Goal: Task Accomplishment & Management: Complete application form

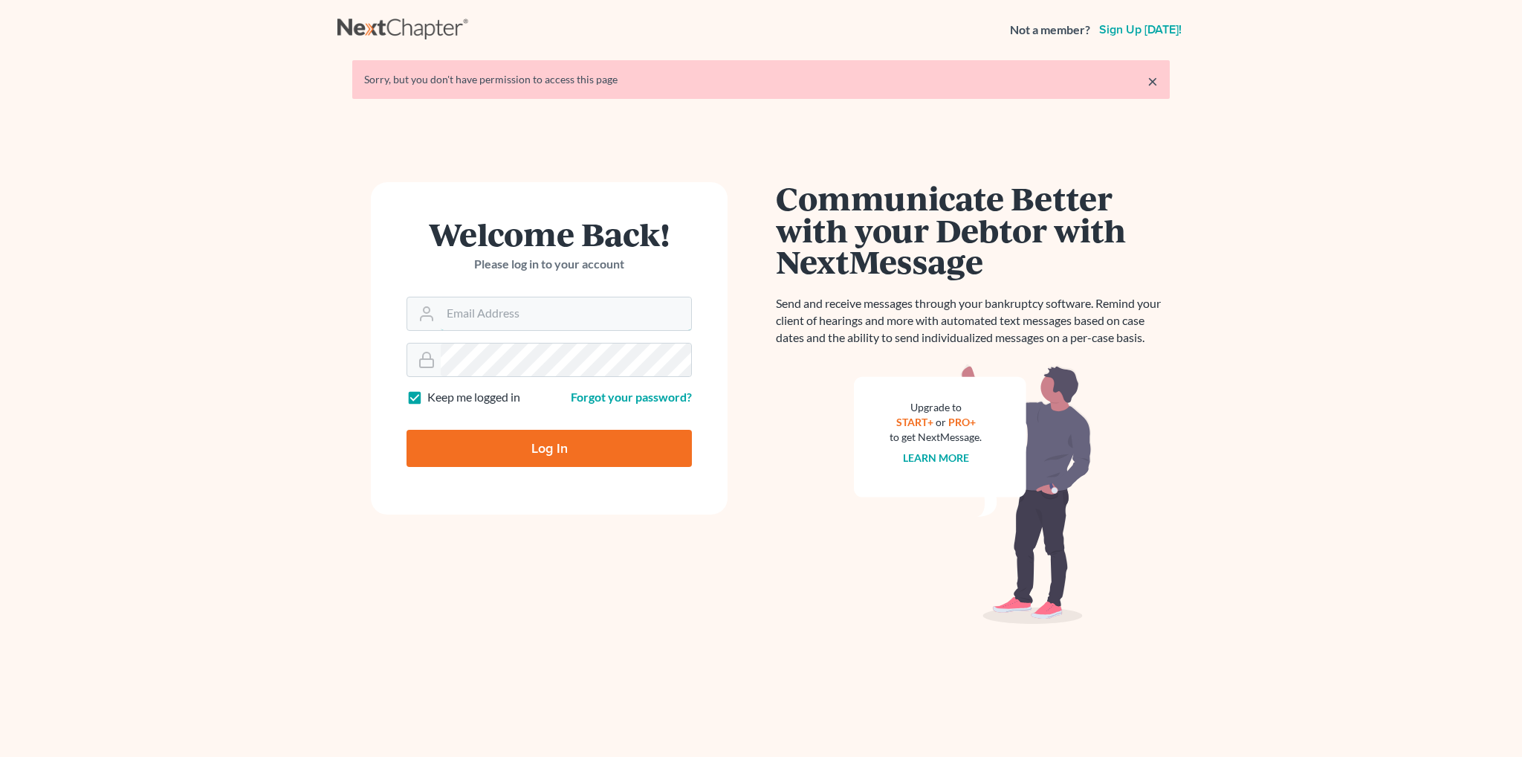
type input "[EMAIL_ADDRESS][DOMAIN_NAME]"
click at [583, 439] on input "Log In" at bounding box center [549, 448] width 285 height 37
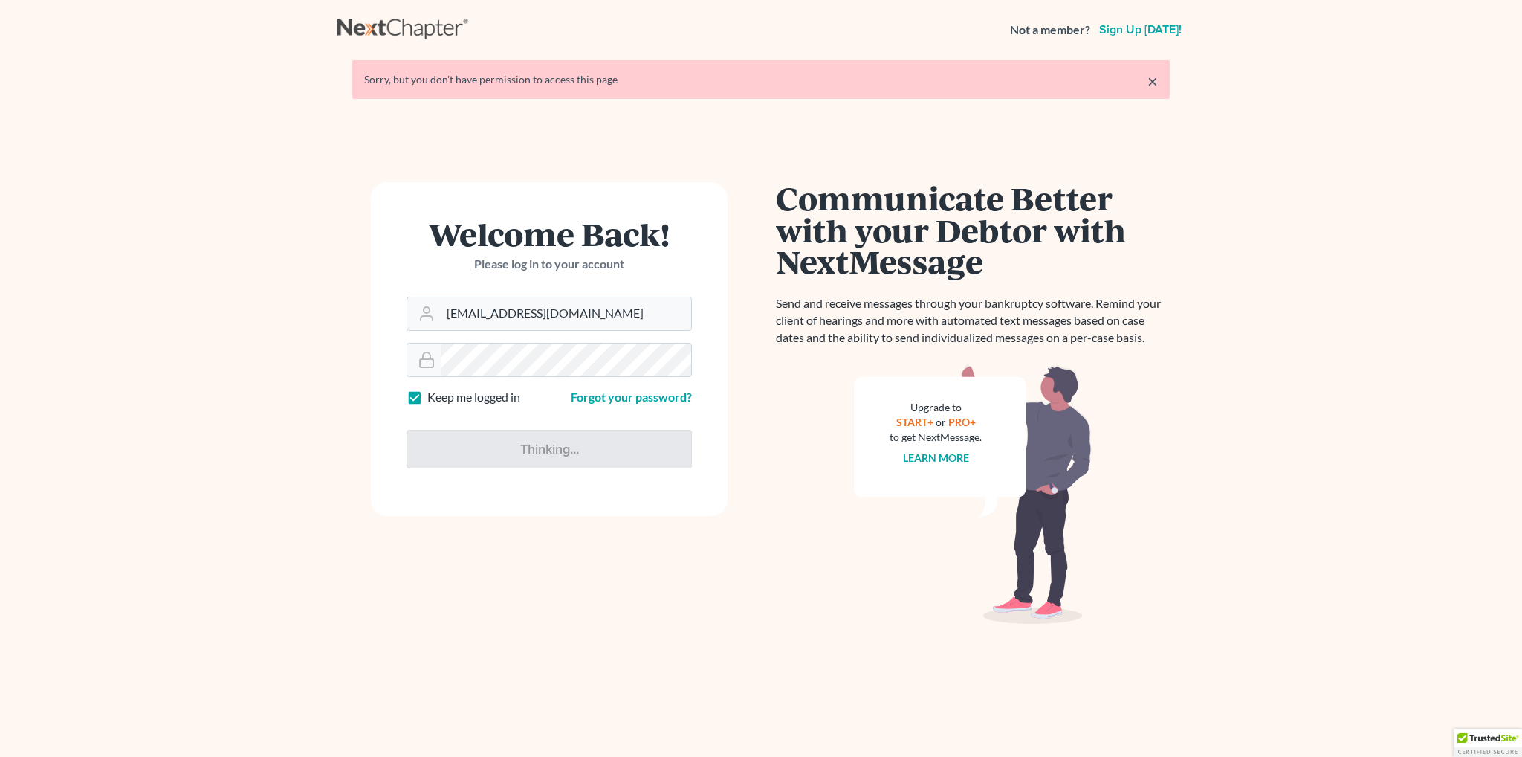
type input "Thinking..."
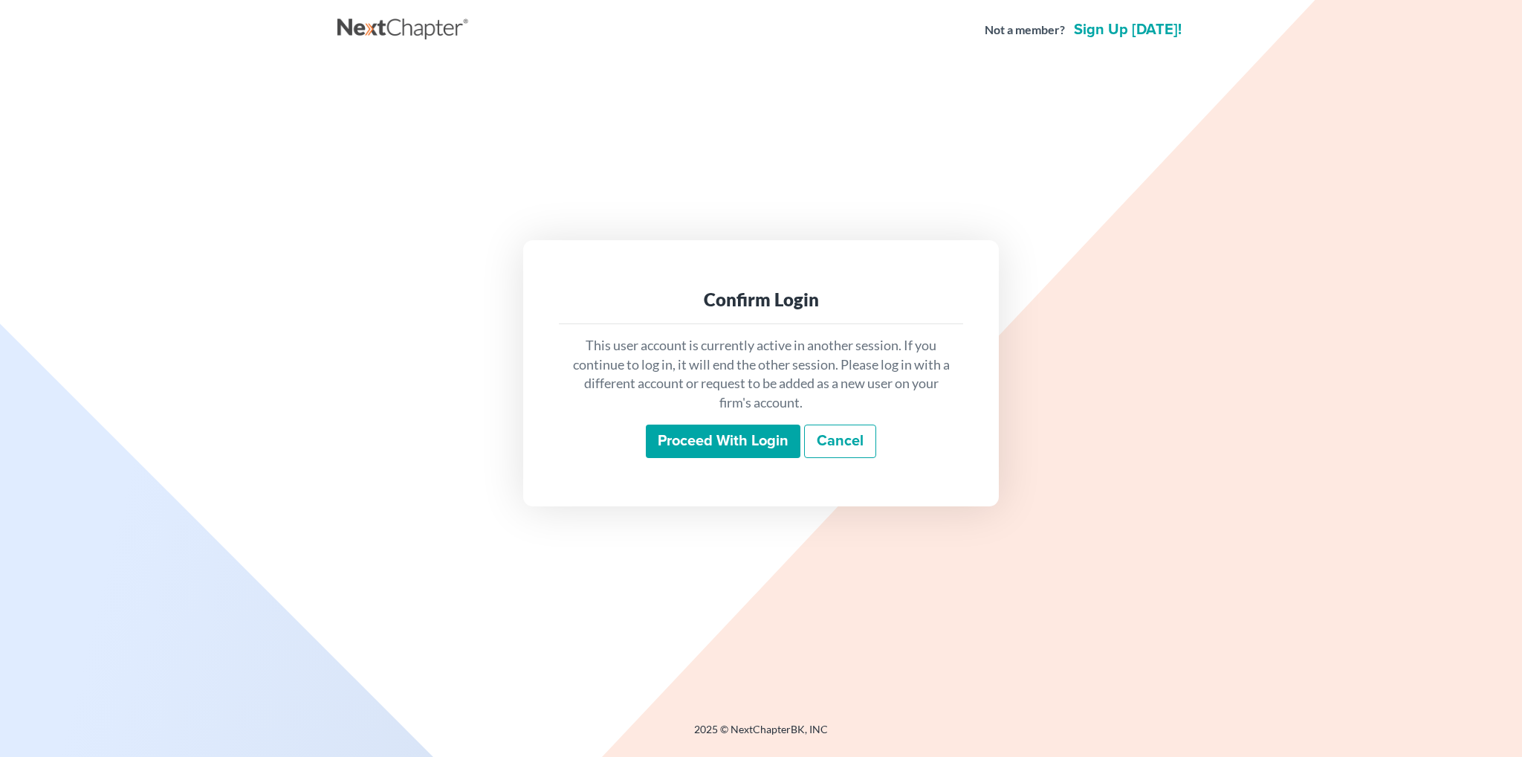
click at [743, 439] on input "Proceed with login" at bounding box center [723, 441] width 155 height 34
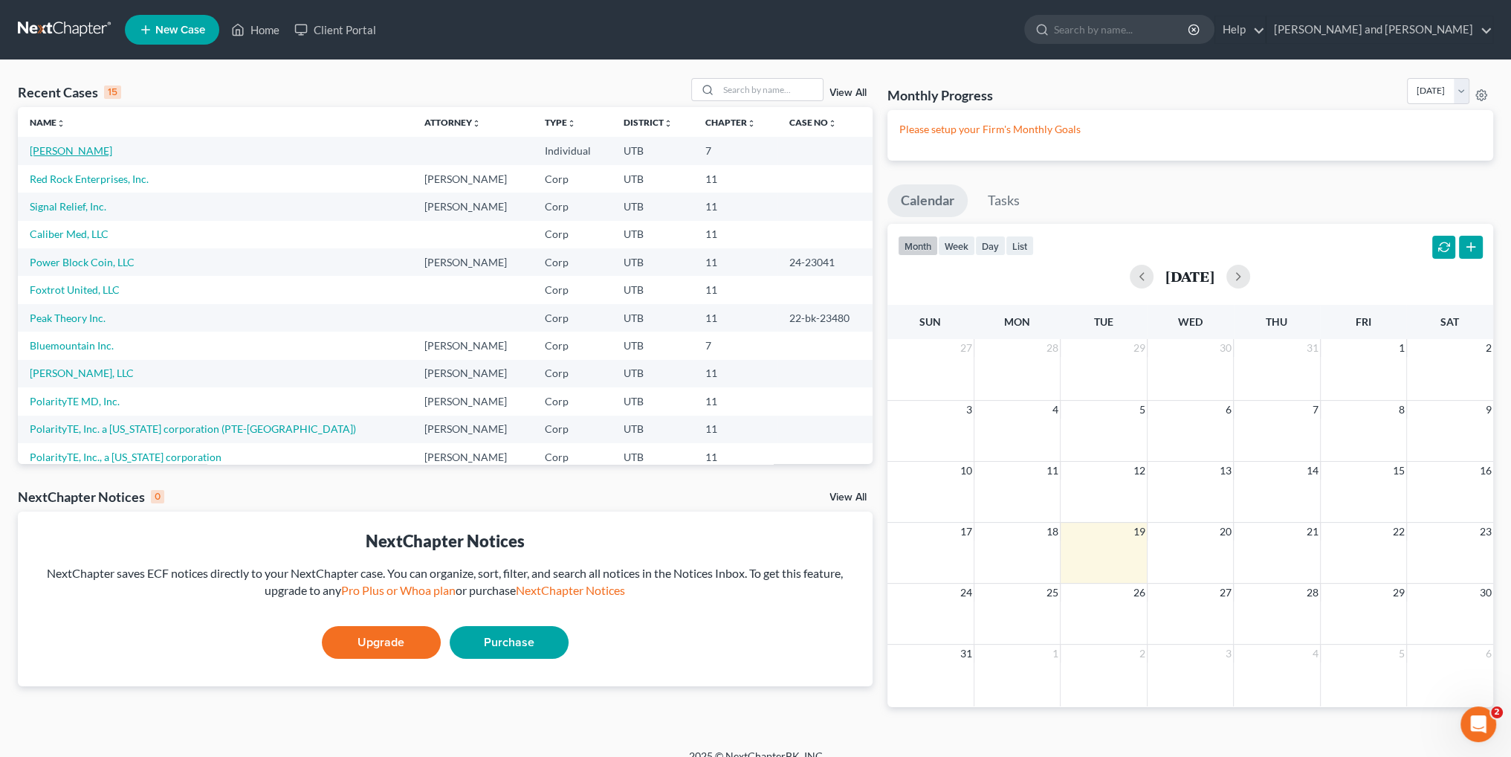
click at [65, 149] on link "[PERSON_NAME]" at bounding box center [71, 150] width 83 height 13
click at [91, 177] on link "Red Rock Enterprises, Inc." at bounding box center [89, 178] width 119 height 13
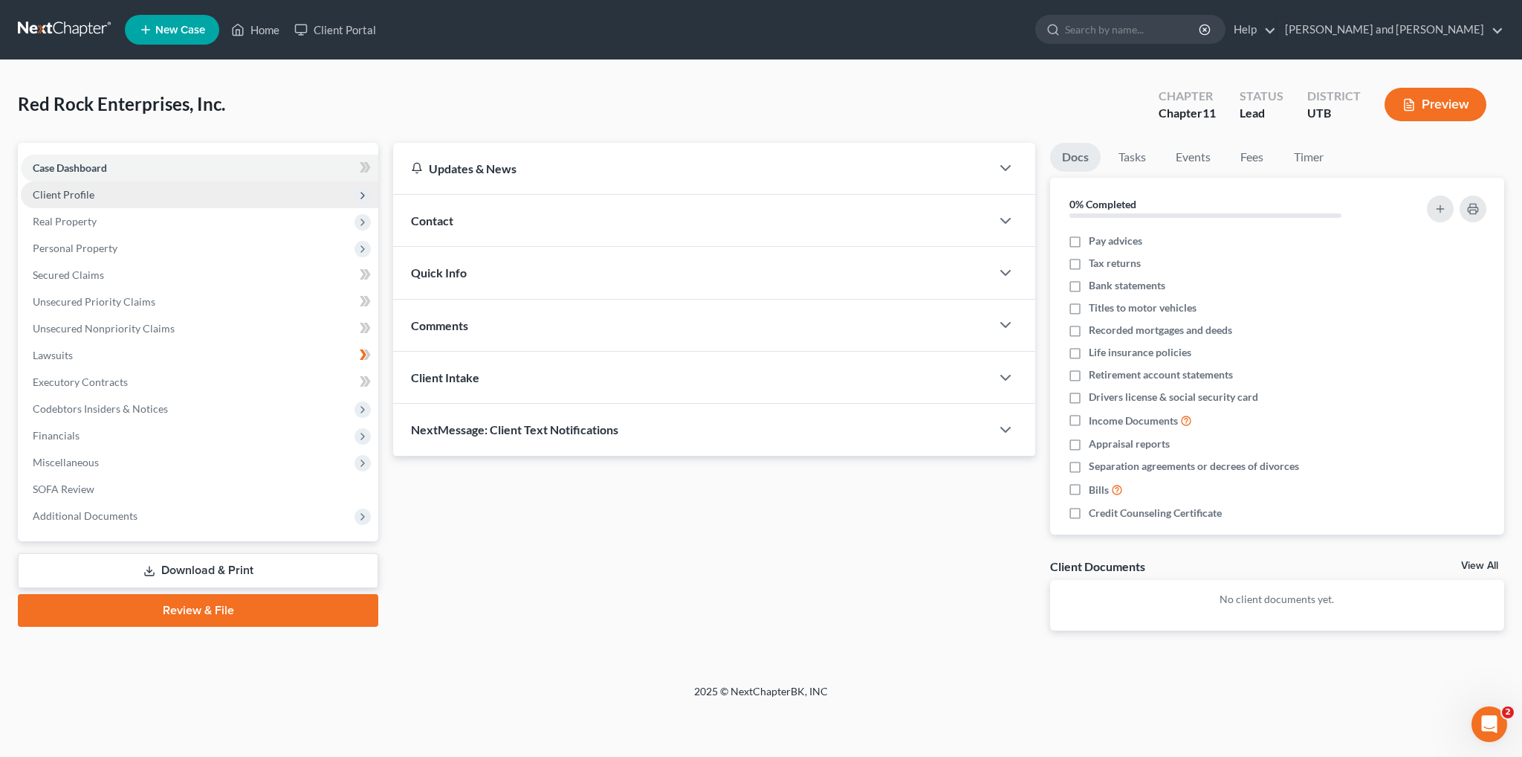
click at [83, 188] on span "Client Profile" at bounding box center [64, 194] width 62 height 13
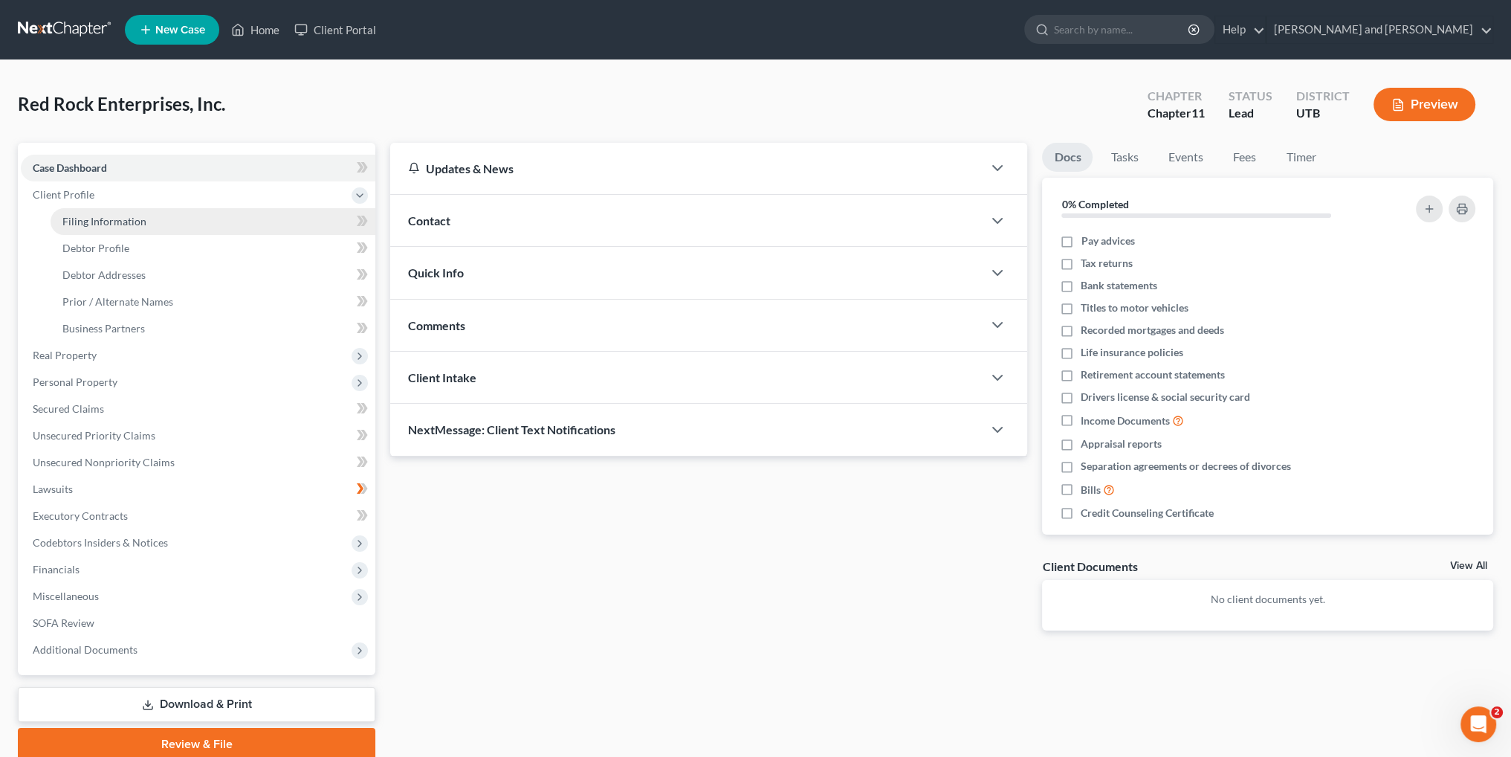
click at [92, 224] on span "Filing Information" at bounding box center [104, 221] width 84 height 13
select select "3"
select select "1"
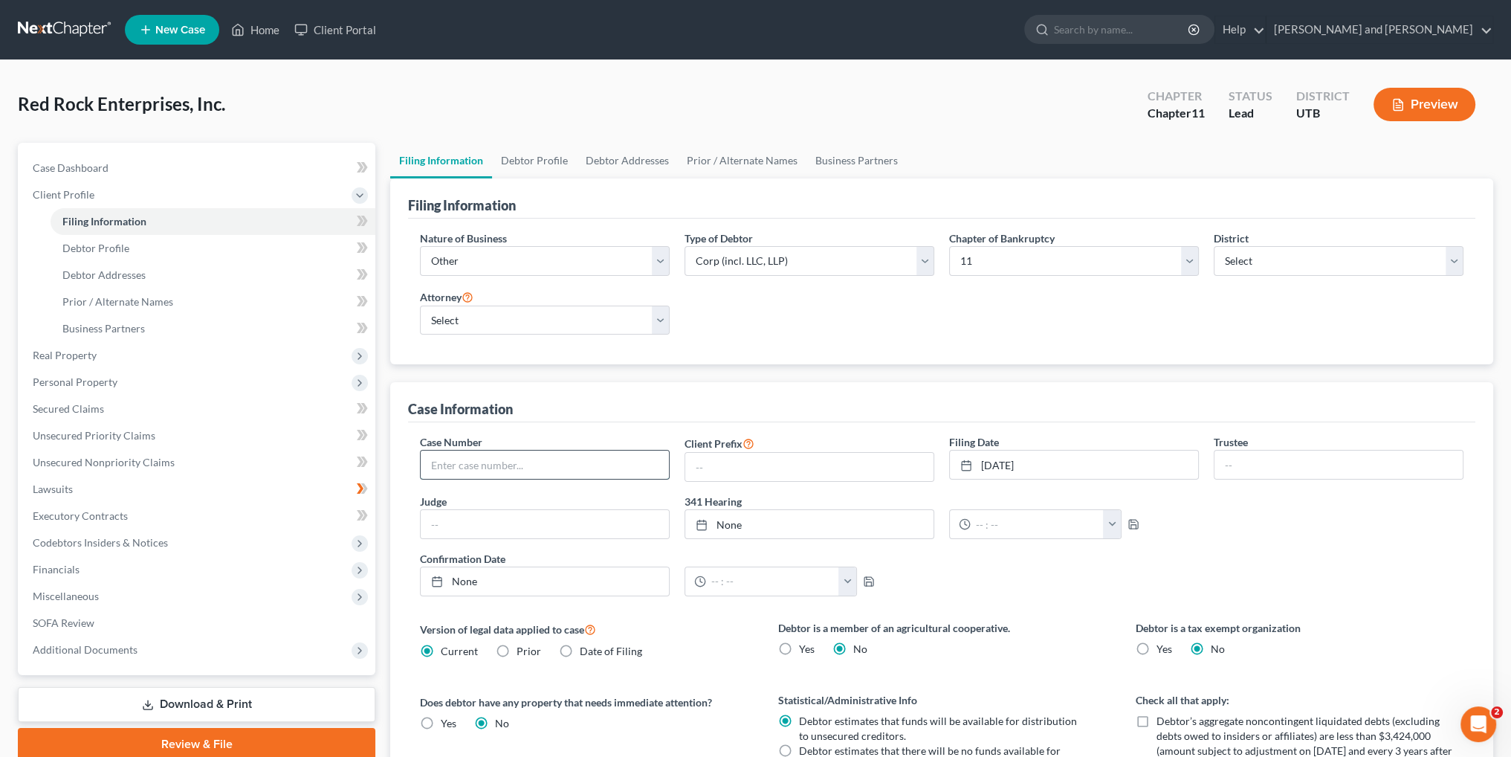
click at [485, 465] on input "text" at bounding box center [545, 464] width 248 height 28
type input "25-22857"
click at [1335, 589] on div "Case Number 25-22857 Client Prefix Filing Date [DATE] close Date [DATE] Time 12…" at bounding box center [942, 520] width 1058 height 173
click at [497, 528] on input "text" at bounding box center [545, 524] width 248 height 28
click at [535, 161] on link "Debtor Profile" at bounding box center [534, 161] width 85 height 36
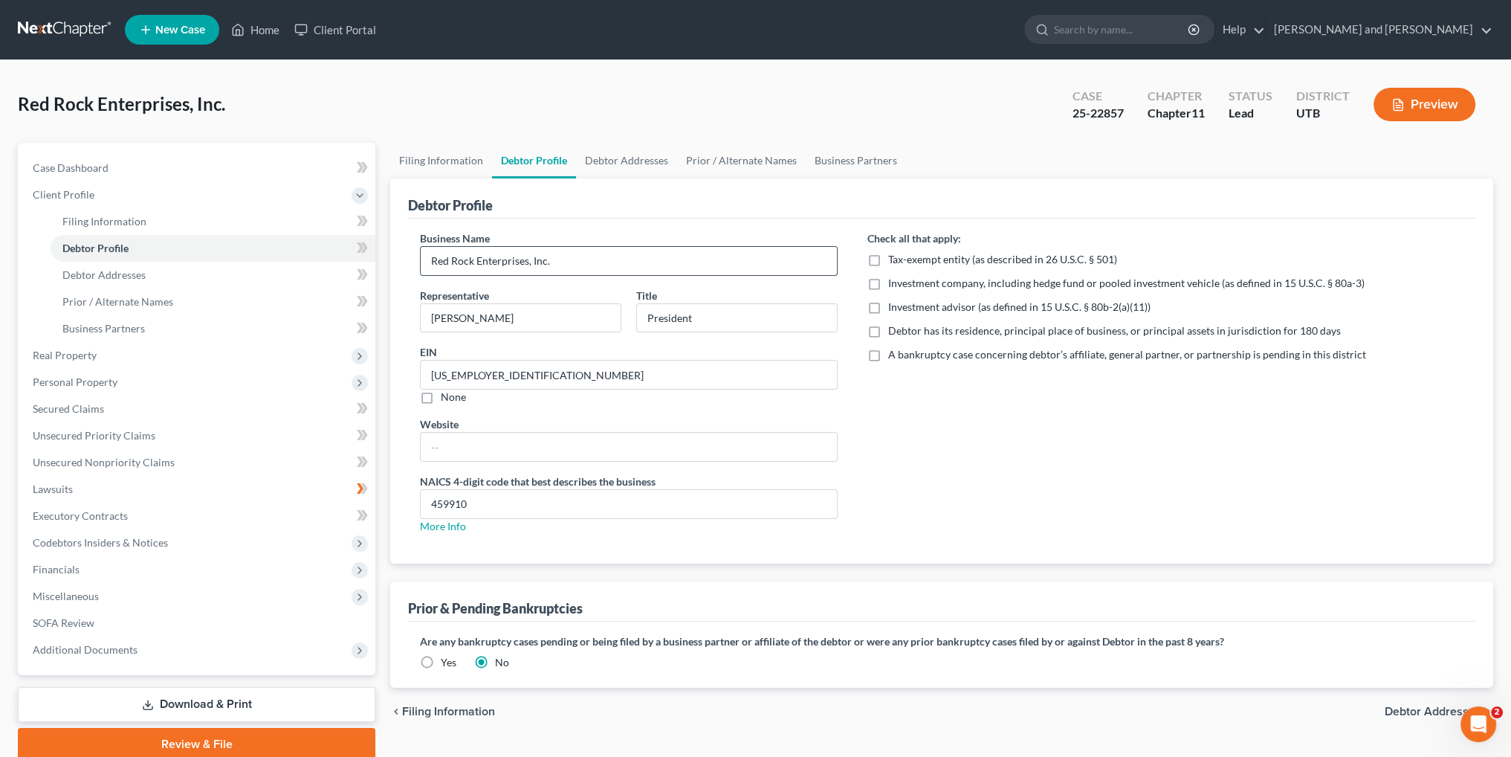
click at [526, 259] on input "Red Rock Enterprises, Inc." at bounding box center [629, 261] width 416 height 28
click at [526, 262] on input "Red Rock Enterprises, Inc." at bounding box center [629, 261] width 416 height 28
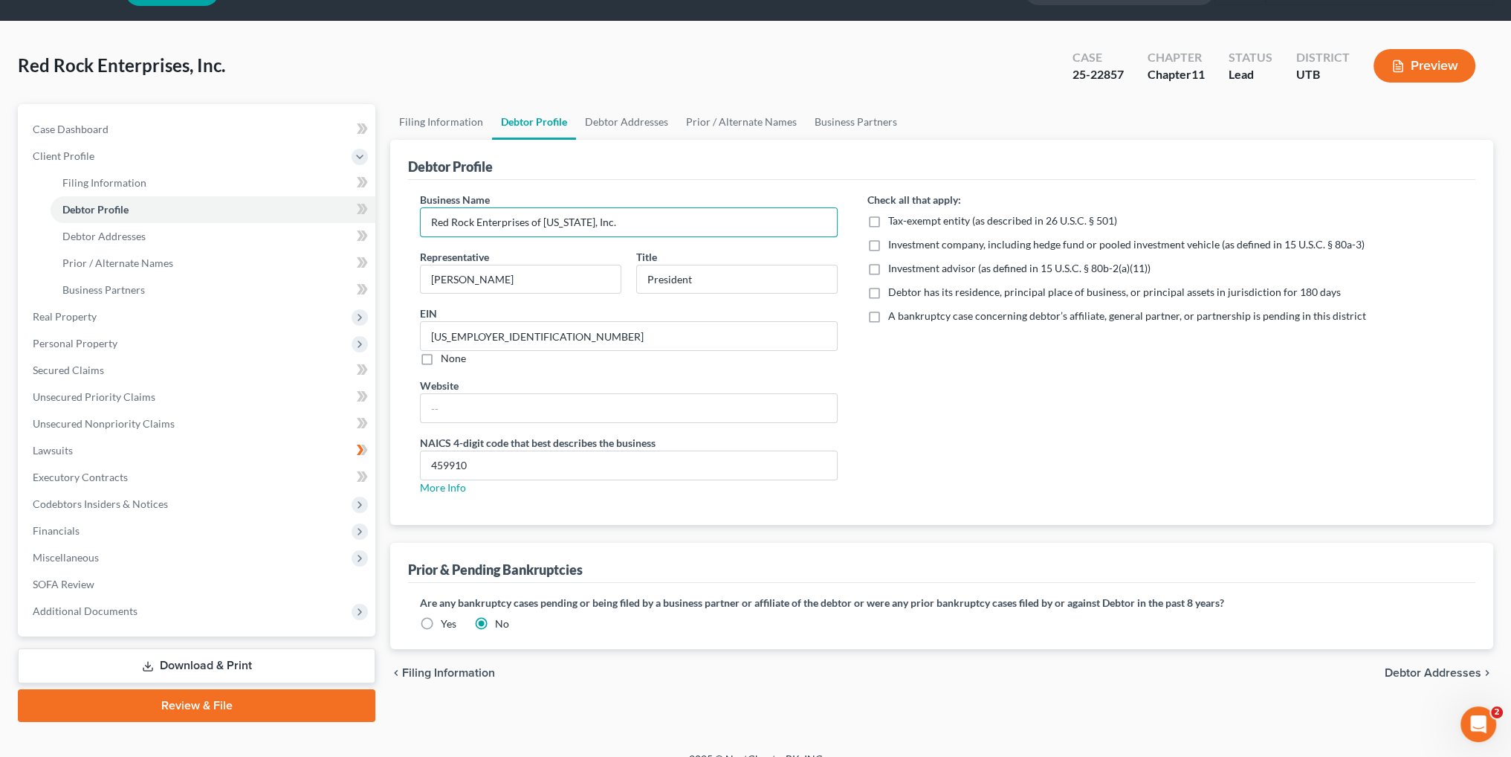
scroll to position [59, 0]
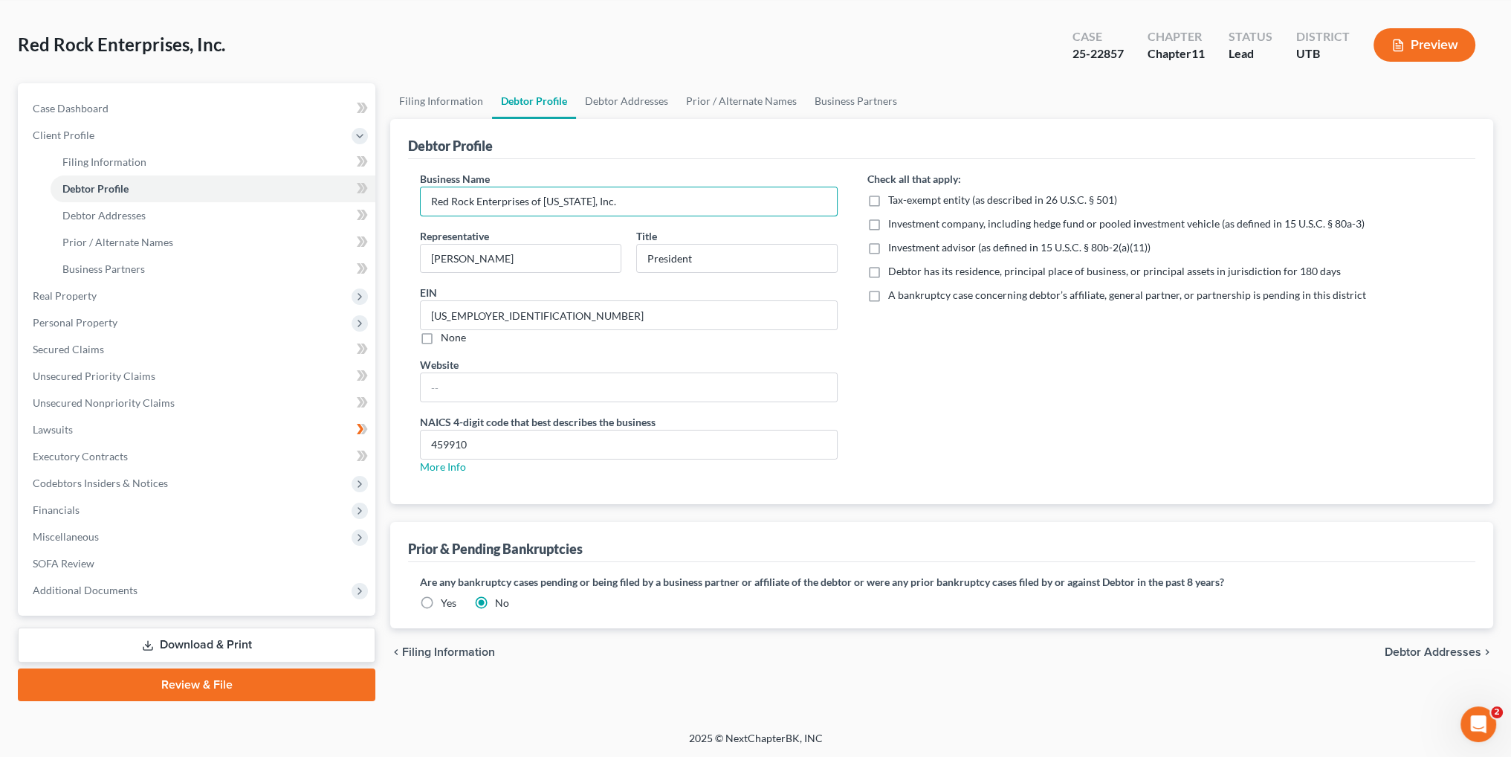
type input "Red Rock Enterprises of [US_STATE], Inc."
click at [1407, 649] on span "Debtor Addresses" at bounding box center [1433, 652] width 97 height 12
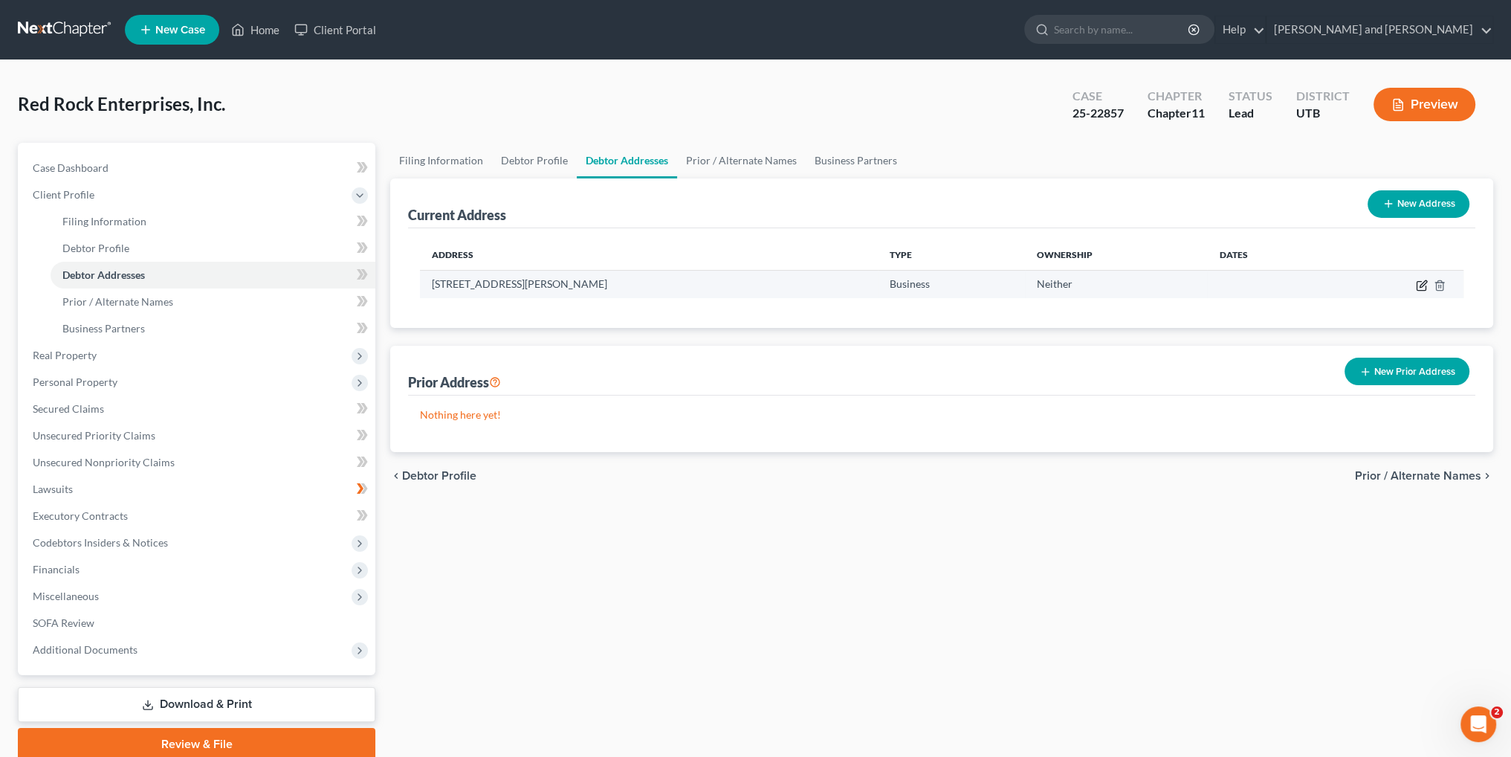
click at [1419, 284] on icon "button" at bounding box center [1422, 285] width 12 height 12
select select "46"
select select "0"
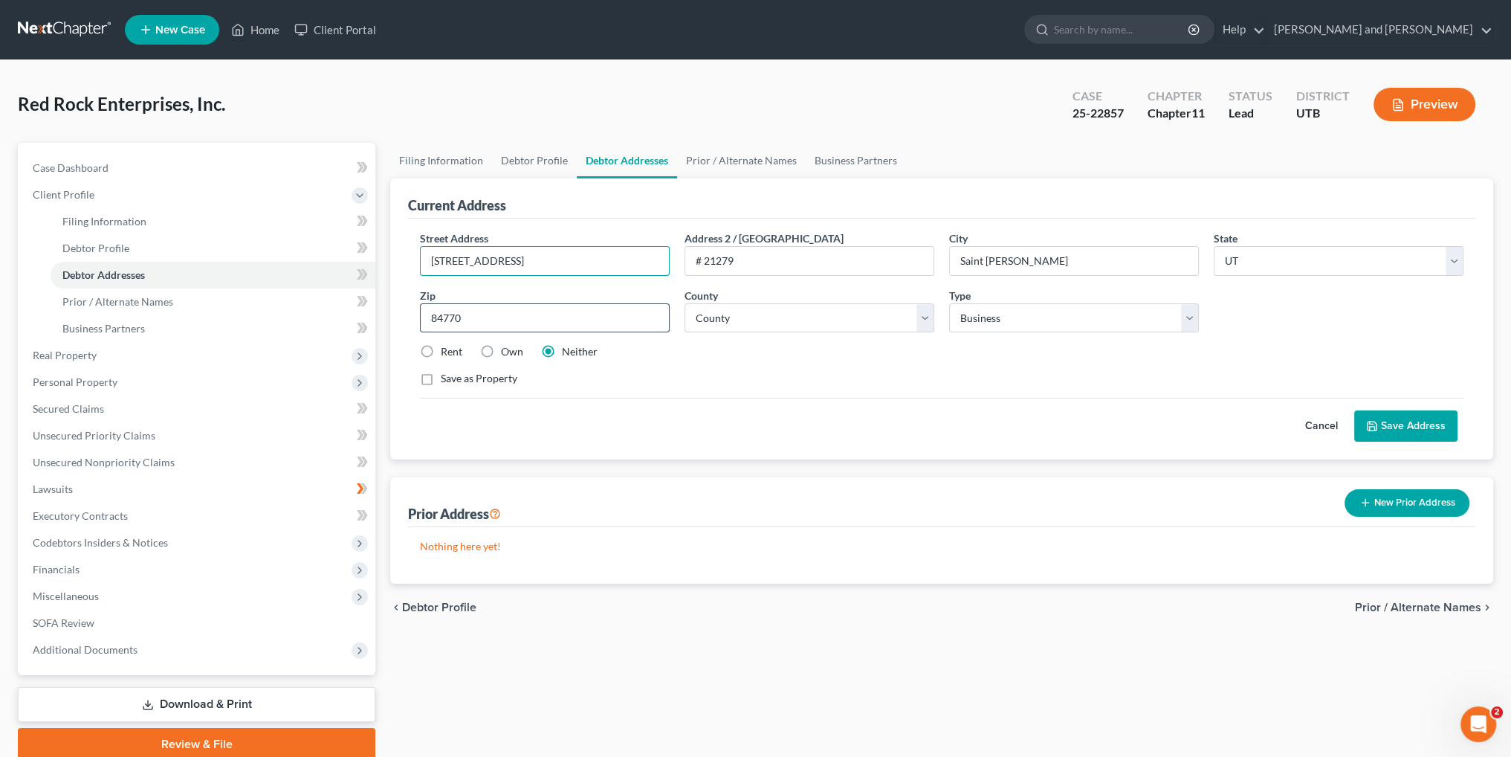
drag, startPoint x: 458, startPoint y: 256, endPoint x: 472, endPoint y: 319, distance: 64.0
click at [458, 257] on input "[STREET_ADDRESS]" at bounding box center [545, 261] width 248 height 28
type input "[STREET_ADDRESS]"
click at [1386, 419] on button "Save Address" at bounding box center [1405, 425] width 103 height 31
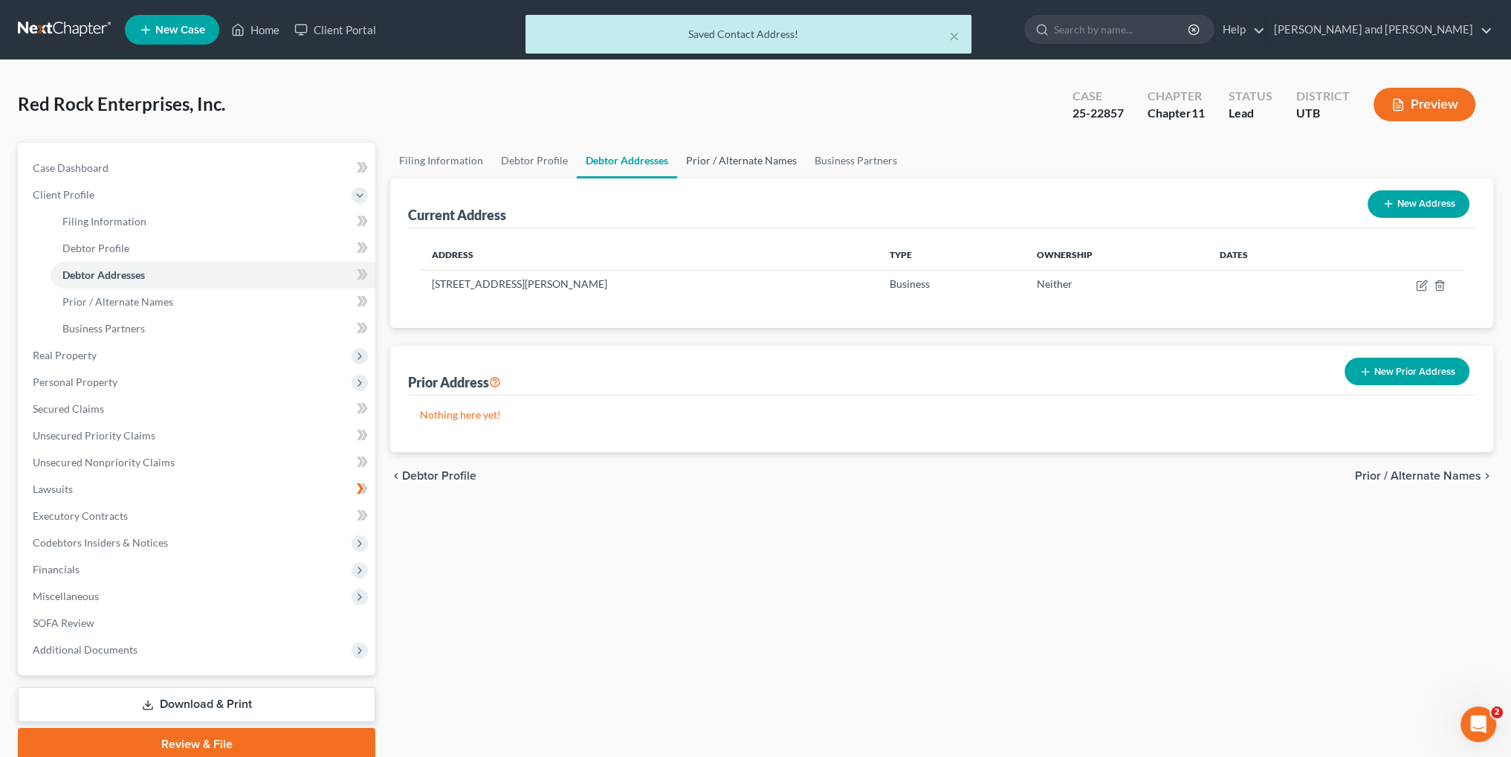
click at [724, 158] on link "Prior / Alternate Names" at bounding box center [741, 161] width 129 height 36
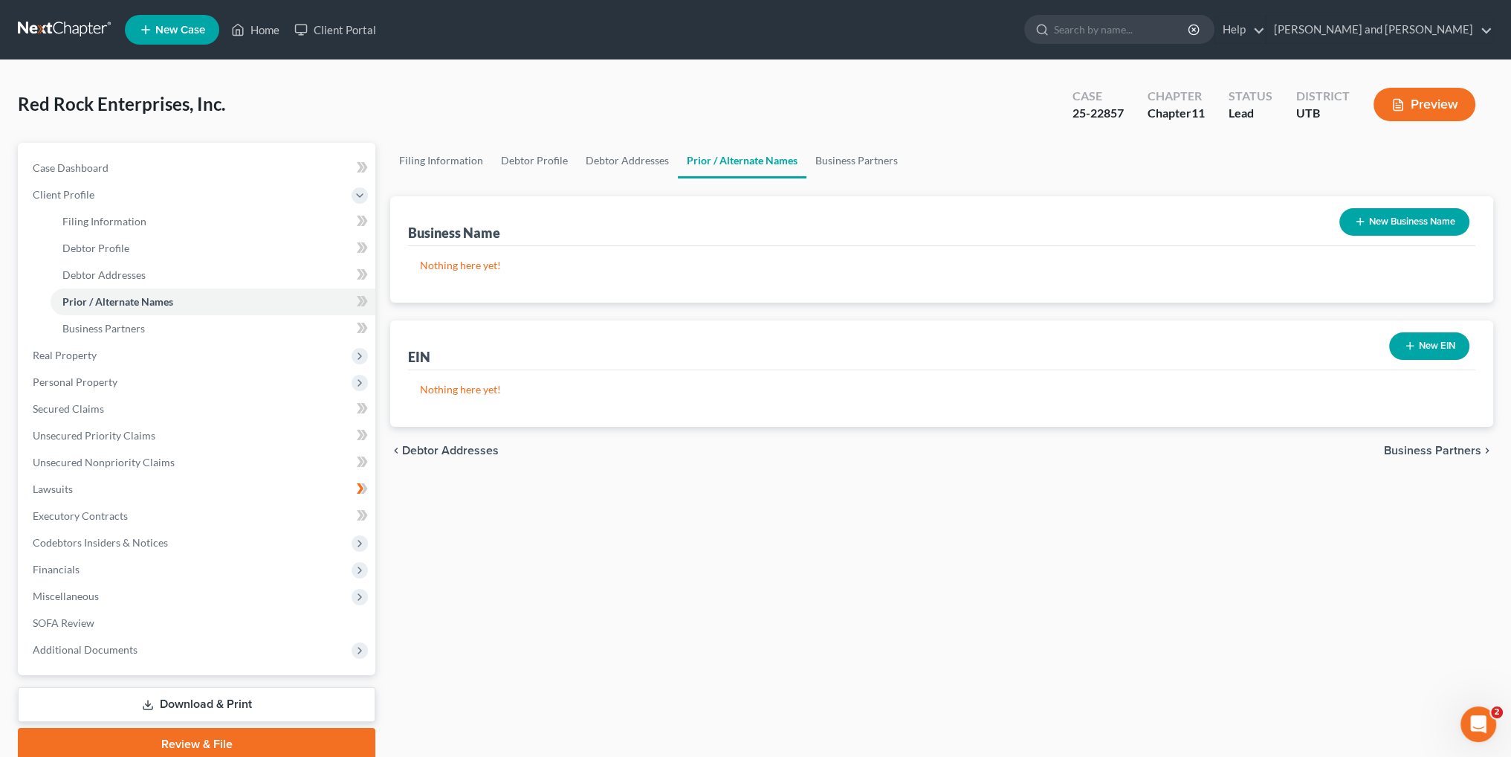
click at [1428, 348] on button "New EIN" at bounding box center [1429, 346] width 80 height 28
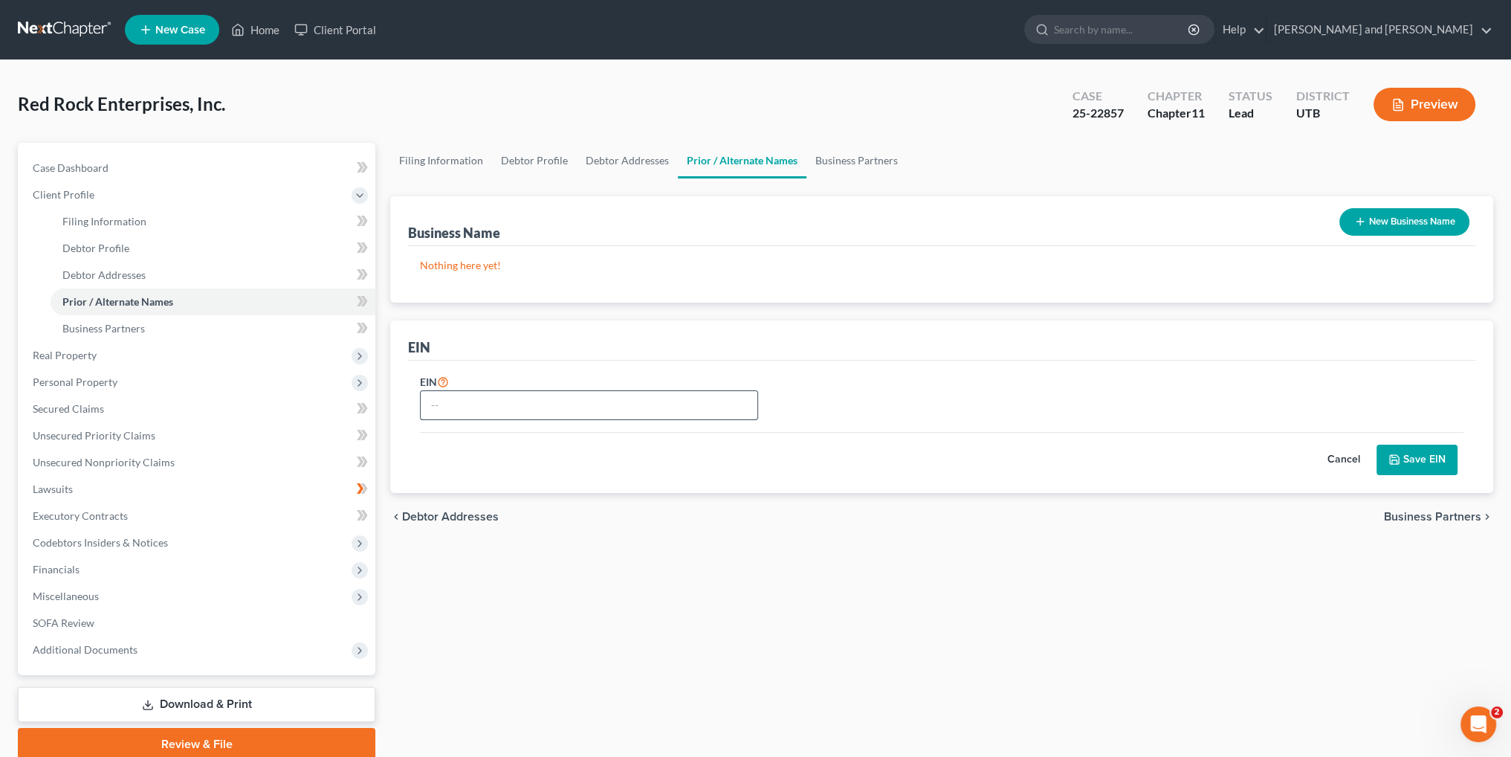
click at [549, 408] on input "text" at bounding box center [589, 405] width 337 height 28
type input "[US_EMPLOYER_IDENTIFICATION_NUMBER]"
click at [1430, 462] on button "Save EIN" at bounding box center [1417, 459] width 81 height 31
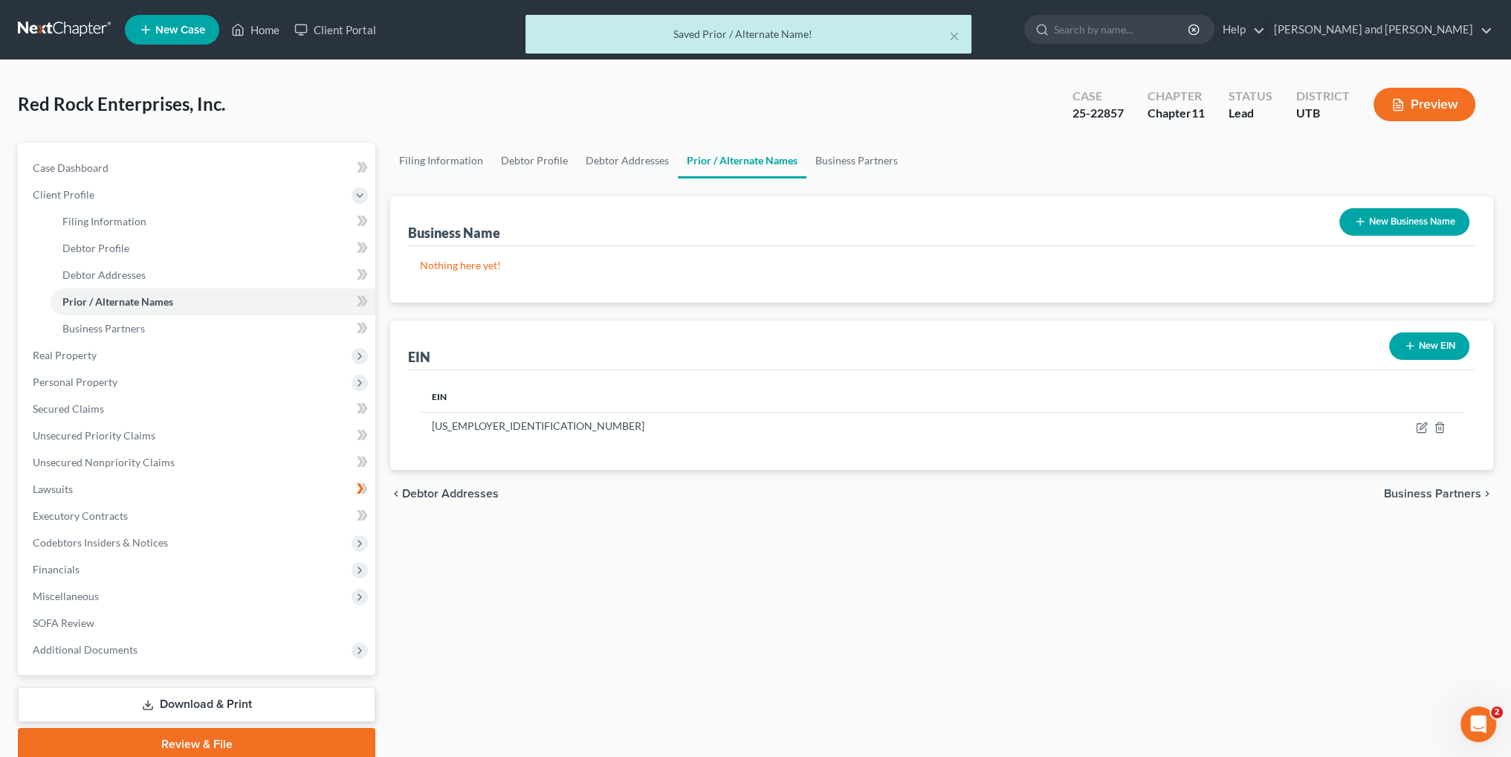
click at [1443, 491] on span "Business Partners" at bounding box center [1432, 494] width 97 height 12
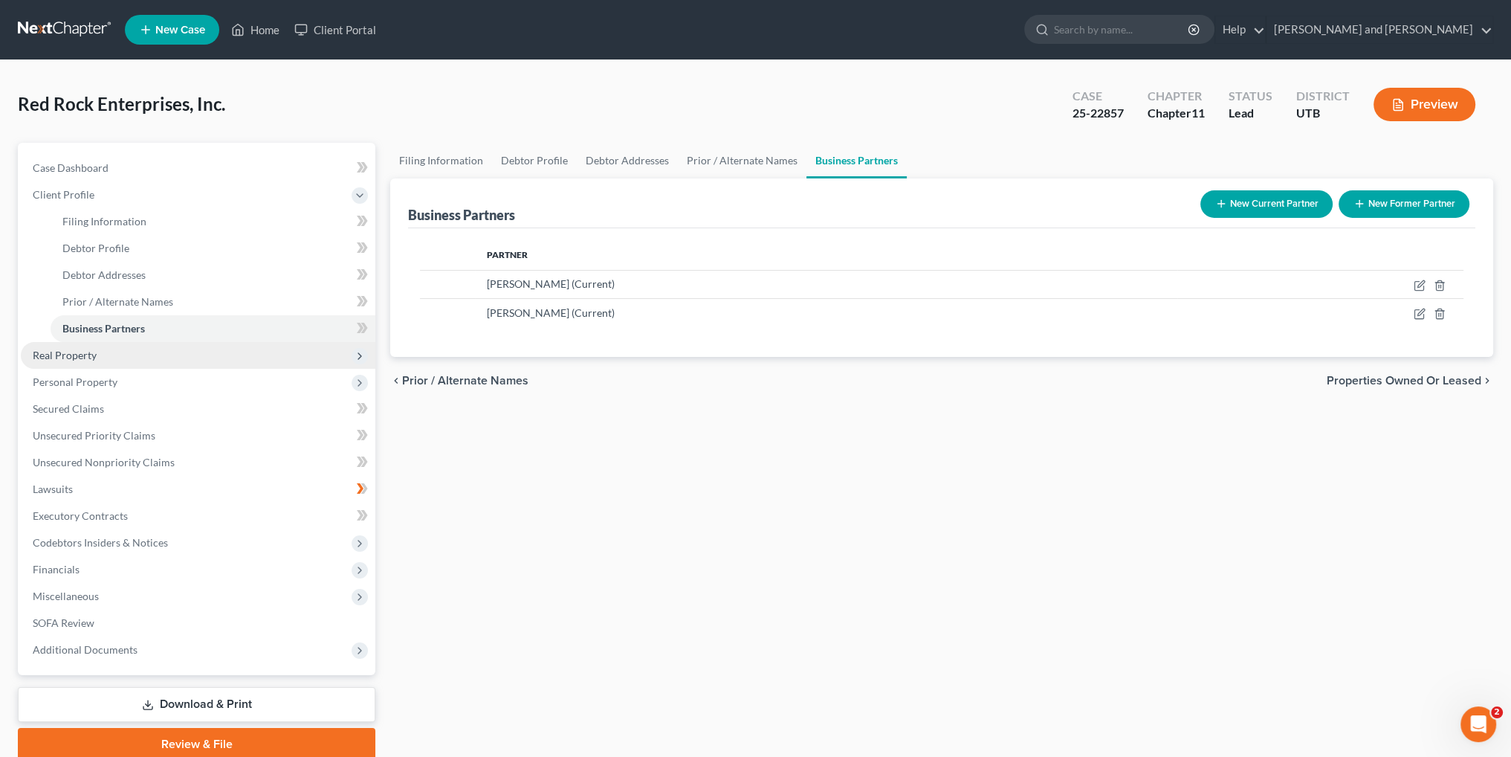
click at [86, 356] on span "Real Property" at bounding box center [65, 355] width 64 height 13
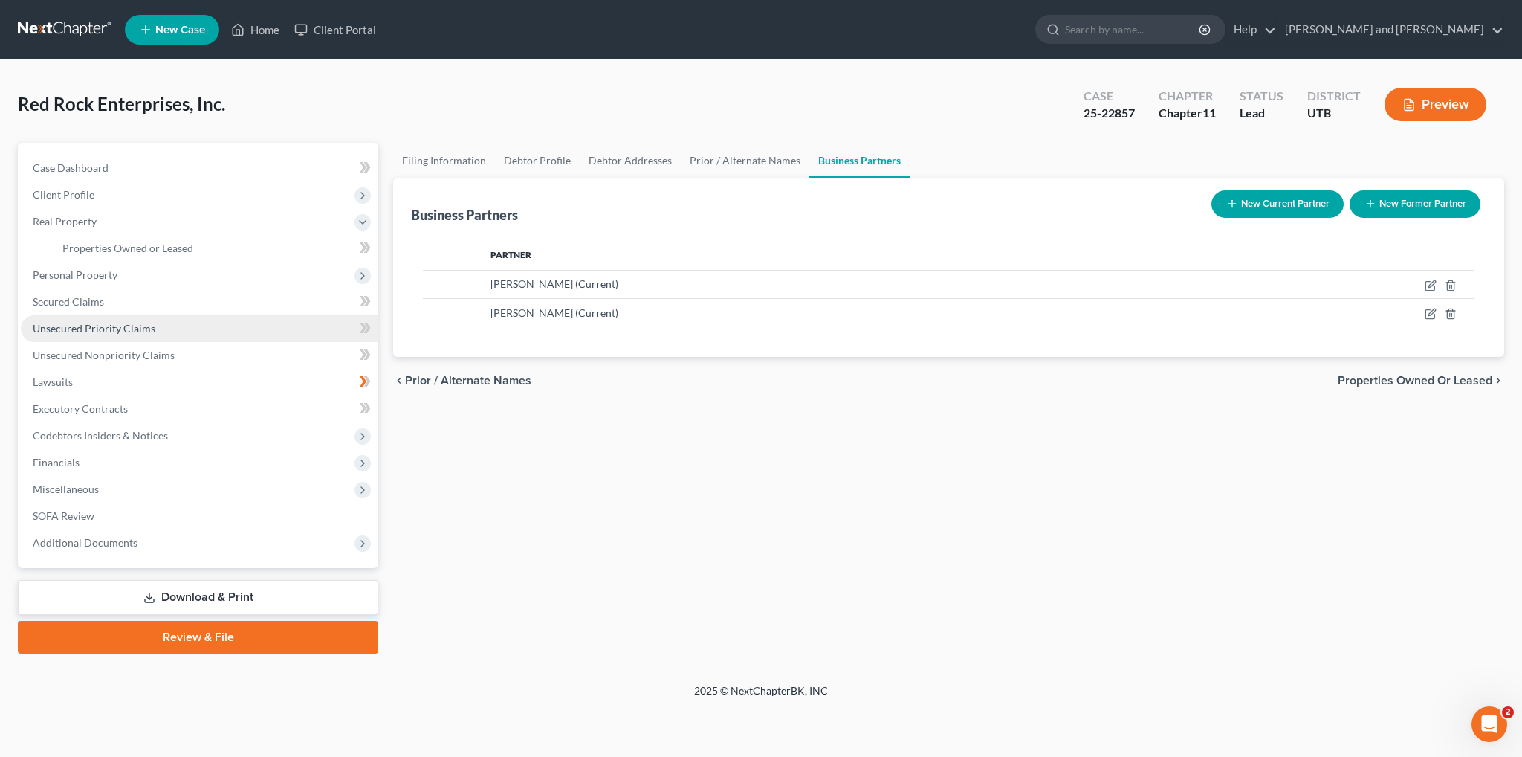
click at [99, 326] on span "Unsecured Priority Claims" at bounding box center [94, 328] width 123 height 13
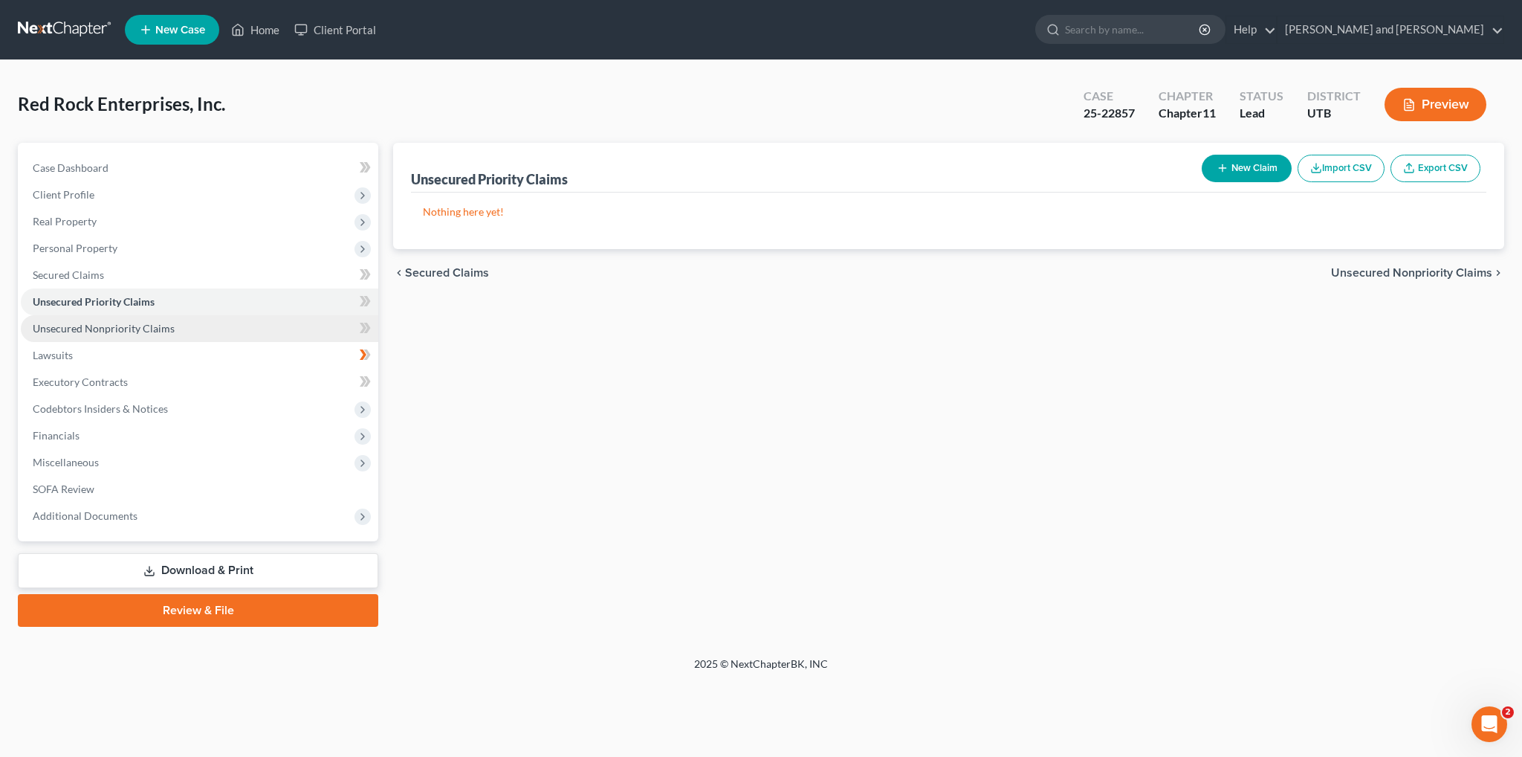
click at [117, 326] on span "Unsecured Nonpriority Claims" at bounding box center [104, 328] width 142 height 13
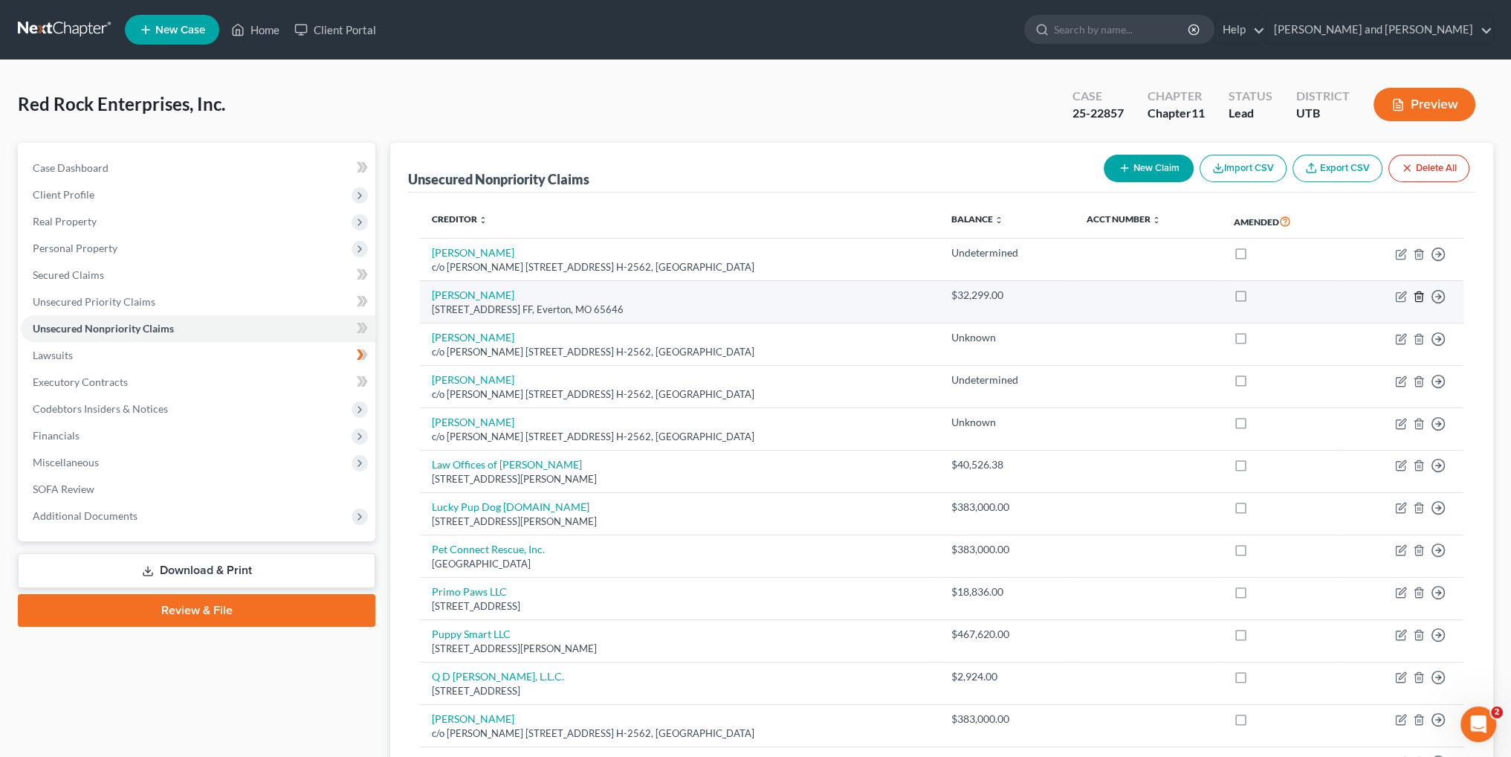
click at [1420, 297] on line "button" at bounding box center [1420, 297] width 0 height 3
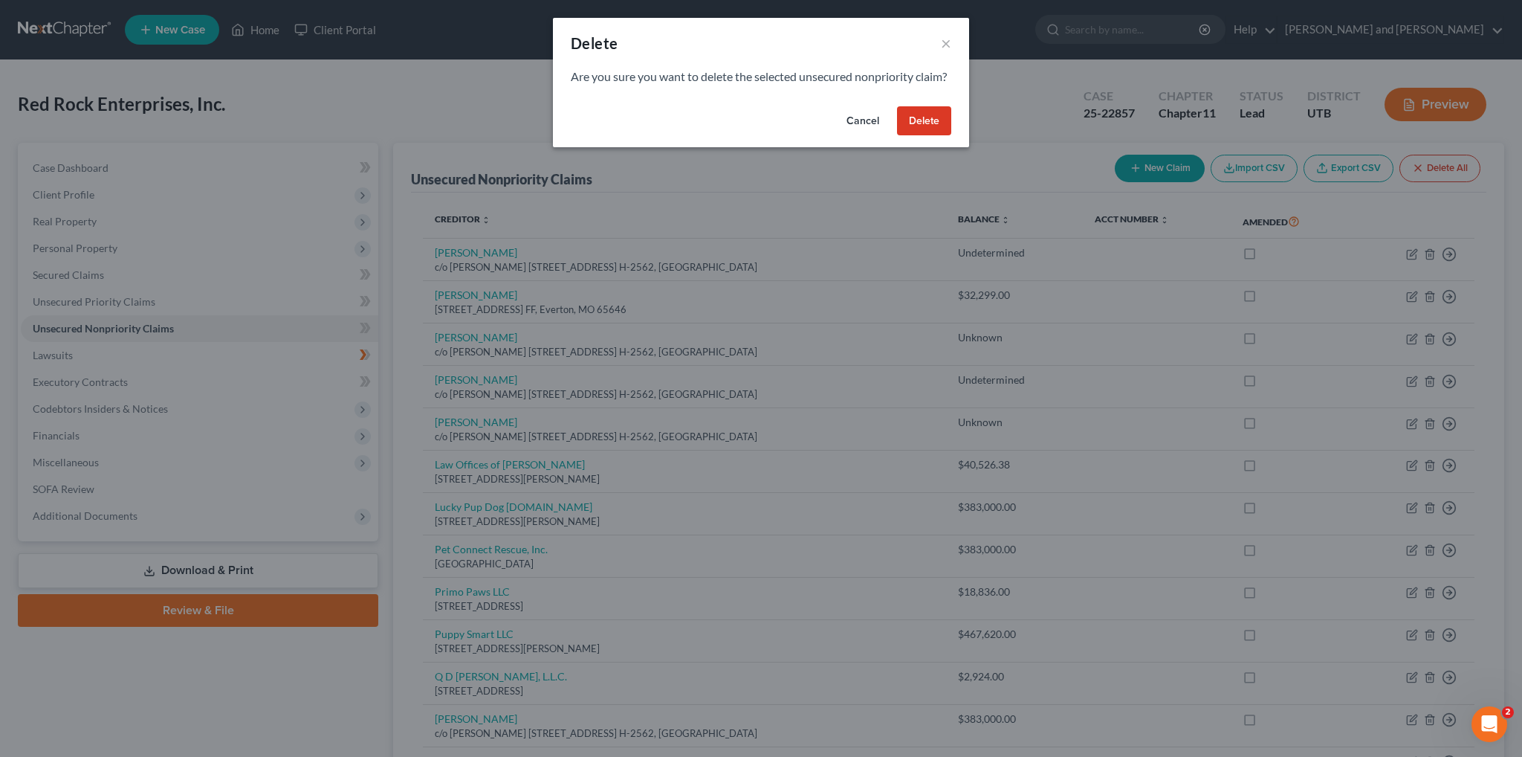
click at [929, 136] on button "Delete" at bounding box center [924, 121] width 54 height 30
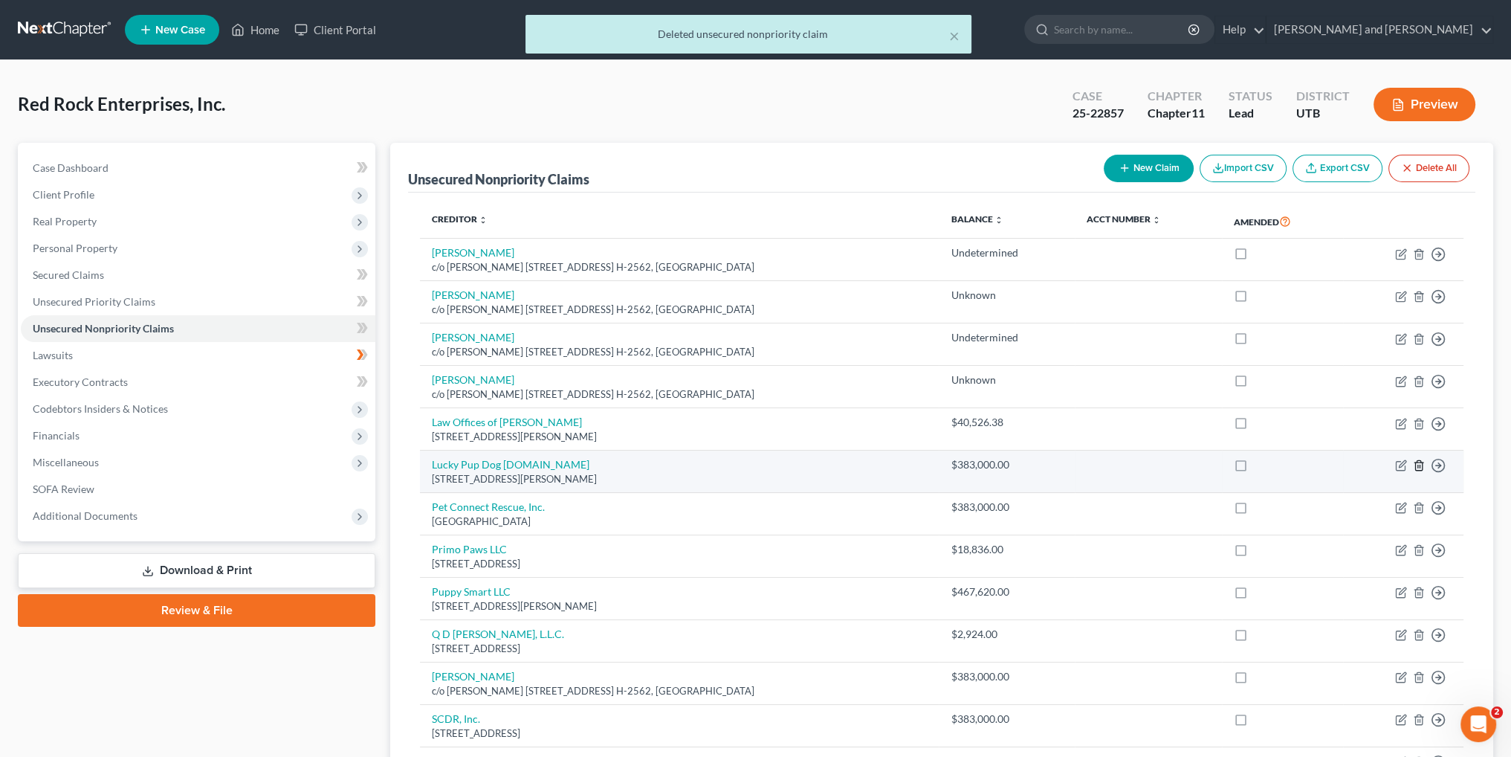
click at [1418, 465] on icon "button" at bounding box center [1419, 465] width 12 height 12
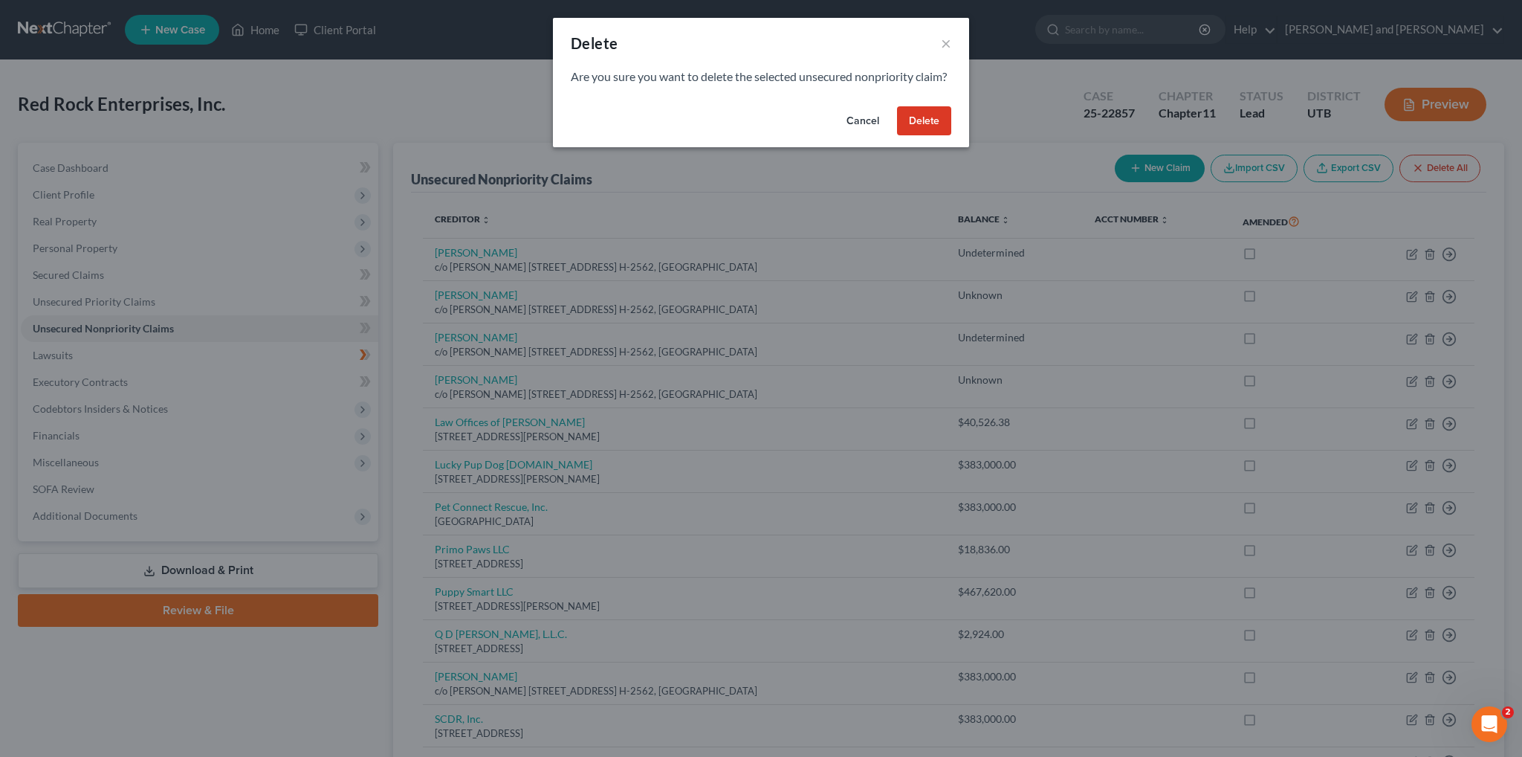
click at [917, 135] on button "Delete" at bounding box center [924, 121] width 54 height 30
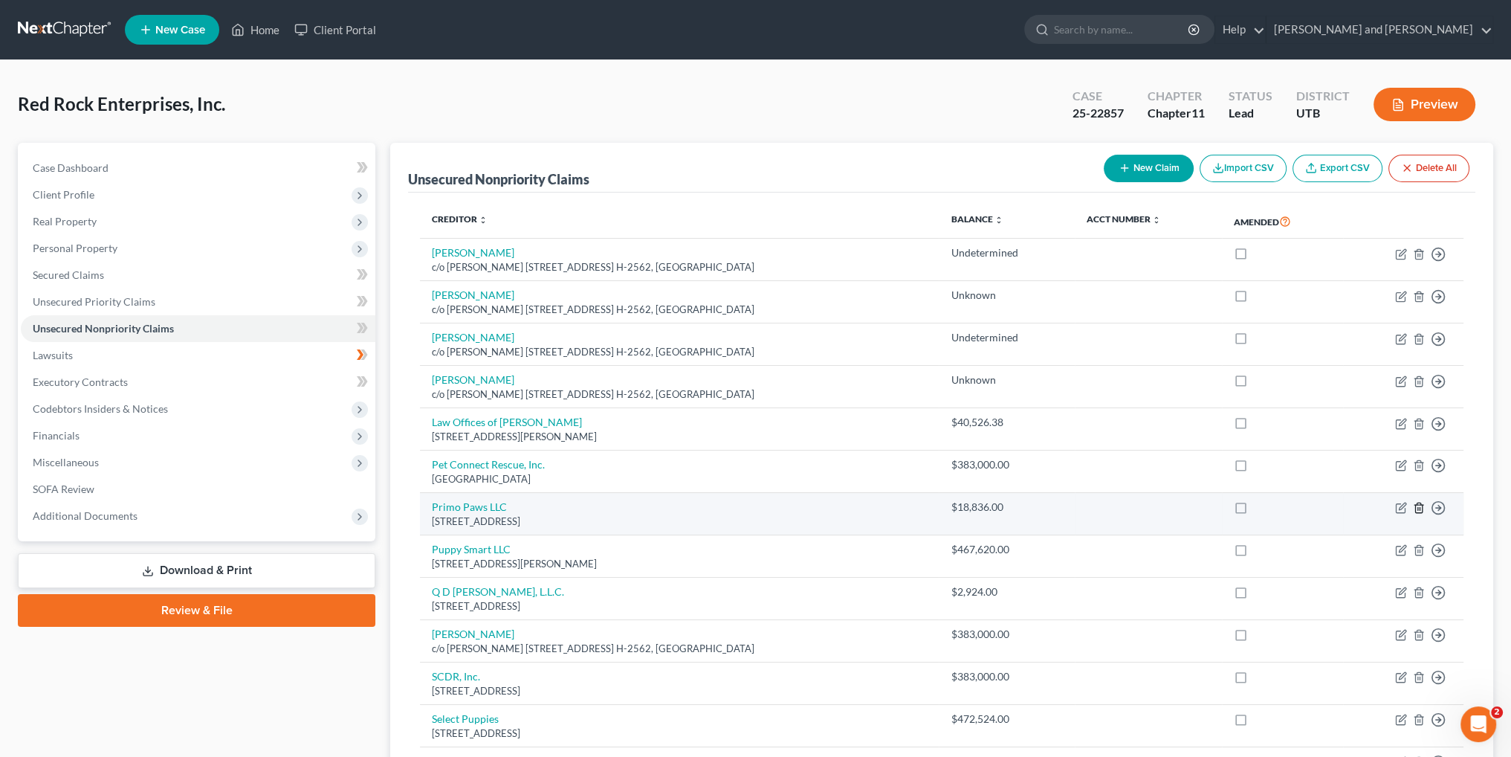
click at [1420, 508] on line "button" at bounding box center [1420, 509] width 0 height 3
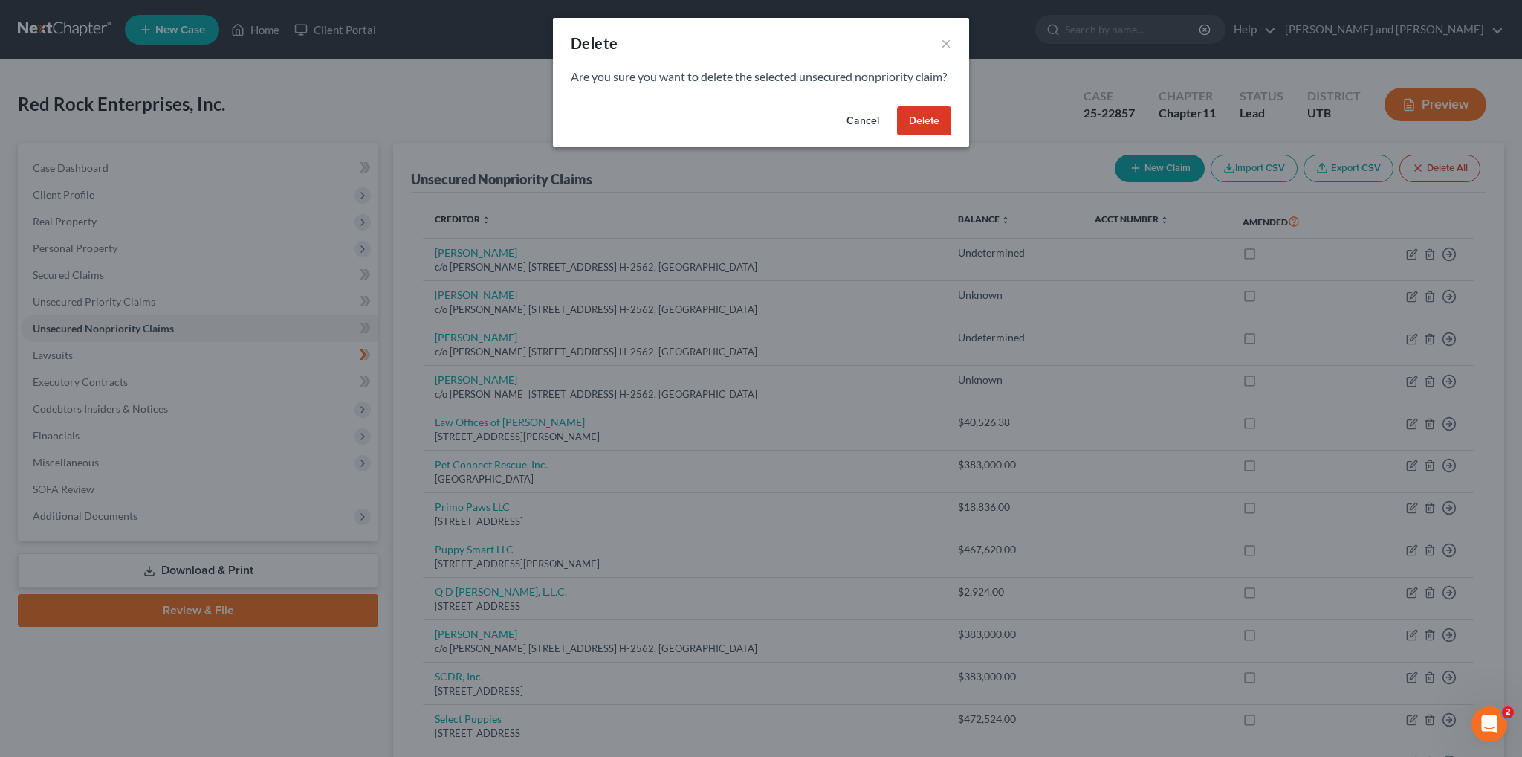
click at [925, 136] on button "Delete" at bounding box center [924, 121] width 54 height 30
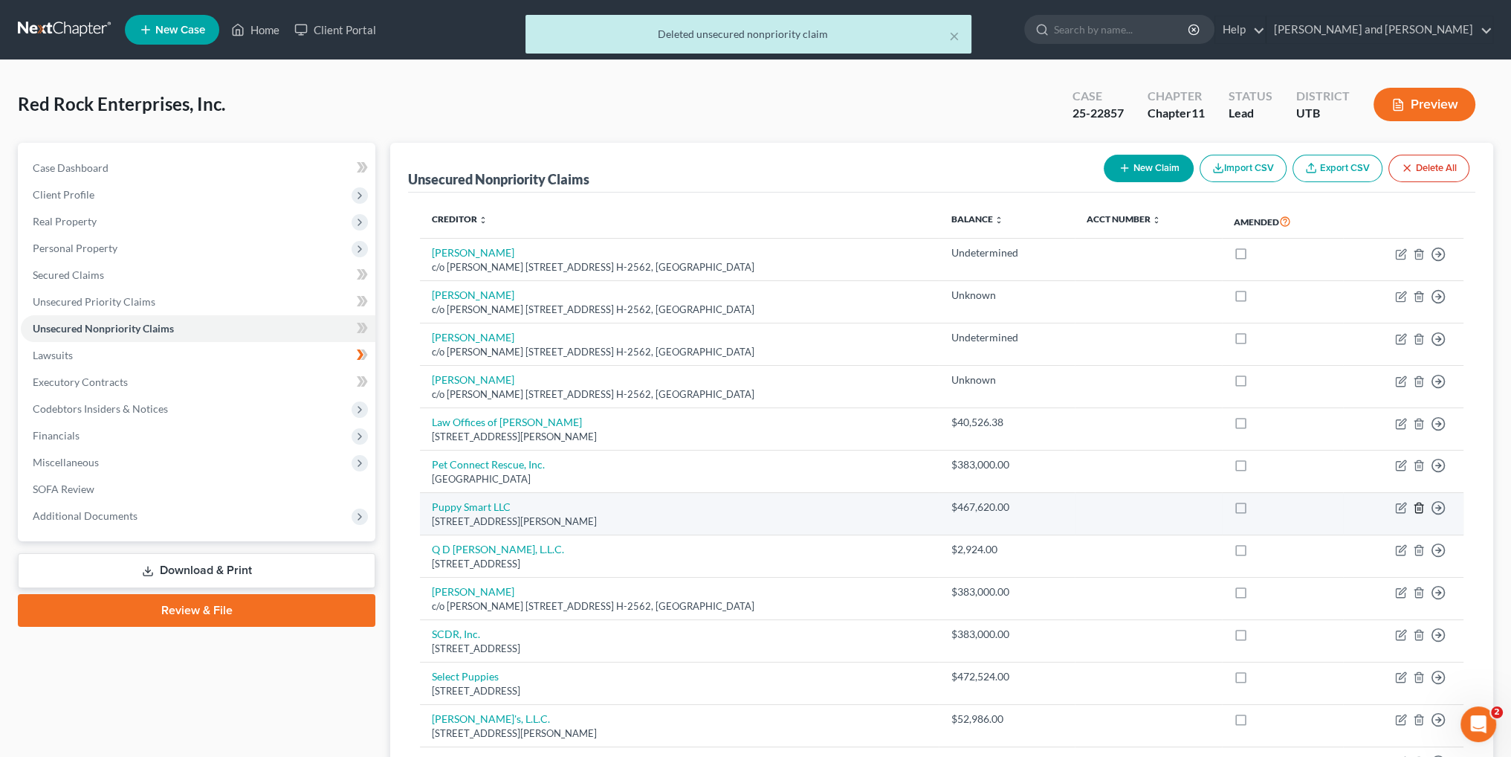
click at [1421, 505] on icon "button" at bounding box center [1419, 508] width 12 height 12
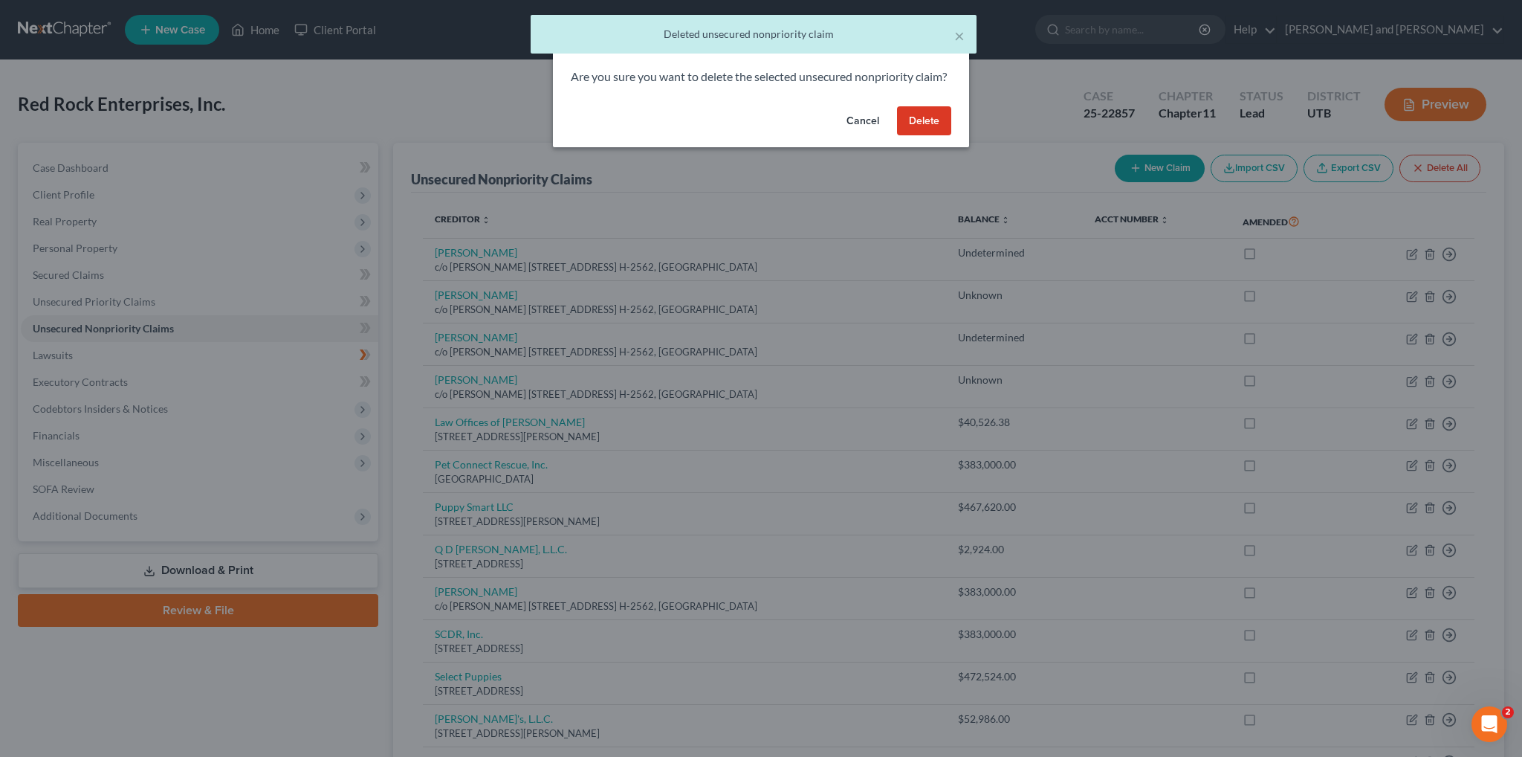
click at [924, 133] on button "Delete" at bounding box center [924, 121] width 54 height 30
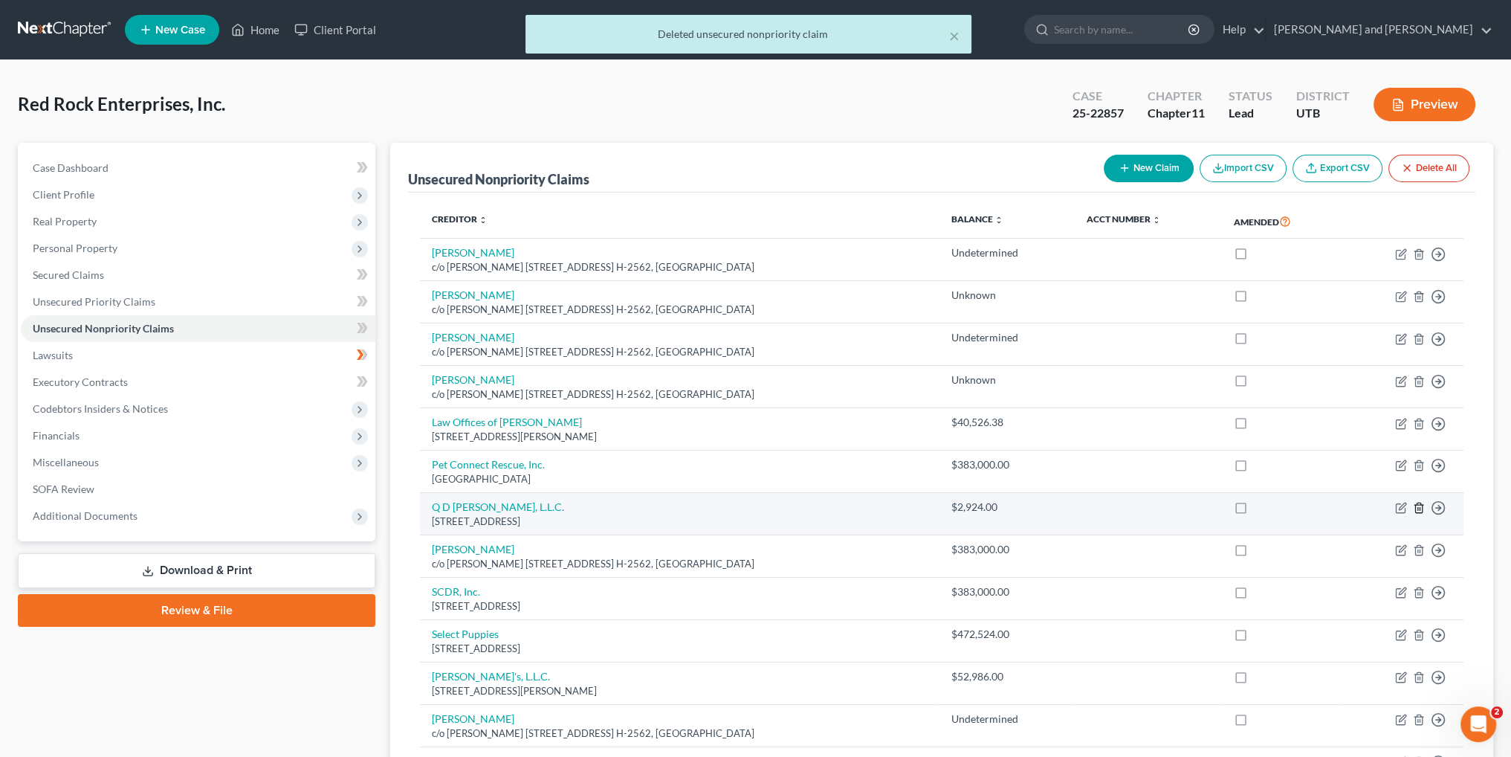
click at [1419, 509] on icon "button" at bounding box center [1419, 508] width 12 height 12
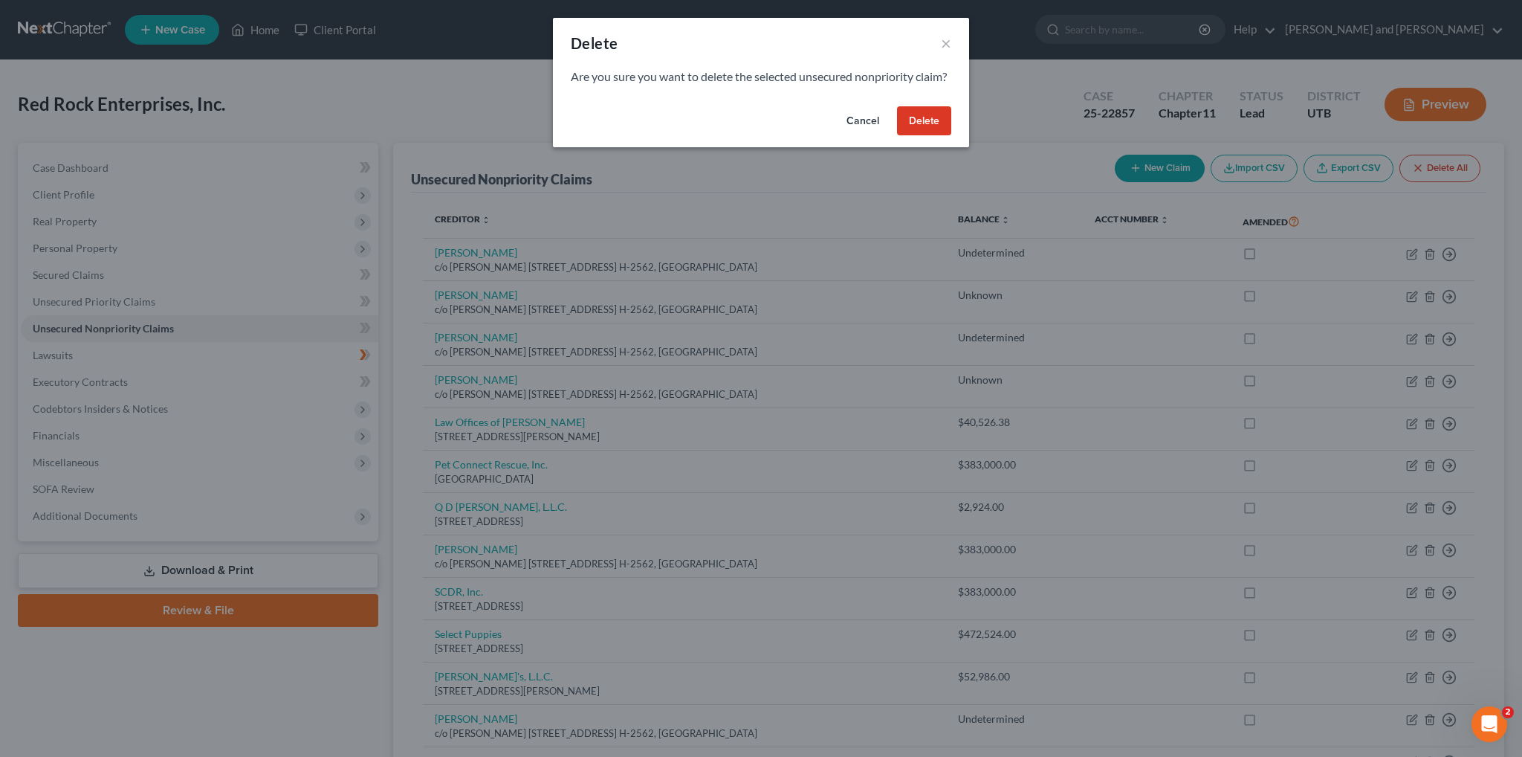
click at [925, 134] on button "Delete" at bounding box center [924, 121] width 54 height 30
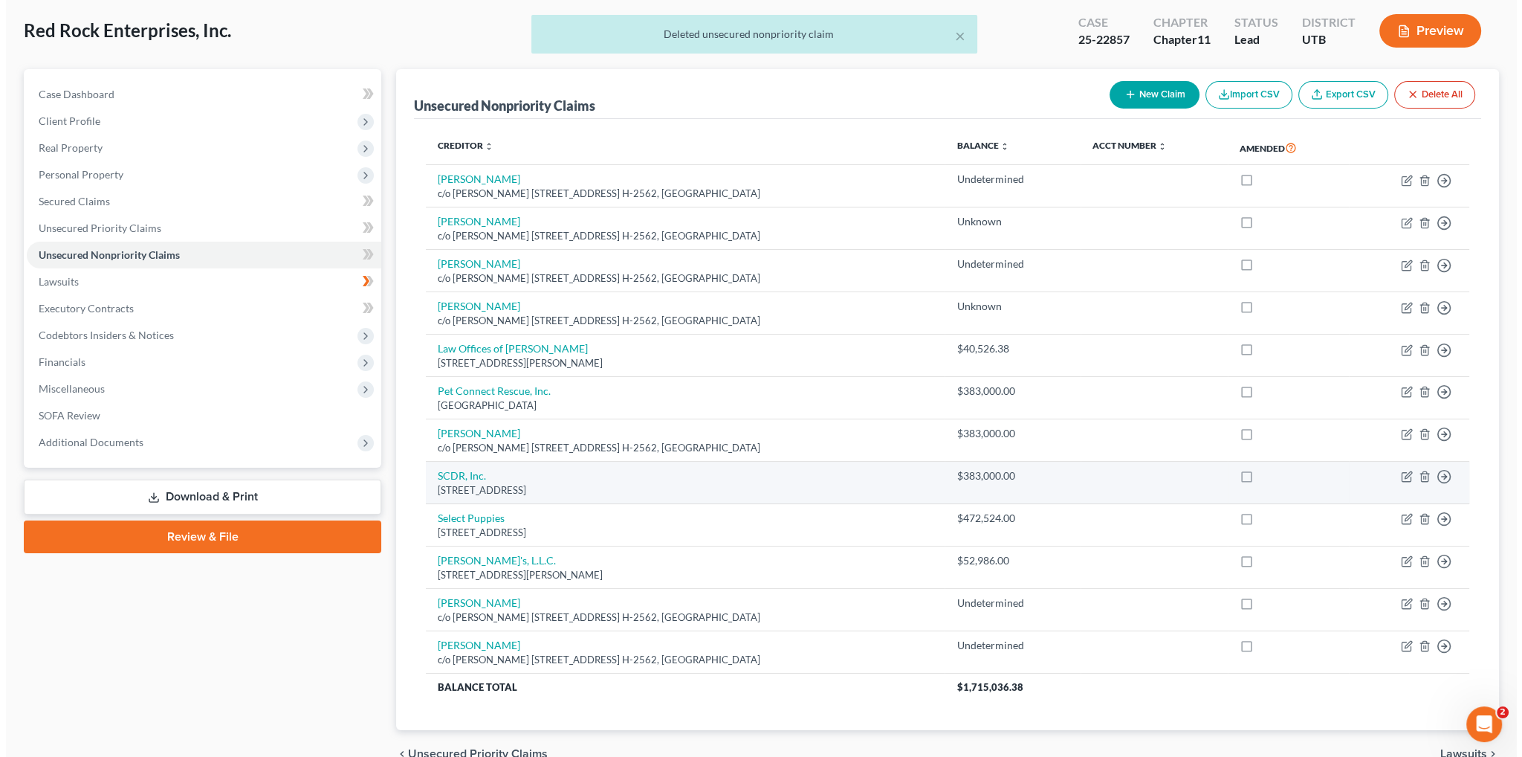
scroll to position [74, 0]
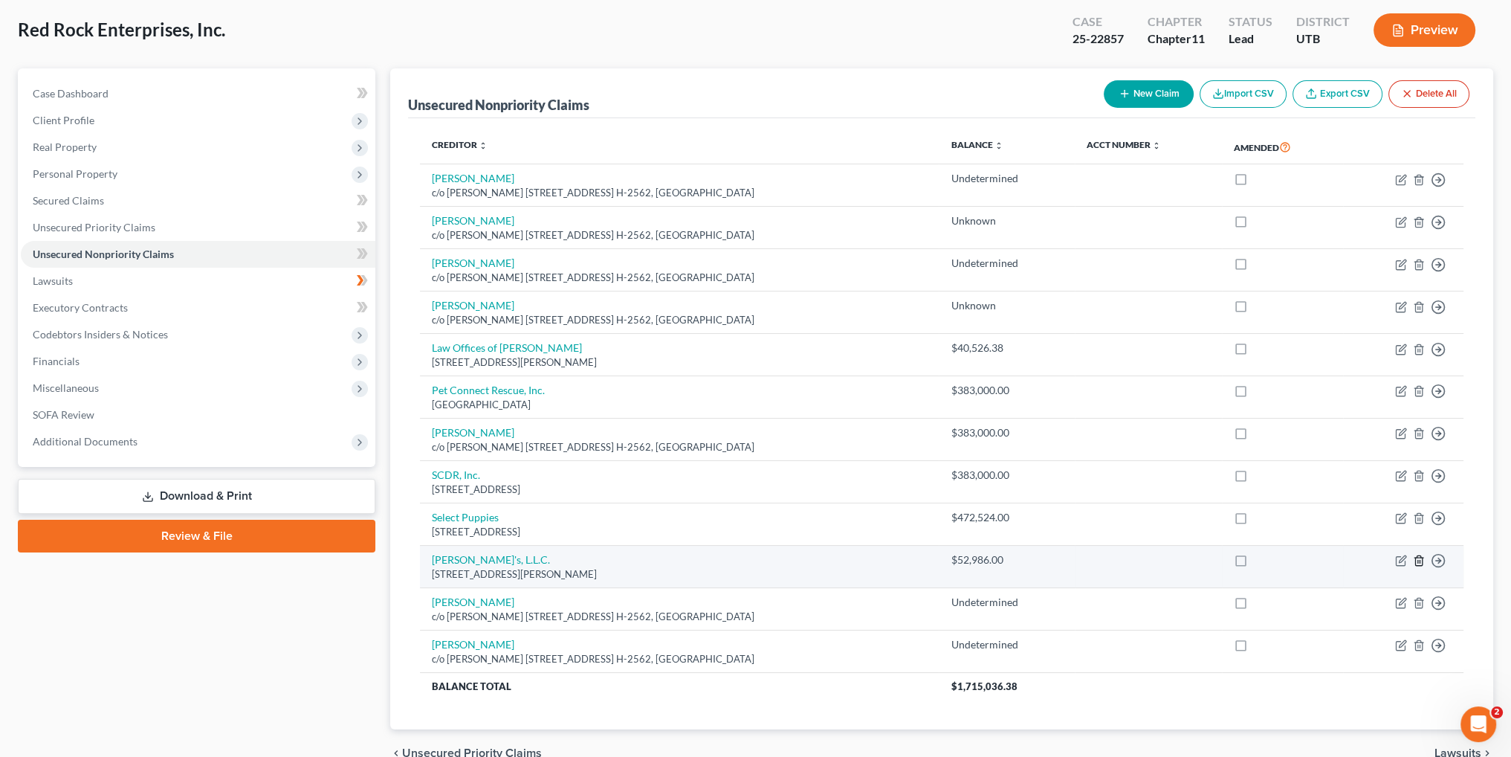
click at [1417, 560] on icon "button" at bounding box center [1419, 560] width 12 height 12
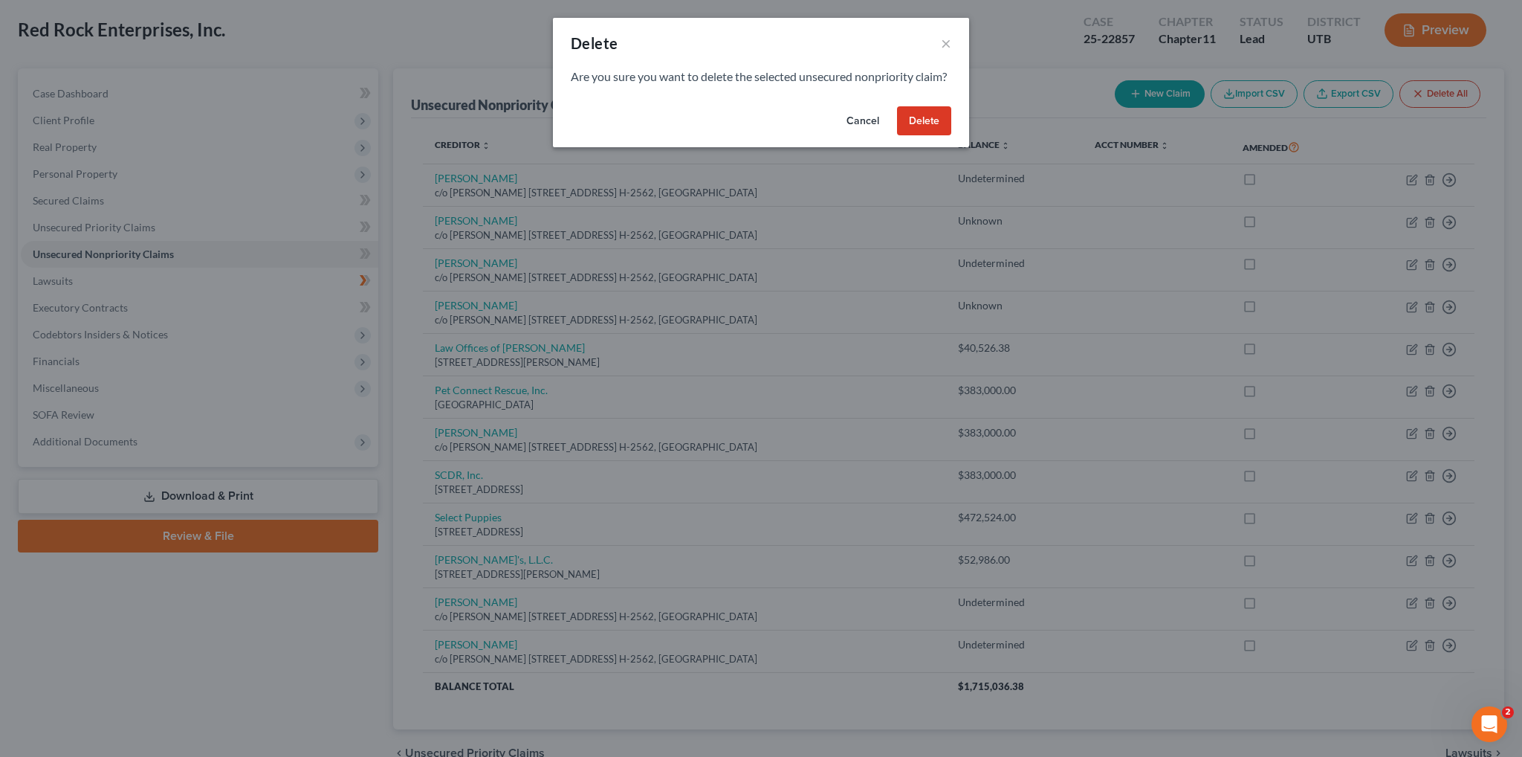
click at [931, 136] on button "Delete" at bounding box center [924, 121] width 54 height 30
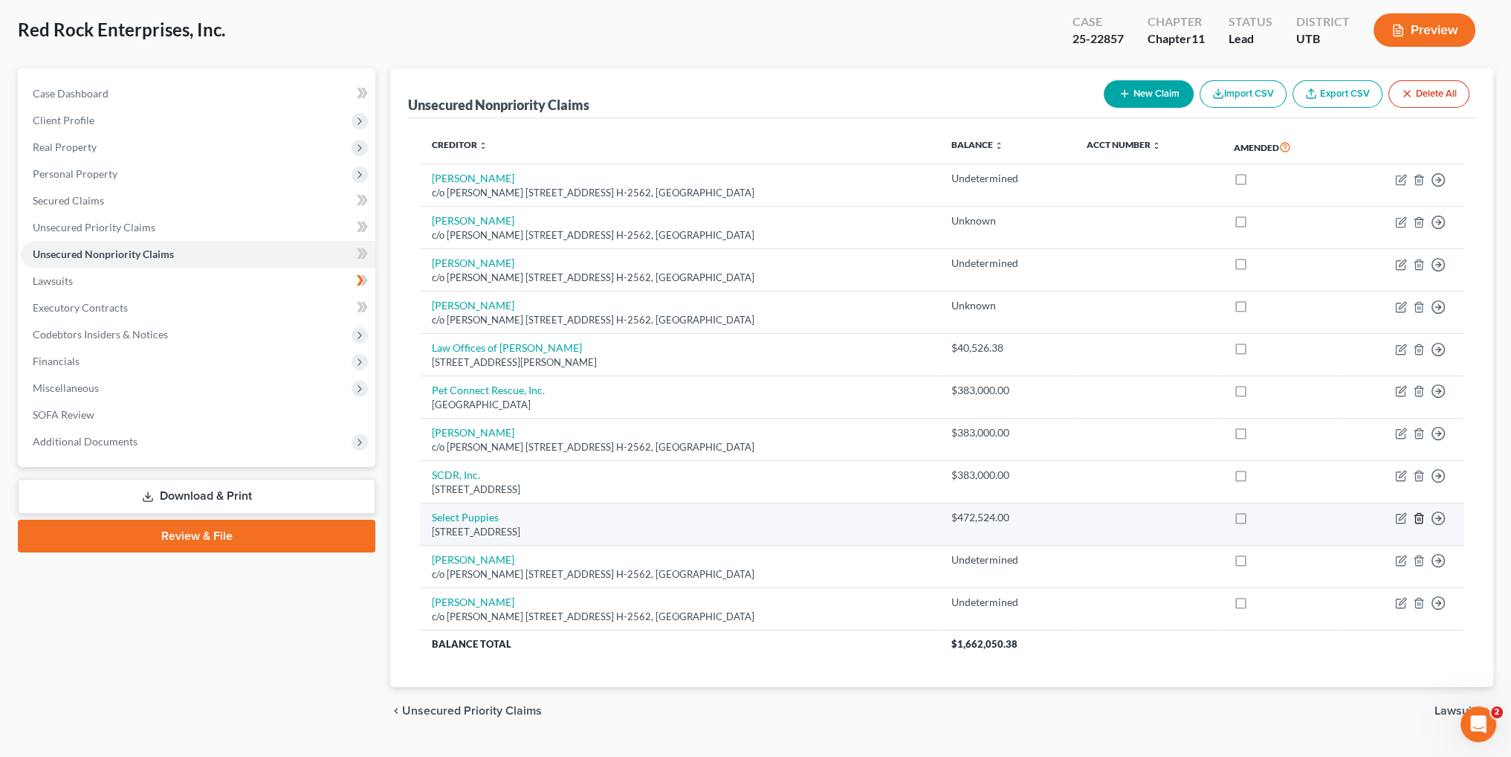
click at [1420, 515] on polyline "button" at bounding box center [1418, 515] width 9 height 0
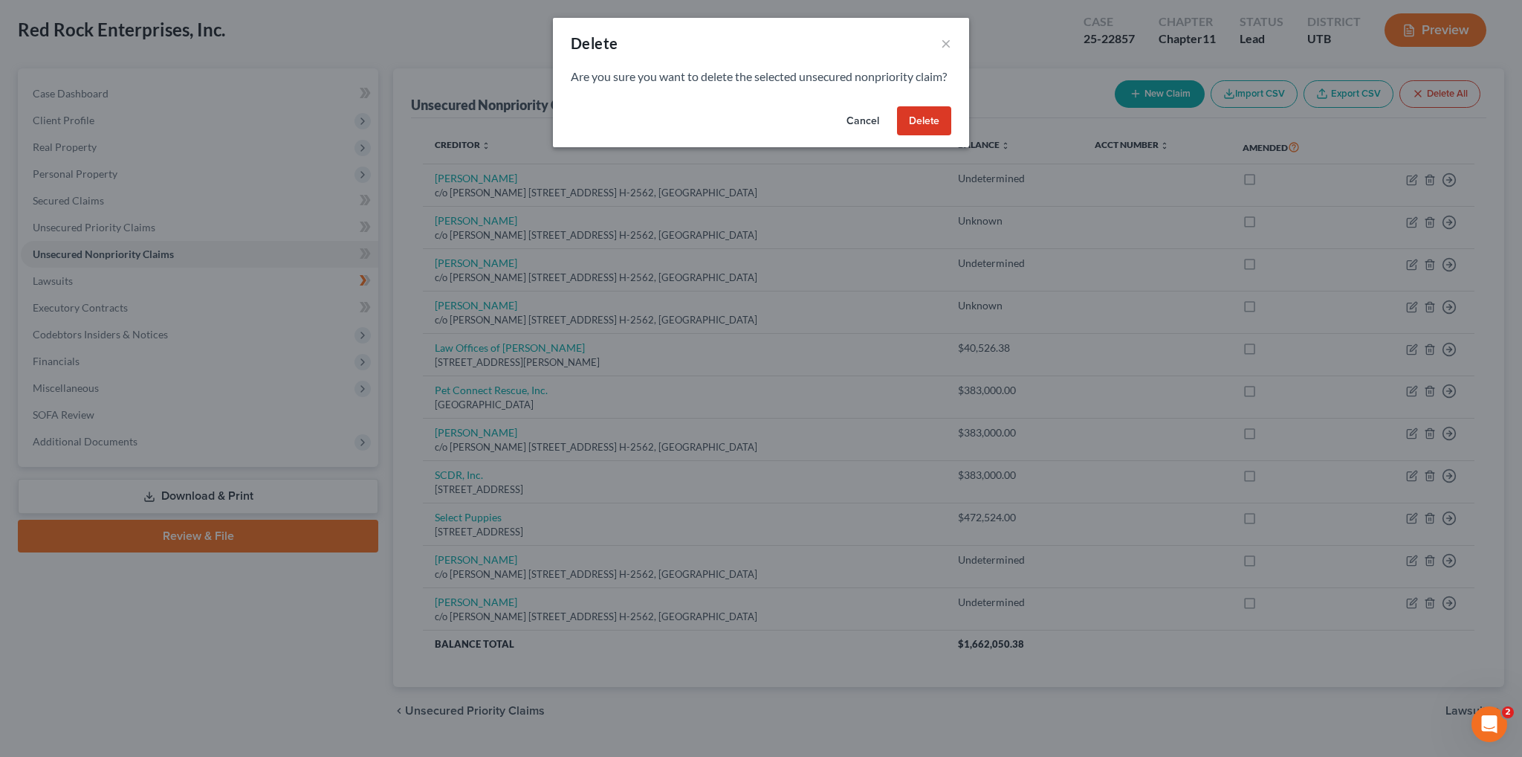
click at [926, 136] on button "Delete" at bounding box center [924, 121] width 54 height 30
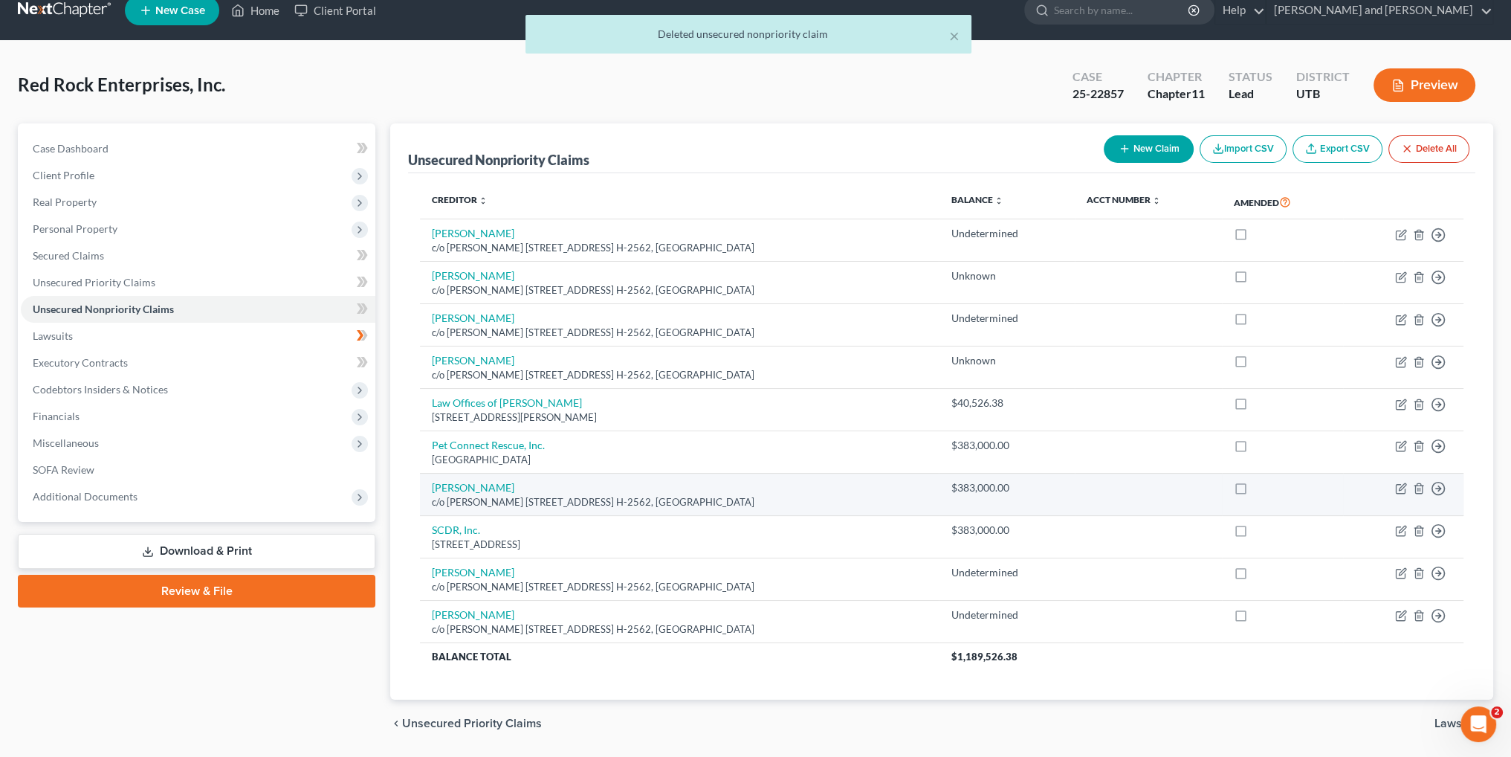
scroll to position [0, 0]
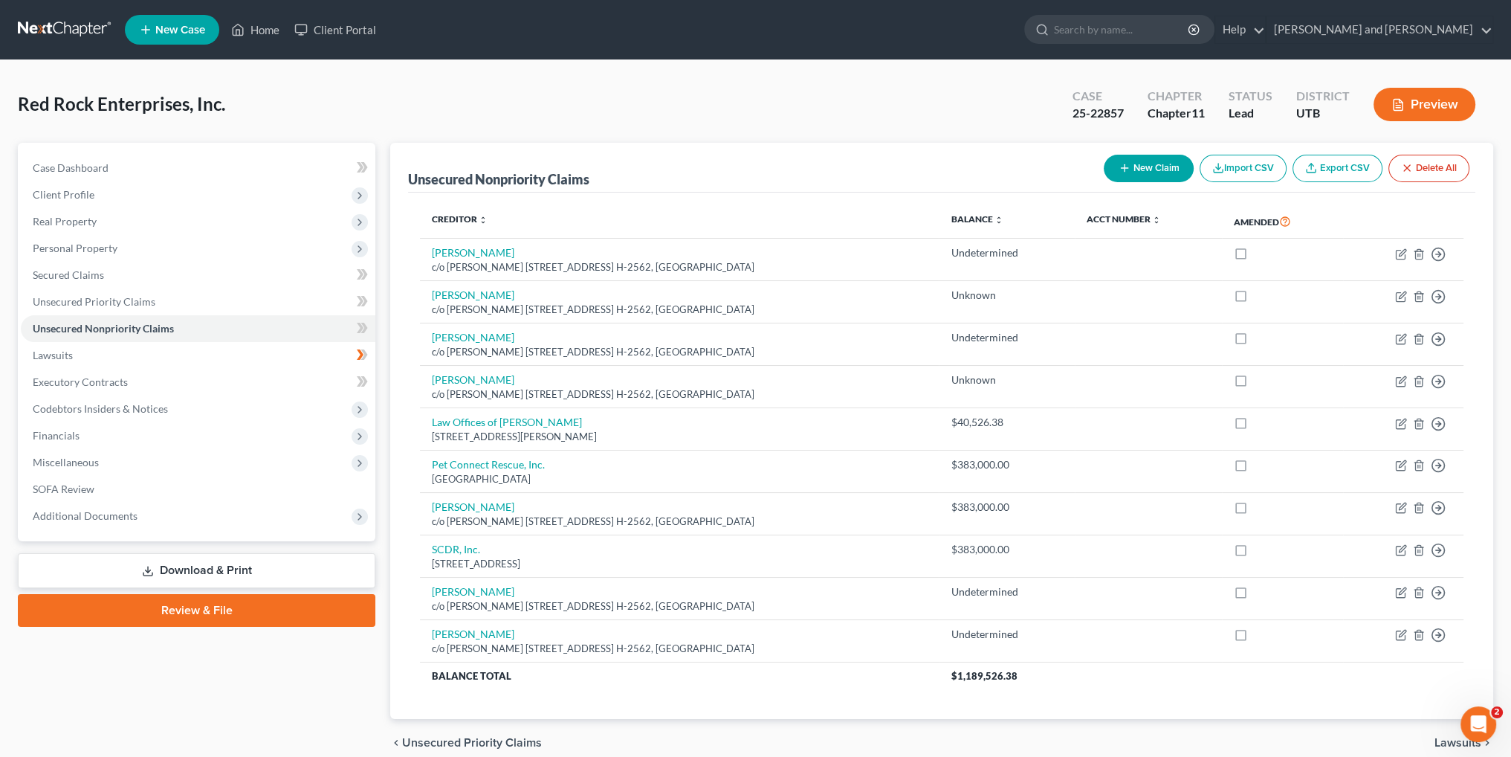
click at [1148, 161] on button "New Claim" at bounding box center [1149, 169] width 90 height 28
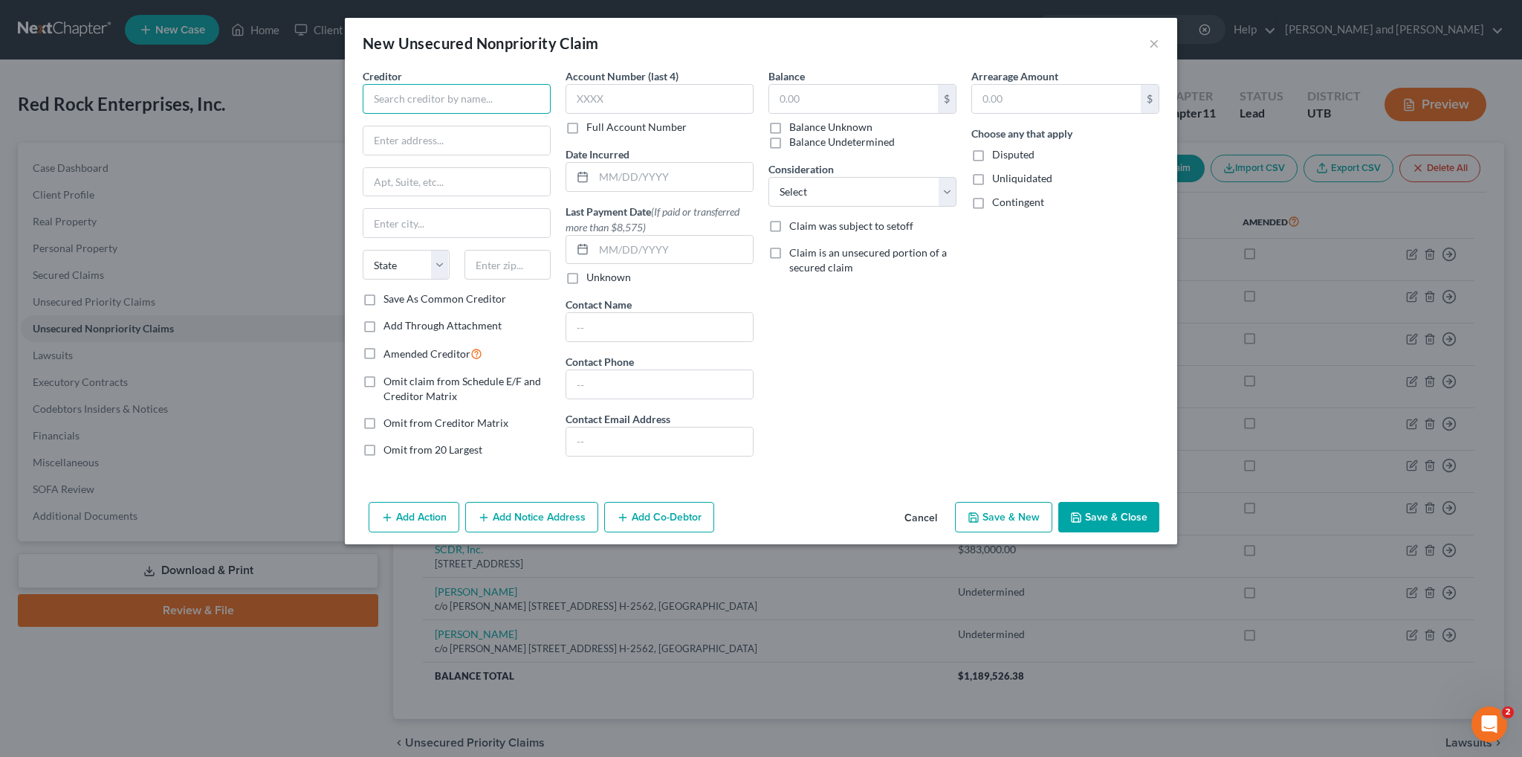
click at [449, 105] on input "text" at bounding box center [457, 99] width 188 height 30
type input "Lucky Pup Dog [DOMAIN_NAME]"
click at [424, 135] on input "text" at bounding box center [456, 140] width 187 height 28
type input "[STREET_ADDRESS][PERSON_NAME]"
type input "[GEOGRAPHIC_DATA]"
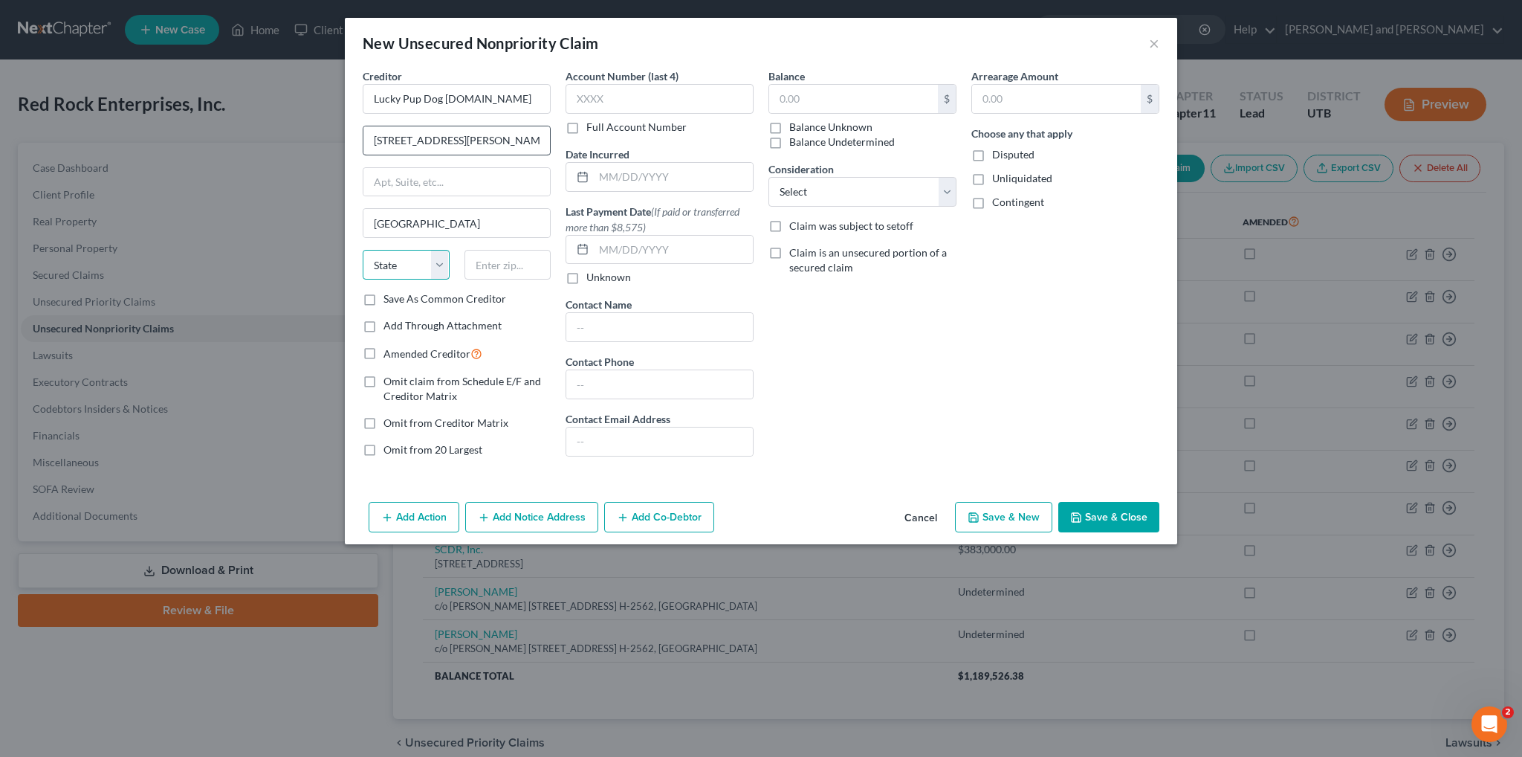
select select "4"
type input "92408"
click at [967, 372] on div "Arrearage Amount $ Choose any that apply Disputed Unliquidated Contingent" at bounding box center [1065, 268] width 203 height 401
click at [992, 155] on label "Disputed" at bounding box center [1013, 154] width 42 height 15
click at [998, 155] on input "Disputed" at bounding box center [1003, 152] width 10 height 10
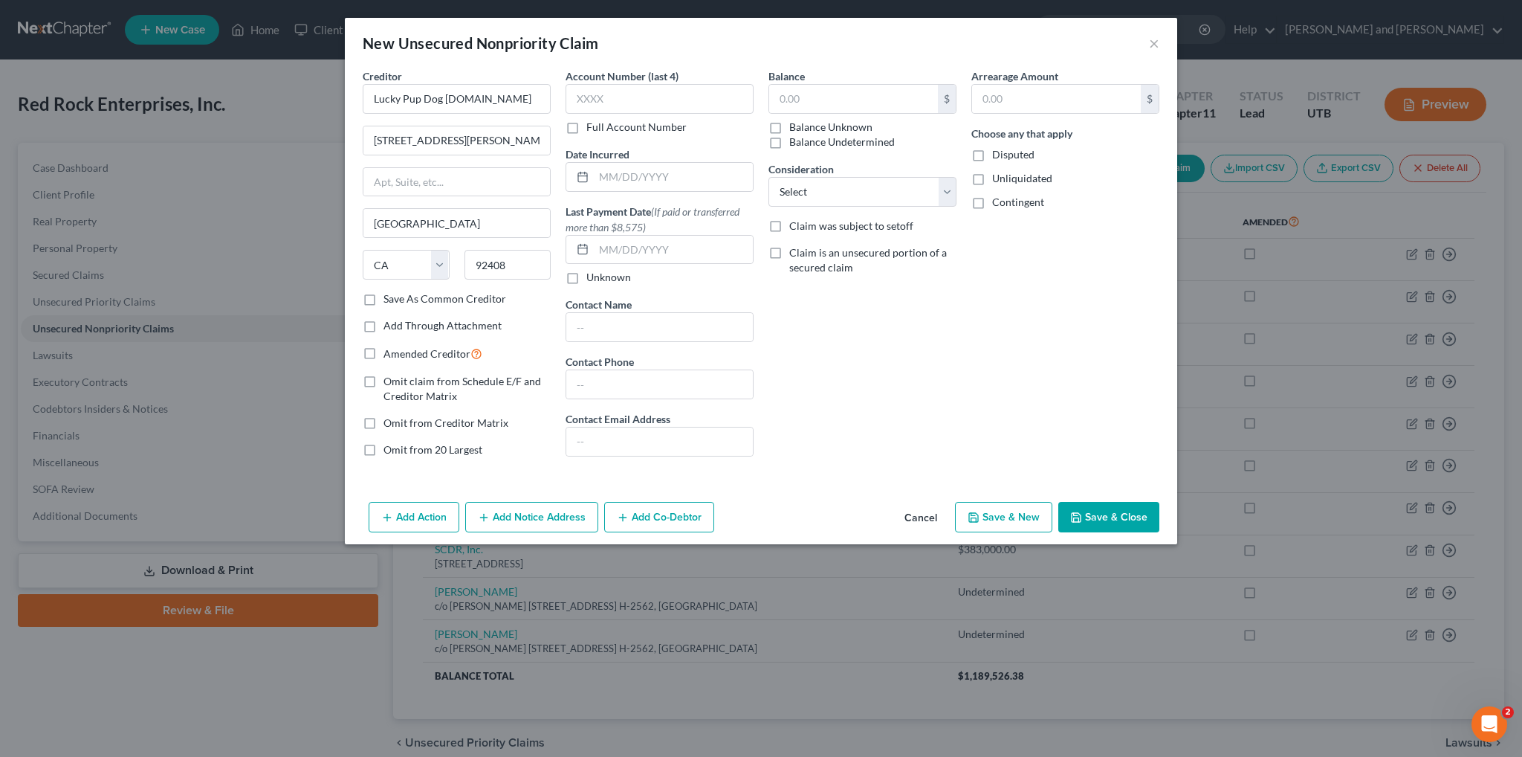
checkbox input "true"
click at [1005, 102] on input "text" at bounding box center [1056, 99] width 169 height 28
click at [807, 101] on input "text" at bounding box center [853, 99] width 169 height 28
type input "383,000"
click at [792, 187] on select "Select Cable / Satellite Services Collection Agency Credit Card Debt Debt Couns…" at bounding box center [863, 192] width 188 height 30
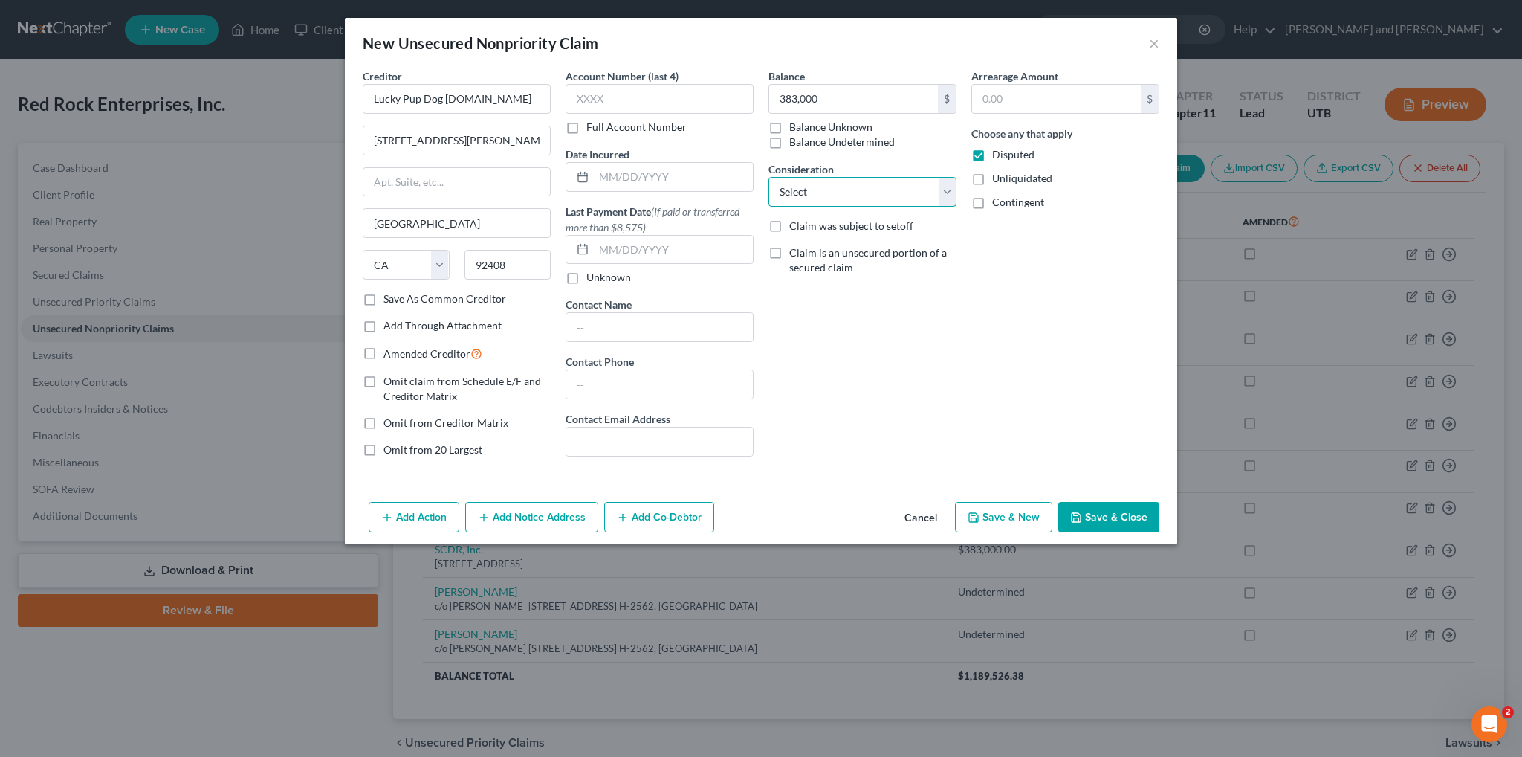
select select "7"
click at [769, 177] on select "Select Cable / Satellite Services Collection Agency Credit Card Debt Debt Couns…" at bounding box center [863, 192] width 188 height 30
click at [945, 194] on select "Select Cable / Satellite Services Collection Agency Credit Card Debt Debt Couns…" at bounding box center [863, 192] width 188 height 30
click at [769, 177] on select "Select Cable / Satellite Services Collection Agency Credit Card Debt Debt Couns…" at bounding box center [863, 192] width 188 height 30
click at [968, 346] on div "Arrearage Amount $ Choose any that apply Disputed Unliquidated Contingent" at bounding box center [1065, 268] width 203 height 401
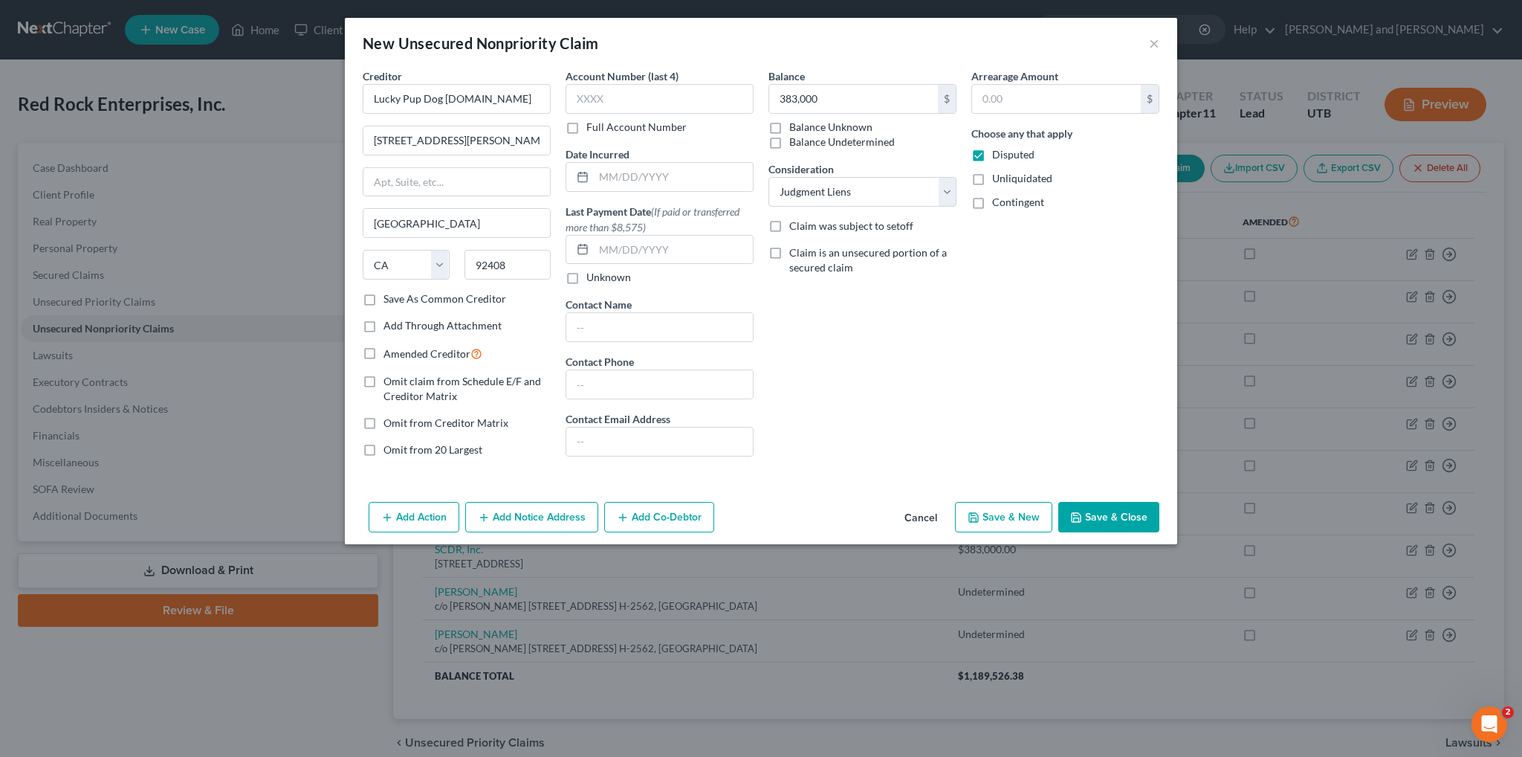
click at [1096, 512] on button "Save & Close" at bounding box center [1108, 517] width 101 height 31
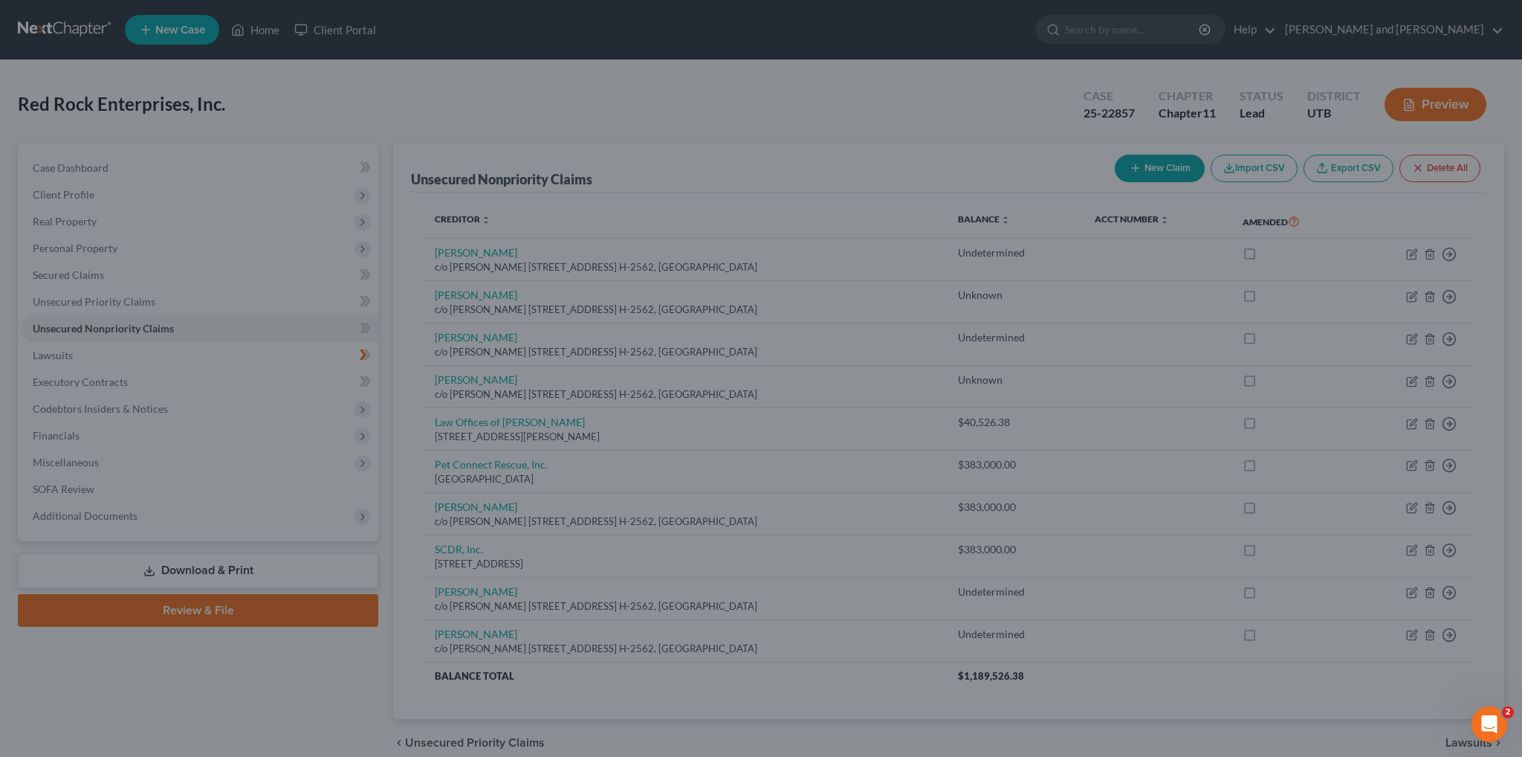
type input "383,000.00"
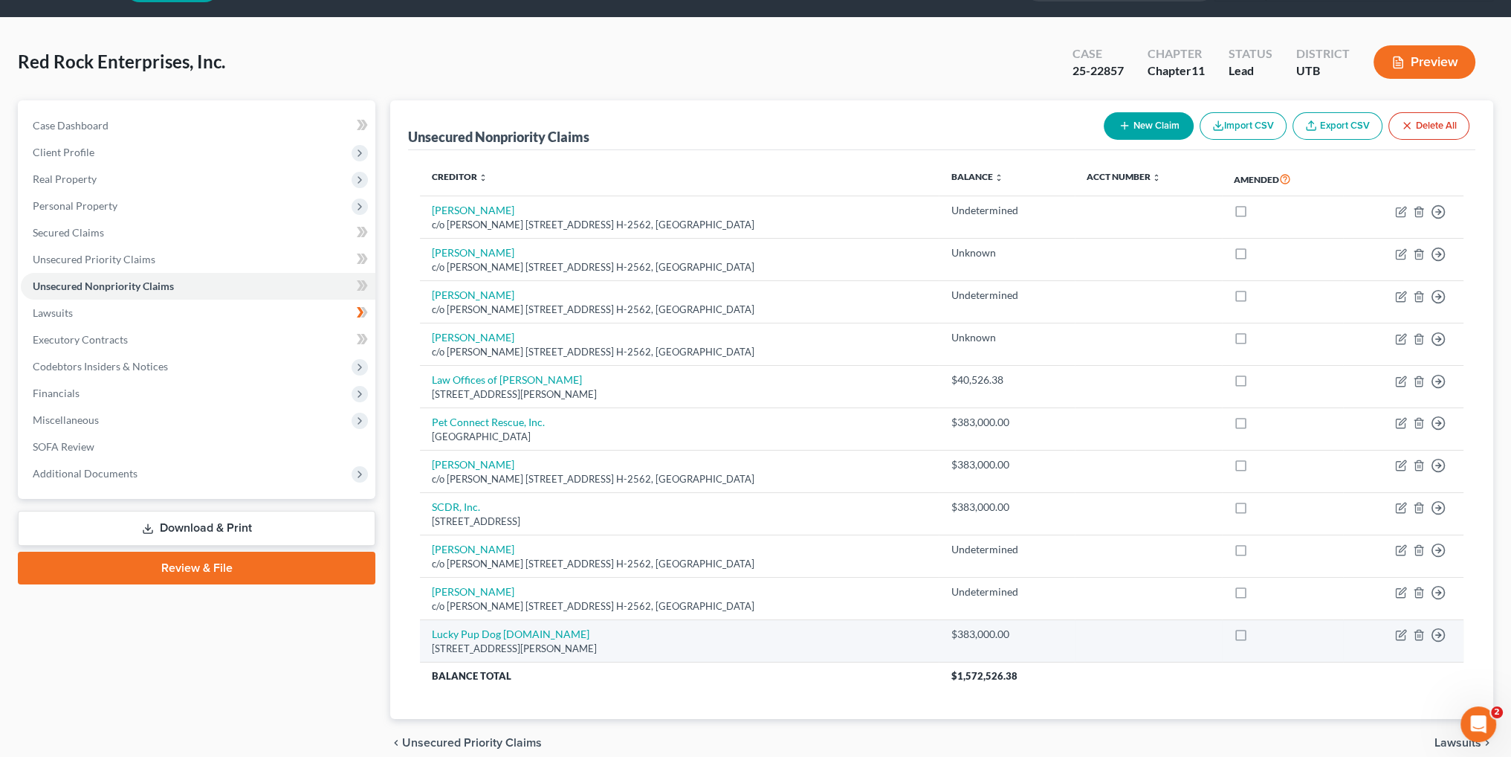
scroll to position [106, 0]
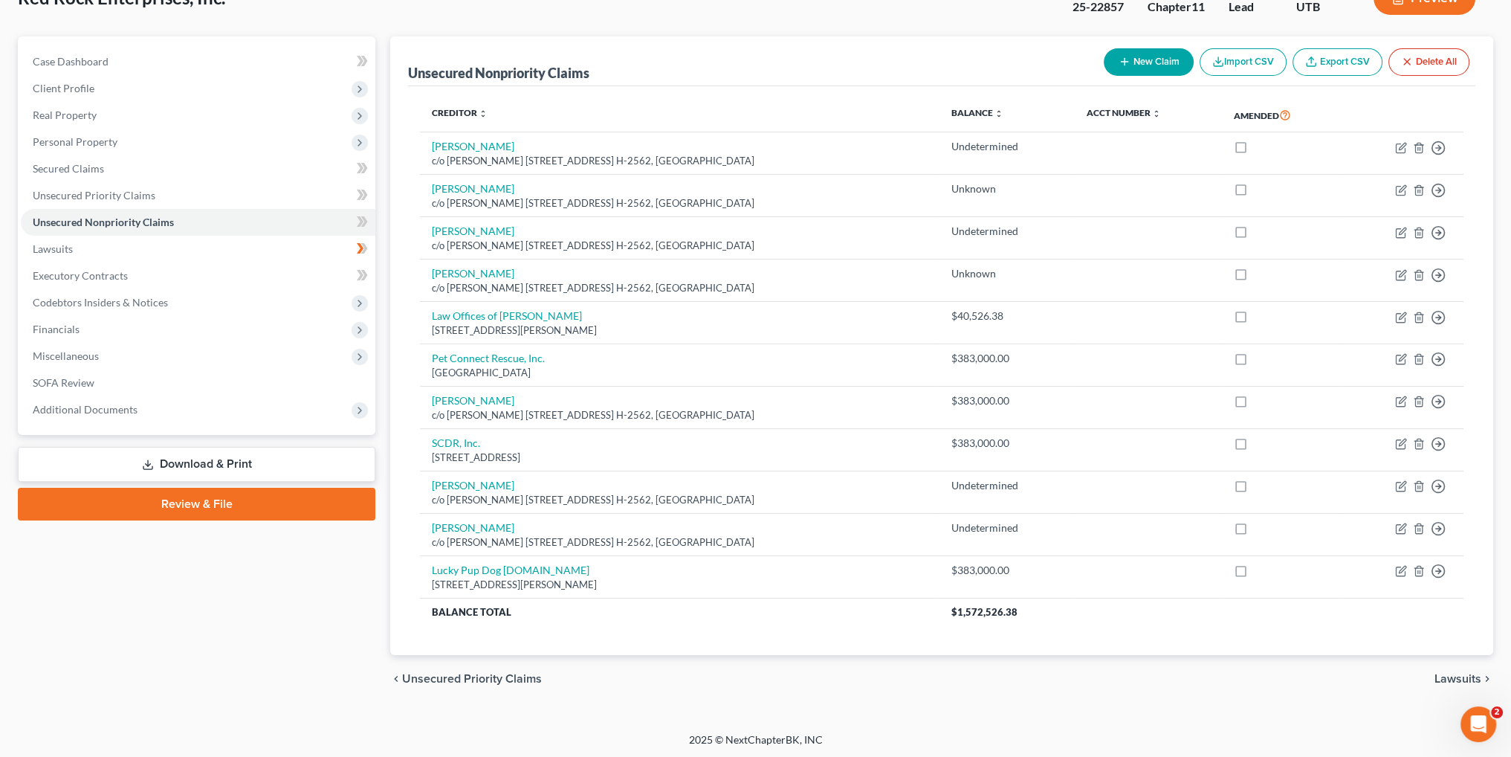
click at [1148, 64] on button "New Claim" at bounding box center [1149, 62] width 90 height 28
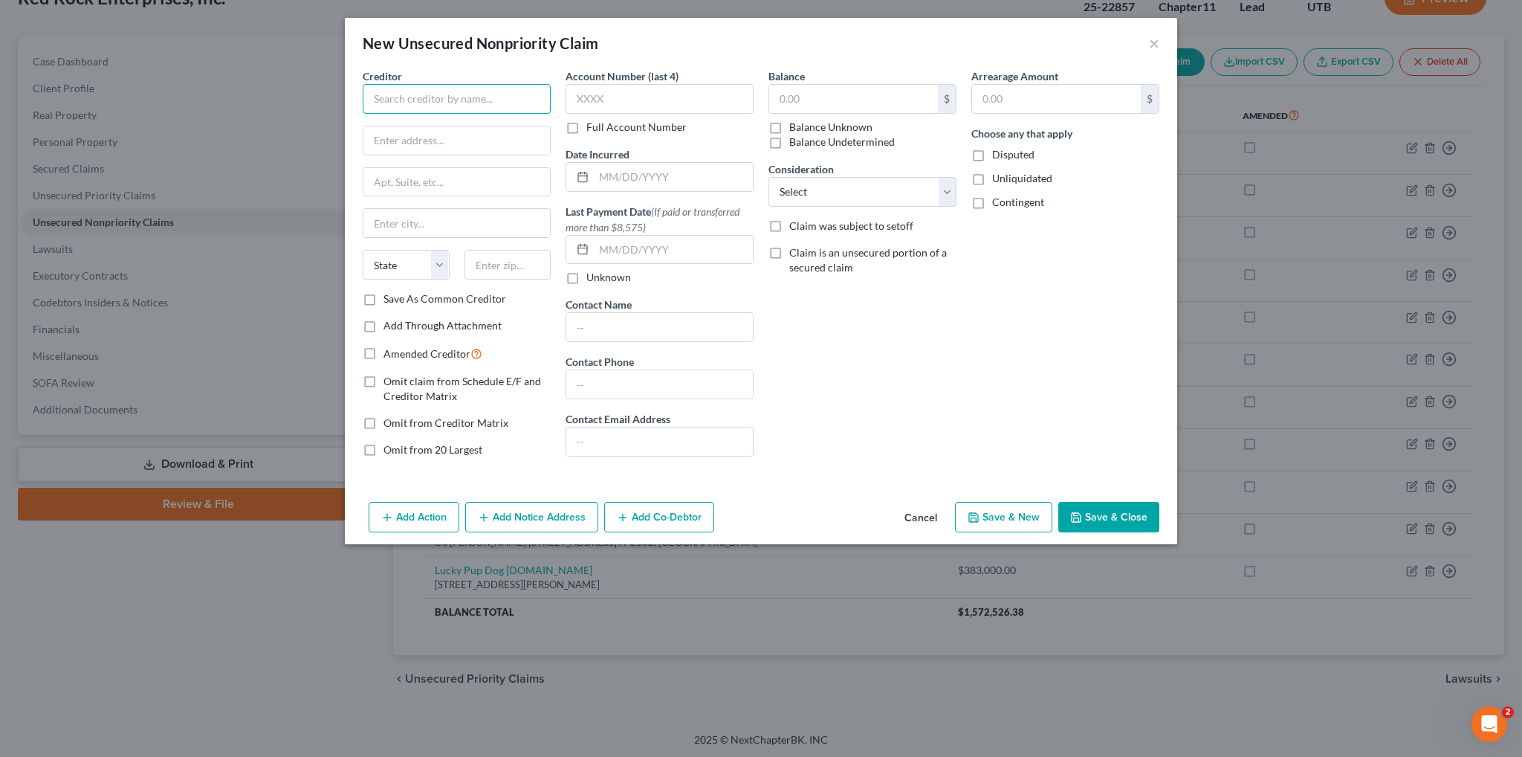
click at [469, 108] on input "text" at bounding box center [457, 99] width 188 height 30
type input "Nevium"
type input "[STREET_ADDRESS]"
type input "La Mesa"
type input "92119"
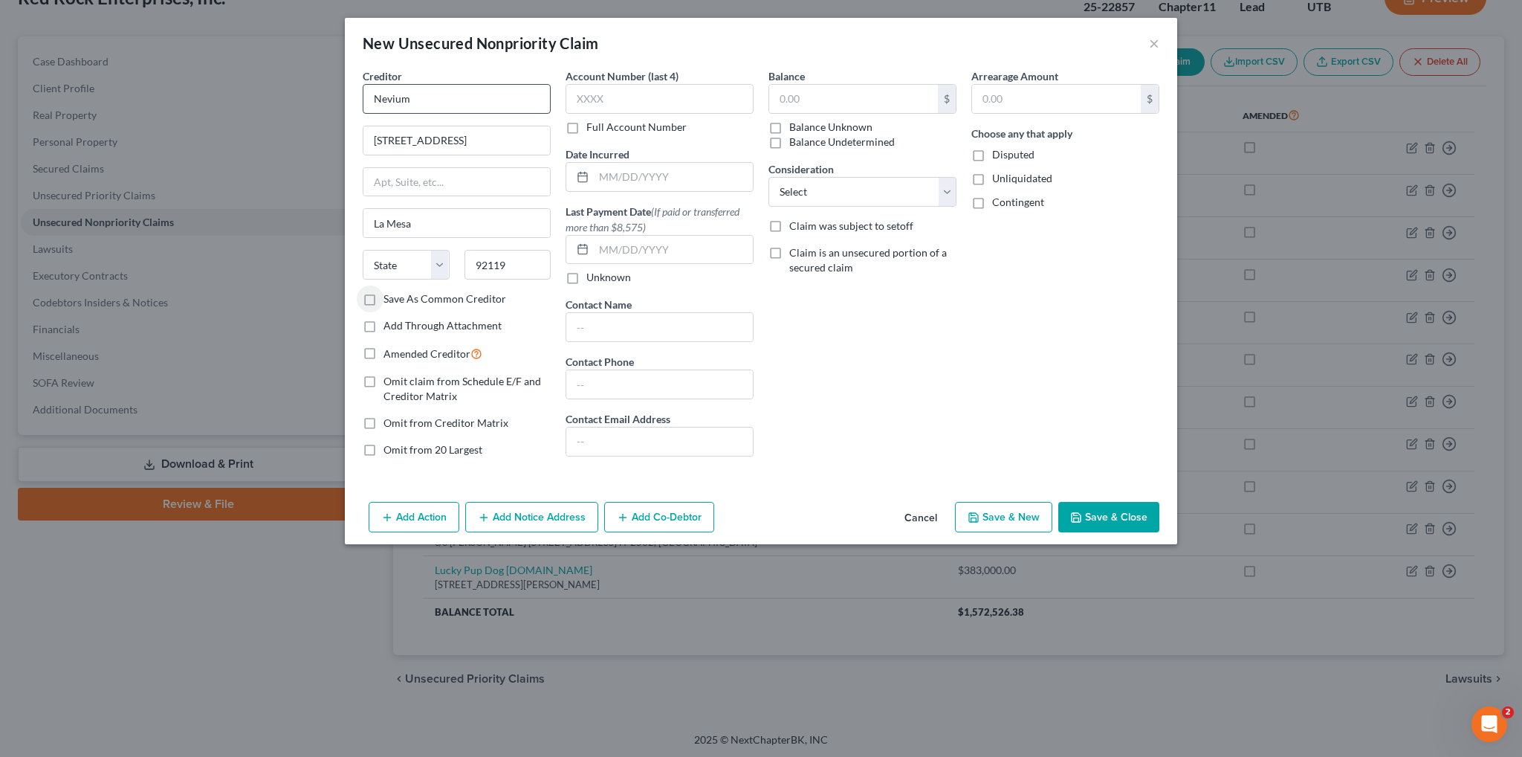
type input "[GEOGRAPHIC_DATA]"
select select "4"
click at [830, 100] on input "text" at bounding box center [853, 99] width 169 height 28
type input "12,630"
click at [948, 191] on select "Select Cable / Satellite Services Collection Agency Credit Card Debt Debt Couns…" at bounding box center [863, 192] width 188 height 30
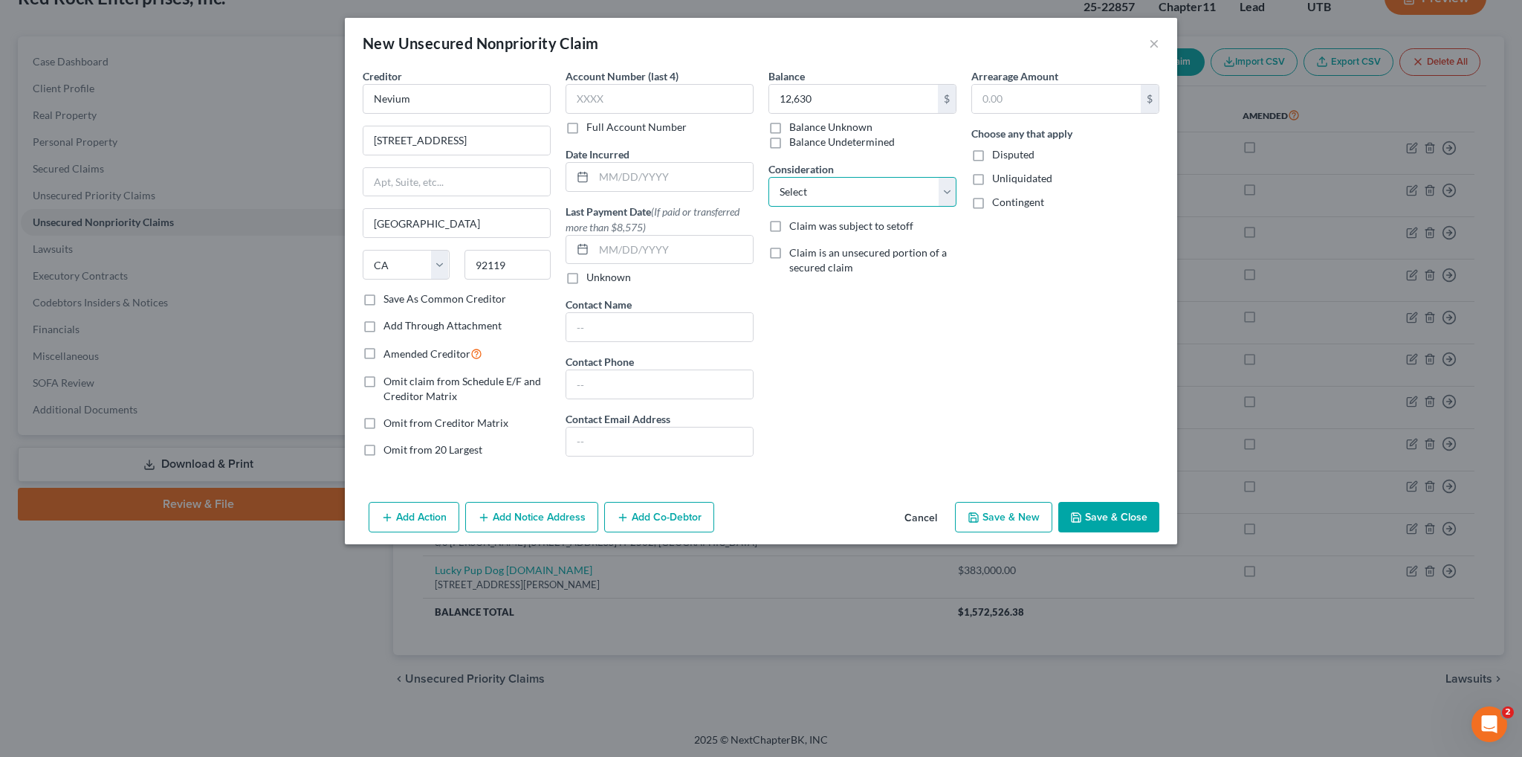
select select "14"
click at [769, 177] on select "Select Cable / Satellite Services Collection Agency Credit Card Debt Debt Couns…" at bounding box center [863, 192] width 188 height 30
click at [943, 409] on div "Balance 12,630 $ Balance Unknown Balance Undetermined 12,630.00 $ Balance Unkno…" at bounding box center [862, 268] width 203 height 401
click at [951, 191] on select "Select Cable / Satellite Services Collection Agency Credit Card Debt Debt Couns…" at bounding box center [863, 192] width 188 height 30
click at [769, 177] on select "Select Cable / Satellite Services Collection Agency Credit Card Debt Debt Couns…" at bounding box center [863, 192] width 188 height 30
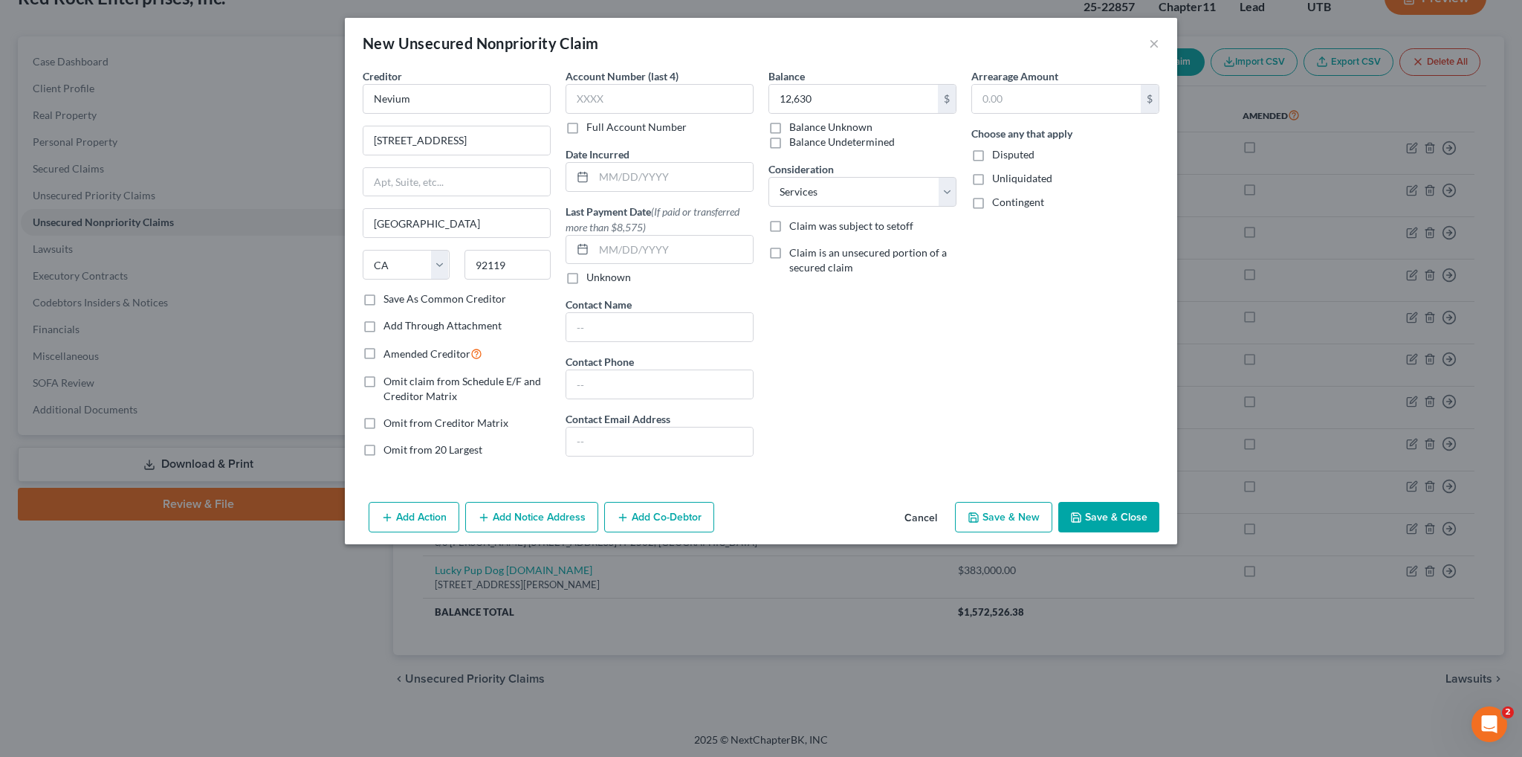
click at [993, 422] on div "Arrearage Amount $ Choose any that apply Disputed Unliquidated Contingent" at bounding box center [1065, 268] width 203 height 401
click at [1118, 520] on button "Save & Close" at bounding box center [1108, 517] width 101 height 31
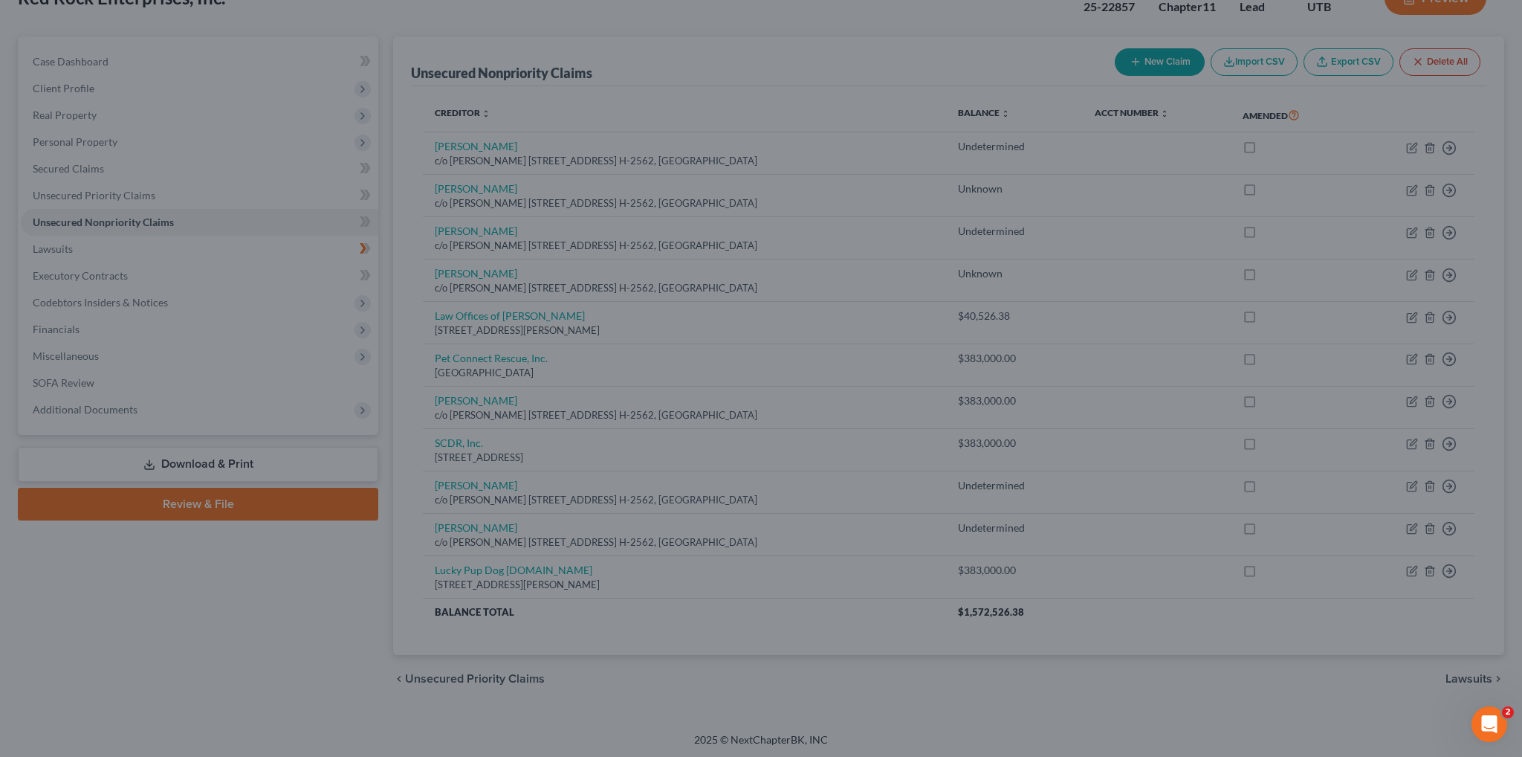
type input "12,630.00"
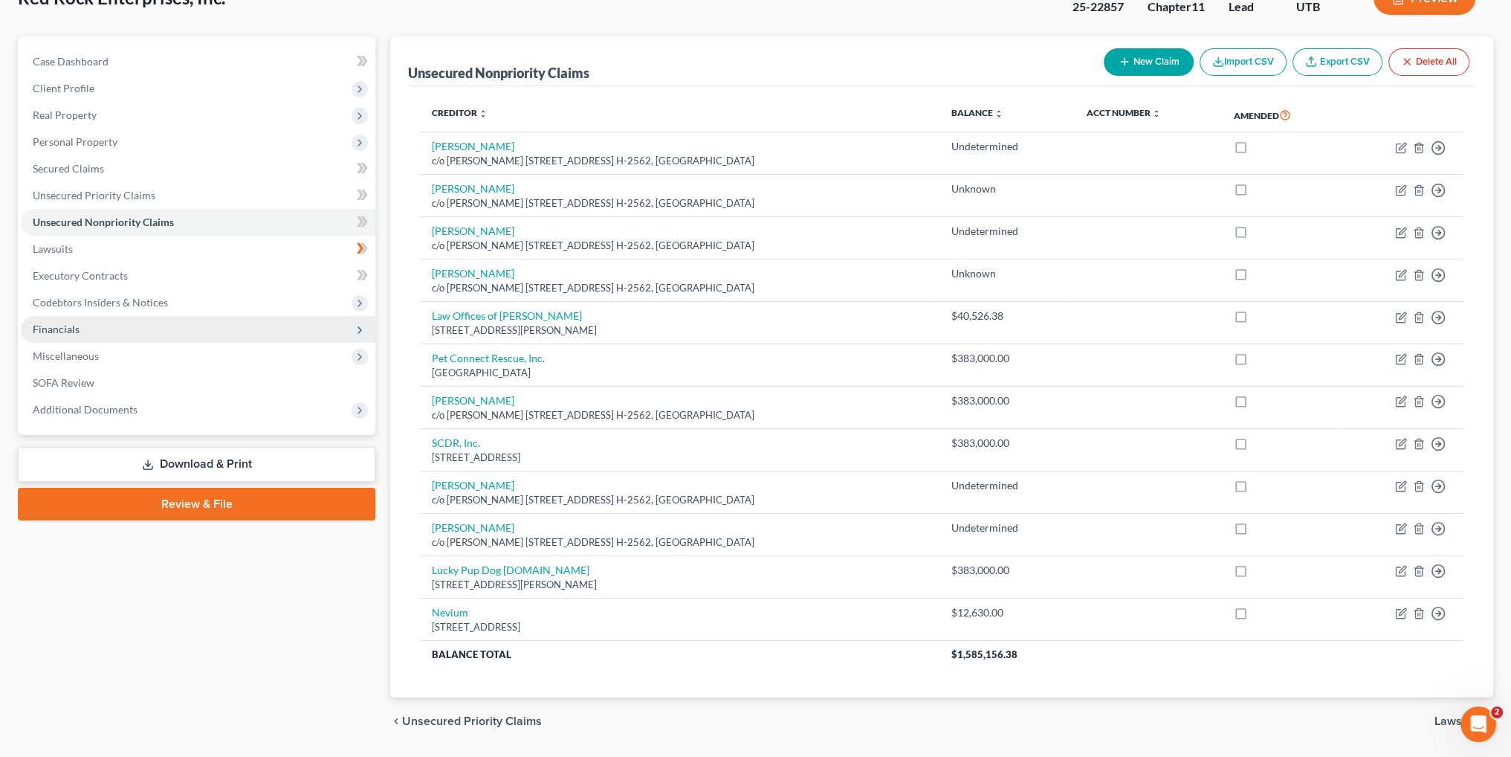
click at [120, 329] on span "Financials" at bounding box center [198, 329] width 355 height 27
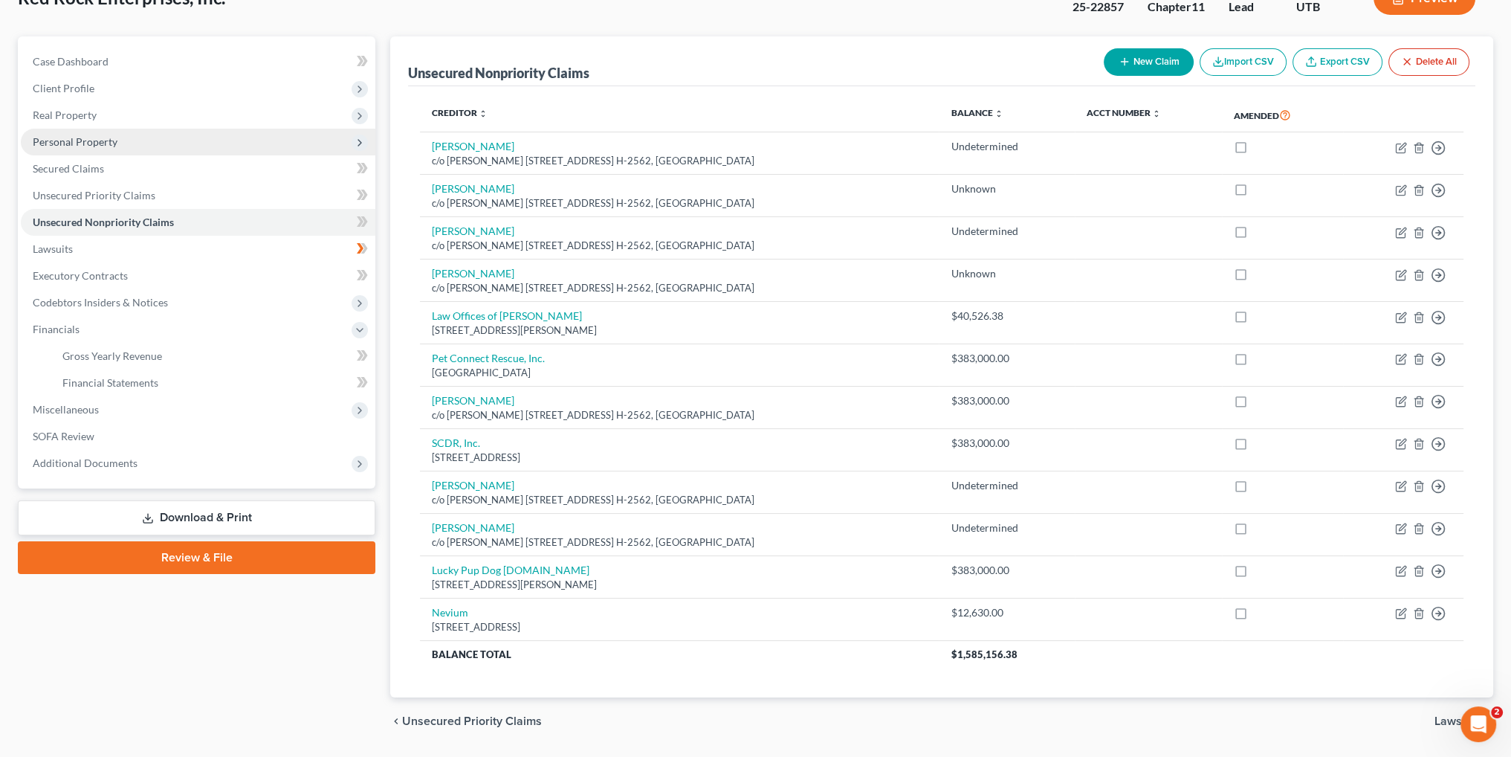
click at [131, 139] on span "Personal Property" at bounding box center [198, 142] width 355 height 27
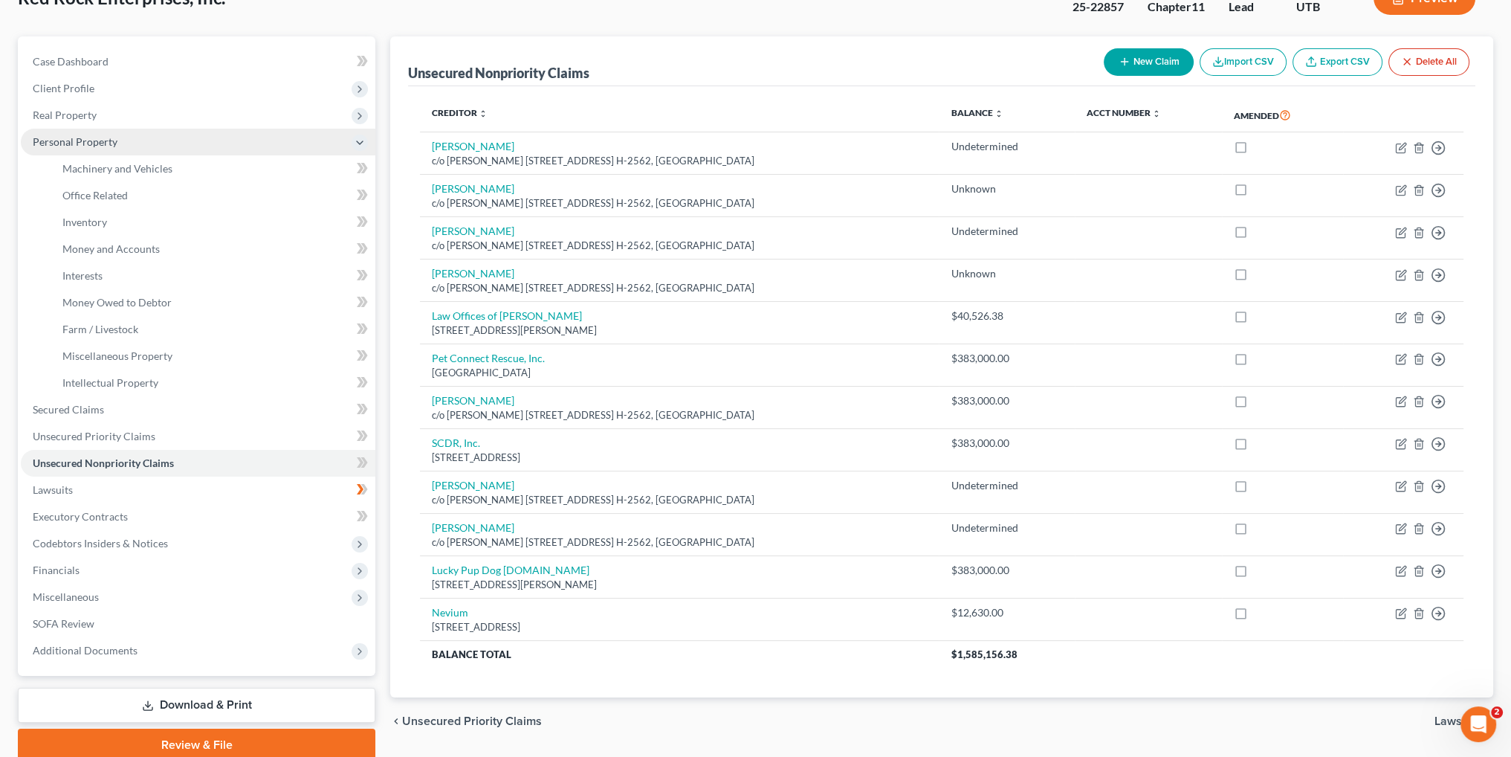
click at [60, 137] on span "Personal Property" at bounding box center [75, 141] width 85 height 13
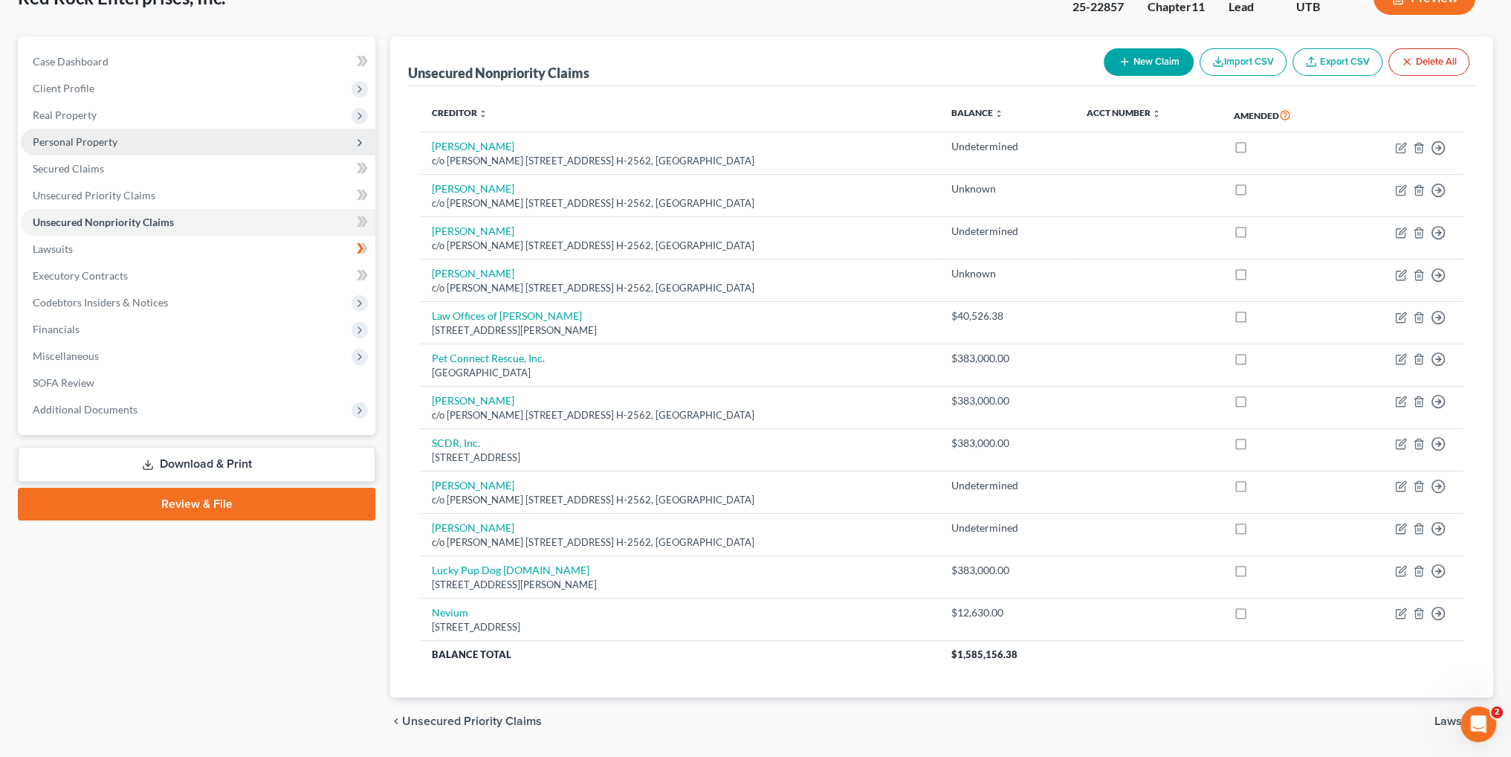
click at [77, 140] on span "Personal Property" at bounding box center [75, 141] width 85 height 13
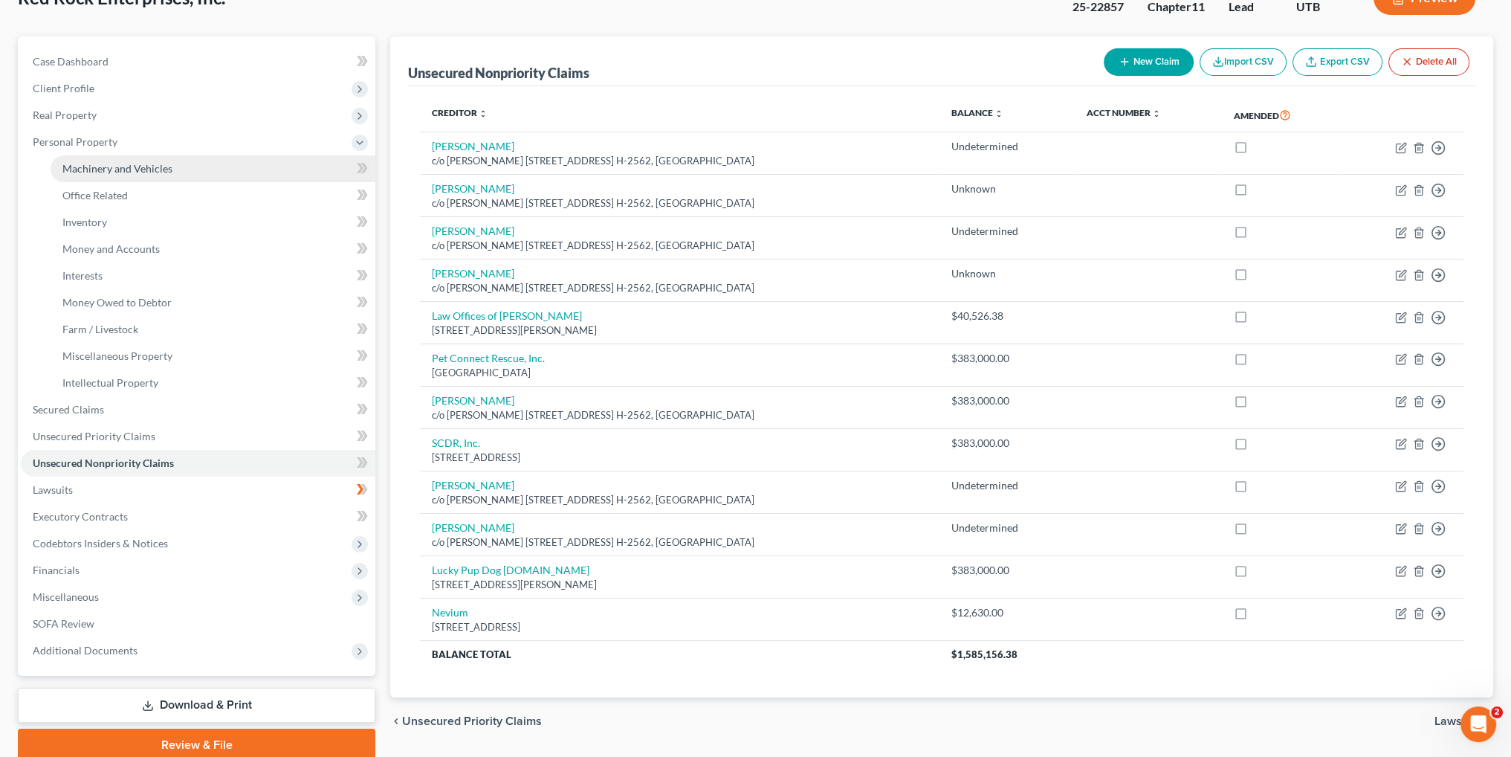
click at [80, 162] on span "Machinery and Vehicles" at bounding box center [117, 168] width 110 height 13
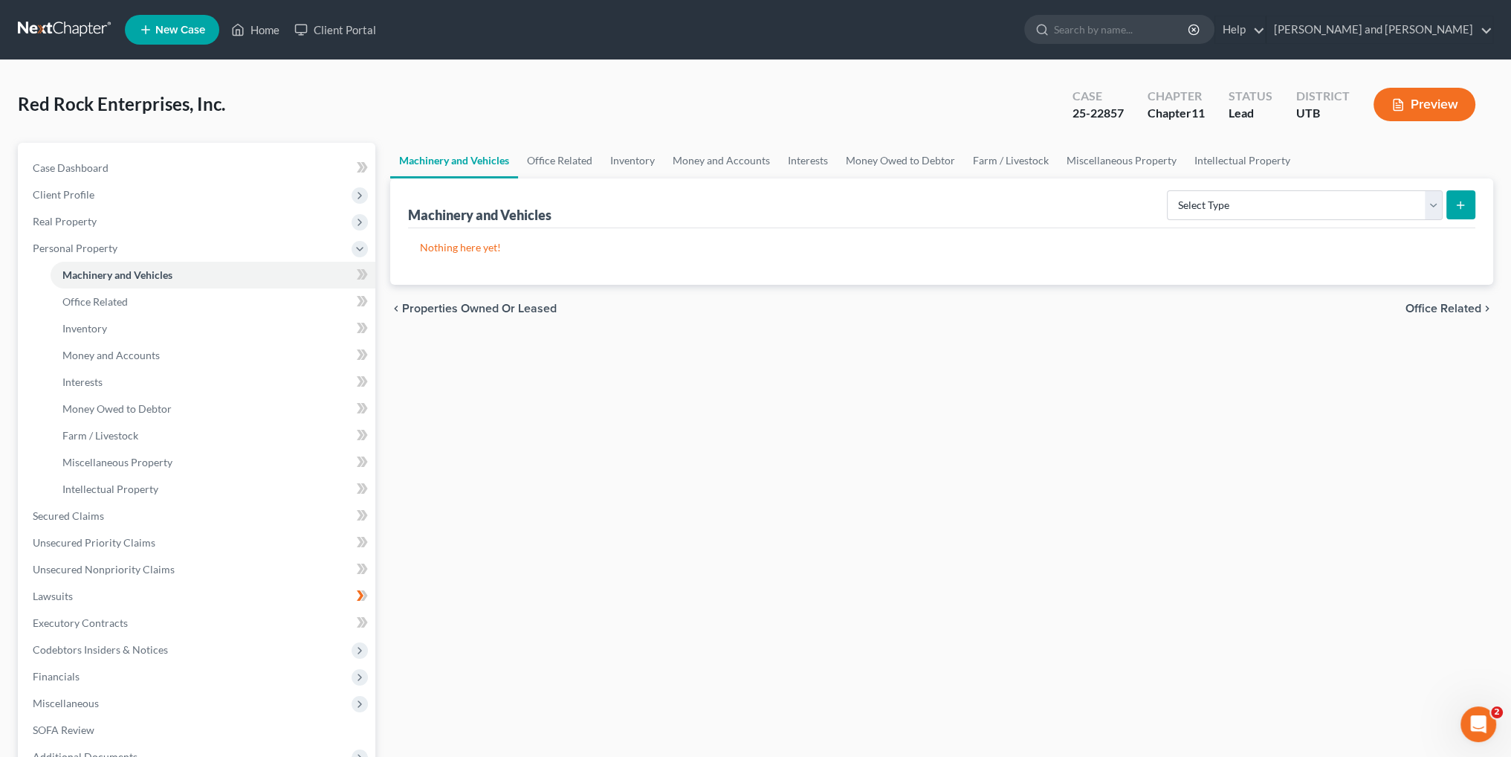
click at [1439, 304] on span "Office Related" at bounding box center [1444, 309] width 76 height 12
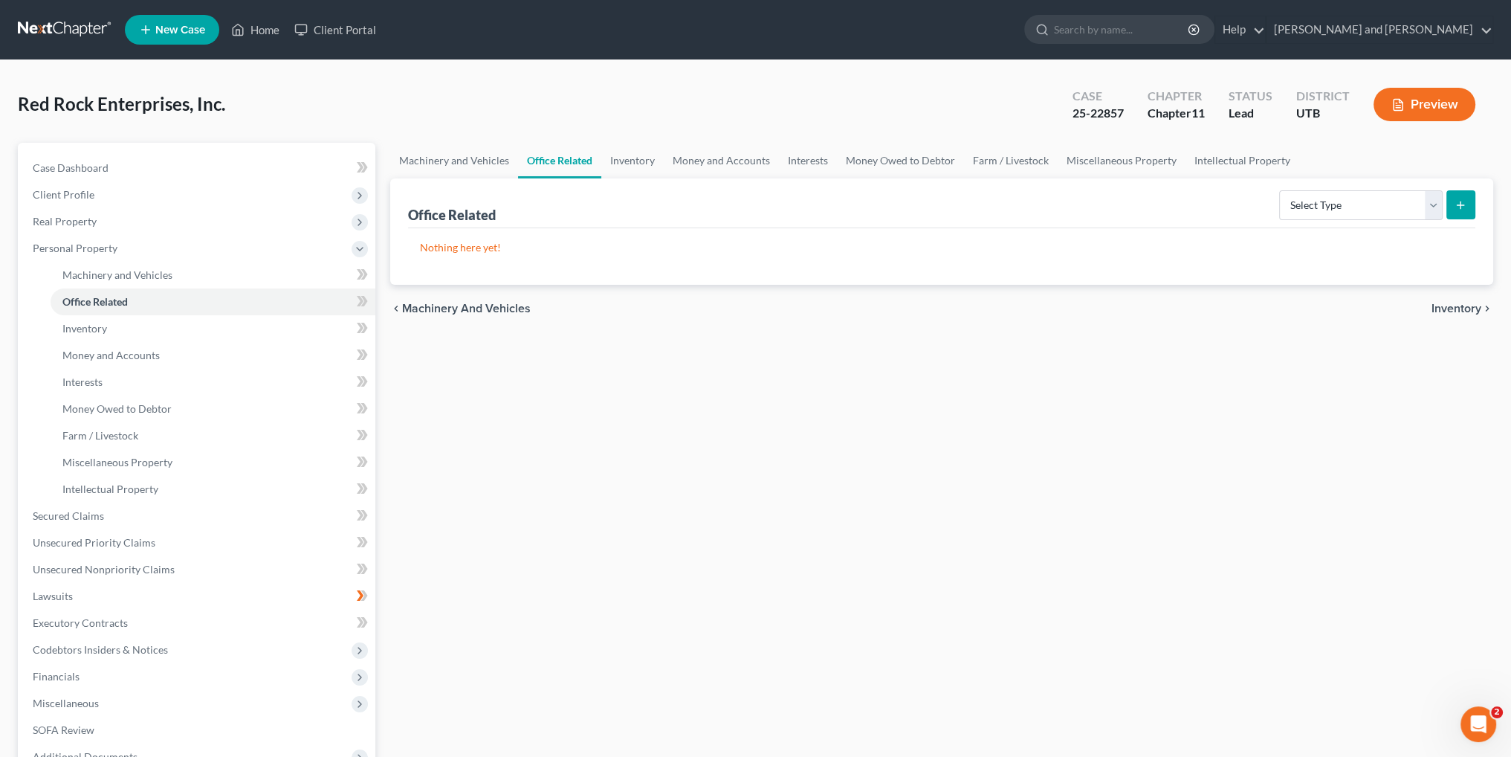
click at [1439, 304] on span "Inventory" at bounding box center [1457, 309] width 50 height 12
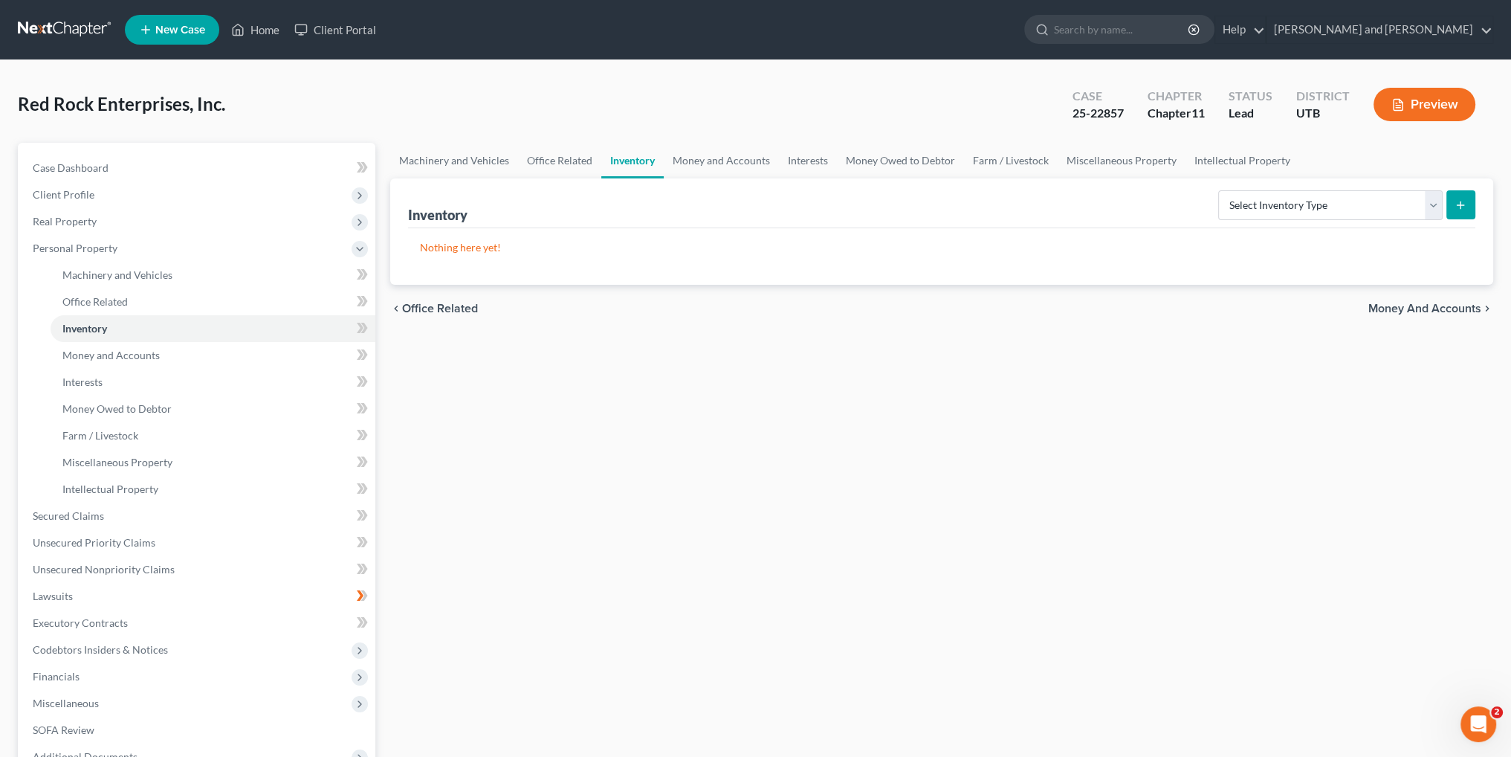
click at [1439, 304] on span "Money and Accounts" at bounding box center [1424, 309] width 113 height 12
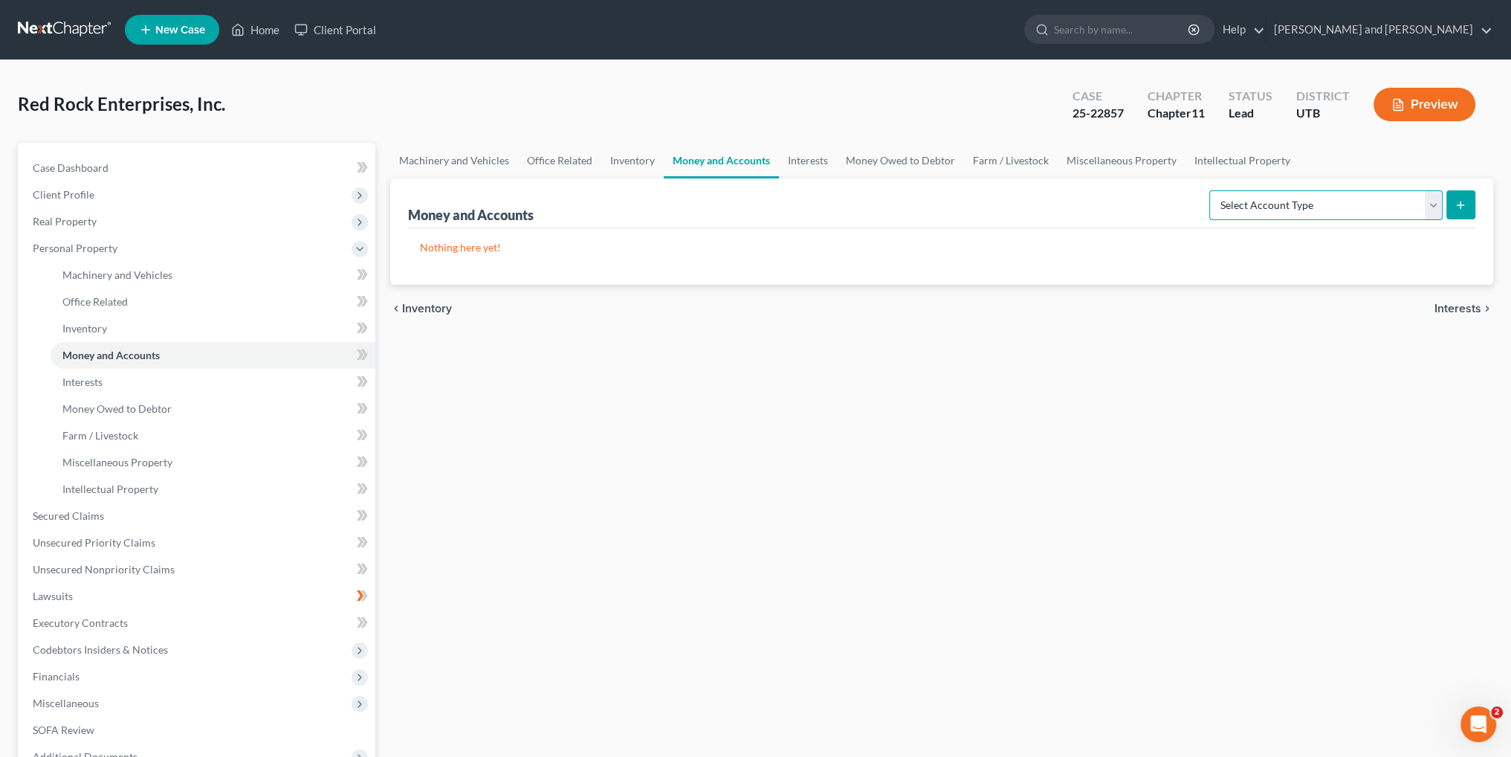
click at [1435, 206] on select "Select Account Type Brokerage (A/B: 3, SOFA: 18) Cash on Hand (A/B: 2) Certific…" at bounding box center [1325, 205] width 233 height 30
select select "checking"
click at [1212, 190] on select "Select Account Type Brokerage (A/B: 3, SOFA: 18) Cash on Hand (A/B: 2) Certific…" at bounding box center [1325, 205] width 233 height 30
click at [1460, 209] on icon "submit" at bounding box center [1461, 205] width 12 height 12
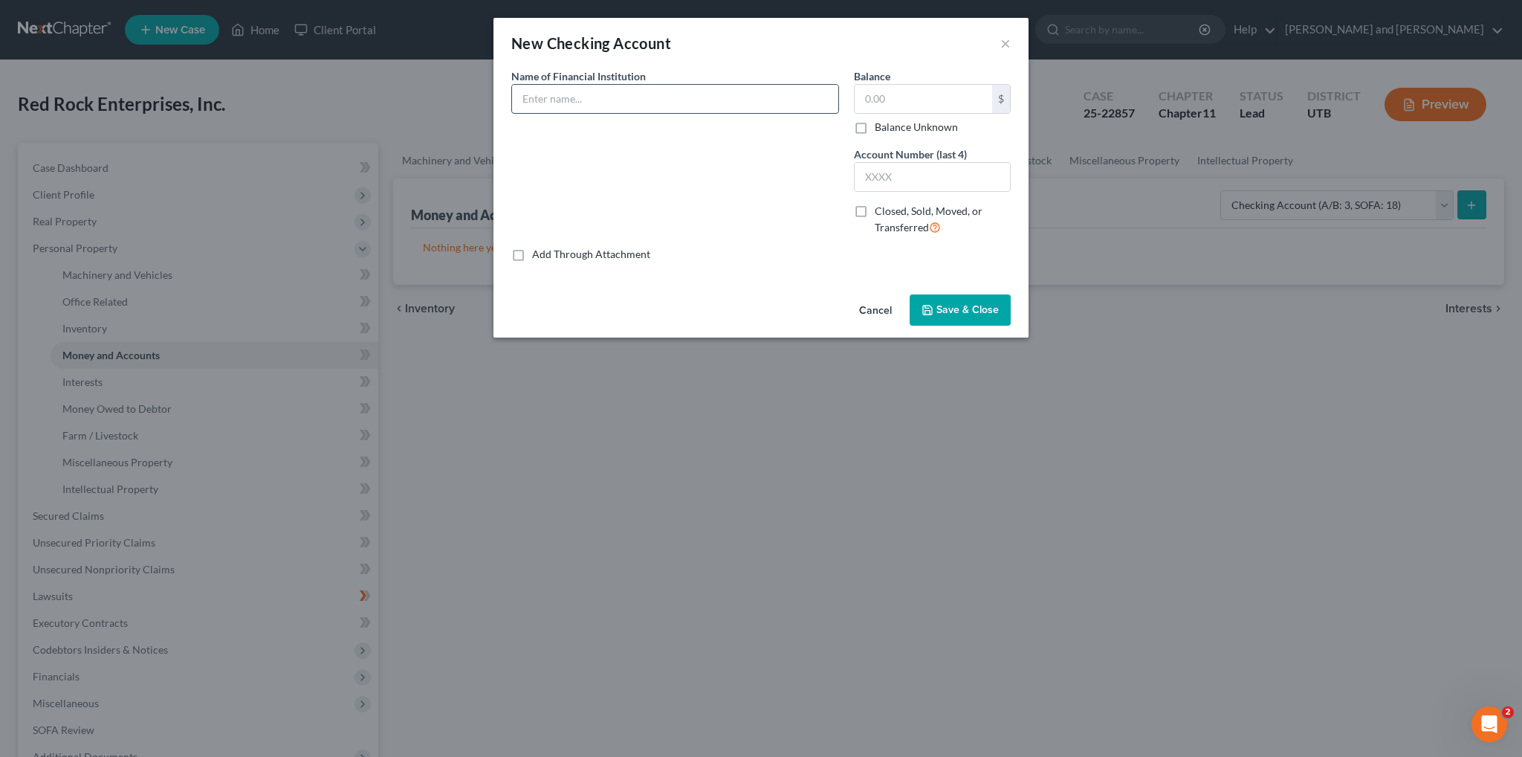
click at [608, 97] on input "text" at bounding box center [675, 99] width 326 height 28
type input "Chase Bank N.A."
type input "0.01"
click at [887, 174] on input "text" at bounding box center [932, 177] width 155 height 28
type input "9895"
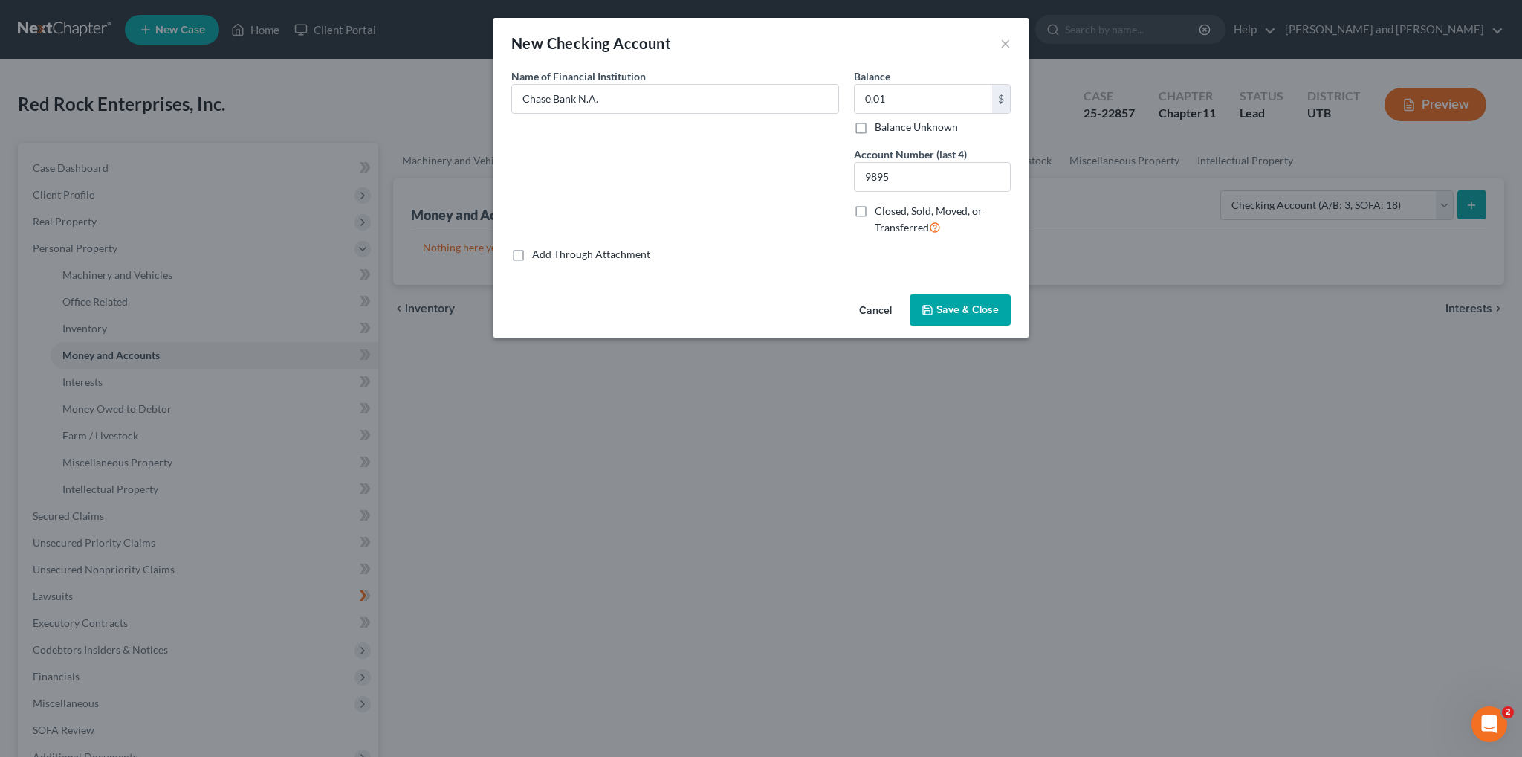
click at [955, 305] on span "Save & Close" at bounding box center [968, 309] width 62 height 13
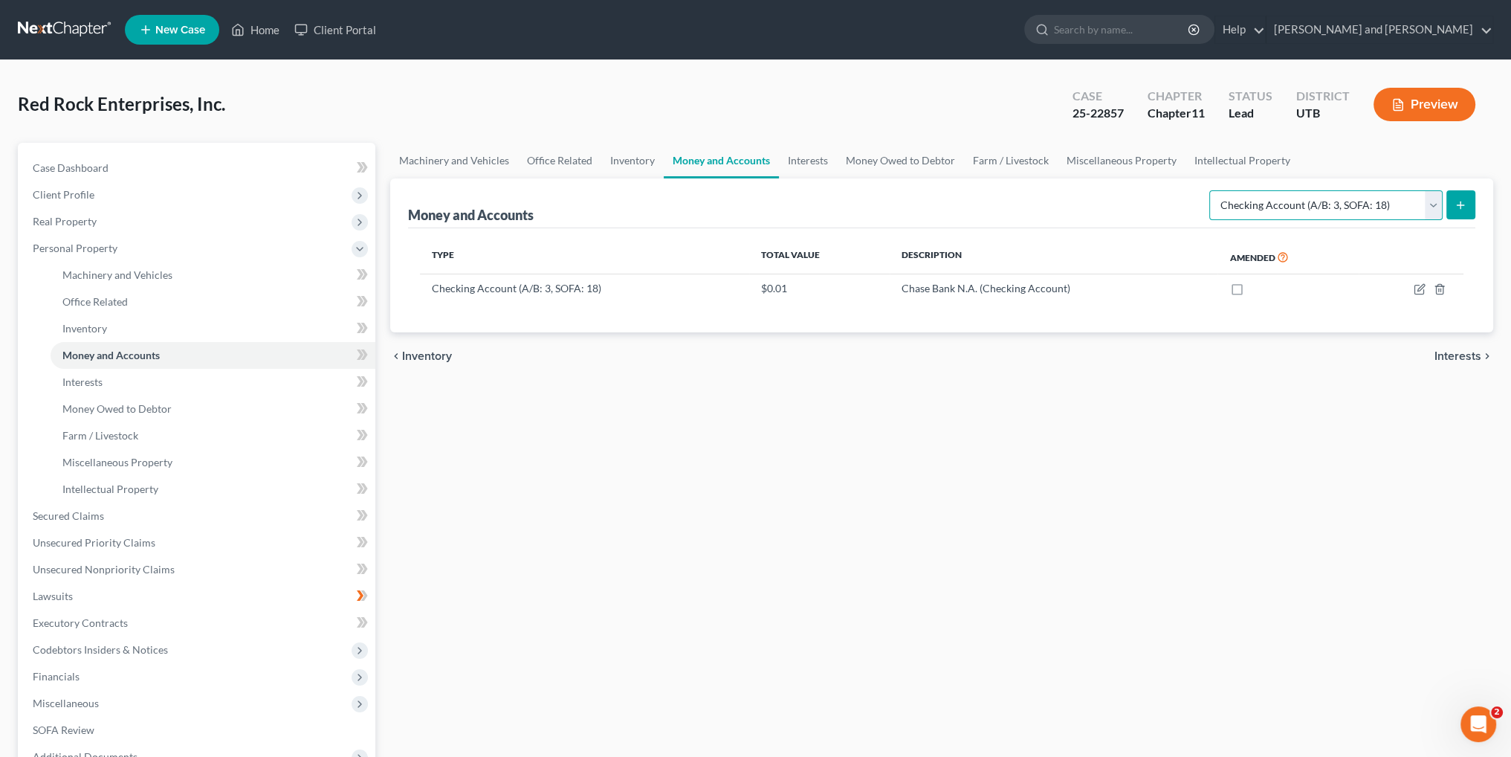
click at [1437, 206] on select "Select Account Type Brokerage (A/B: 3, SOFA: 18) Cash on Hand (A/B: 2) Certific…" at bounding box center [1325, 205] width 233 height 30
click at [1466, 199] on icon "submit" at bounding box center [1461, 205] width 12 height 12
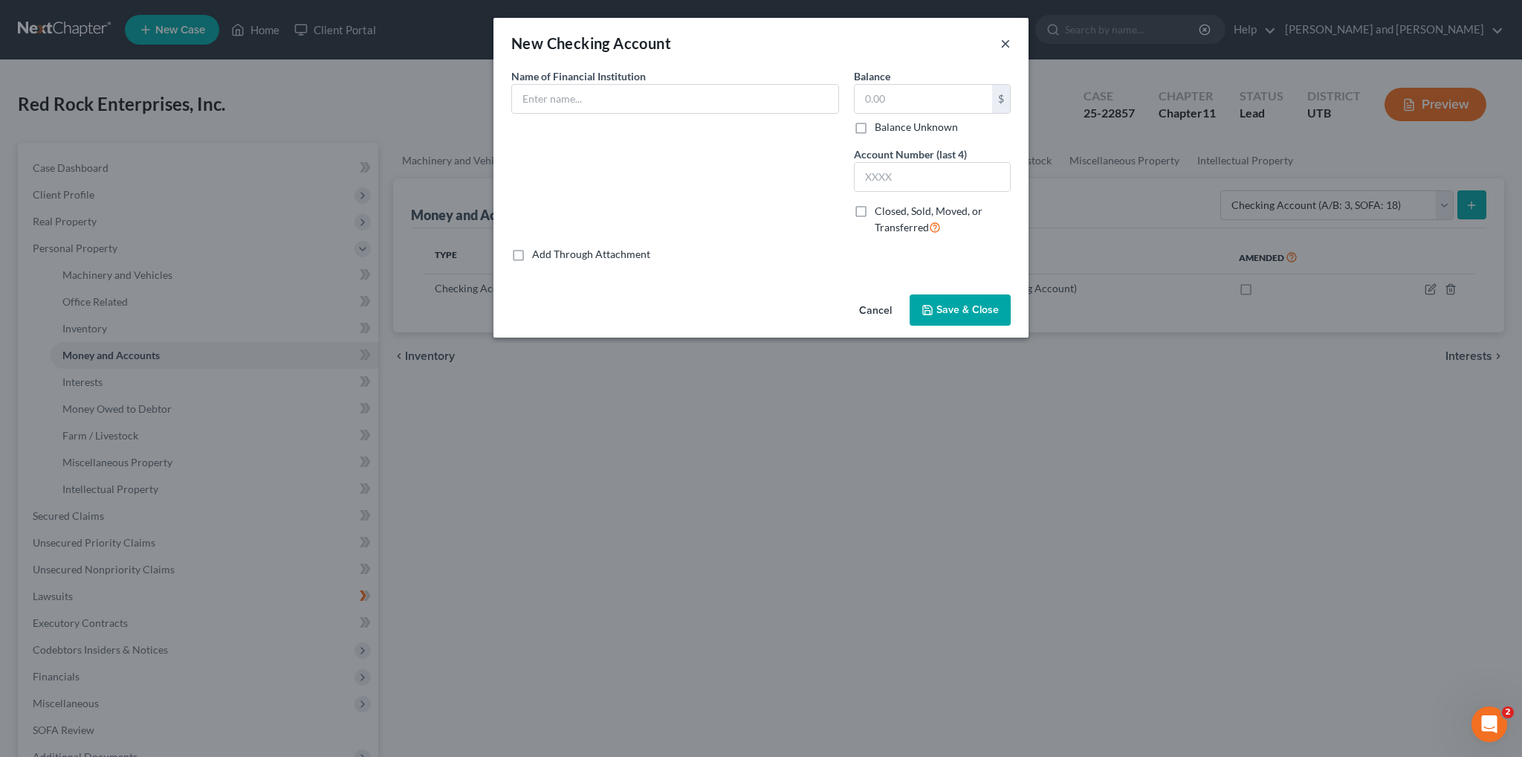
click at [1006, 42] on button "×" at bounding box center [1005, 43] width 10 height 18
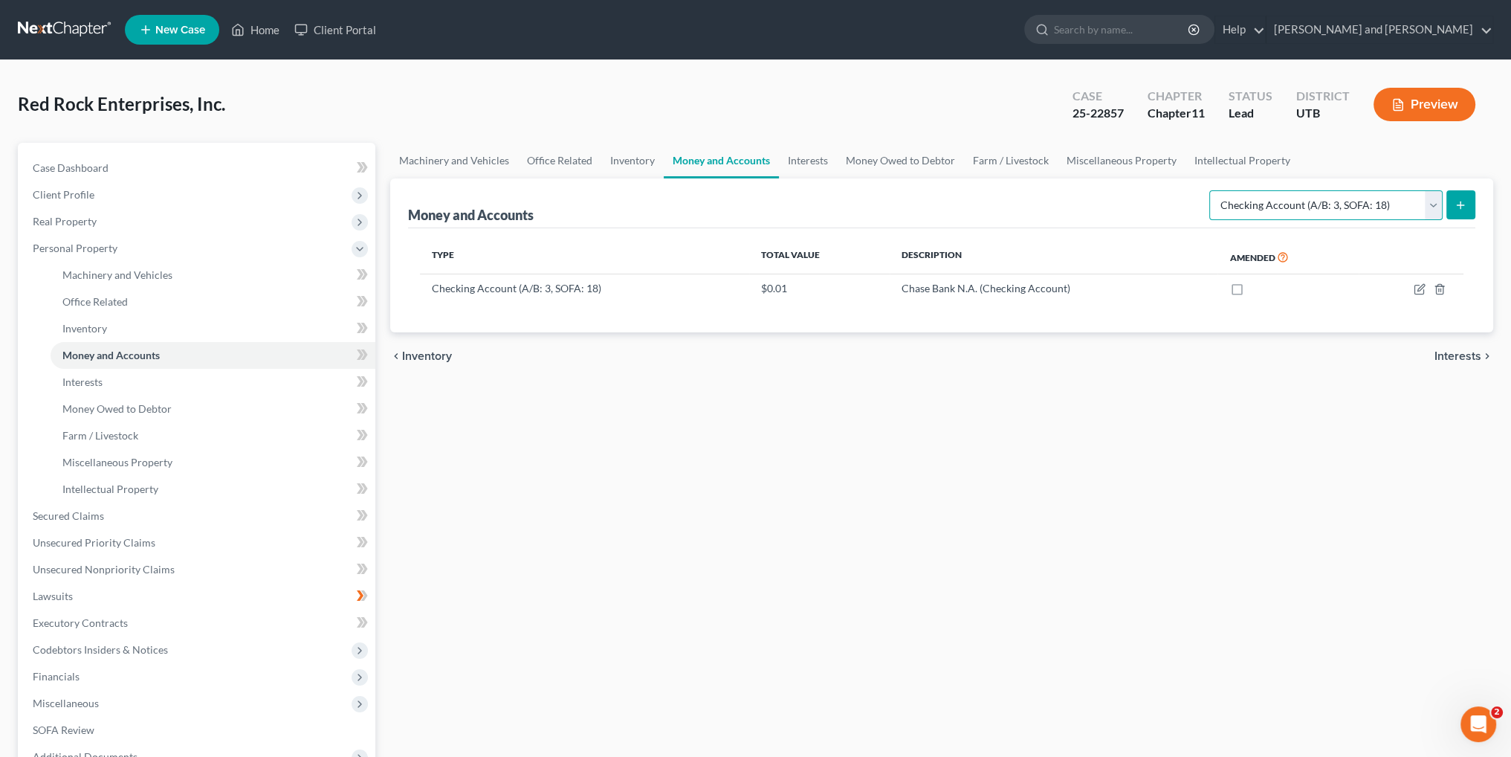
click at [1432, 204] on select "Select Account Type Brokerage (A/B: 3, SOFA: 18) Cash on Hand (A/B: 2) Certific…" at bounding box center [1325, 205] width 233 height 30
select select "savings"
click at [1212, 190] on select "Select Account Type Brokerage (A/B: 3, SOFA: 18) Cash on Hand (A/B: 2) Certific…" at bounding box center [1325, 205] width 233 height 30
click at [1461, 202] on line "submit" at bounding box center [1461, 204] width 0 height 7
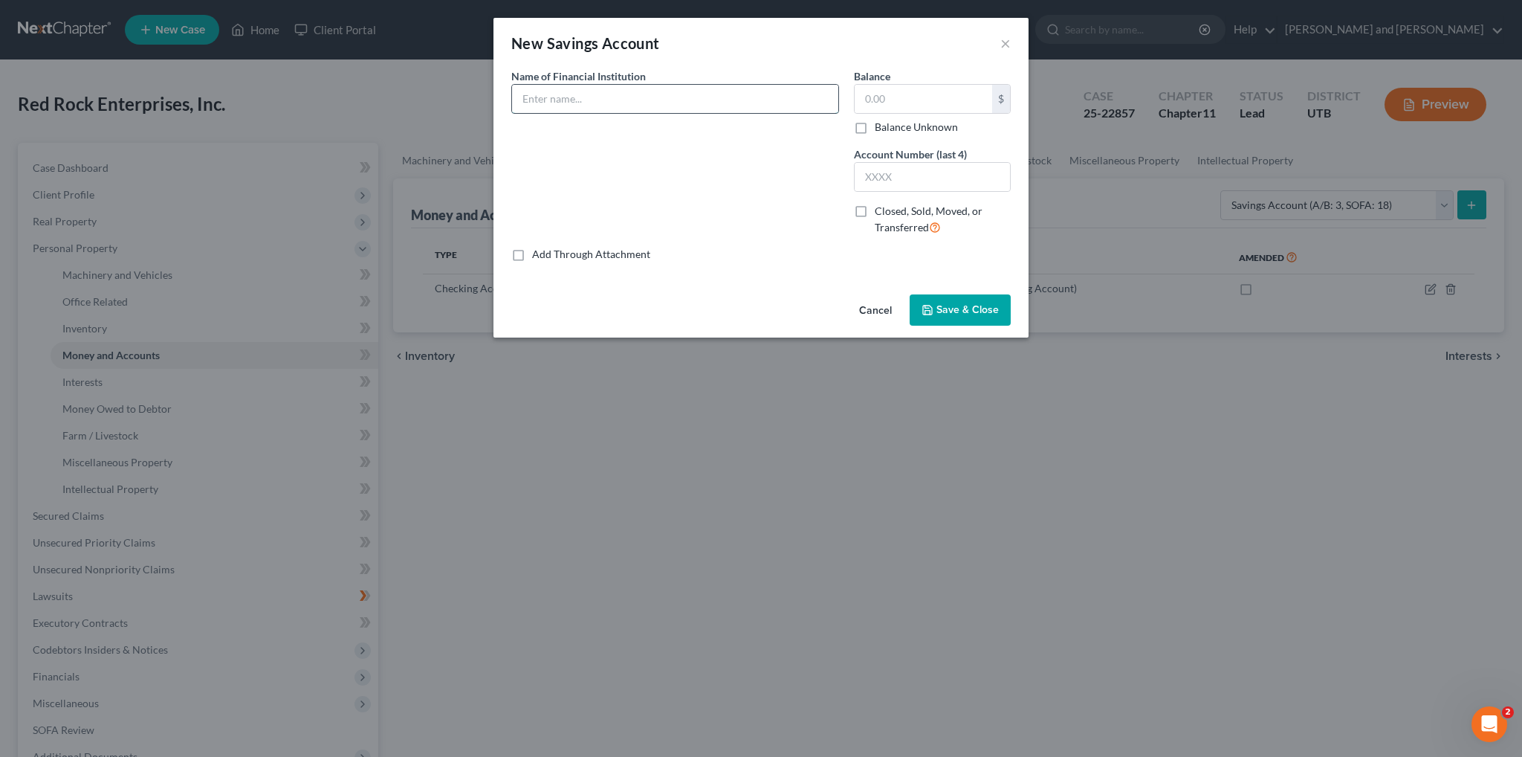
click at [635, 92] on input "text" at bounding box center [675, 99] width 326 height 28
type input "Chase Bank N.A."
click at [892, 104] on input "text" at bounding box center [924, 99] width 138 height 28
type input "1.00"
click at [960, 179] on input "text" at bounding box center [932, 177] width 155 height 28
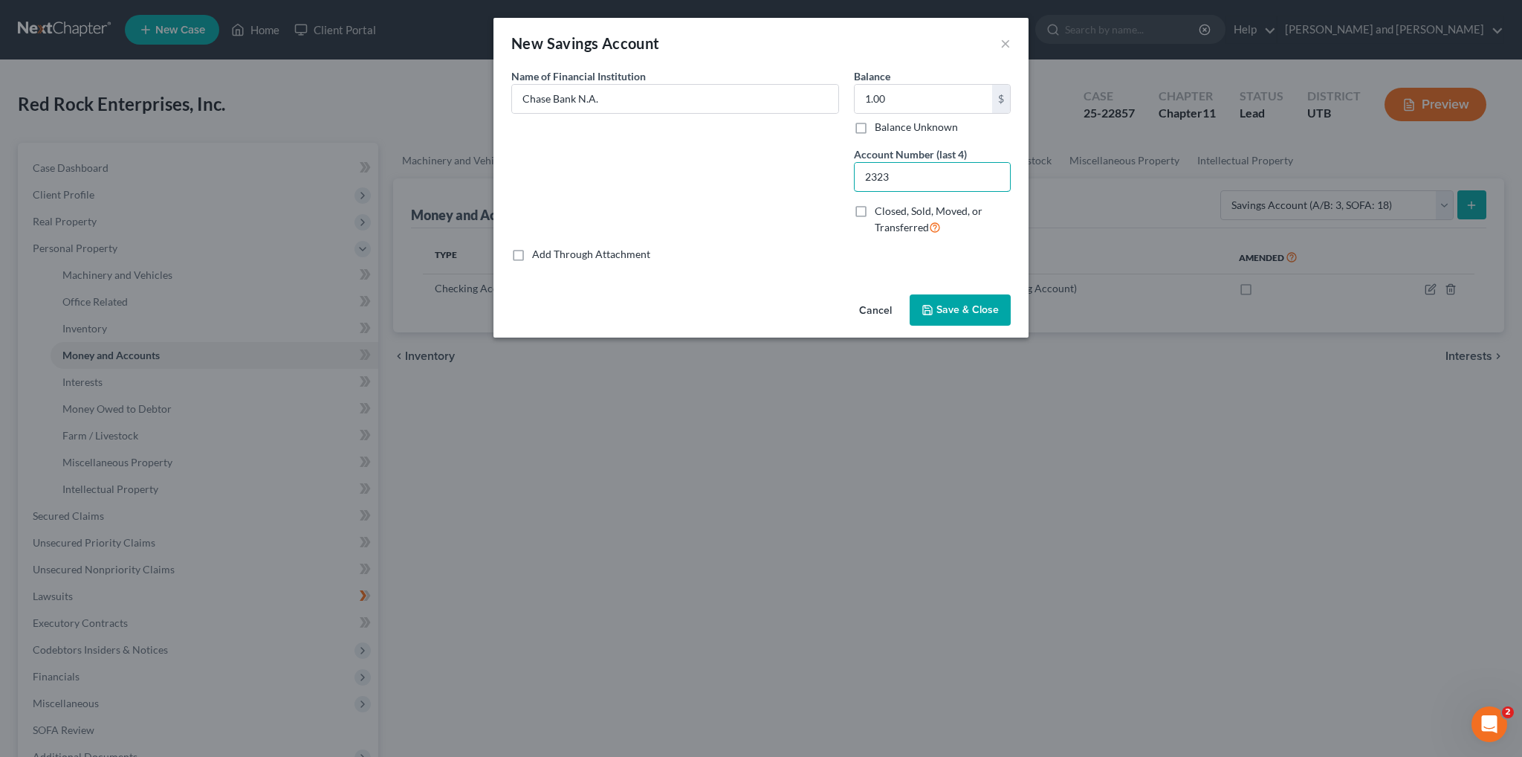
type input "2323"
click at [807, 257] on div "Add Through Attachment" at bounding box center [760, 254] width 499 height 15
click at [955, 308] on span "Save & Close" at bounding box center [968, 309] width 62 height 13
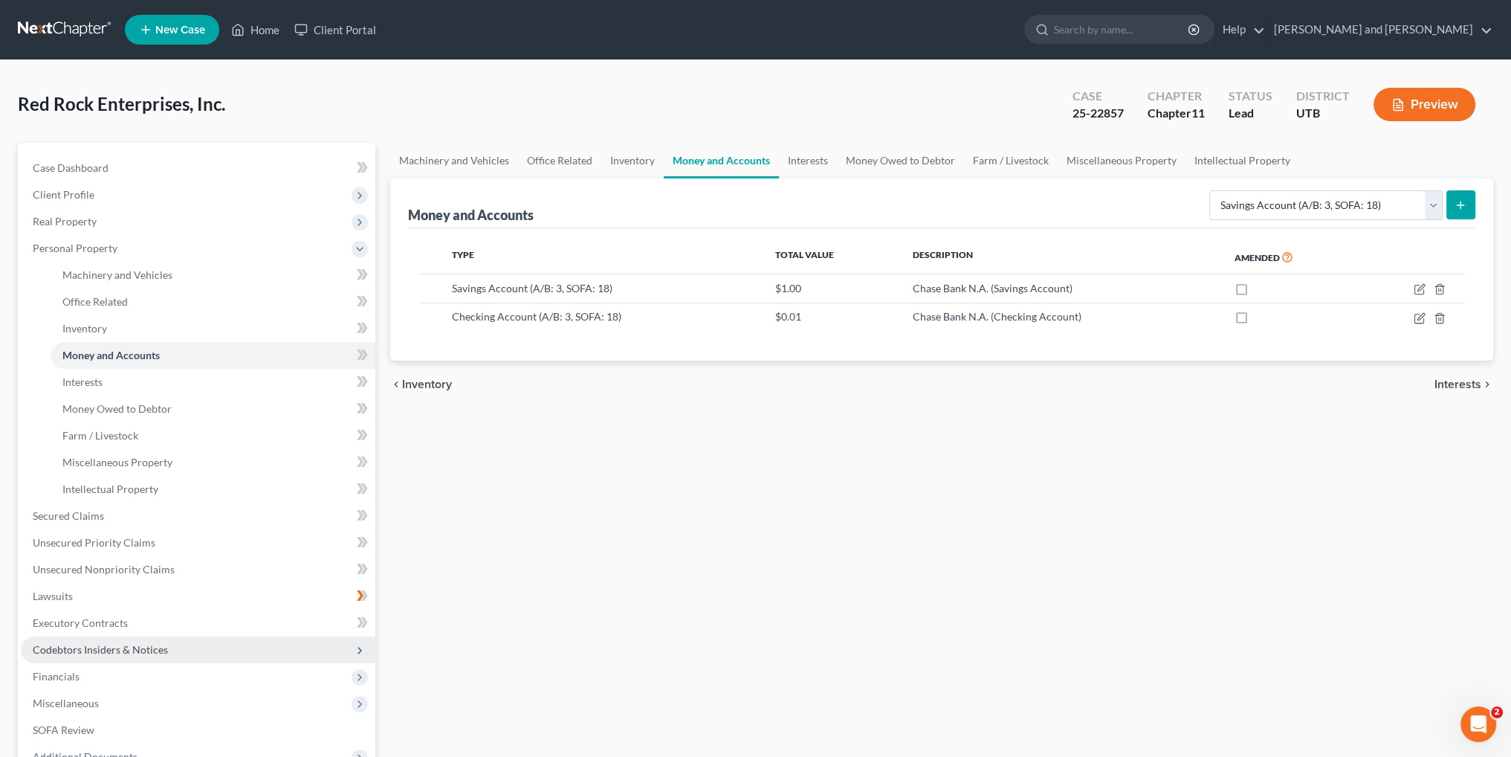
click at [152, 650] on span "Codebtors Insiders & Notices" at bounding box center [100, 649] width 135 height 13
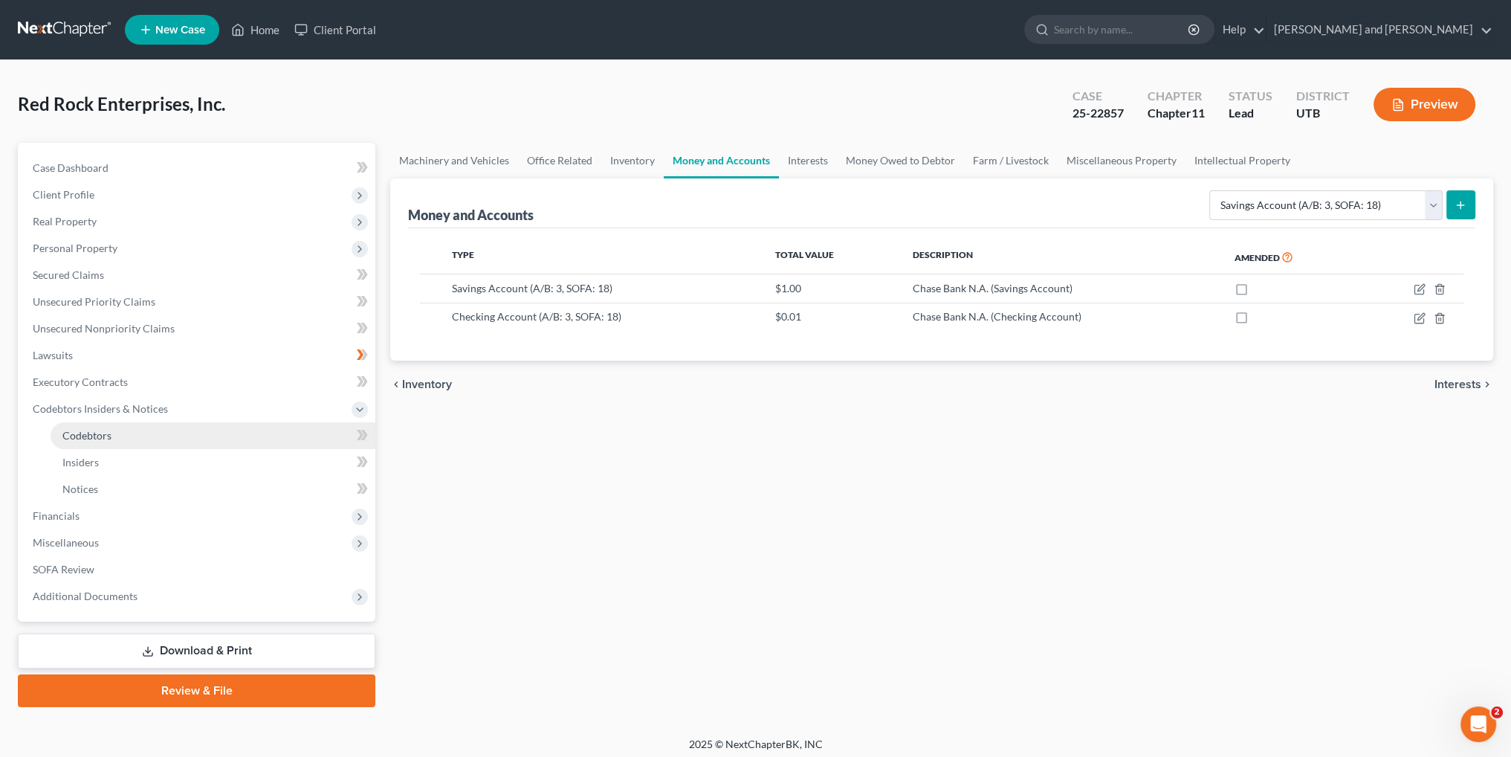
click at [102, 431] on span "Codebtors" at bounding box center [86, 435] width 49 height 13
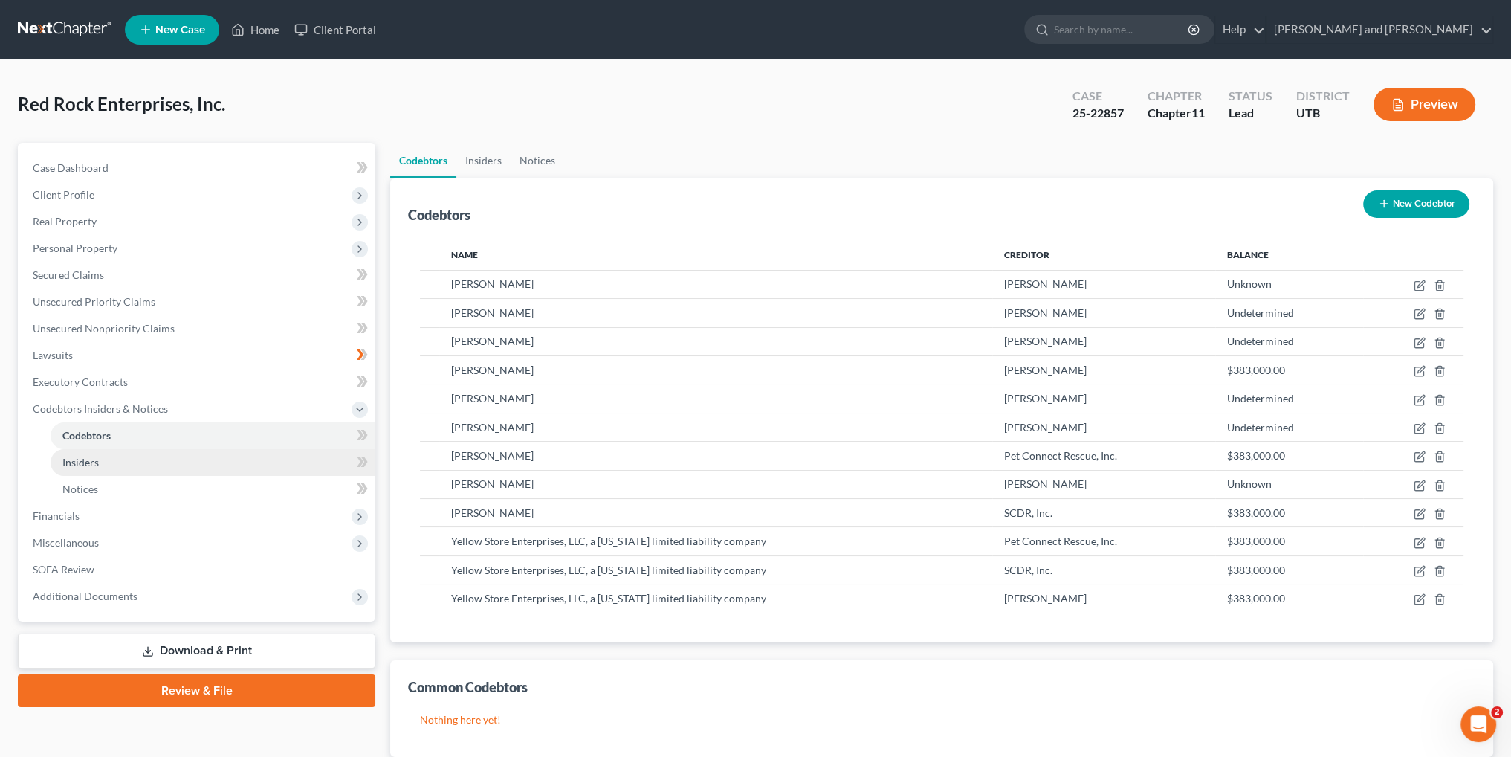
click at [156, 465] on link "Insiders" at bounding box center [213, 462] width 325 height 27
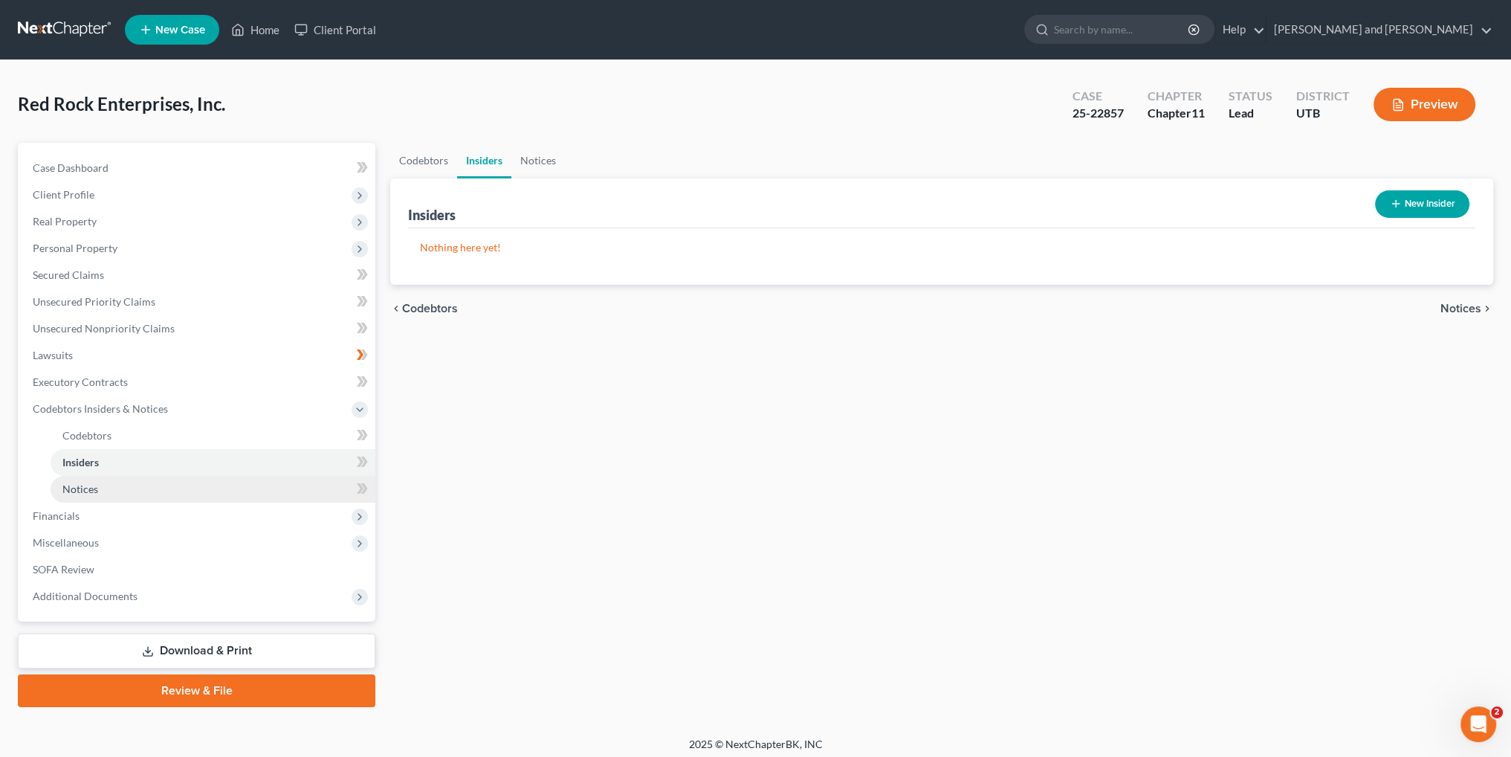
click at [181, 491] on link "Notices" at bounding box center [213, 489] width 325 height 27
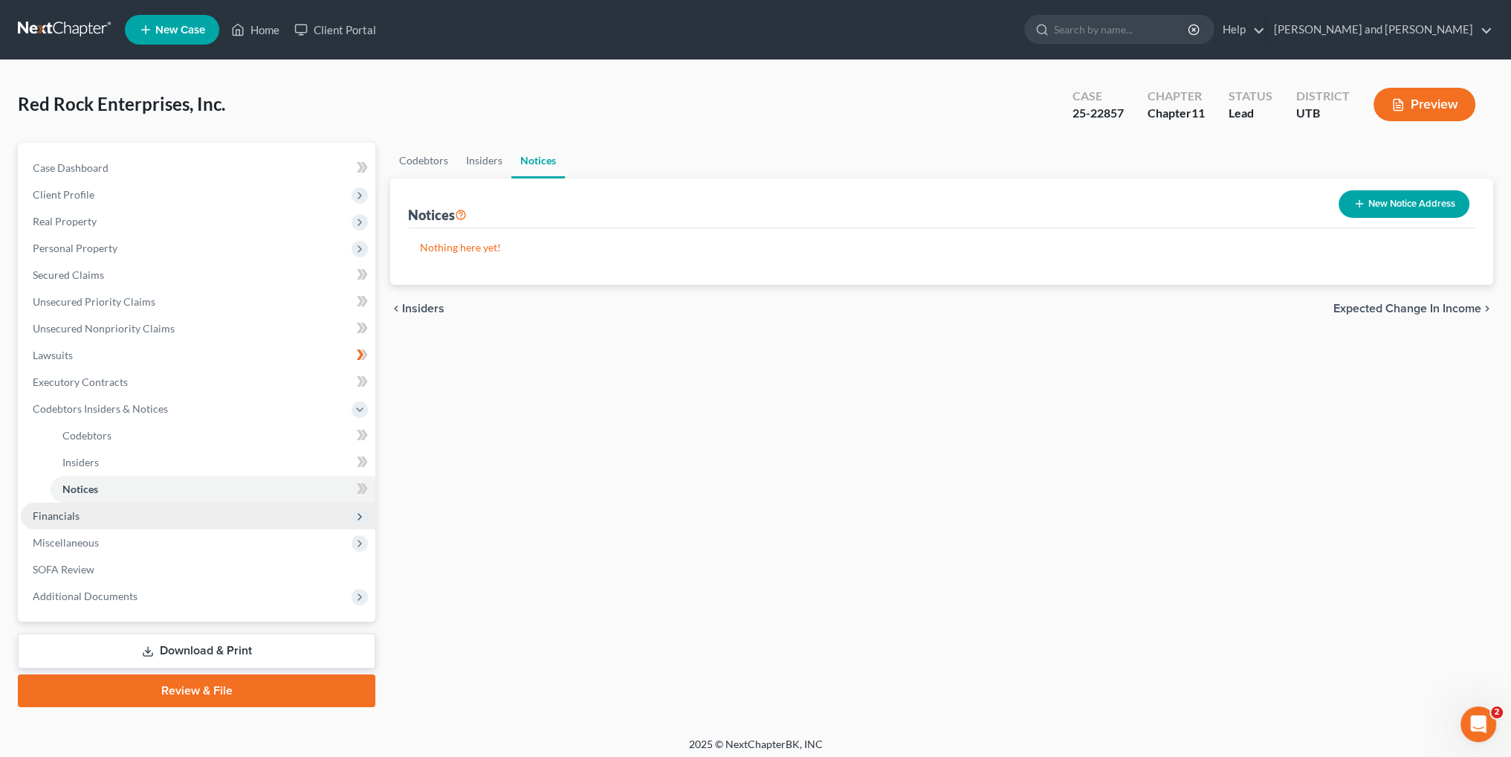
click at [88, 517] on span "Financials" at bounding box center [198, 515] width 355 height 27
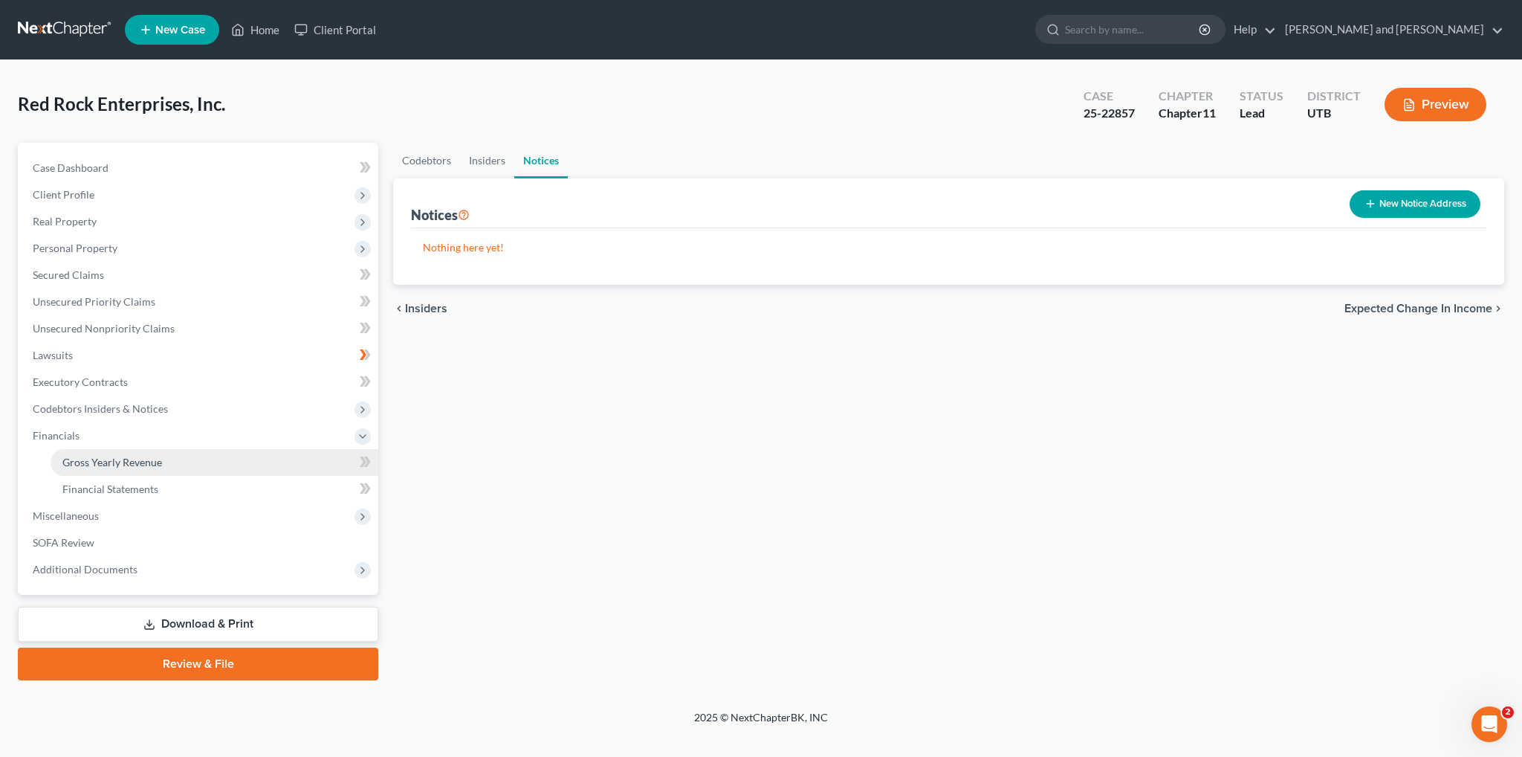
click at [100, 459] on span "Gross Yearly Revenue" at bounding box center [112, 462] width 100 height 13
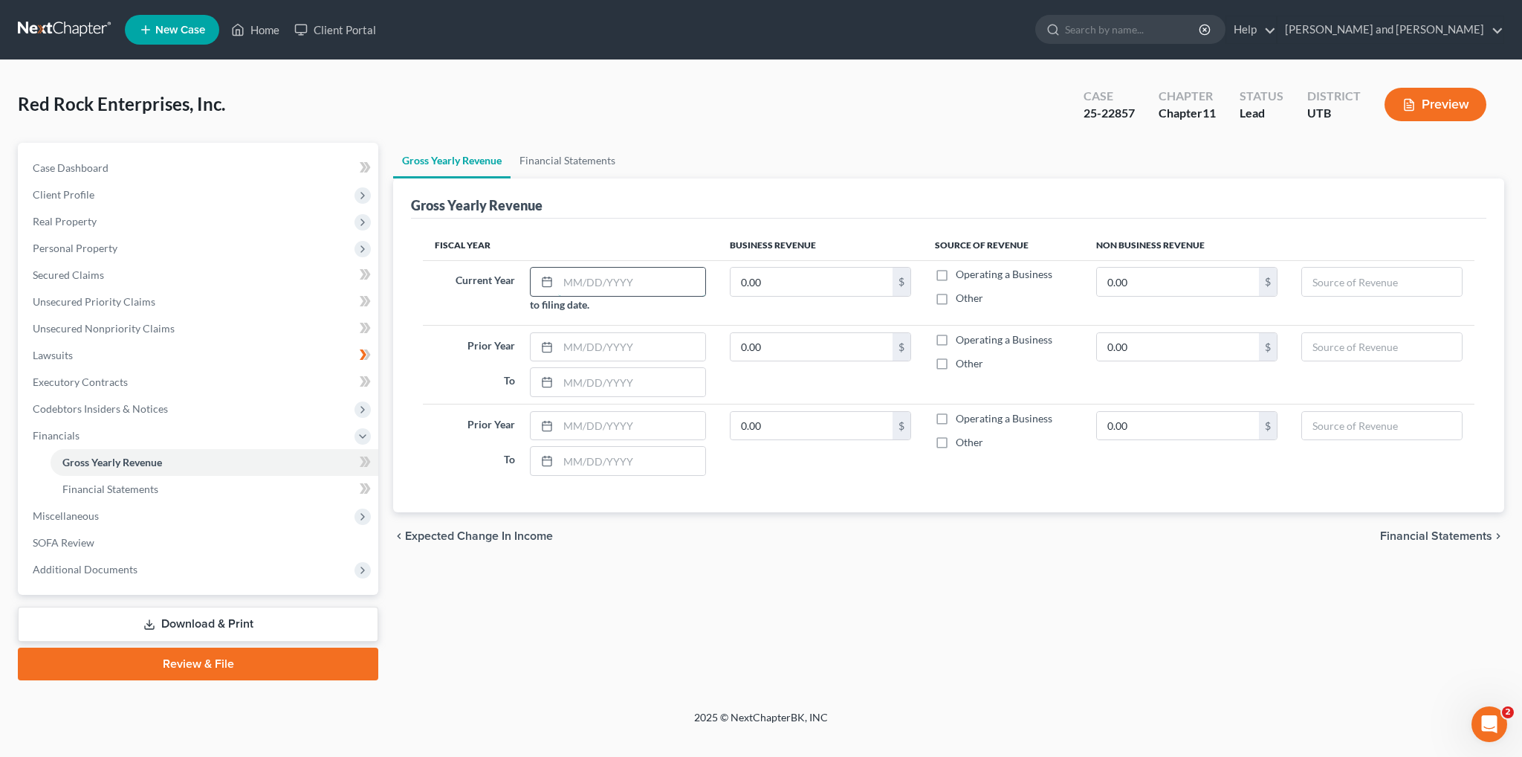
click at [602, 282] on input "text" at bounding box center [631, 282] width 147 height 28
type input "[DATE]"
click at [839, 279] on input "0.00" at bounding box center [812, 282] width 162 height 28
type input "16,952"
click at [956, 295] on label "Other" at bounding box center [970, 298] width 28 height 15
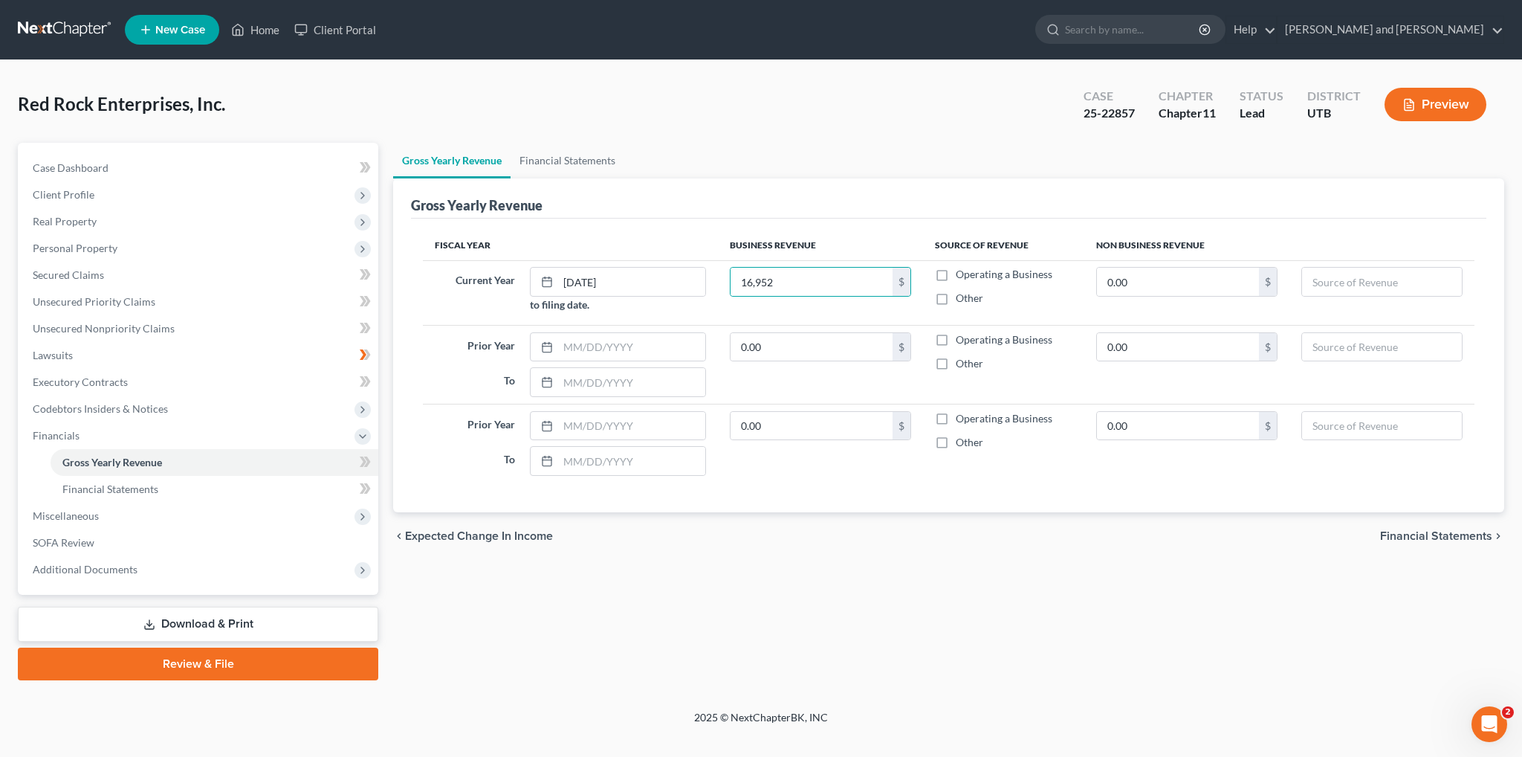
click at [962, 295] on input "Other" at bounding box center [967, 296] width 10 height 10
checkbox input "true"
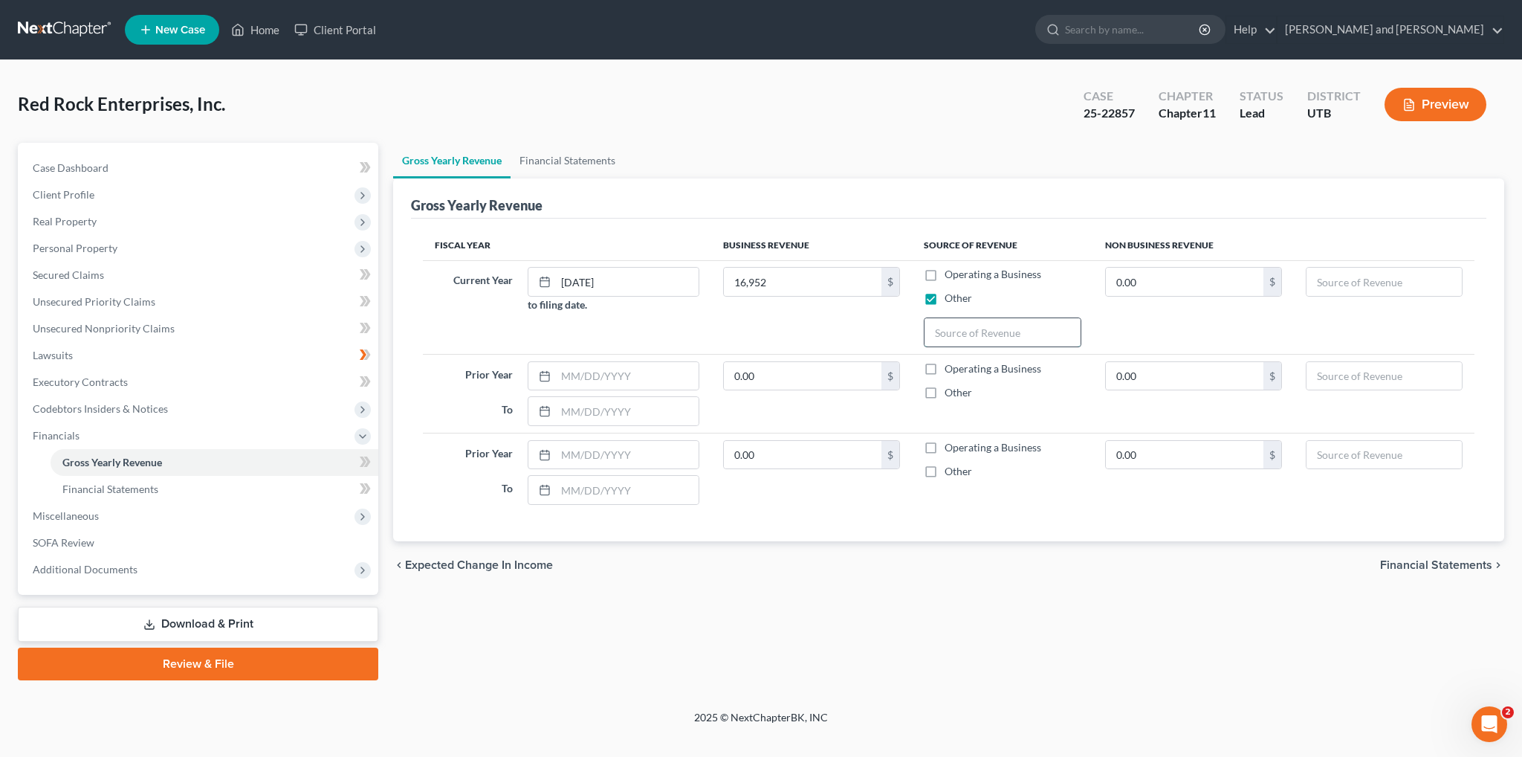
click at [956, 336] on input "text" at bounding box center [1002, 332] width 155 height 28
type input "Contributions from Subsidiaries"
drag, startPoint x: 992, startPoint y: 697, endPoint x: 1013, endPoint y: 503, distance: 195.2
click at [992, 697] on div "Red Rock Enterprises, Inc. Upgraded Case 25-22857 Chapter Chapter 11 Status Lea…" at bounding box center [761, 385] width 1522 height 650
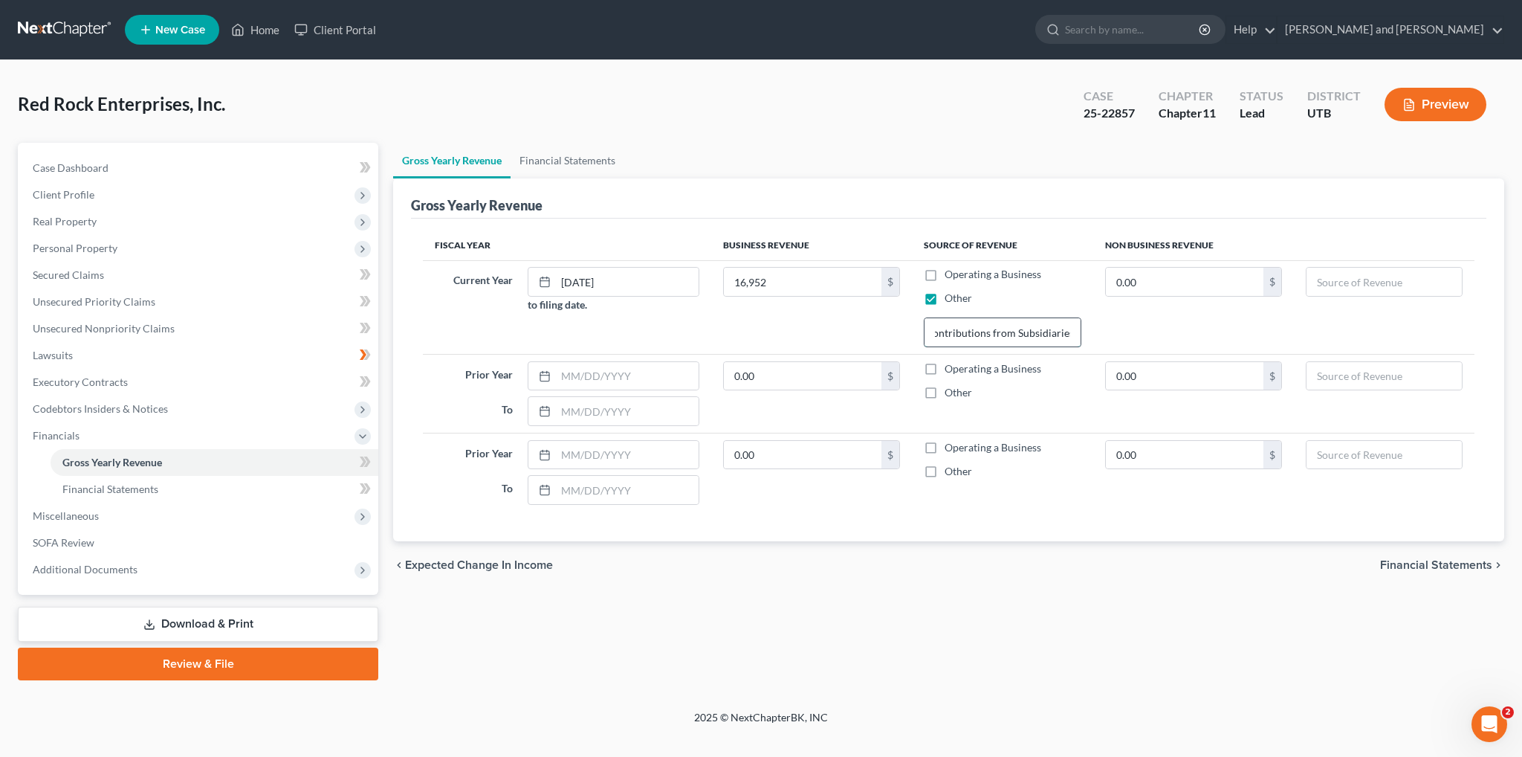
drag, startPoint x: 937, startPoint y: 330, endPoint x: 1080, endPoint y: 329, distance: 143.5
click at [1080, 329] on input "Contributions from Subsidiaries" at bounding box center [1002, 332] width 155 height 28
click at [572, 368] on input "text" at bounding box center [627, 376] width 143 height 28
type input "[DATE]"
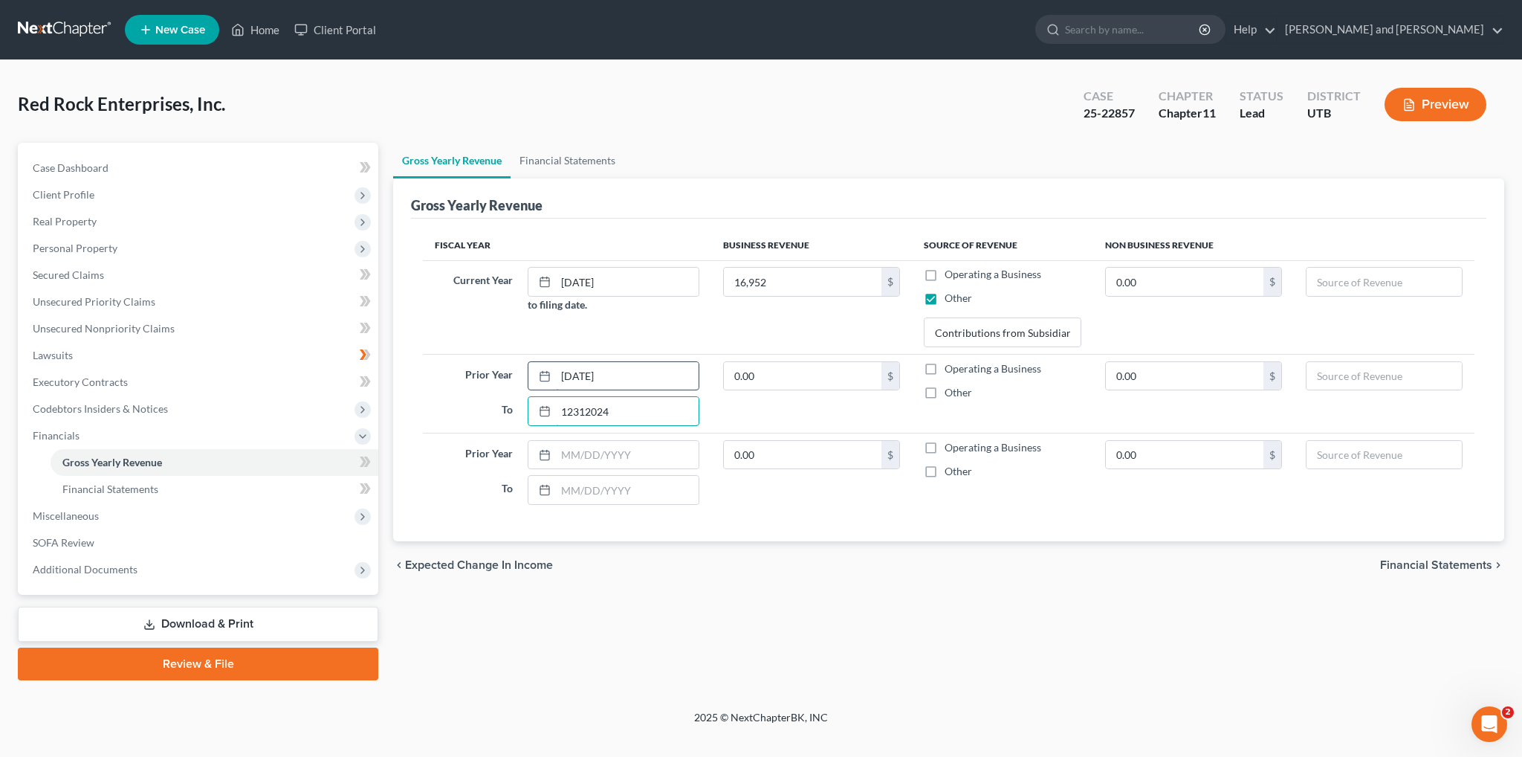
type input "12312024"
type input "221,912.59"
click at [945, 391] on label "Other" at bounding box center [959, 392] width 28 height 15
click at [951, 391] on input "Other" at bounding box center [956, 390] width 10 height 10
checkbox input "true"
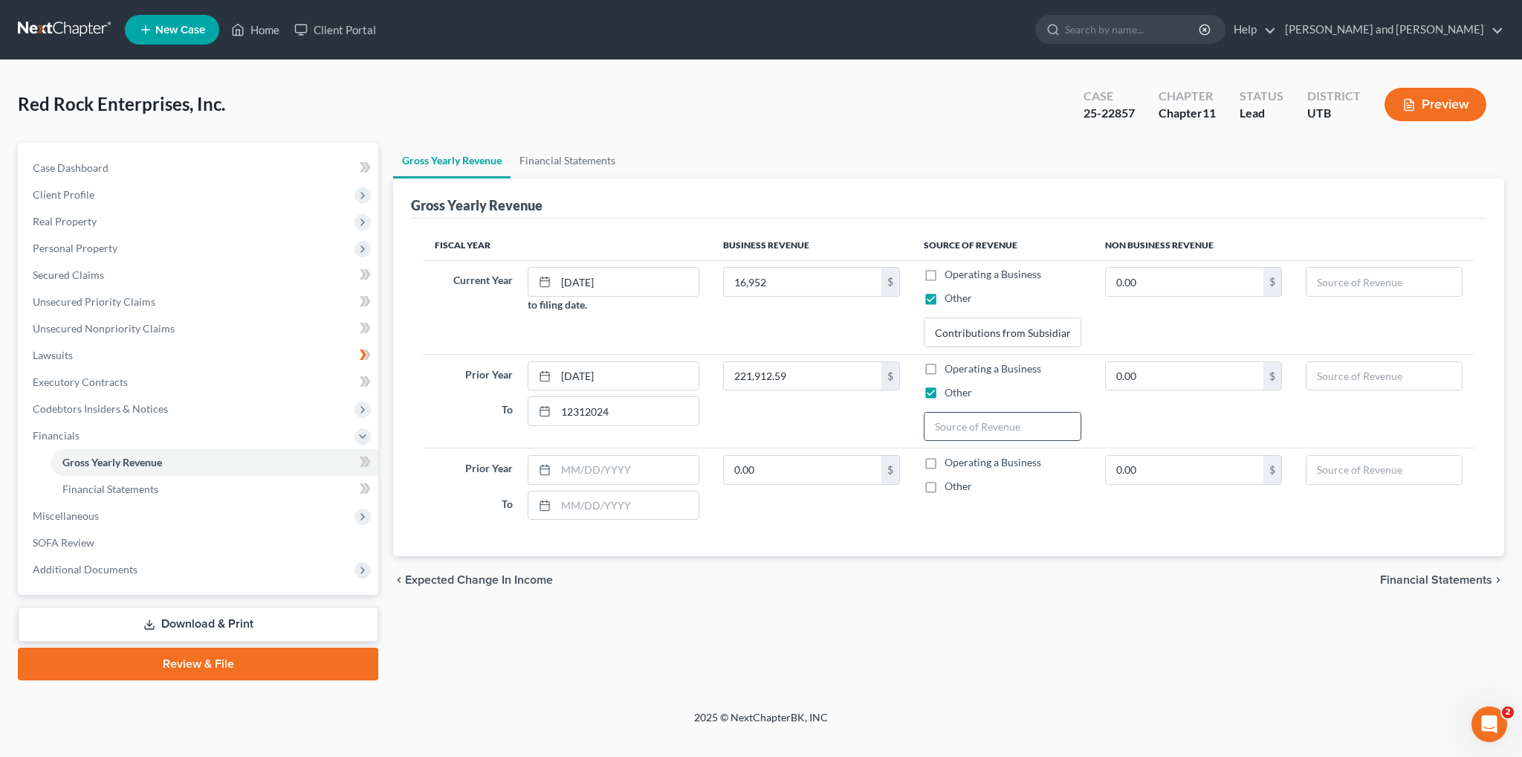
click at [954, 426] on input "text" at bounding box center [1002, 427] width 155 height 28
type input "c"
type input "C"
paste input "Contributions from Subsidiaries"
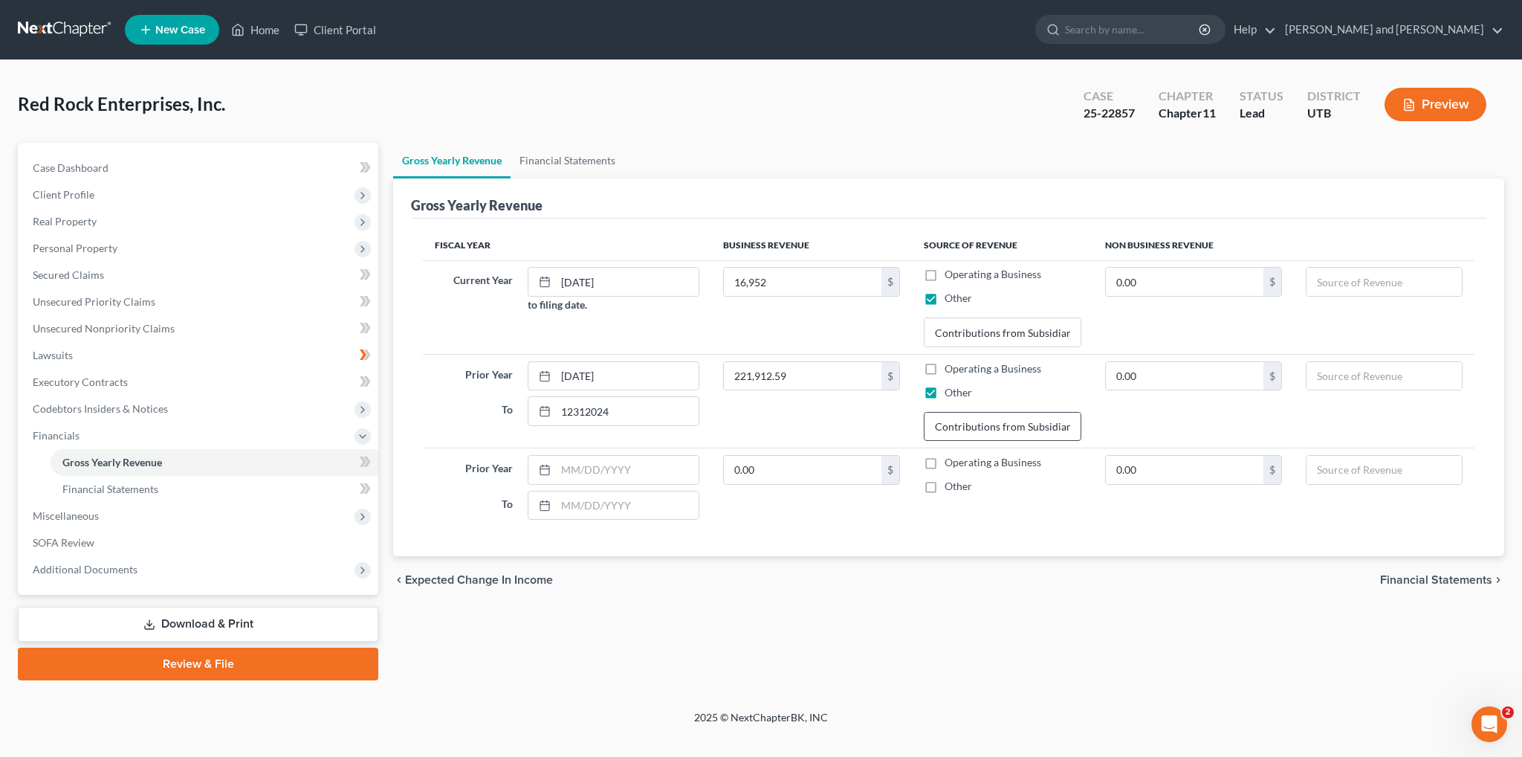
scroll to position [0, 9]
type input "Contributions from Subsidiaries"
type input "[DATE]"
type input "12/312023"
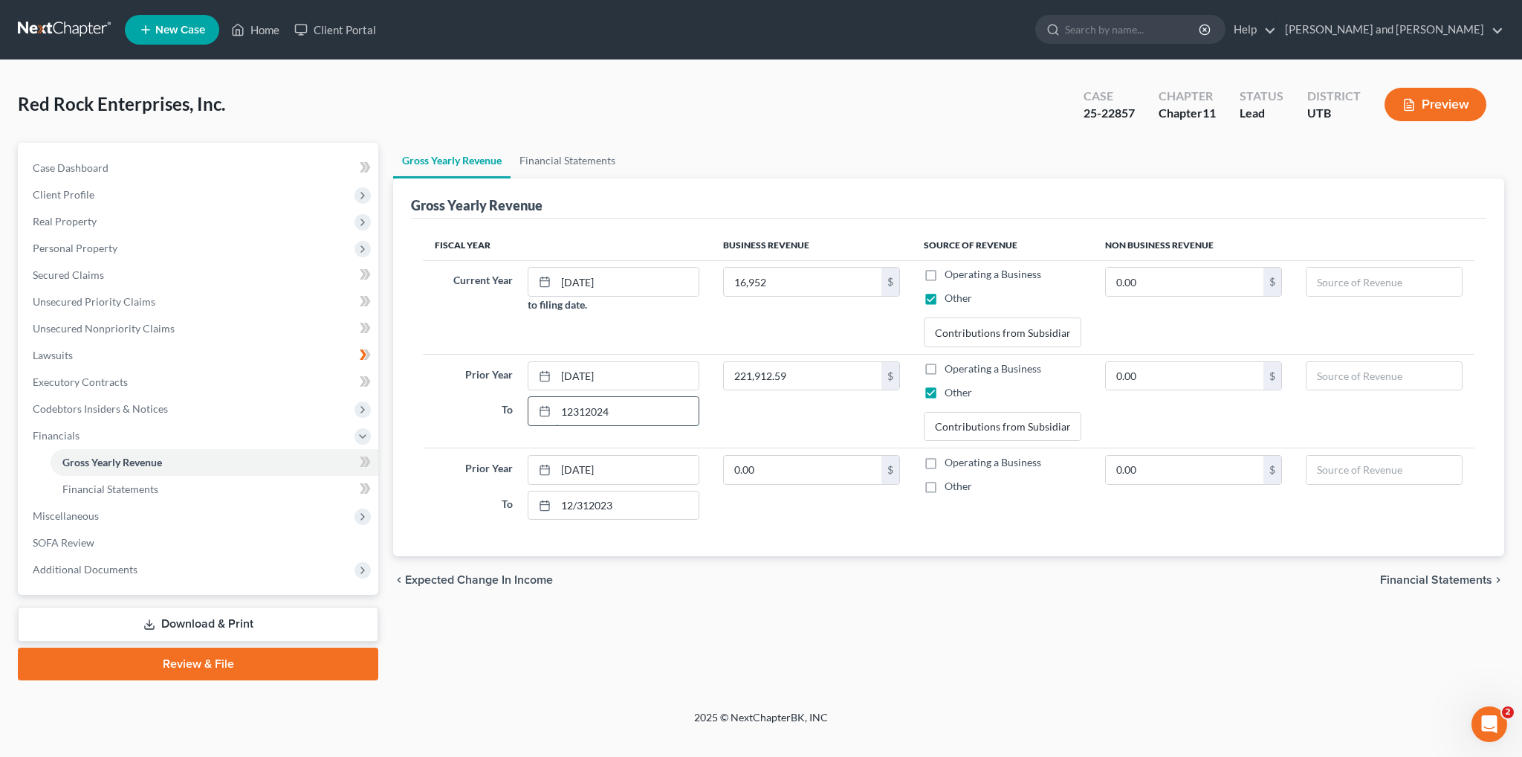
click at [572, 408] on input "12312024" at bounding box center [627, 411] width 143 height 28
type input "[DATE]"
drag, startPoint x: 592, startPoint y: 502, endPoint x: 595, endPoint y: 523, distance: 21.0
click at [592, 503] on input "12/312023" at bounding box center [627, 505] width 143 height 28
type input "[DATE]"
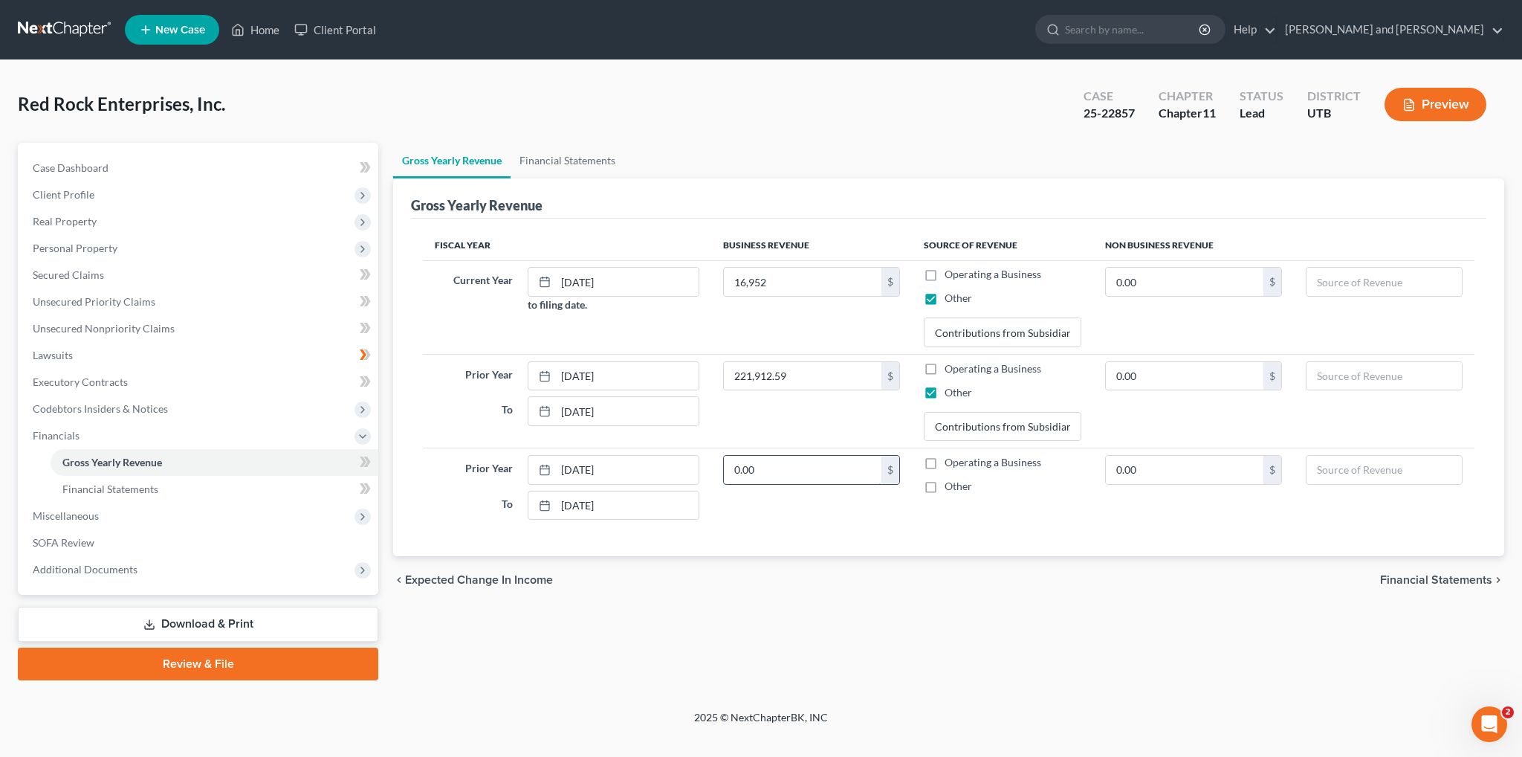
click at [765, 467] on input "0.00" at bounding box center [803, 470] width 158 height 28
type input "146,963.41"
click at [945, 485] on label "Other" at bounding box center [959, 486] width 28 height 15
click at [951, 485] on input "Other" at bounding box center [956, 484] width 10 height 10
checkbox input "true"
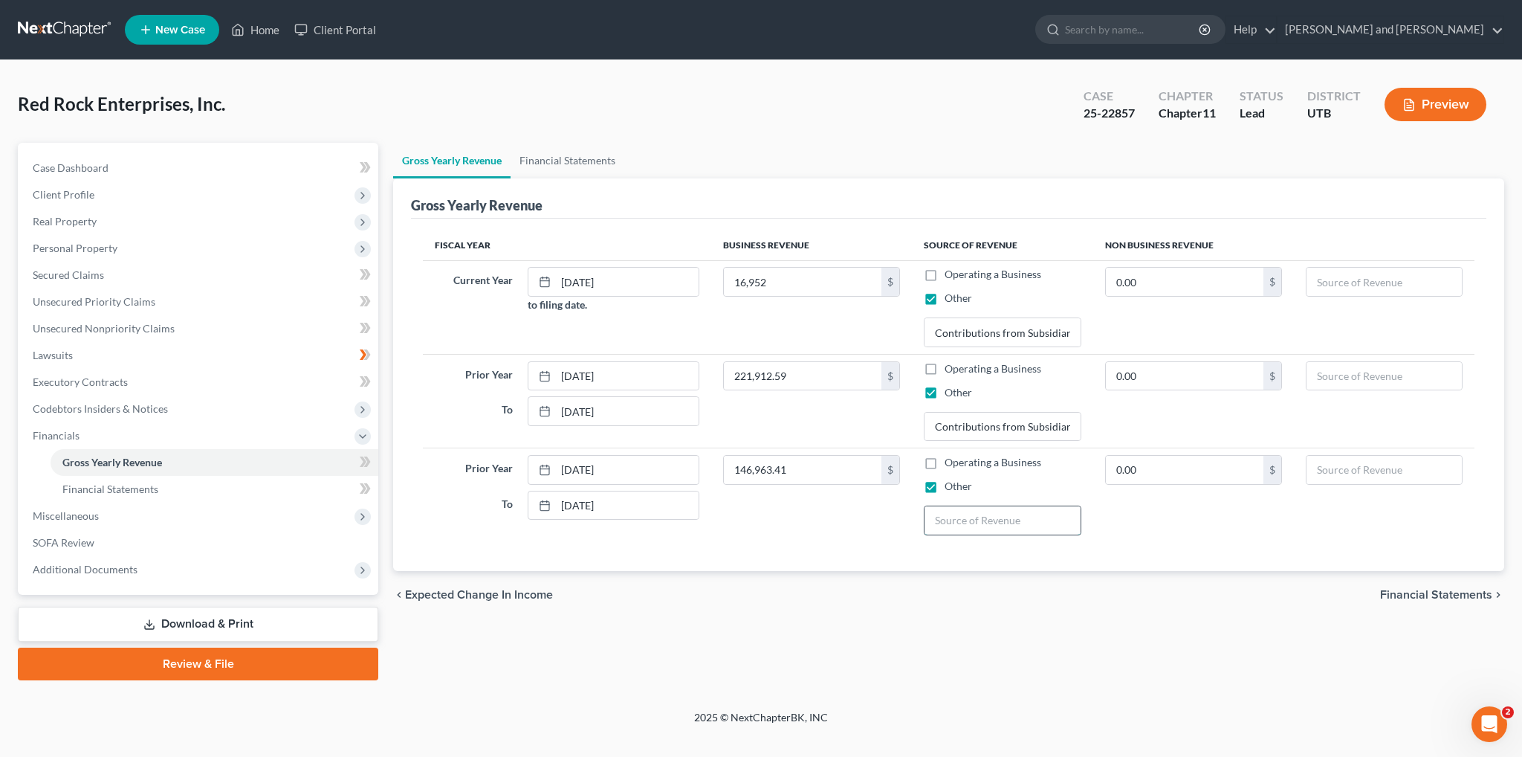
click at [960, 516] on input "text" at bounding box center [1002, 520] width 155 height 28
paste input "Contributions from Subsidiaries"
type input "Contributions from Subsidiaries"
click at [1151, 527] on td "0.00 $" at bounding box center [1193, 495] width 201 height 94
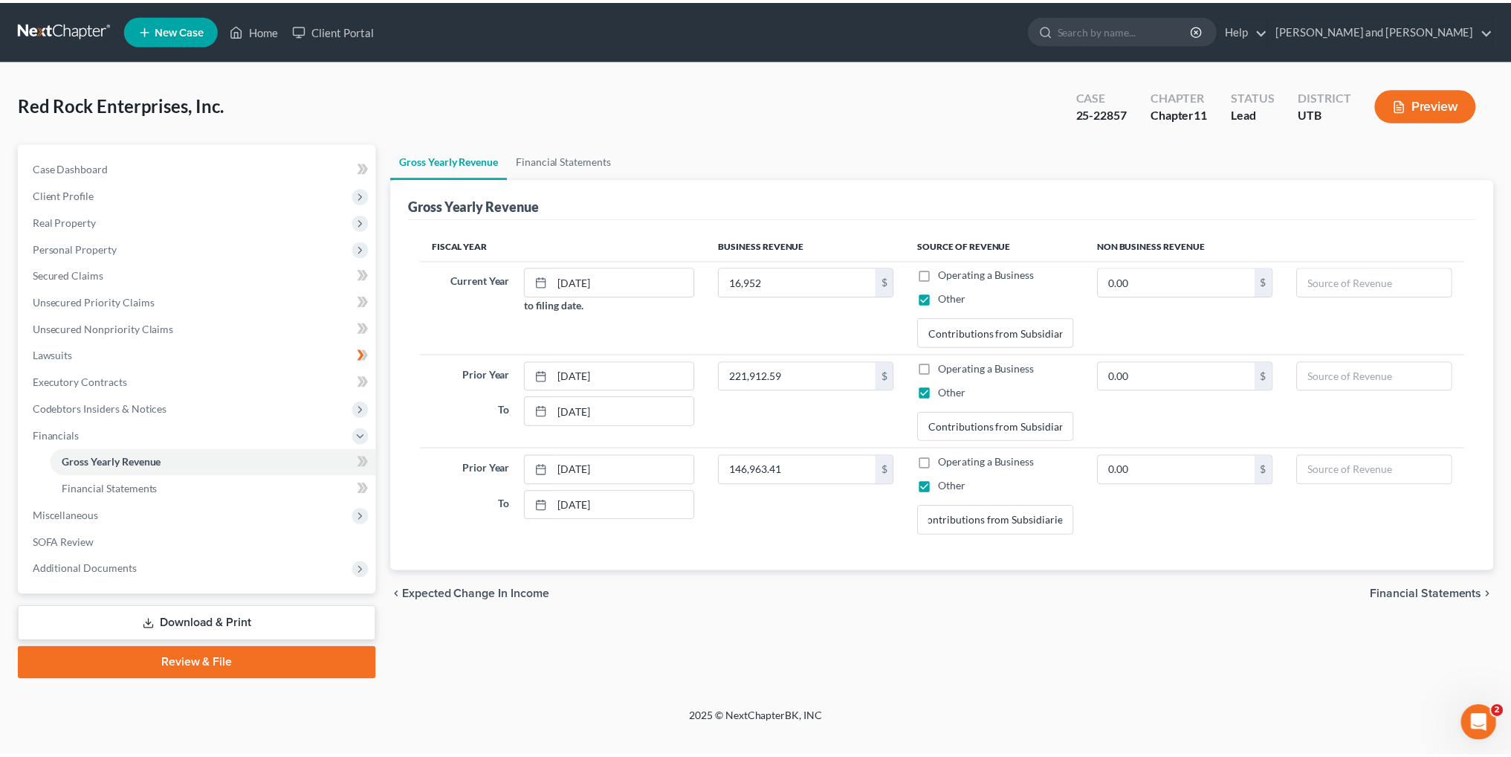
scroll to position [0, 0]
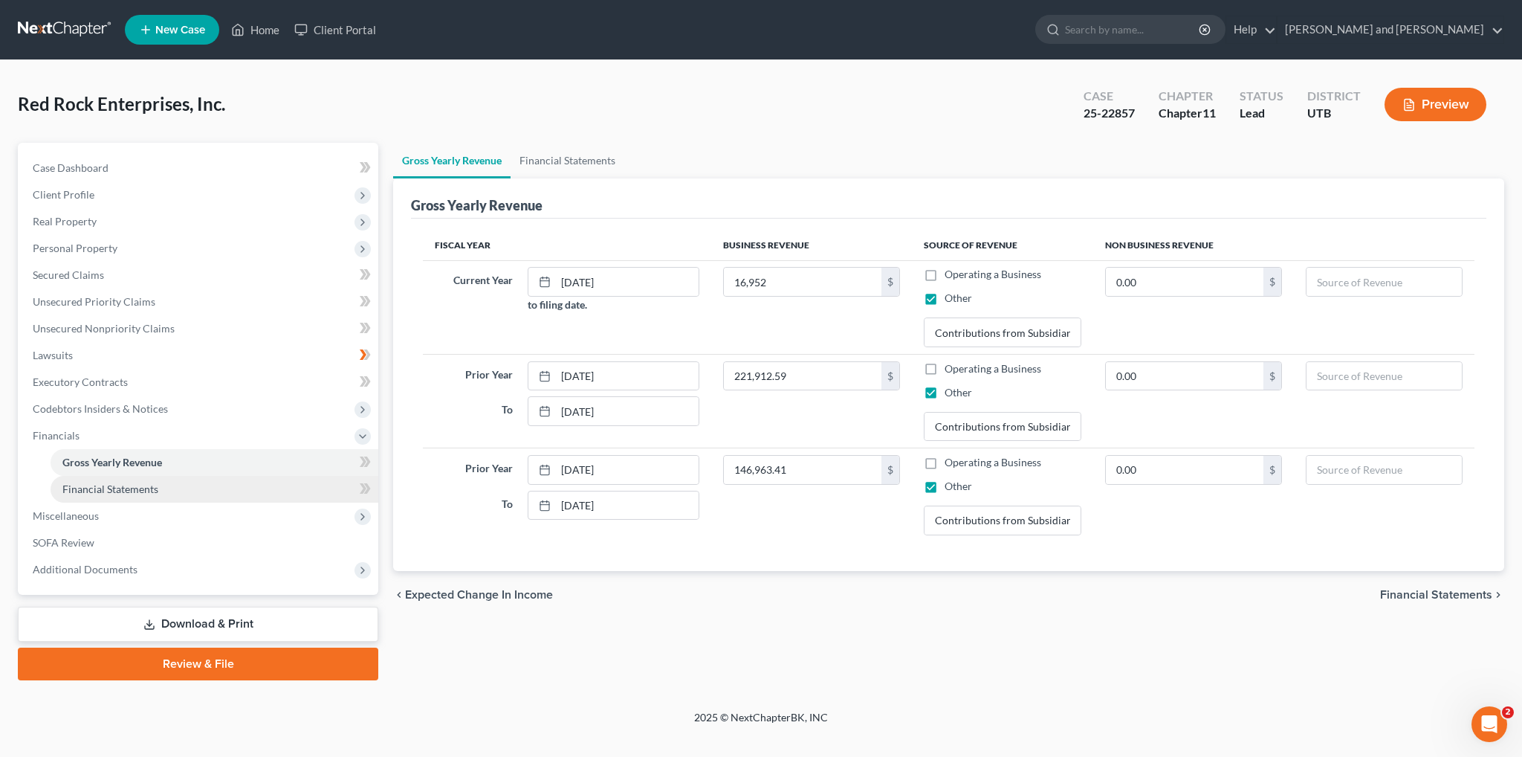
click at [181, 490] on link "Financial Statements" at bounding box center [215, 489] width 328 height 27
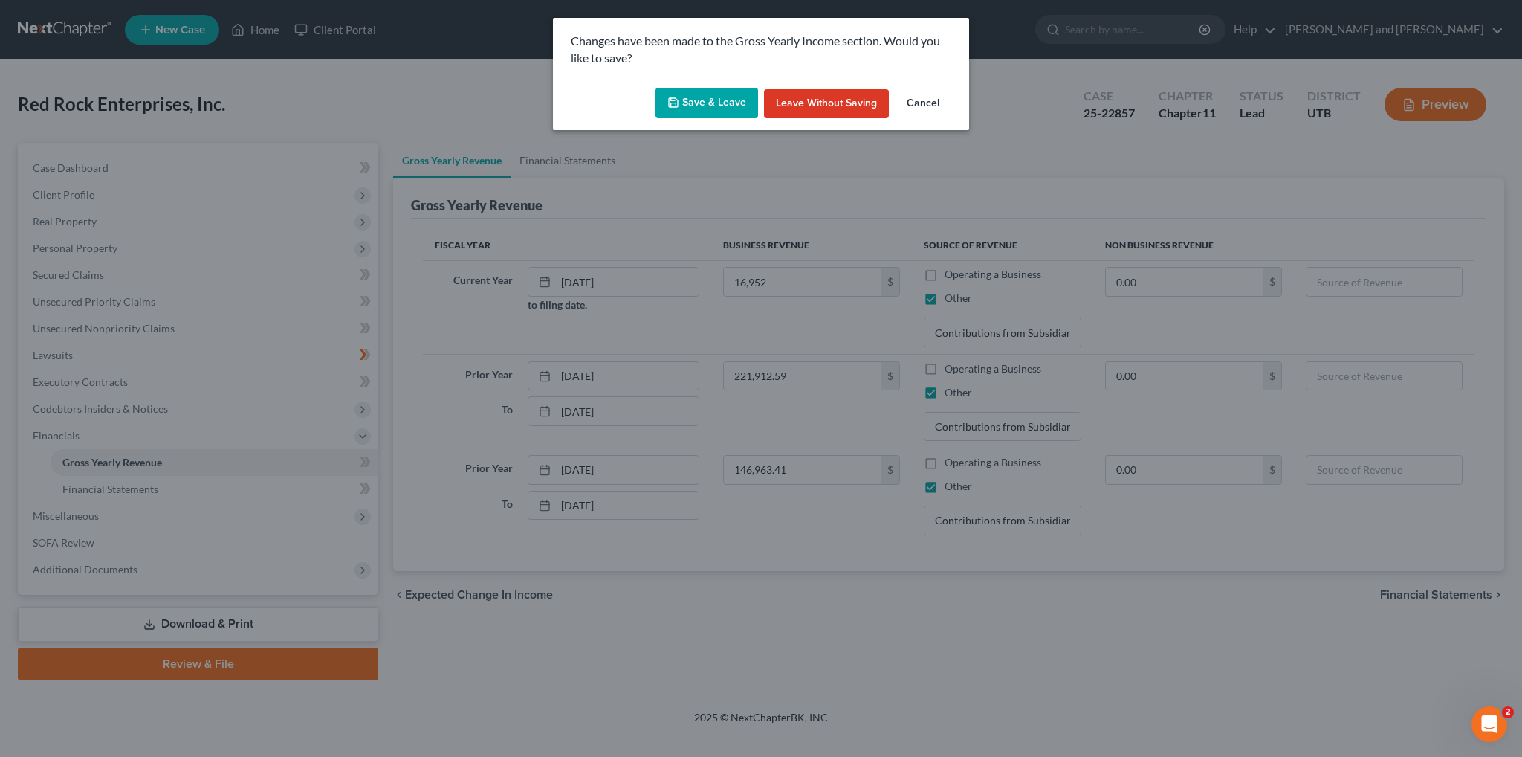
click at [920, 98] on button "Cancel" at bounding box center [923, 104] width 56 height 30
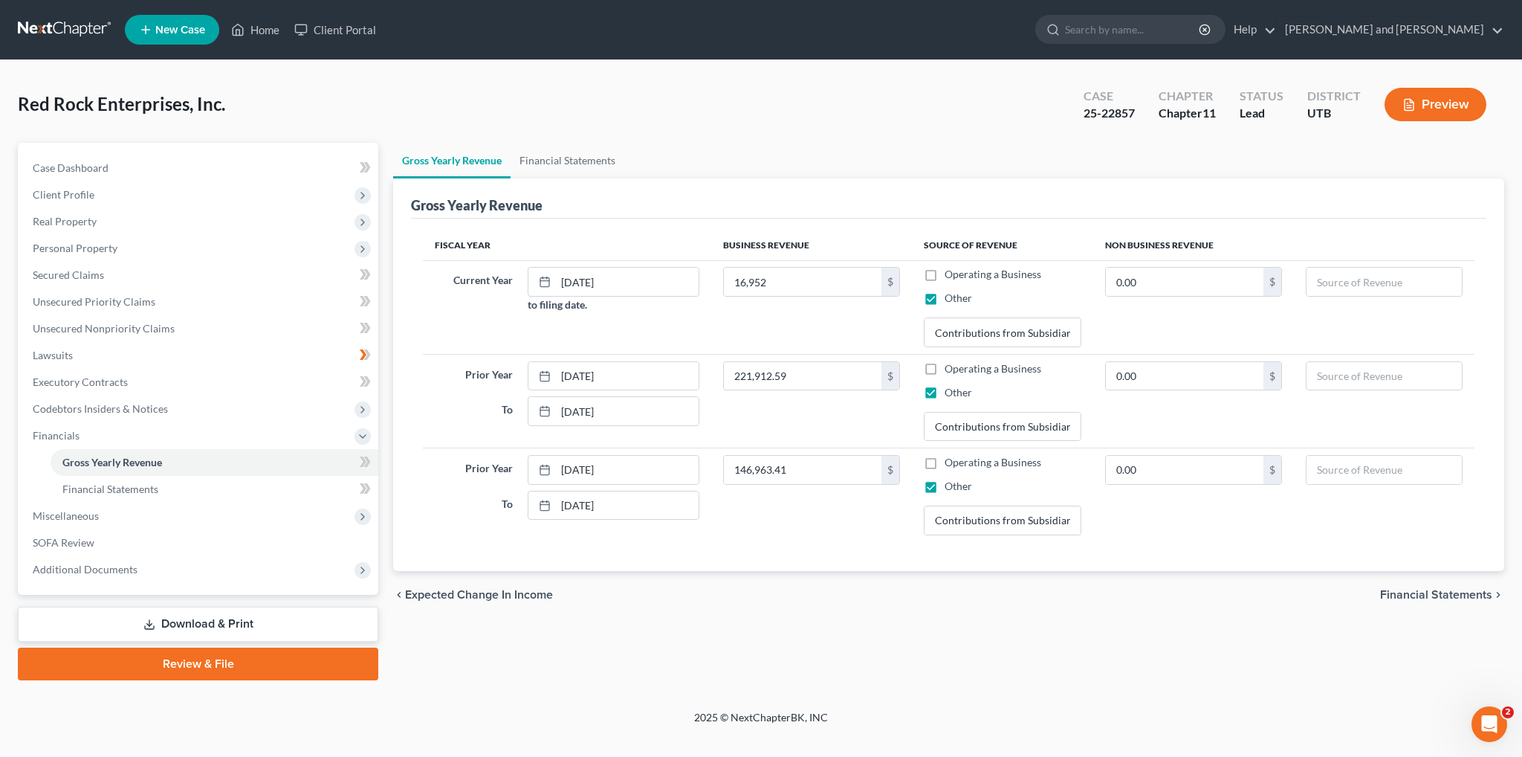
click at [1421, 594] on span "Financial Statements" at bounding box center [1436, 595] width 112 height 12
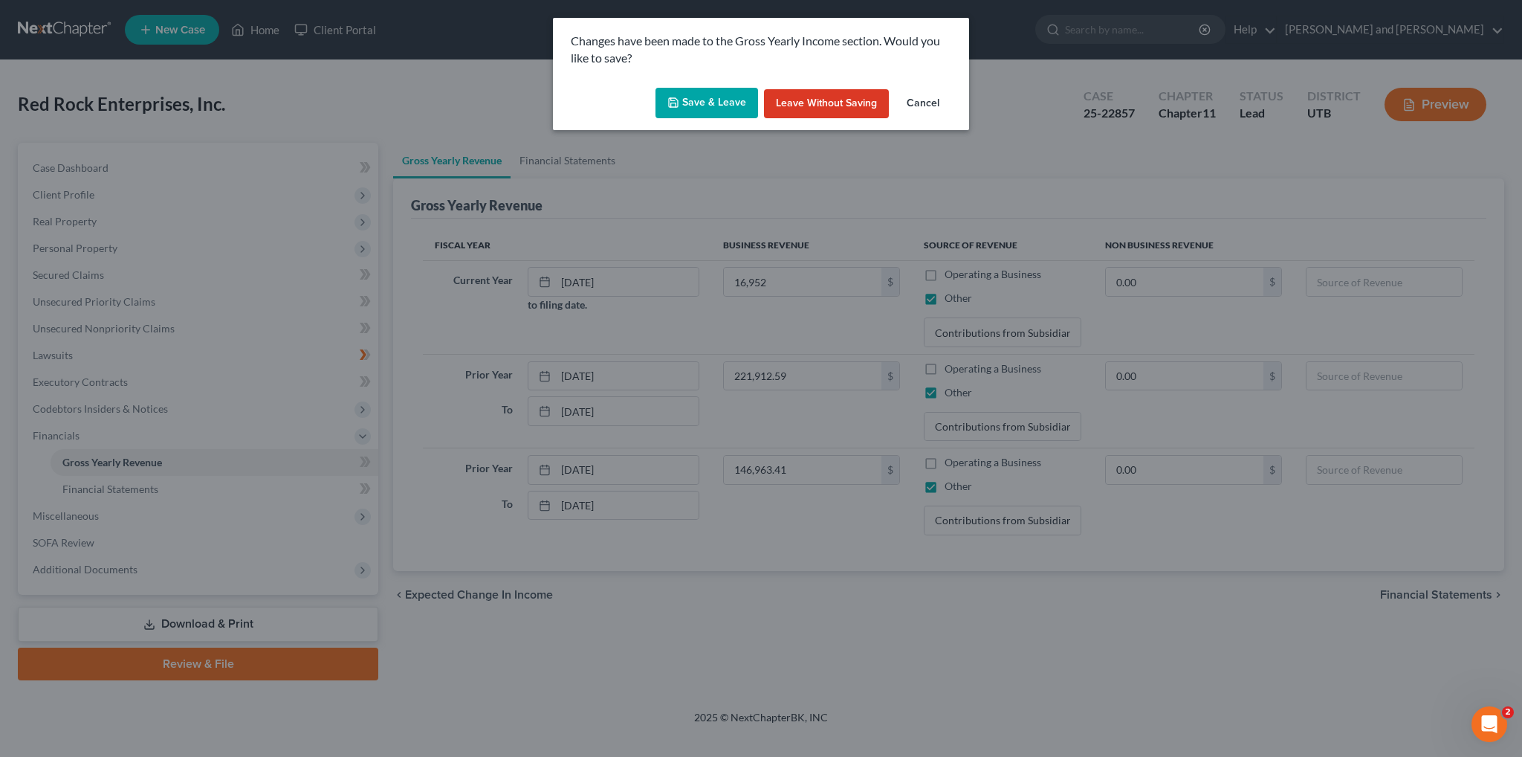
click at [700, 109] on button "Save & Leave" at bounding box center [707, 103] width 103 height 31
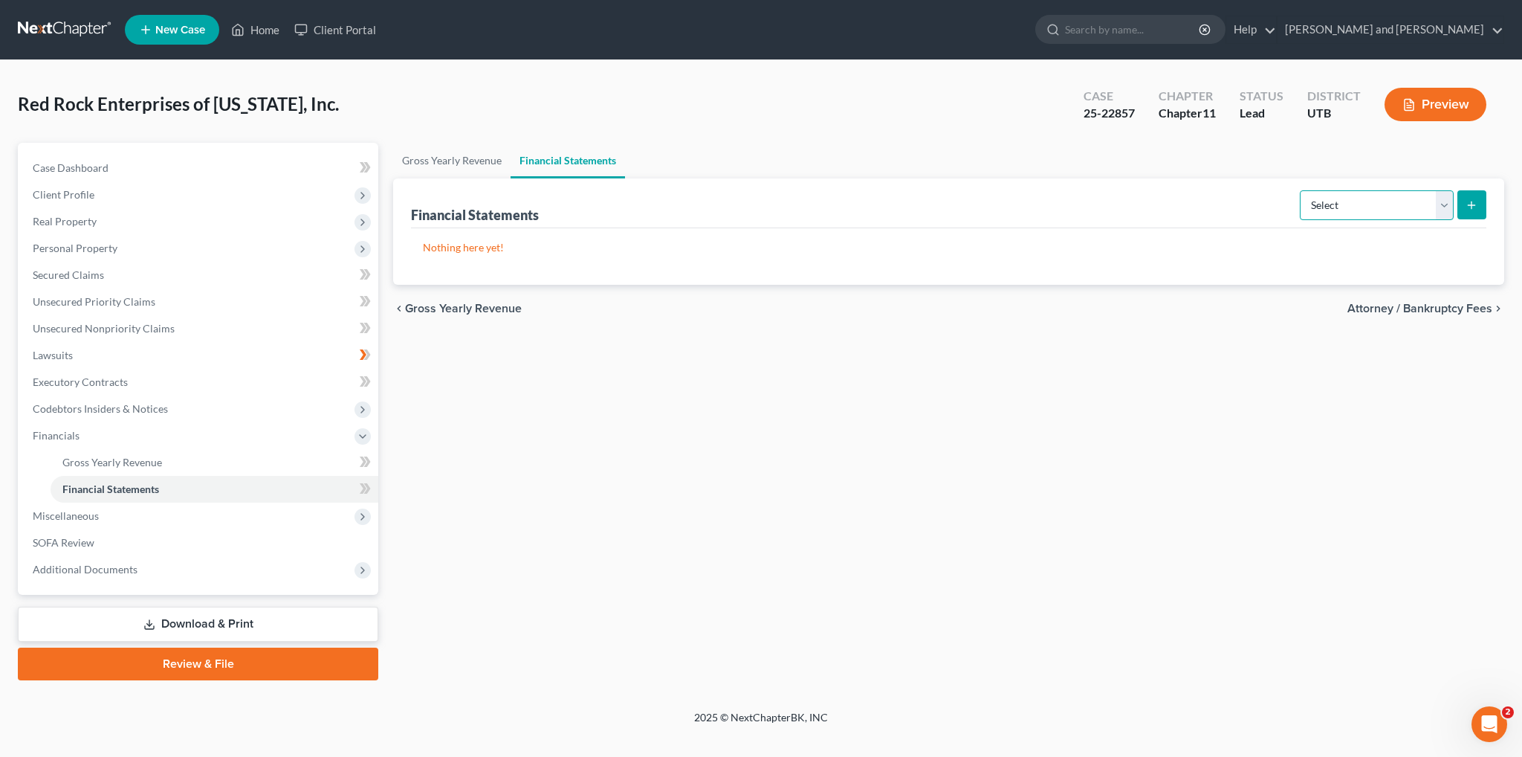
click at [1439, 207] on select "Select Auditor Bookkeeper Creditor Pension Contribution Records Keeper Tax Cons…" at bounding box center [1377, 205] width 154 height 30
click at [155, 514] on span "Miscellaneous" at bounding box center [200, 515] width 358 height 27
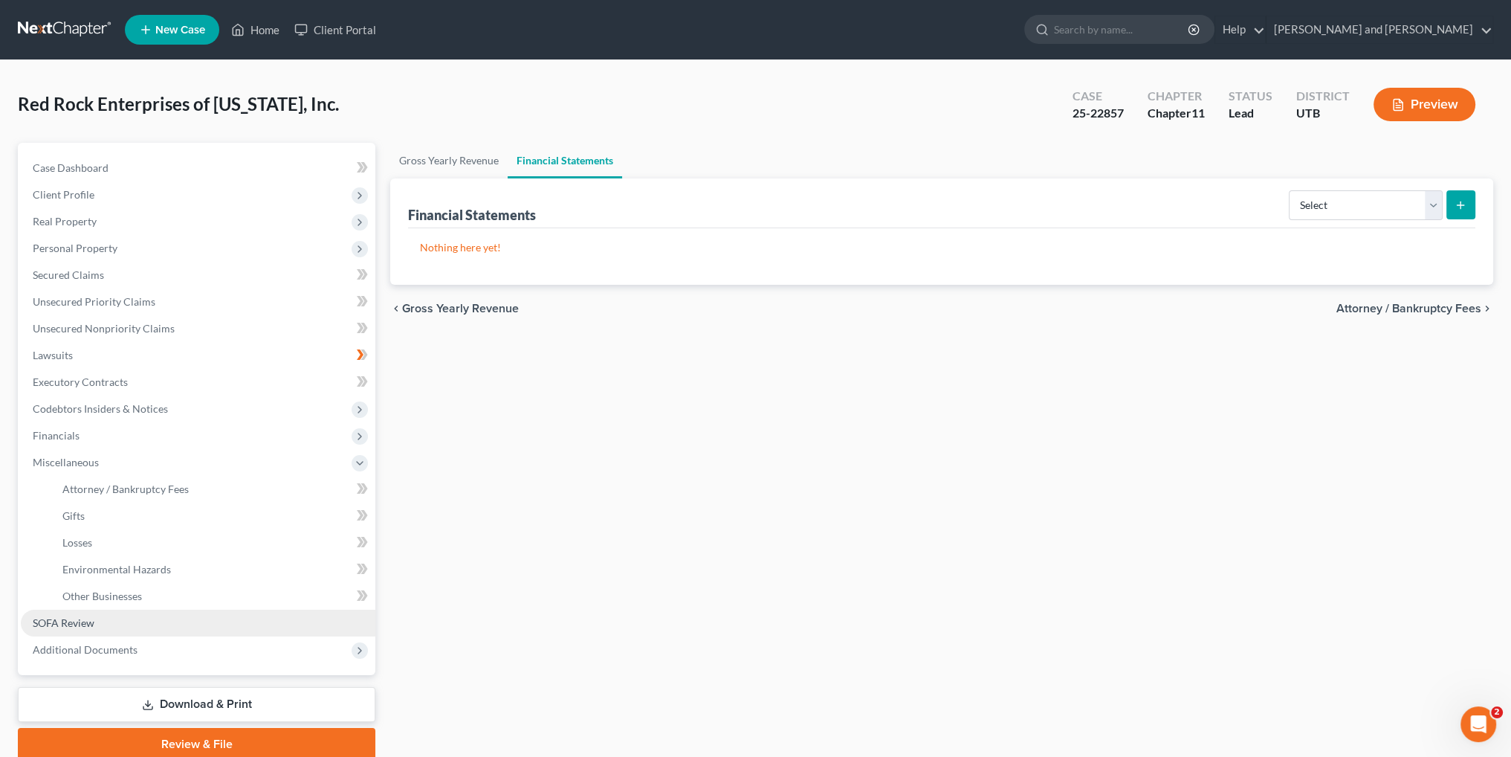
click at [62, 626] on span "SOFA Review" at bounding box center [64, 622] width 62 height 13
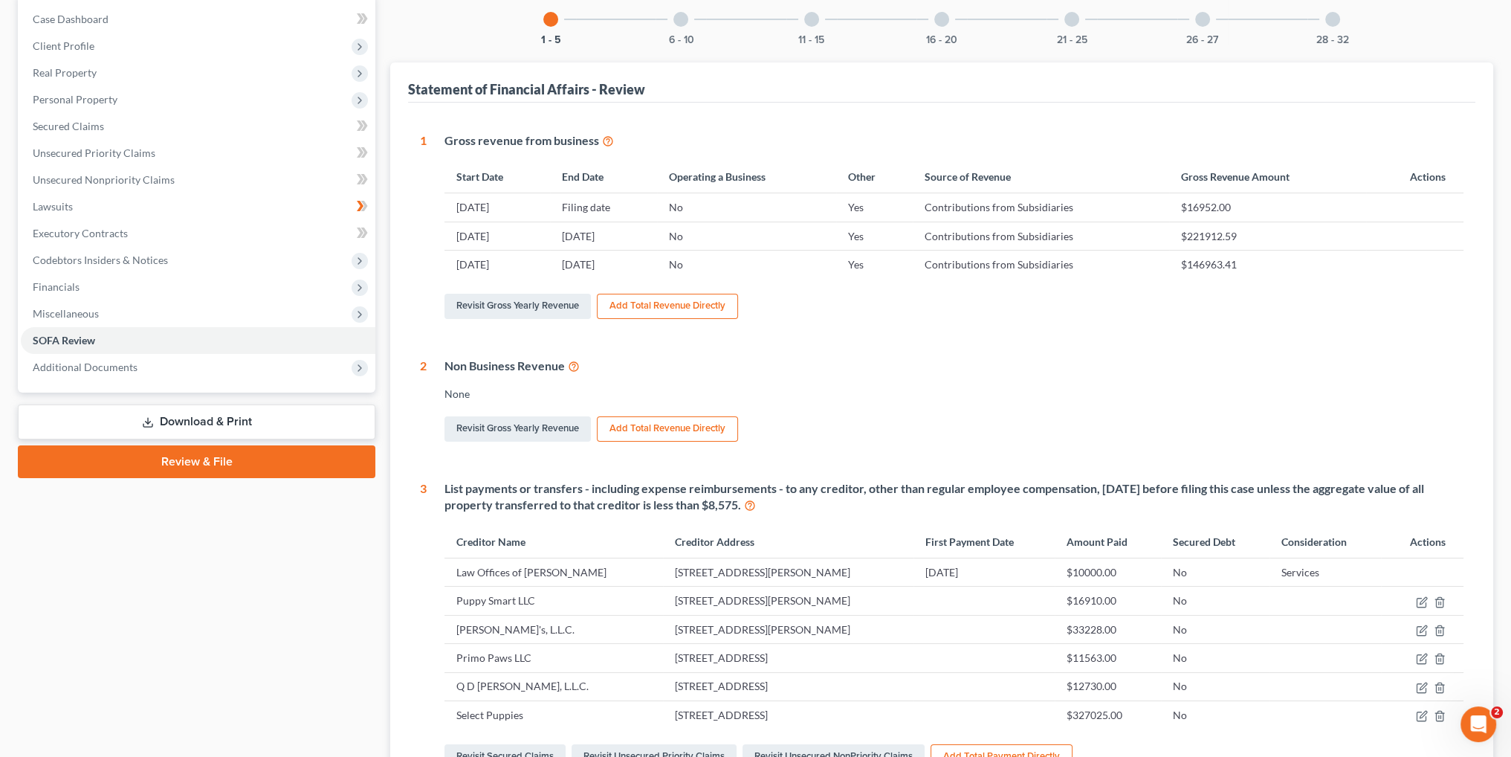
scroll to position [223, 0]
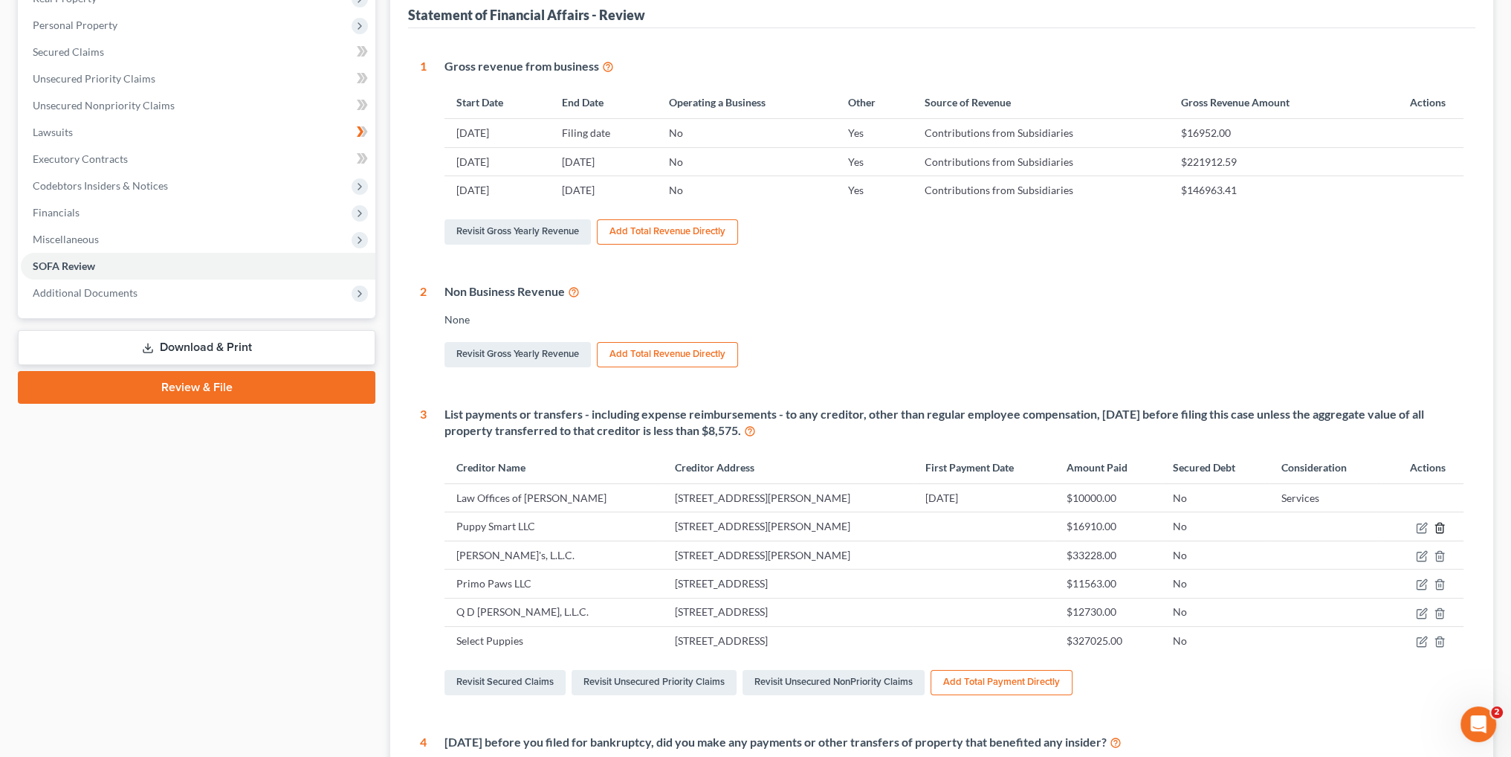
click at [1440, 527] on line "button" at bounding box center [1440, 528] width 0 height 3
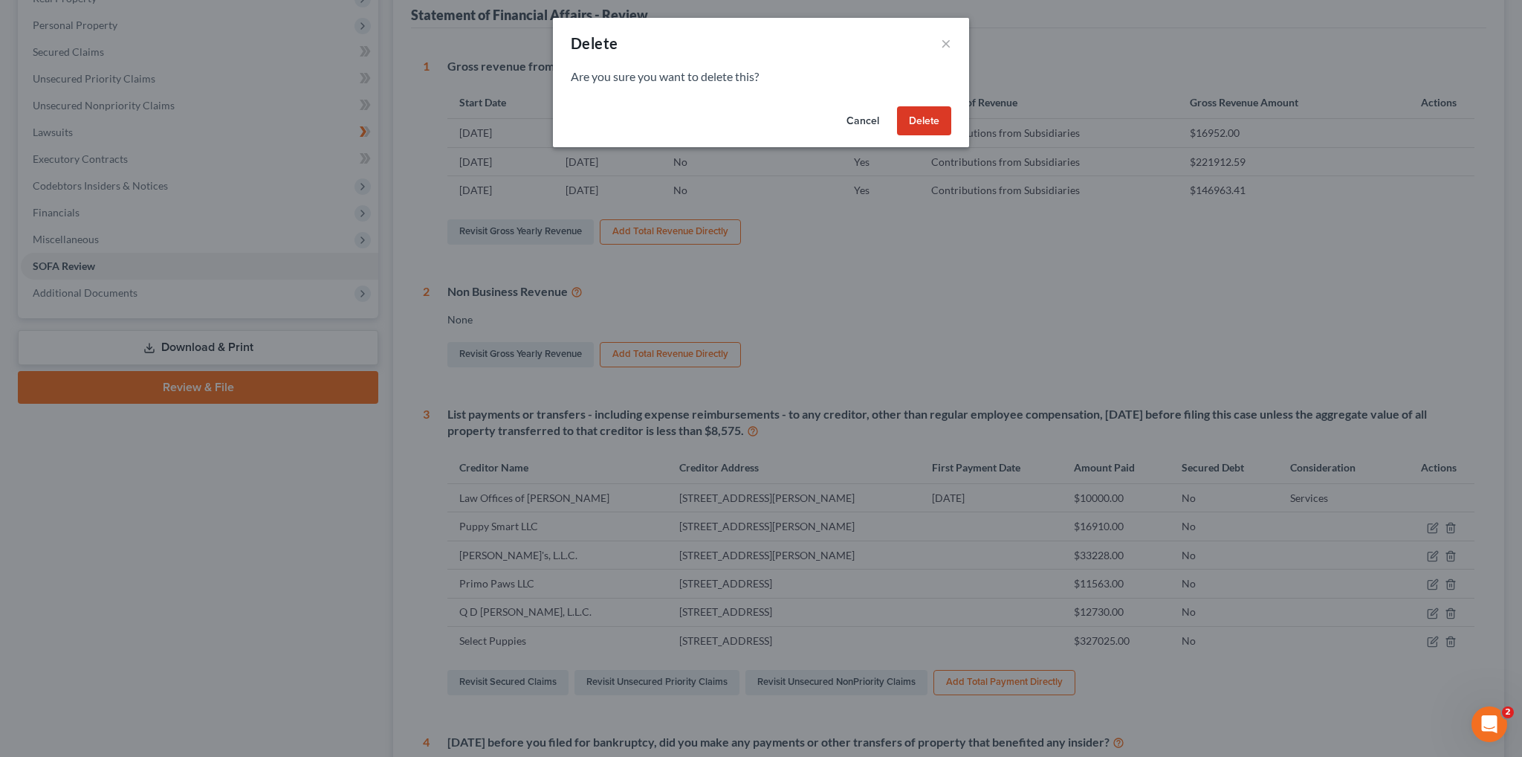
click at [913, 126] on button "Delete" at bounding box center [924, 121] width 54 height 30
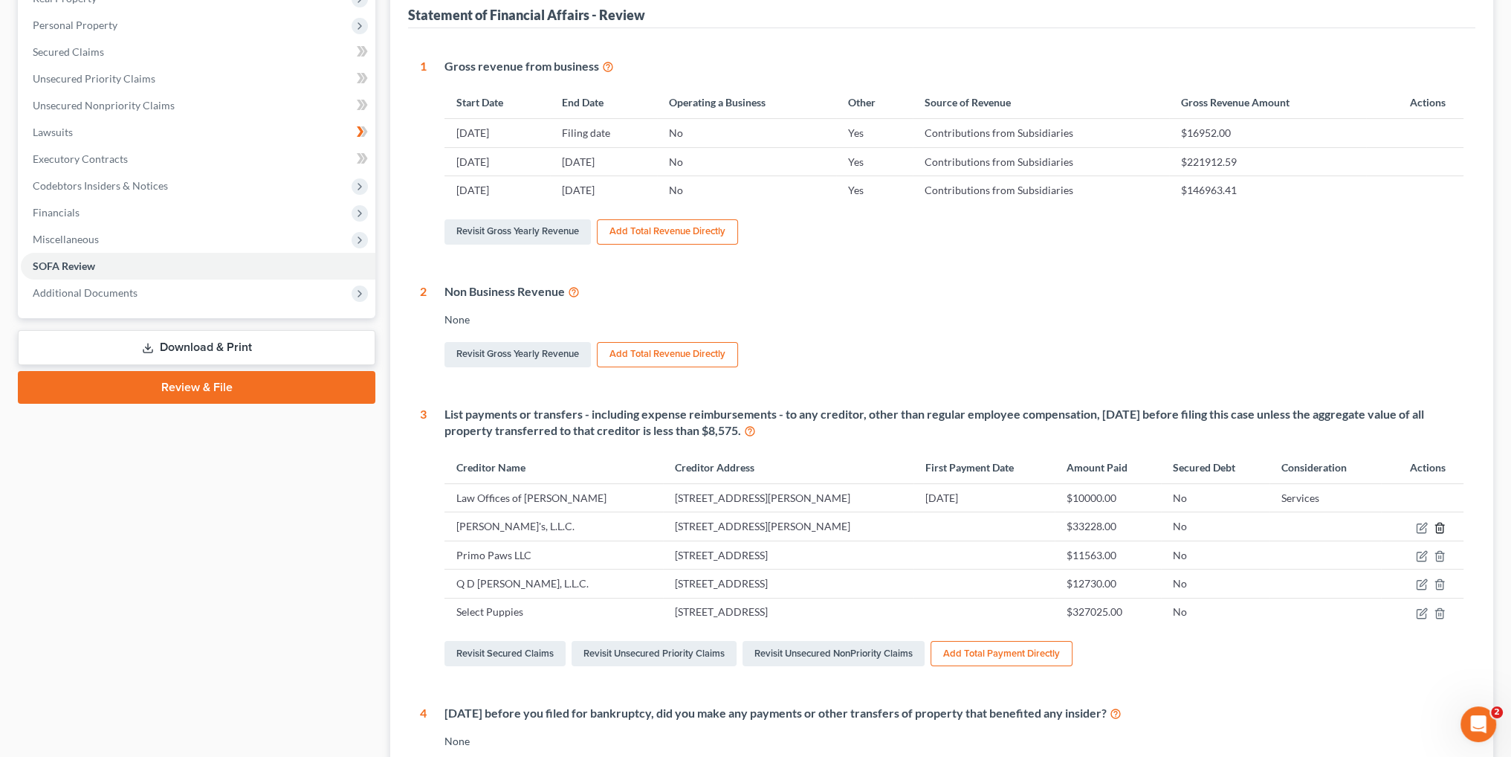
click at [1441, 528] on icon "button" at bounding box center [1440, 528] width 12 height 12
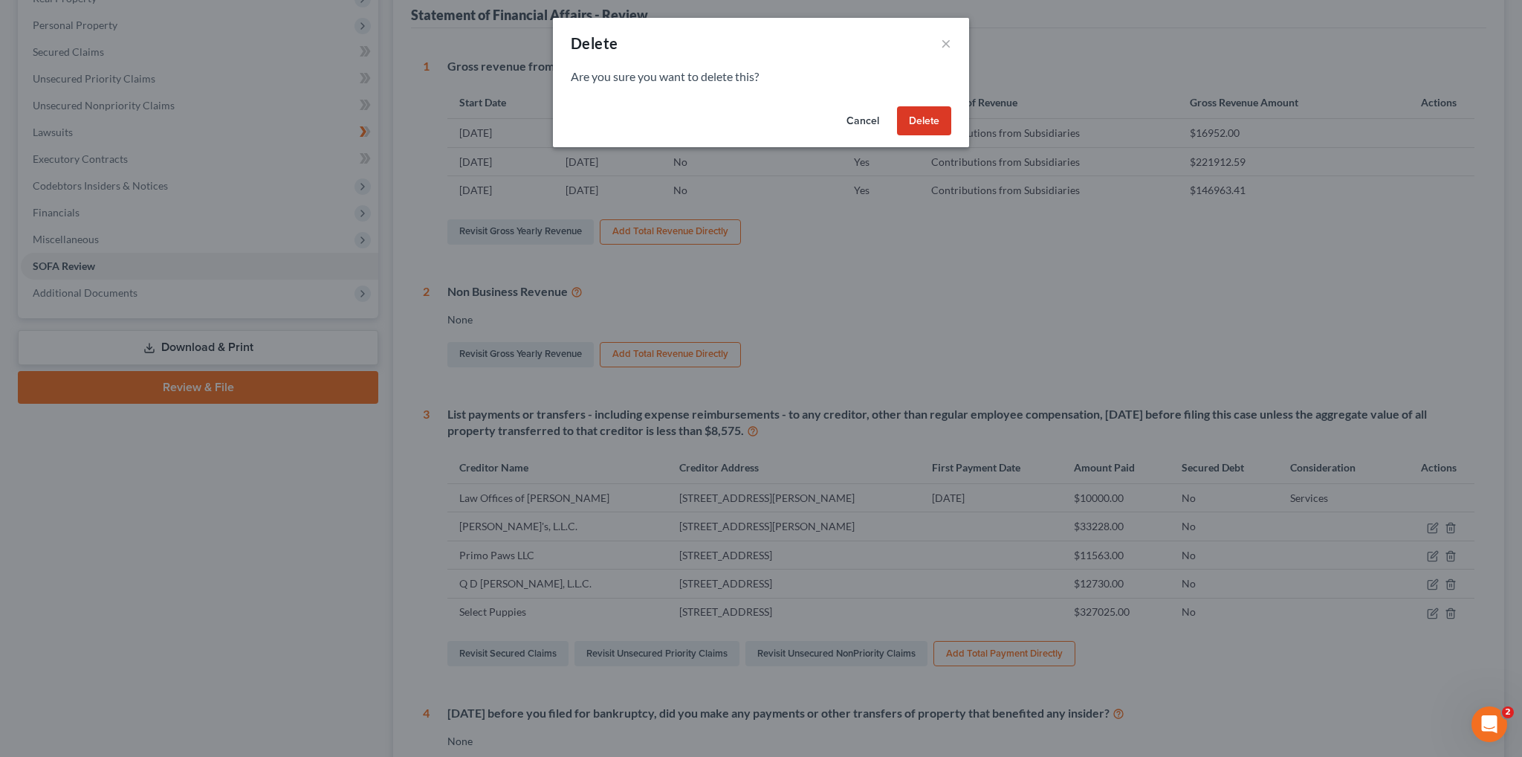
click at [937, 120] on button "Delete" at bounding box center [924, 121] width 54 height 30
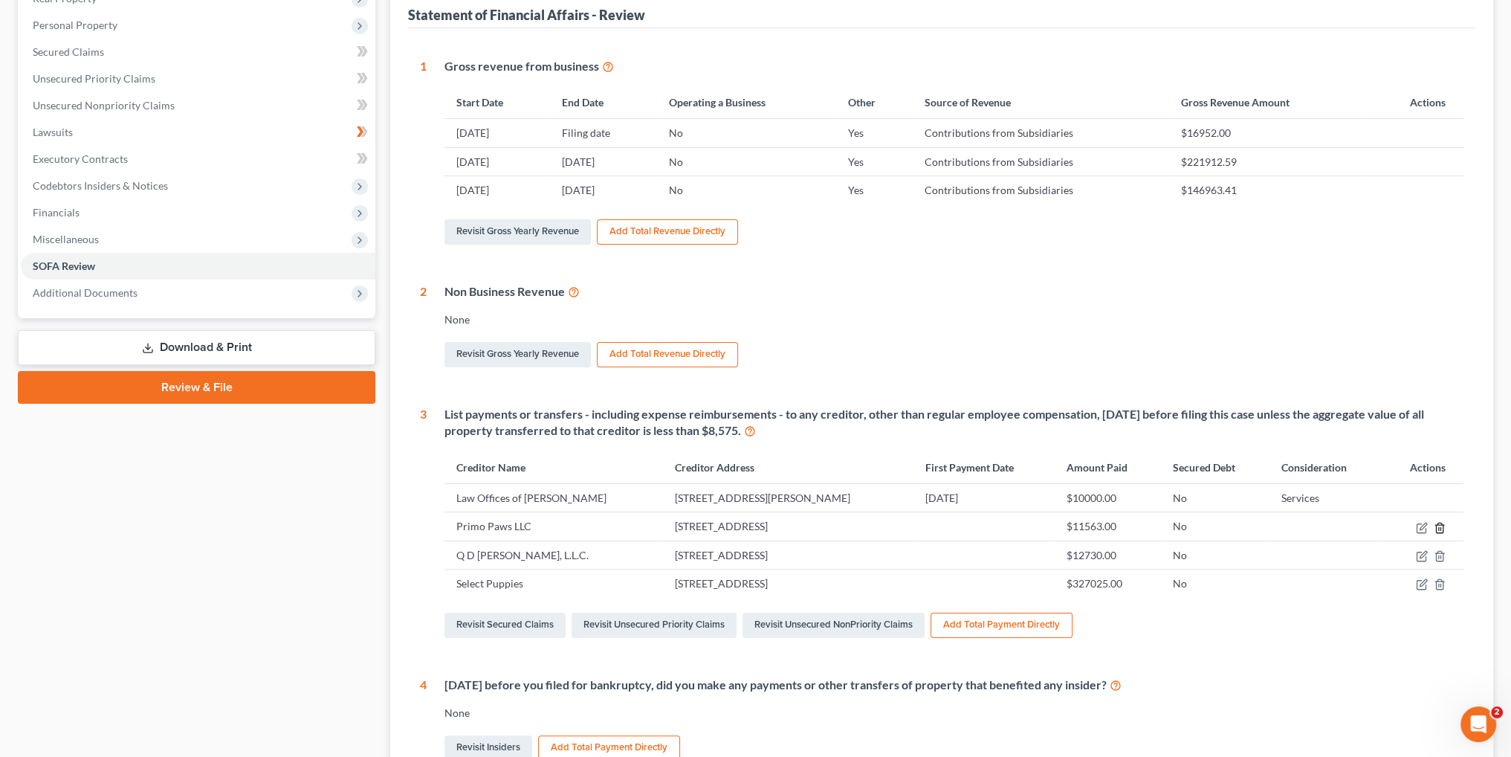
click at [1439, 527] on icon "button" at bounding box center [1440, 528] width 12 height 12
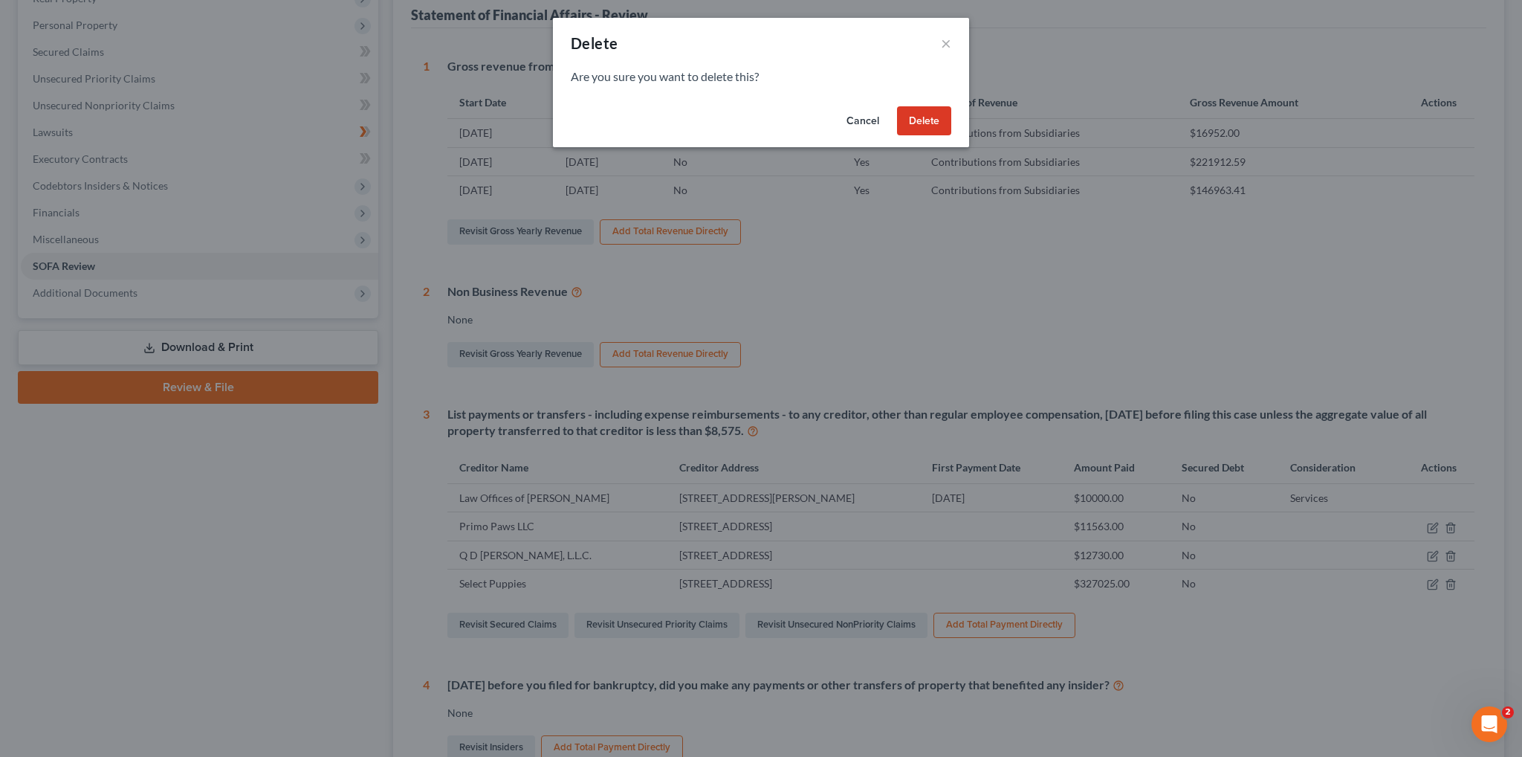
click at [927, 121] on button "Delete" at bounding box center [924, 121] width 54 height 30
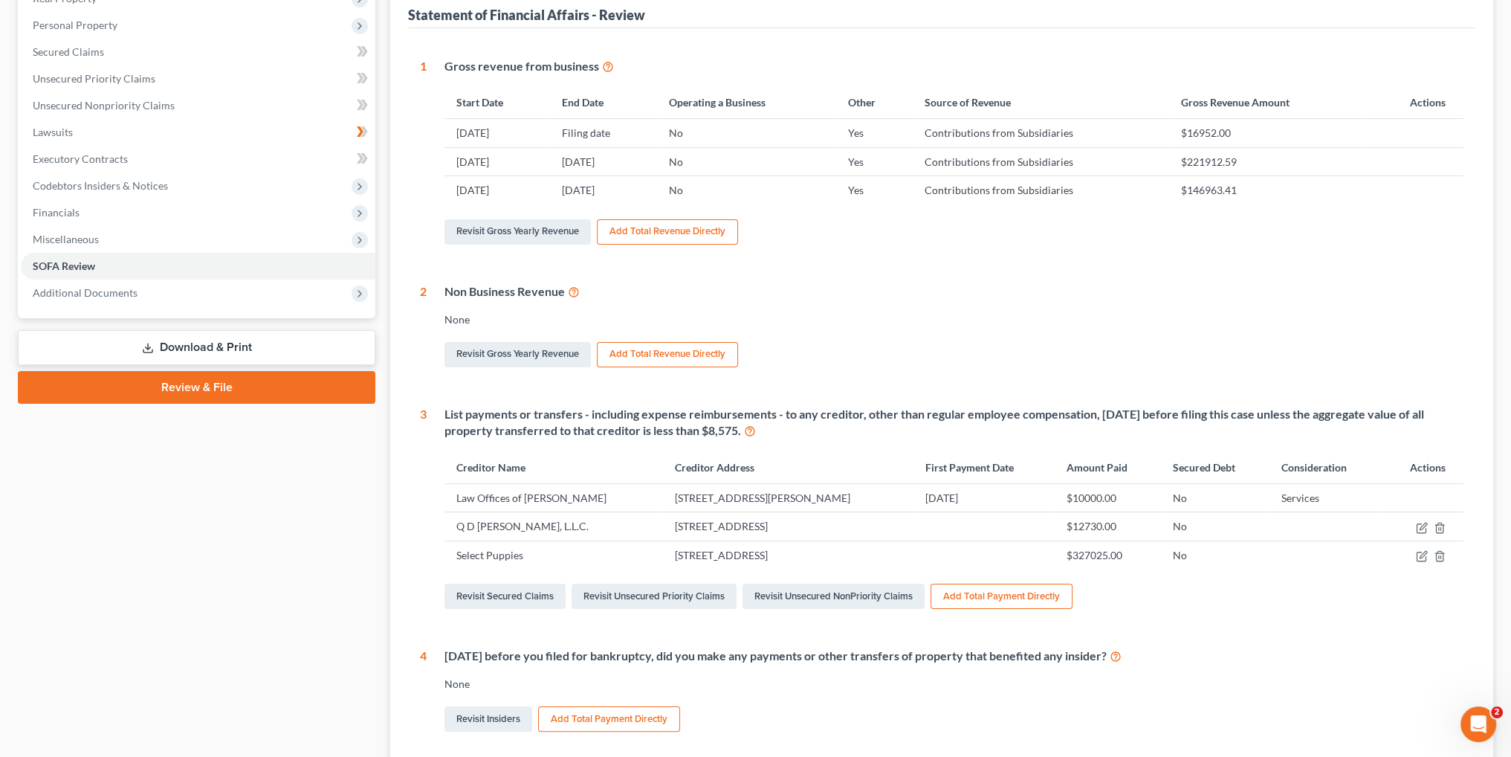
click at [1441, 533] on td at bounding box center [1422, 526] width 83 height 28
click at [1440, 527] on line "button" at bounding box center [1440, 528] width 0 height 3
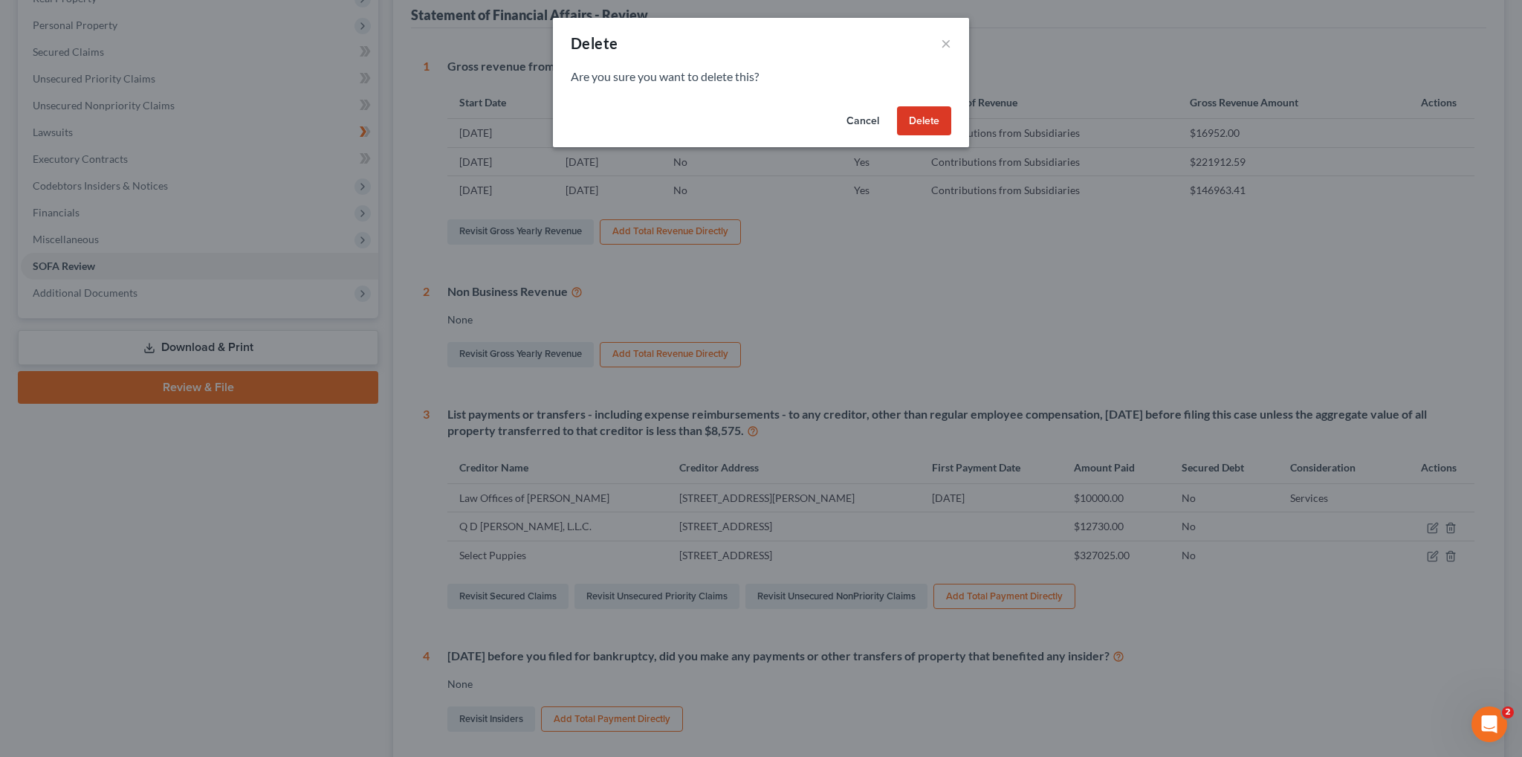
click at [934, 114] on button "Delete" at bounding box center [924, 121] width 54 height 30
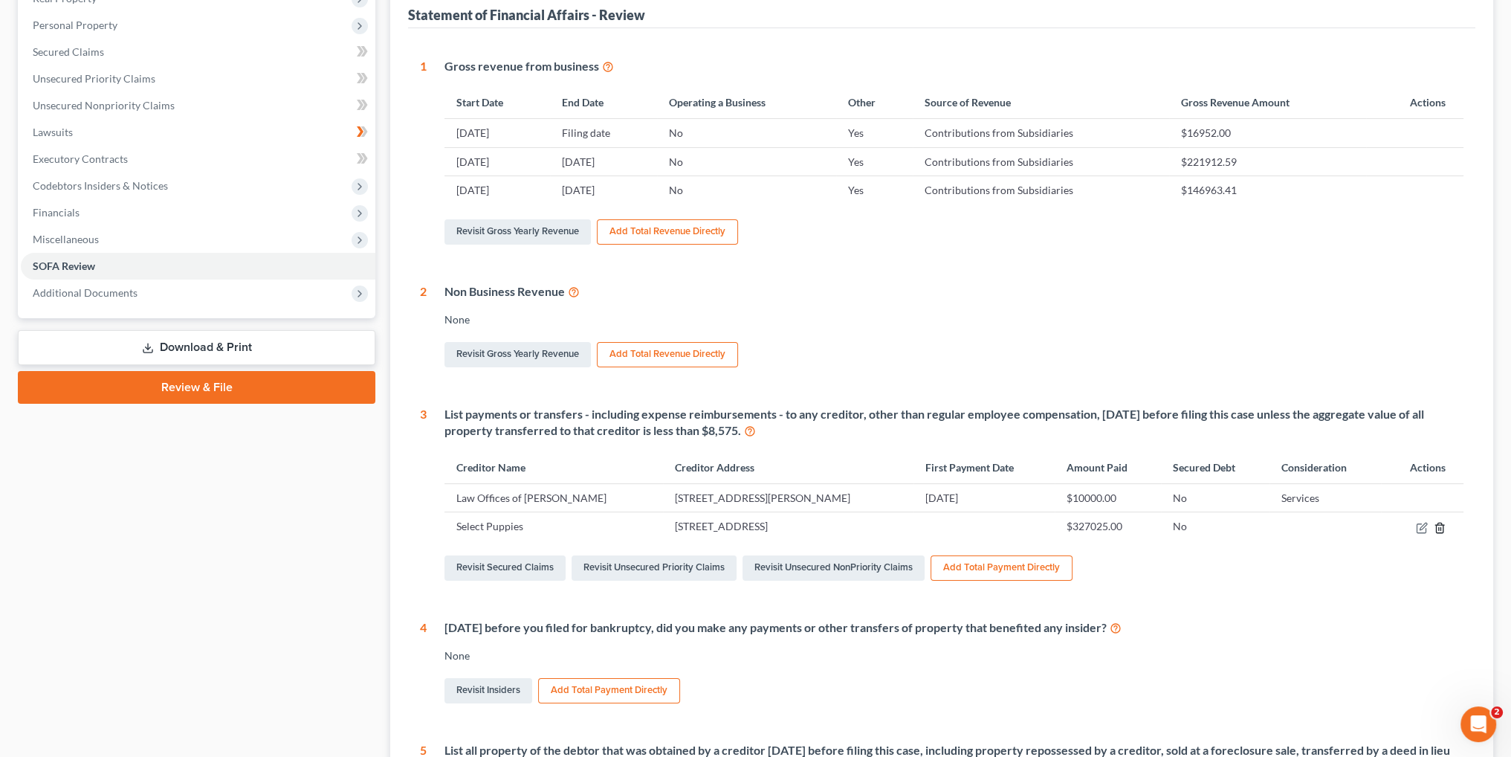
click at [1442, 525] on icon "button" at bounding box center [1440, 528] width 12 height 12
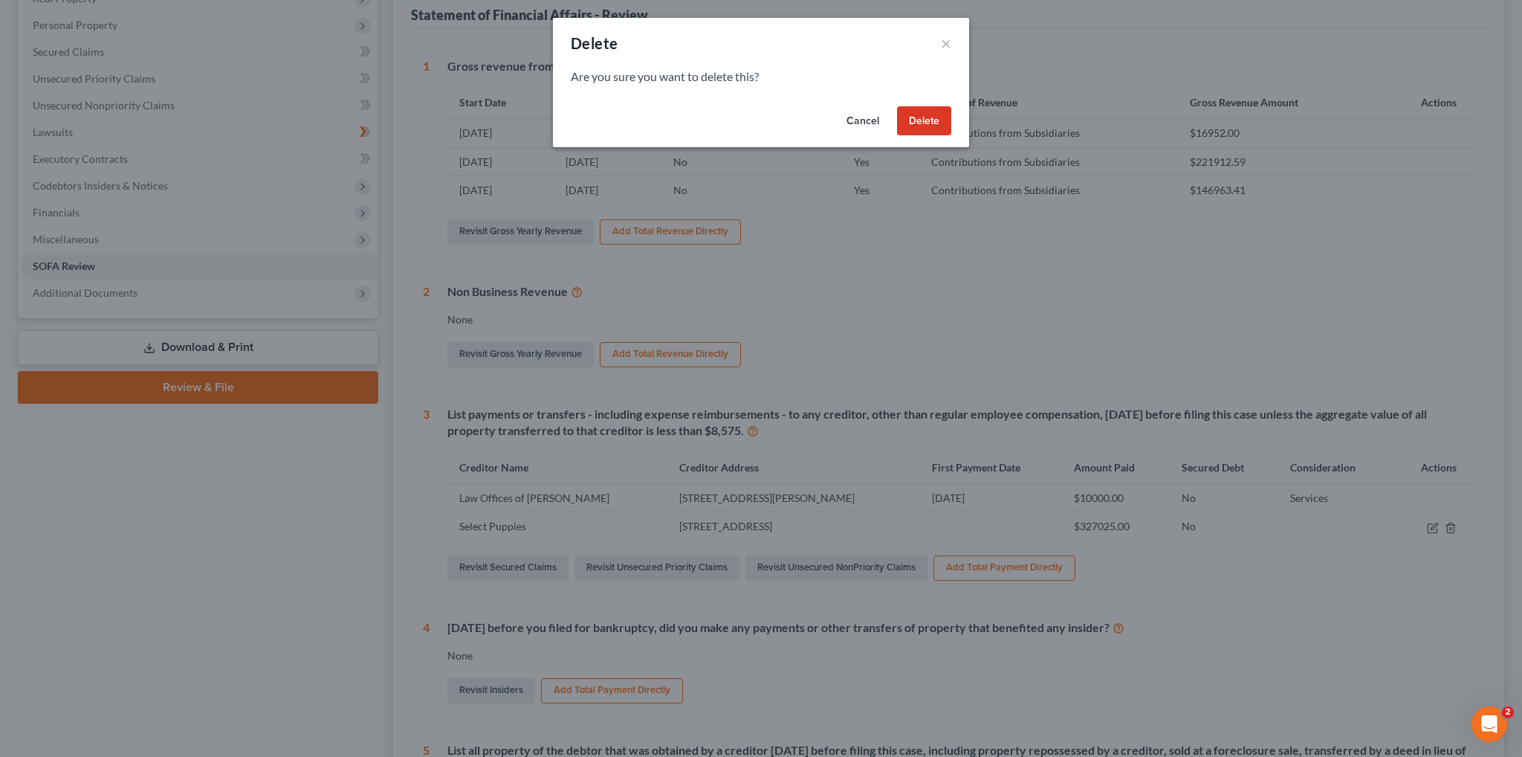
click at [932, 121] on button "Delete" at bounding box center [924, 121] width 54 height 30
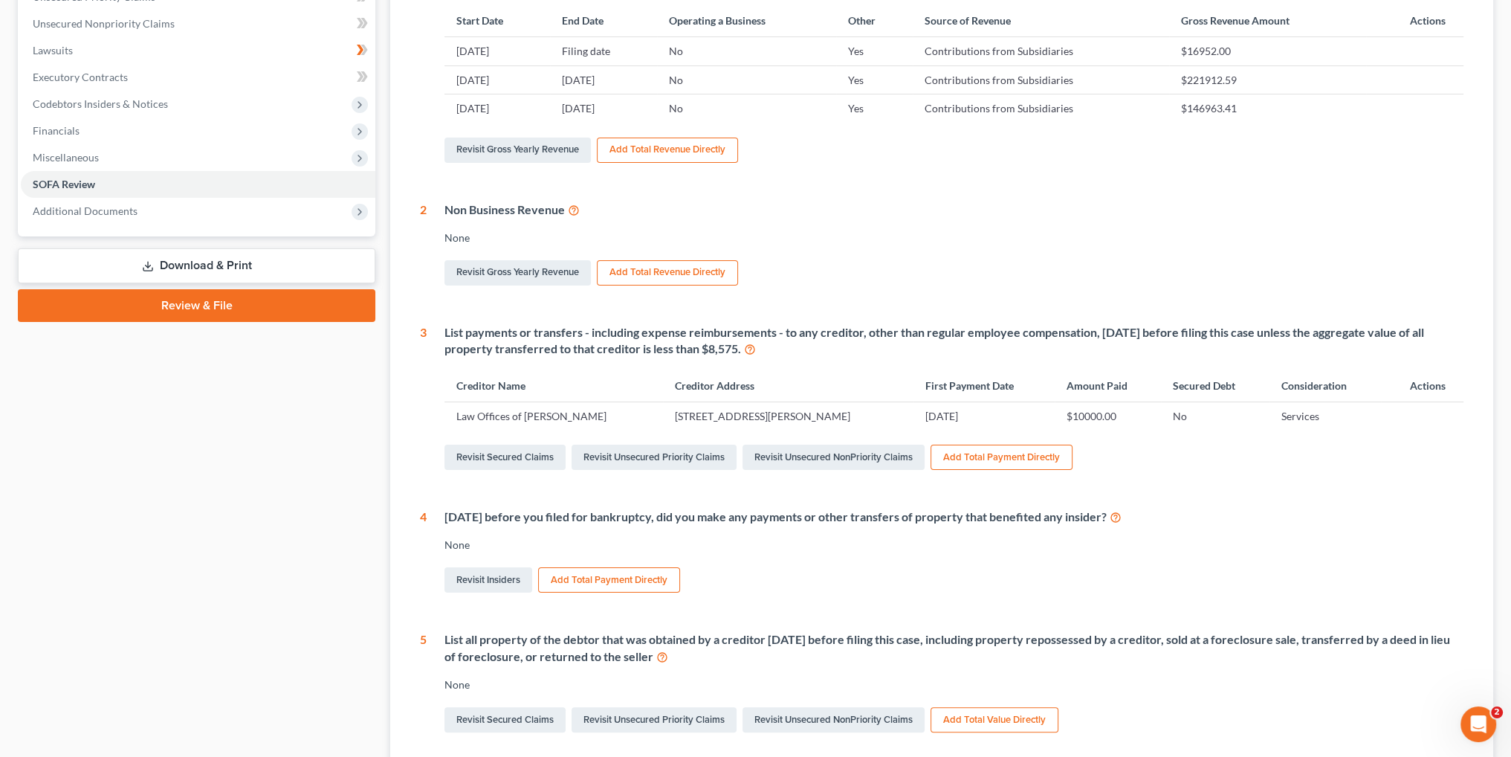
scroll to position [74, 0]
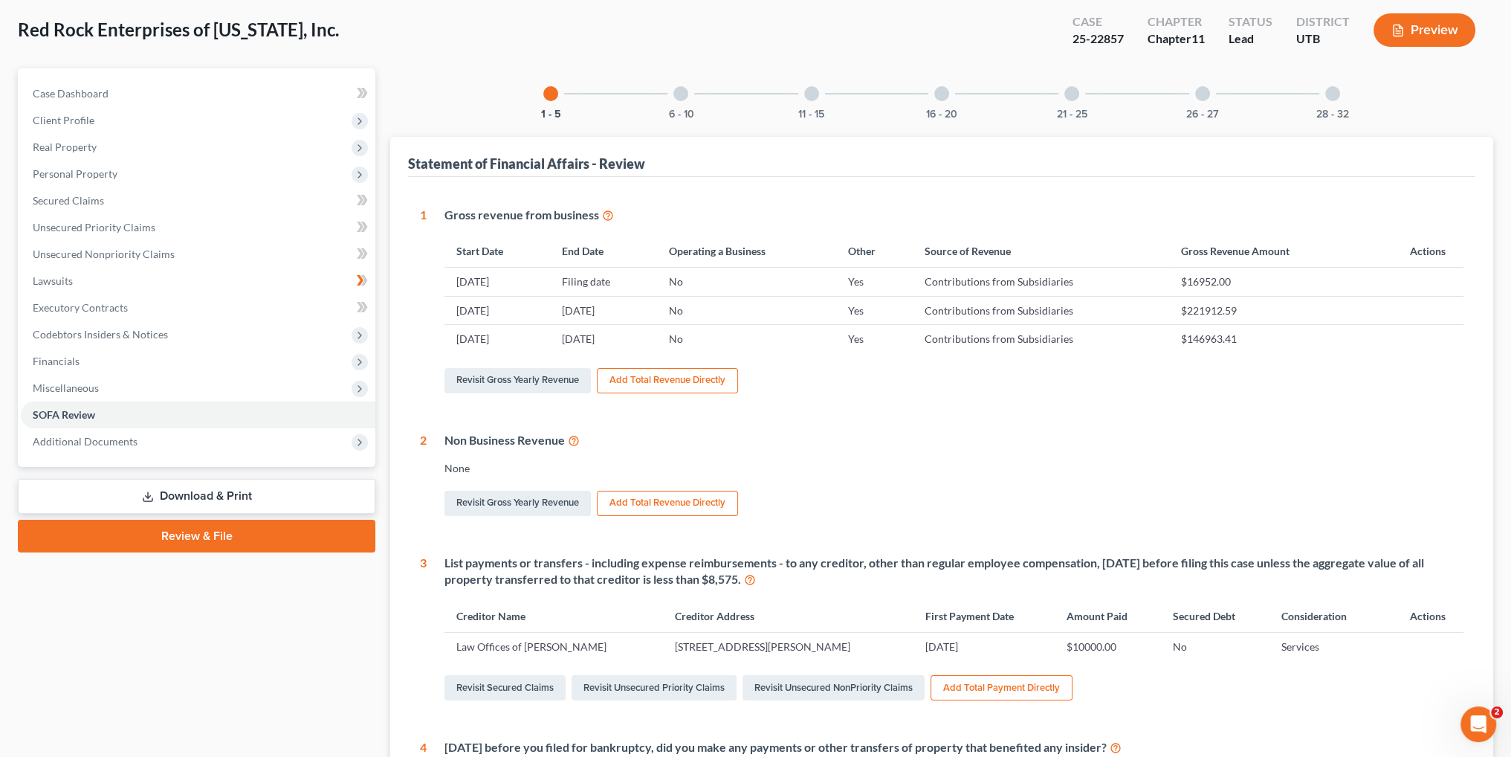
click at [688, 100] on div "6 - 10" at bounding box center [681, 93] width 51 height 51
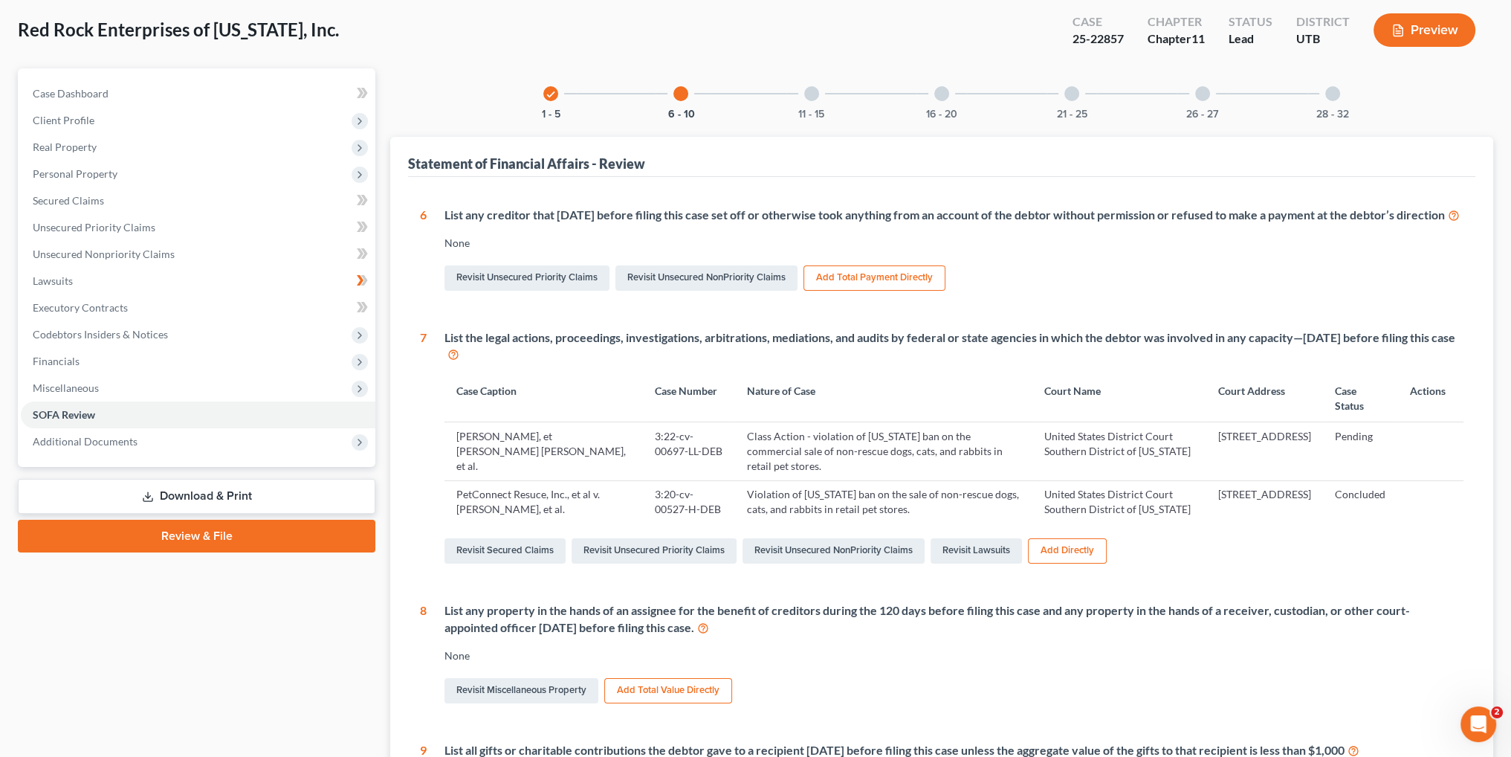
drag, startPoint x: 507, startPoint y: 494, endPoint x: 565, endPoint y: 492, distance: 58.0
click at [508, 494] on td "PetConnect Resuce, Inc., et al v. [PERSON_NAME], et al." at bounding box center [543, 501] width 198 height 43
click at [735, 505] on td "Violation of [US_STATE] ban on the sale of non-rescue dogs, cats, and rabbits i…" at bounding box center [883, 501] width 297 height 43
click at [990, 550] on link "Revisit Lawsuits" at bounding box center [976, 550] width 91 height 25
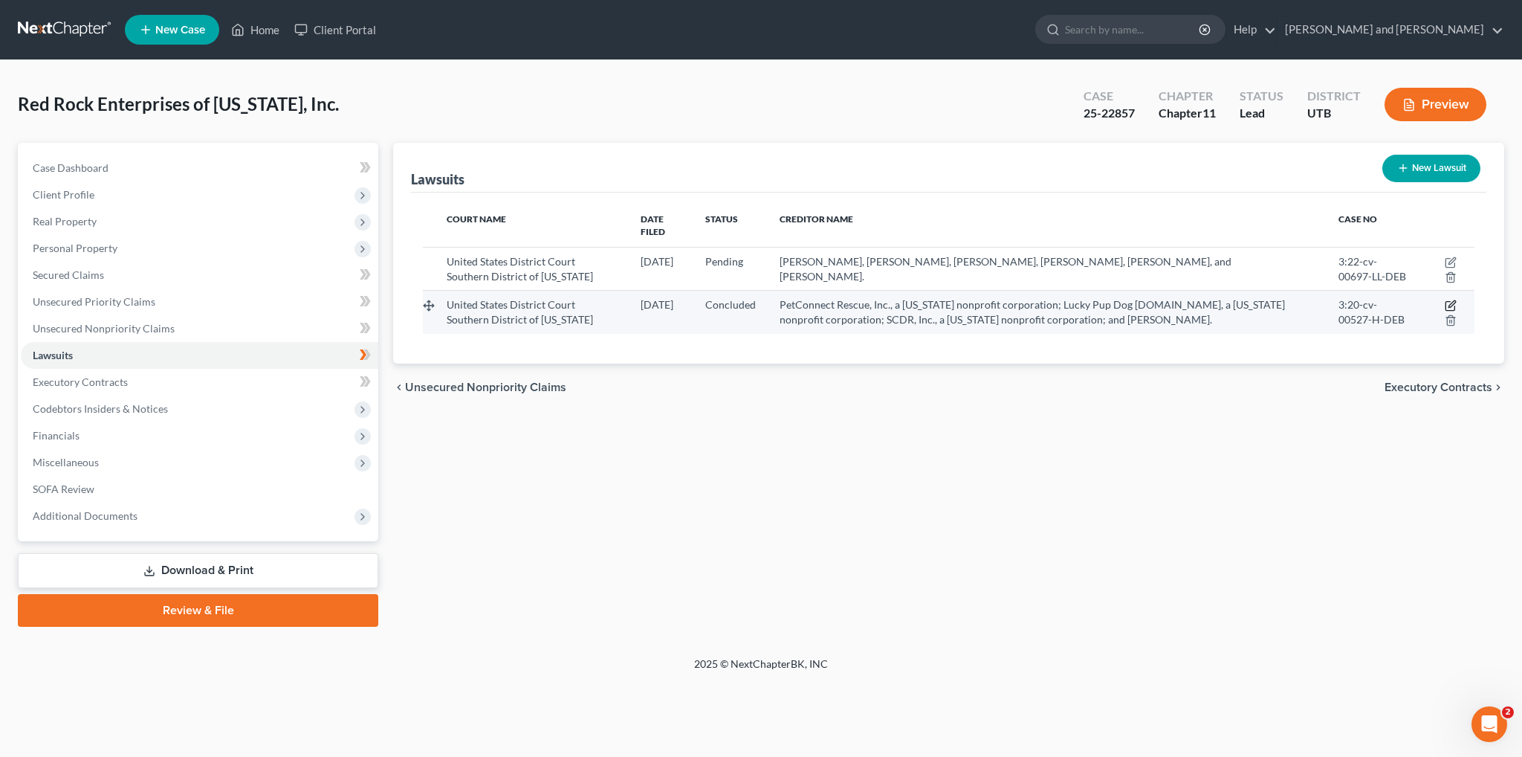
click at [1449, 301] on icon "button" at bounding box center [1452, 304] width 7 height 7
select select "4"
select select "2"
select select "3"
select select "4"
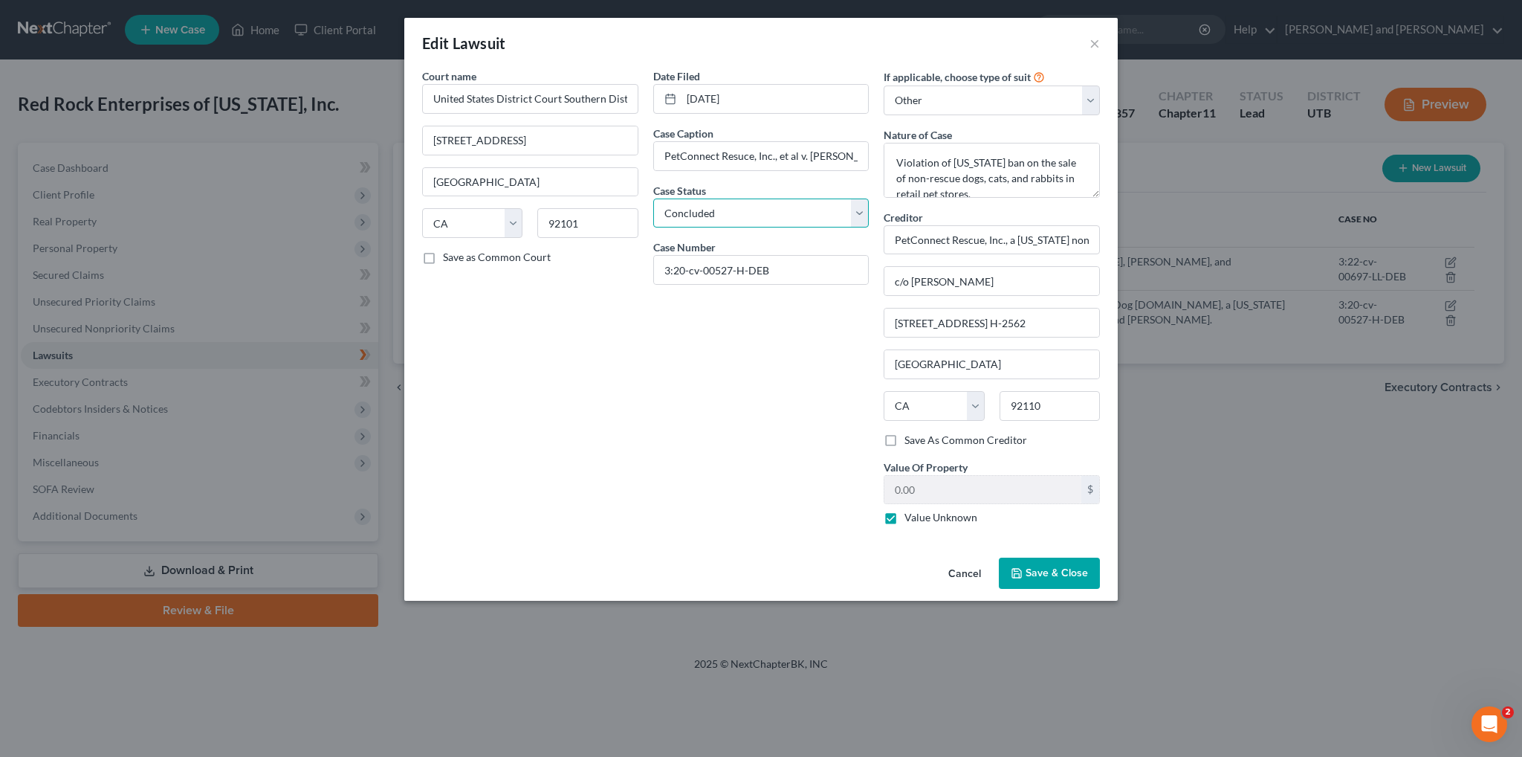
click at [862, 212] on select "Select Pending On Appeal Concluded" at bounding box center [761, 213] width 216 height 30
select select "1"
click at [653, 198] on select "Select Pending On Appeal Concluded" at bounding box center [761, 213] width 216 height 30
click at [1051, 570] on span "Save & Close" at bounding box center [1057, 572] width 62 height 13
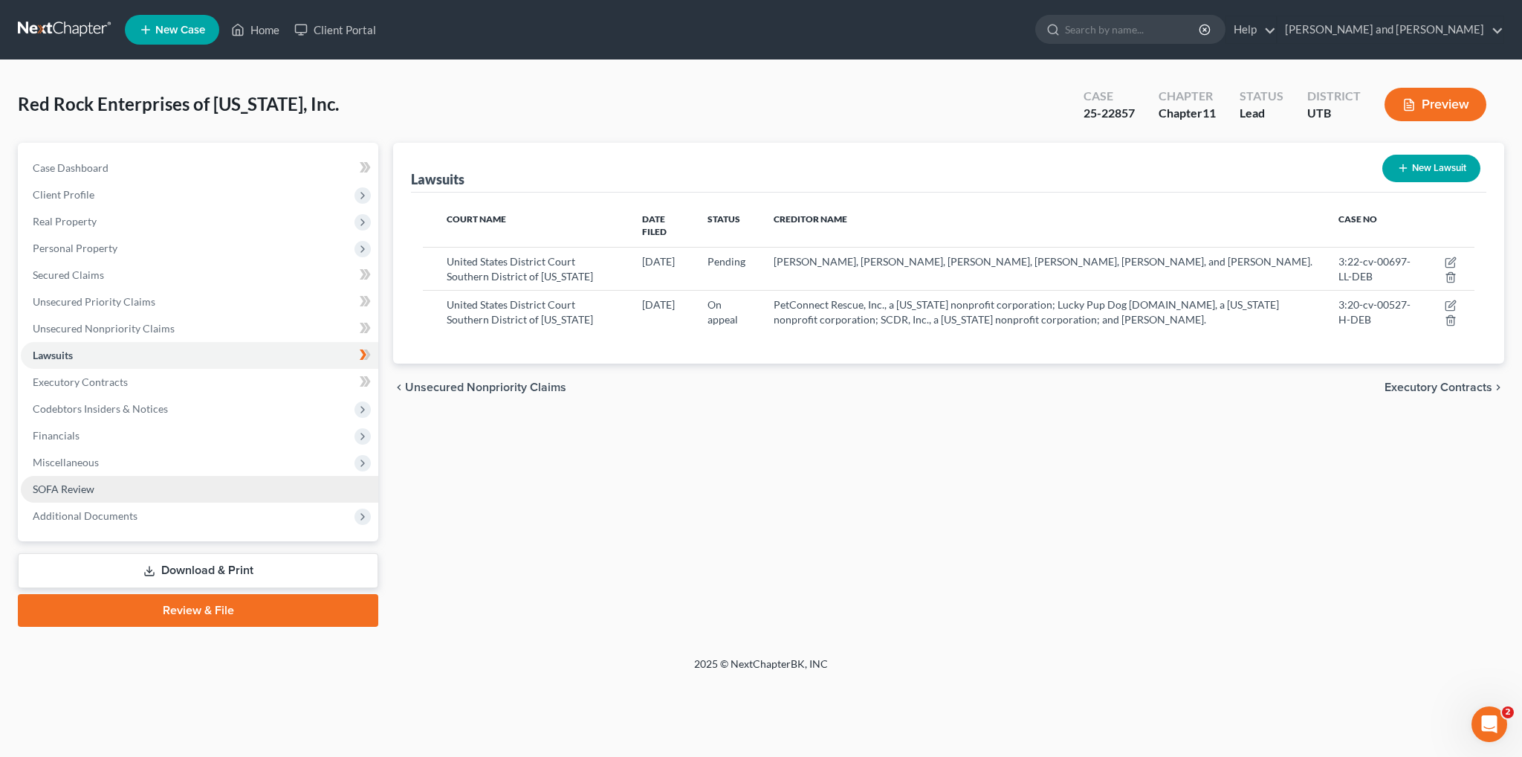
click at [131, 488] on link "SOFA Review" at bounding box center [200, 489] width 358 height 27
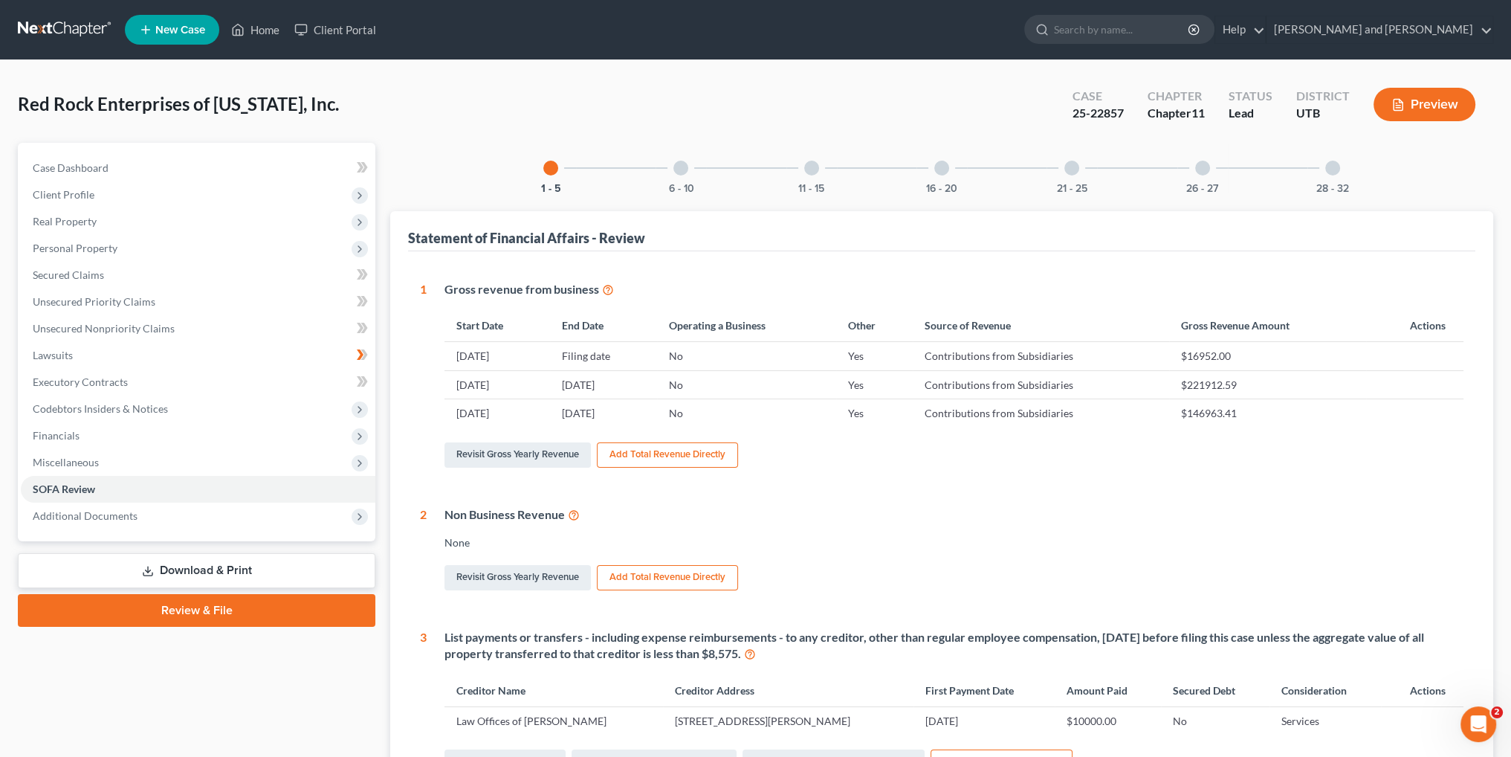
click at [684, 167] on div at bounding box center [680, 168] width 15 height 15
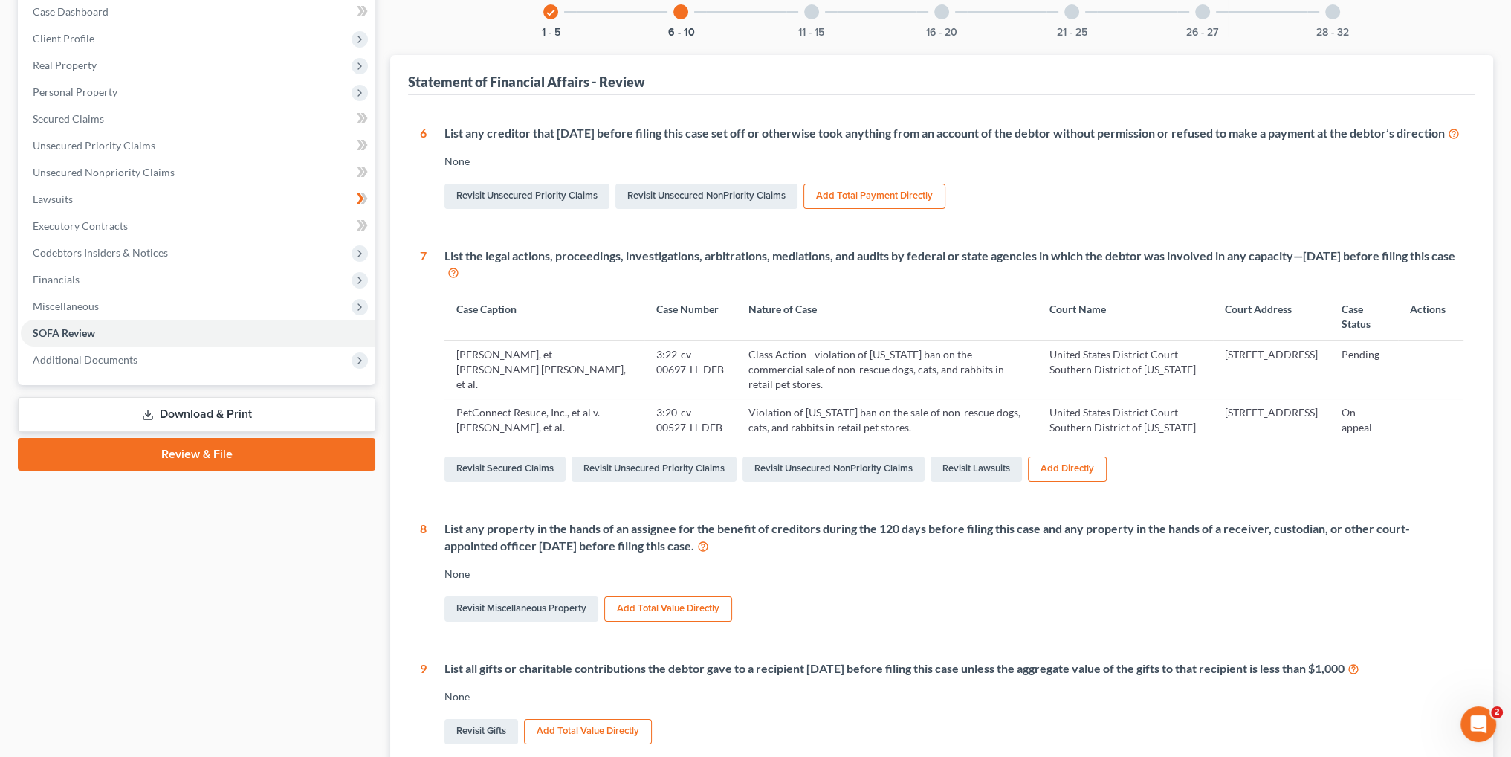
scroll to position [130, 0]
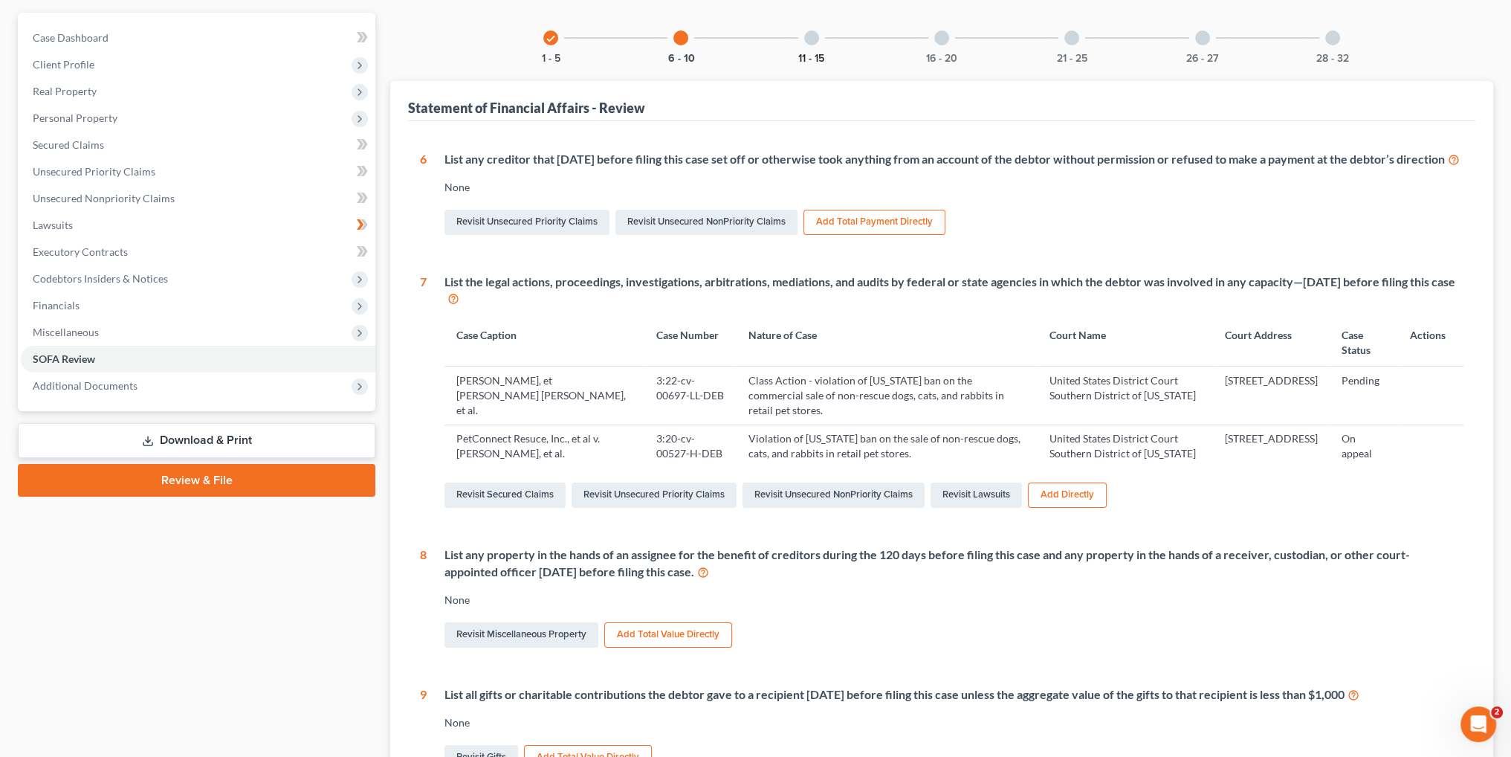
click at [816, 55] on button "11 - 15" at bounding box center [811, 59] width 26 height 10
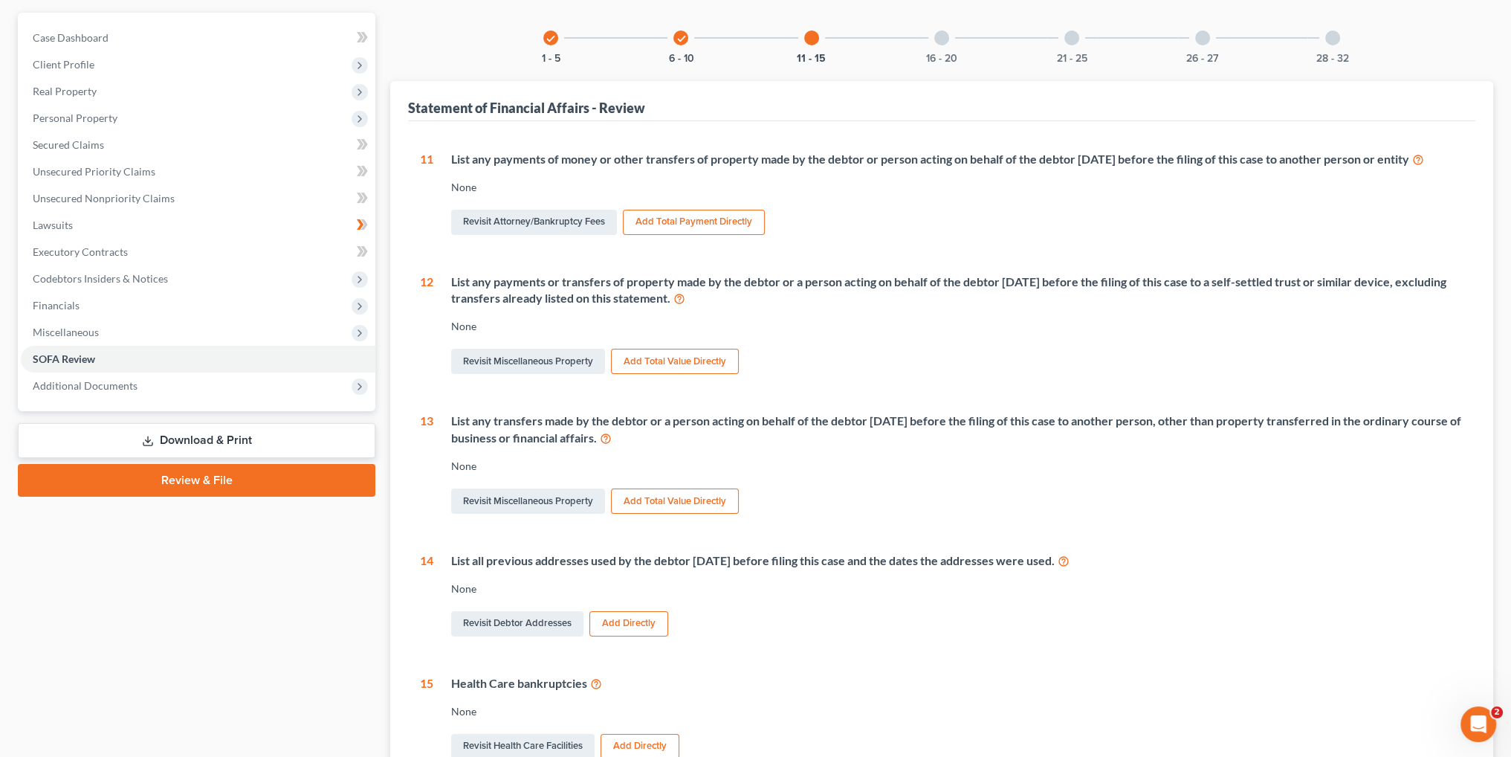
click at [703, 222] on button "Add Total Payment Directly" at bounding box center [694, 222] width 142 height 25
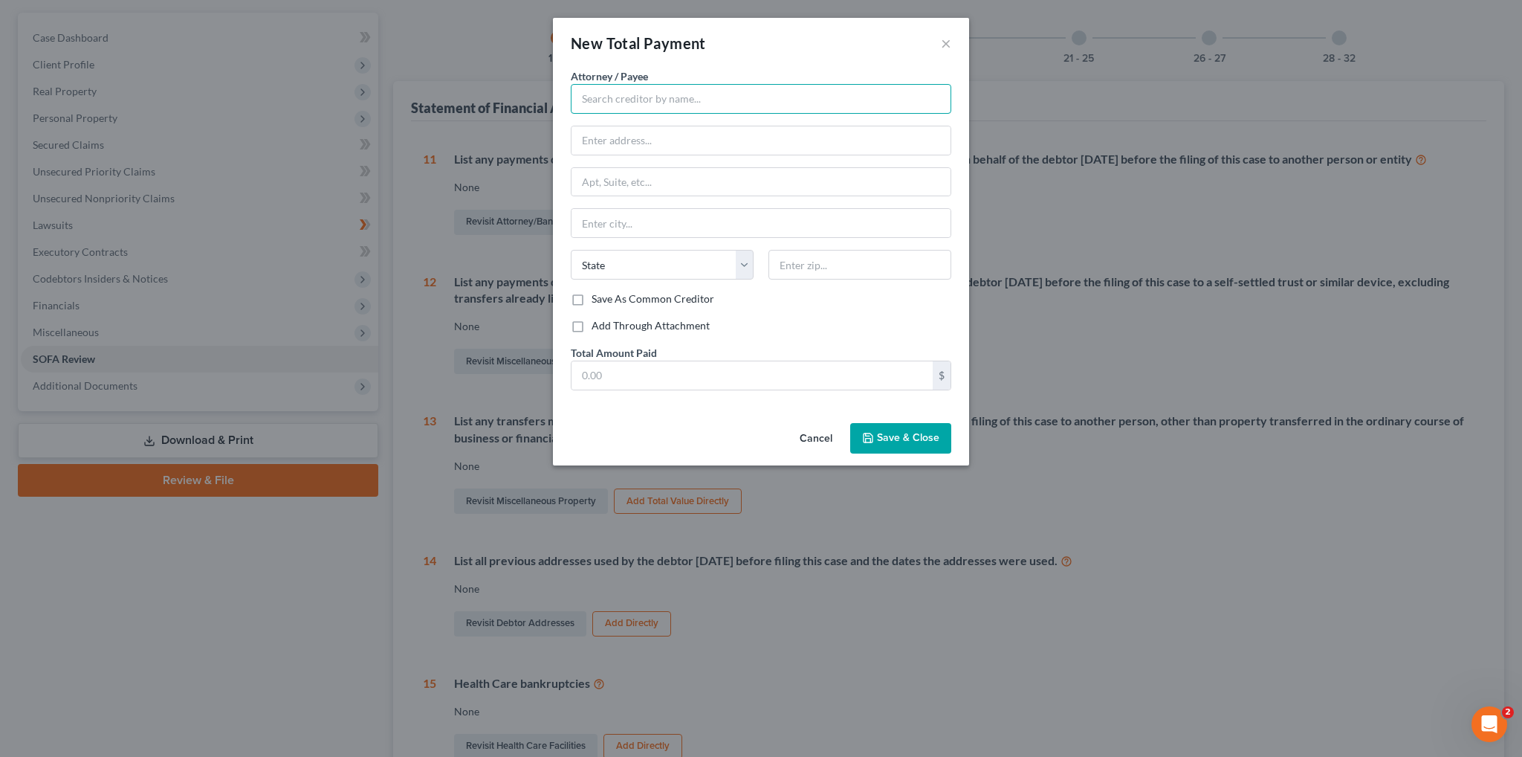
click at [628, 97] on input "text" at bounding box center [761, 99] width 381 height 30
type input "[PERSON_NAME] & [PERSON_NAME]"
click at [642, 136] on input "text" at bounding box center [761, 140] width 379 height 28
paste input "[STREET_ADDRESS]"
click at [740, 135] on input "[STREET_ADDRESS]" at bounding box center [761, 140] width 379 height 28
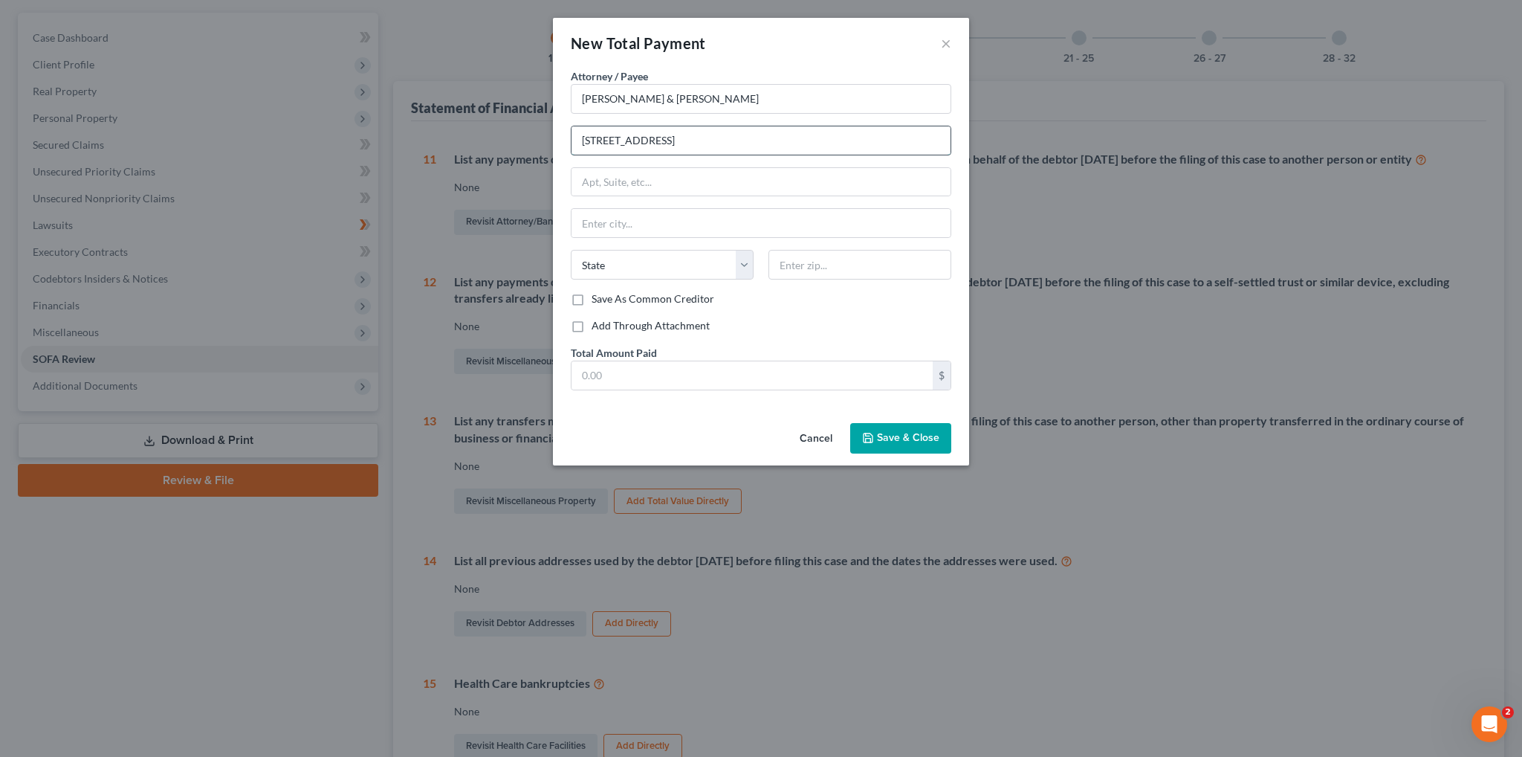
click at [741, 135] on input "[STREET_ADDRESS]" at bounding box center [761, 140] width 379 height 28
click at [743, 135] on input "[STREET_ADDRESS]" at bounding box center [761, 140] width 379 height 28
drag, startPoint x: 743, startPoint y: 139, endPoint x: 684, endPoint y: 138, distance: 59.5
click at [684, 138] on input "[STREET_ADDRESS]" at bounding box center [761, 140] width 379 height 28
type input "[STREET_ADDRESS]"
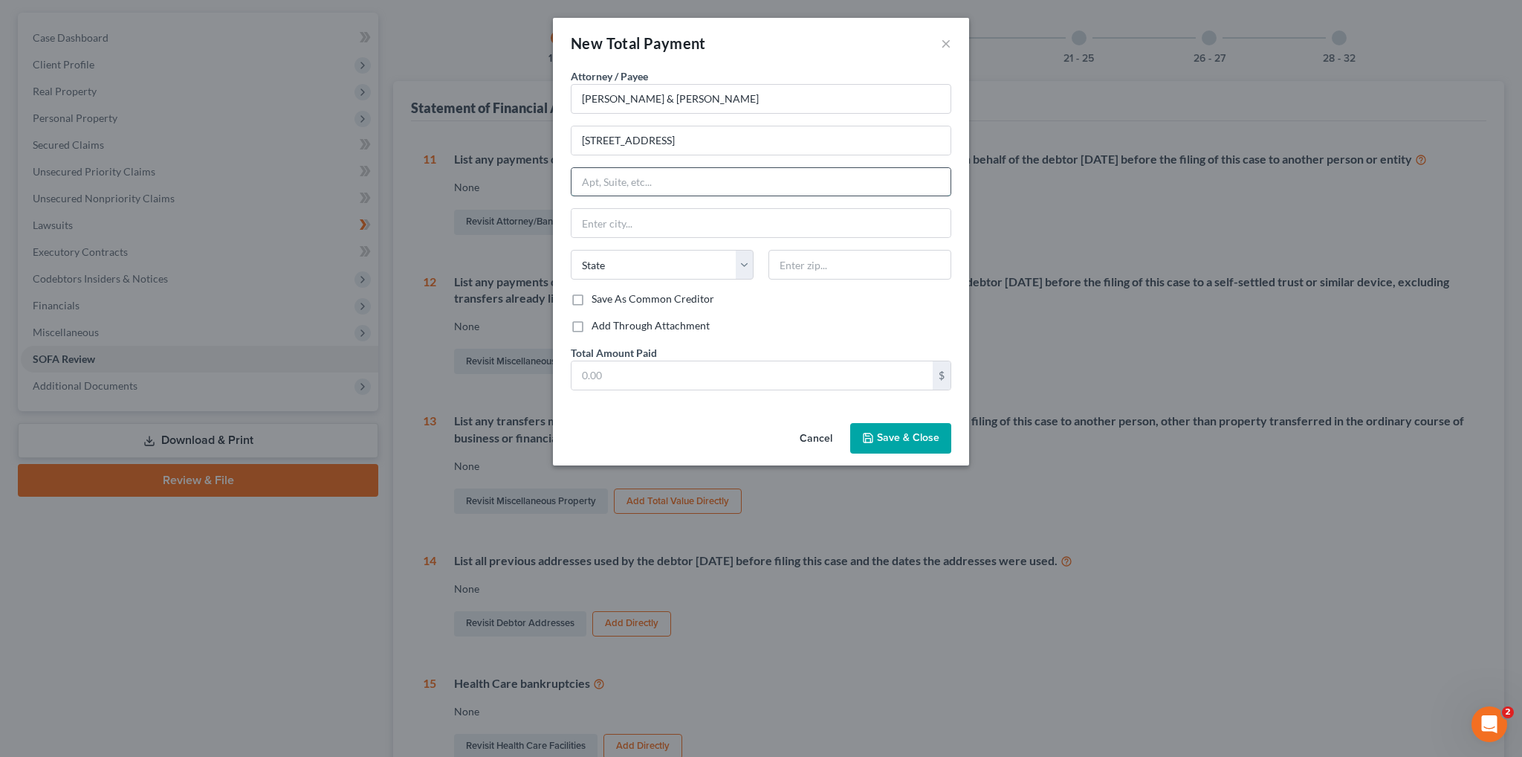
click at [657, 180] on input "text" at bounding box center [761, 182] width 379 height 28
paste input ", Suite 1800"
click at [586, 178] on input ", Suite 1800" at bounding box center [761, 182] width 379 height 28
type input "Suite 1800"
type input "84111"
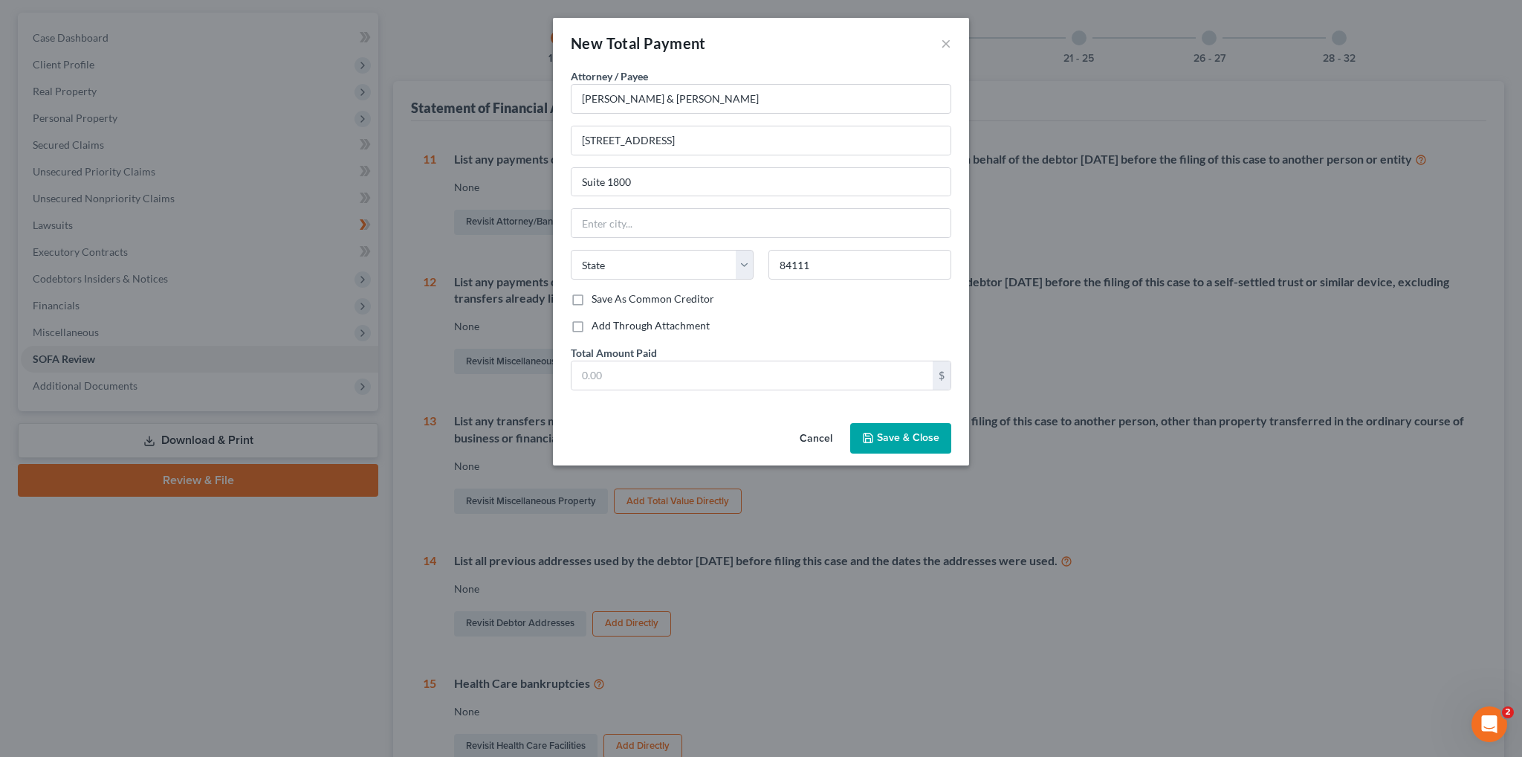
click at [809, 323] on div "Add Through Attachment" at bounding box center [761, 325] width 381 height 15
type input "[GEOGRAPHIC_DATA]"
select select "46"
click at [731, 369] on input "text" at bounding box center [752, 375] width 361 height 28
type input "3,538"
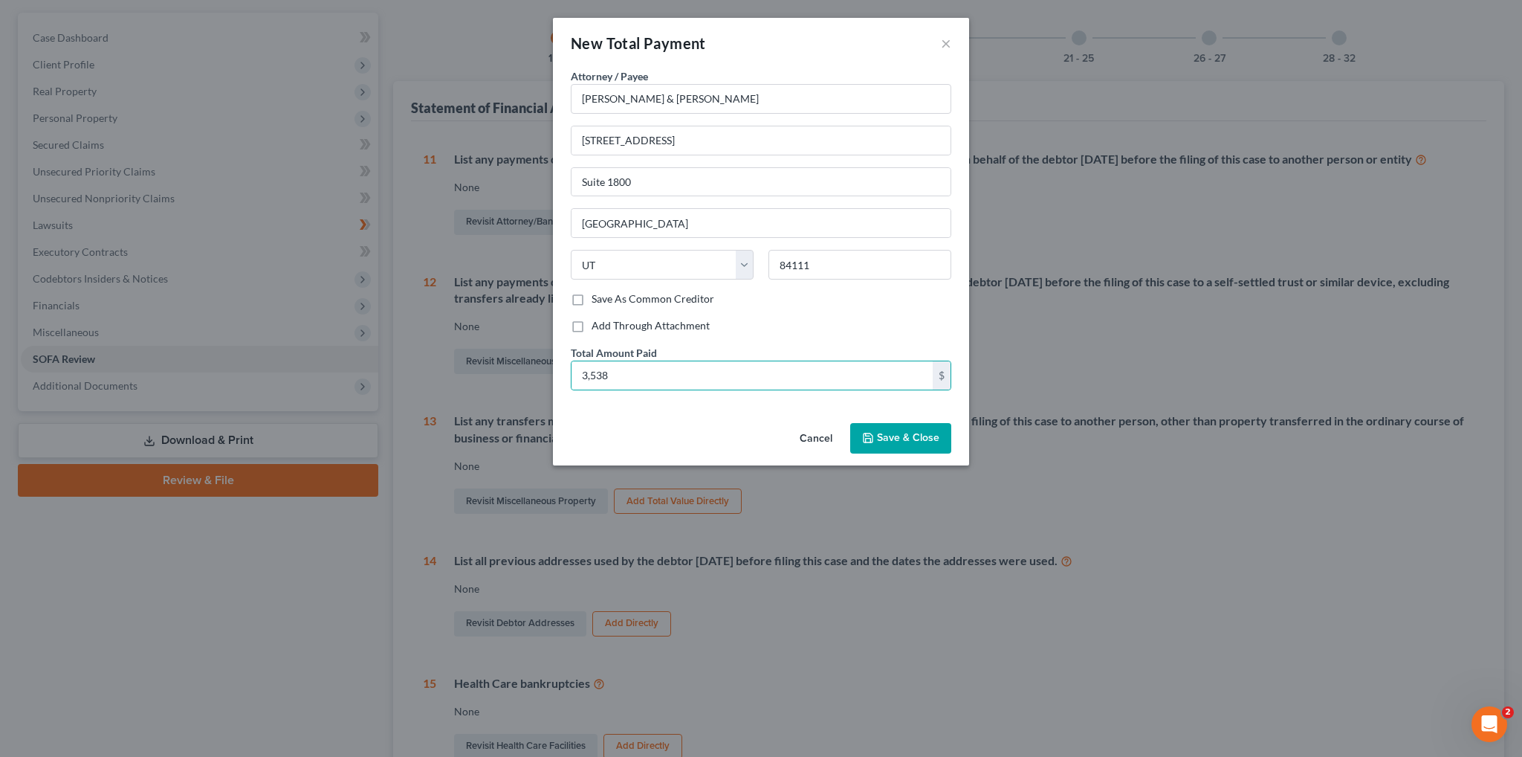
click at [896, 439] on span "Save & Close" at bounding box center [908, 438] width 62 height 13
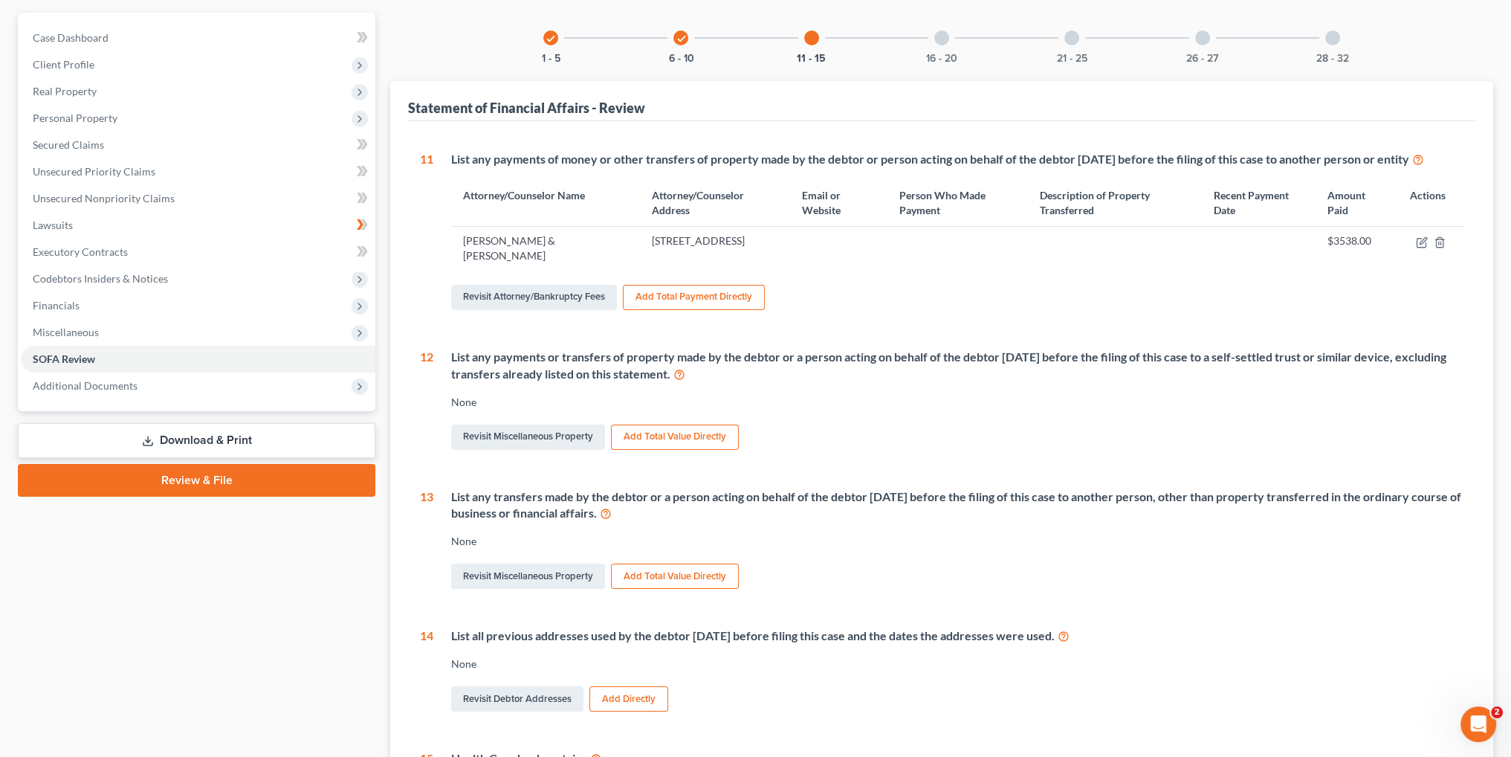
click at [984, 259] on td at bounding box center [957, 248] width 140 height 43
click at [1424, 241] on icon "button" at bounding box center [1422, 242] width 12 height 12
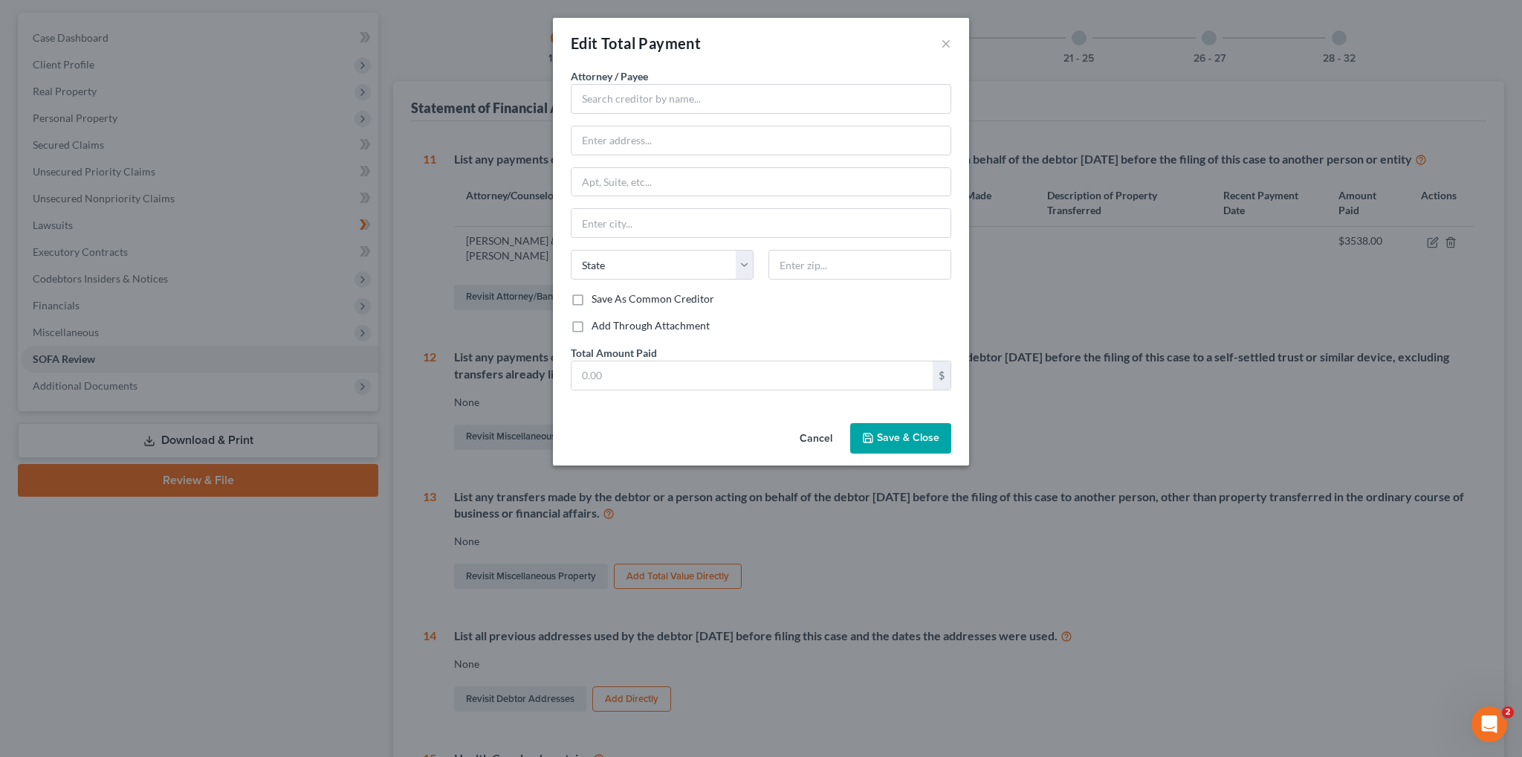
click at [1142, 337] on div "Edit Total Payment × Attorney / Payee * State [US_STATE] AK AR AZ CA CO CT DE D…" at bounding box center [761, 378] width 1522 height 757
click at [942, 44] on button "×" at bounding box center [946, 43] width 10 height 18
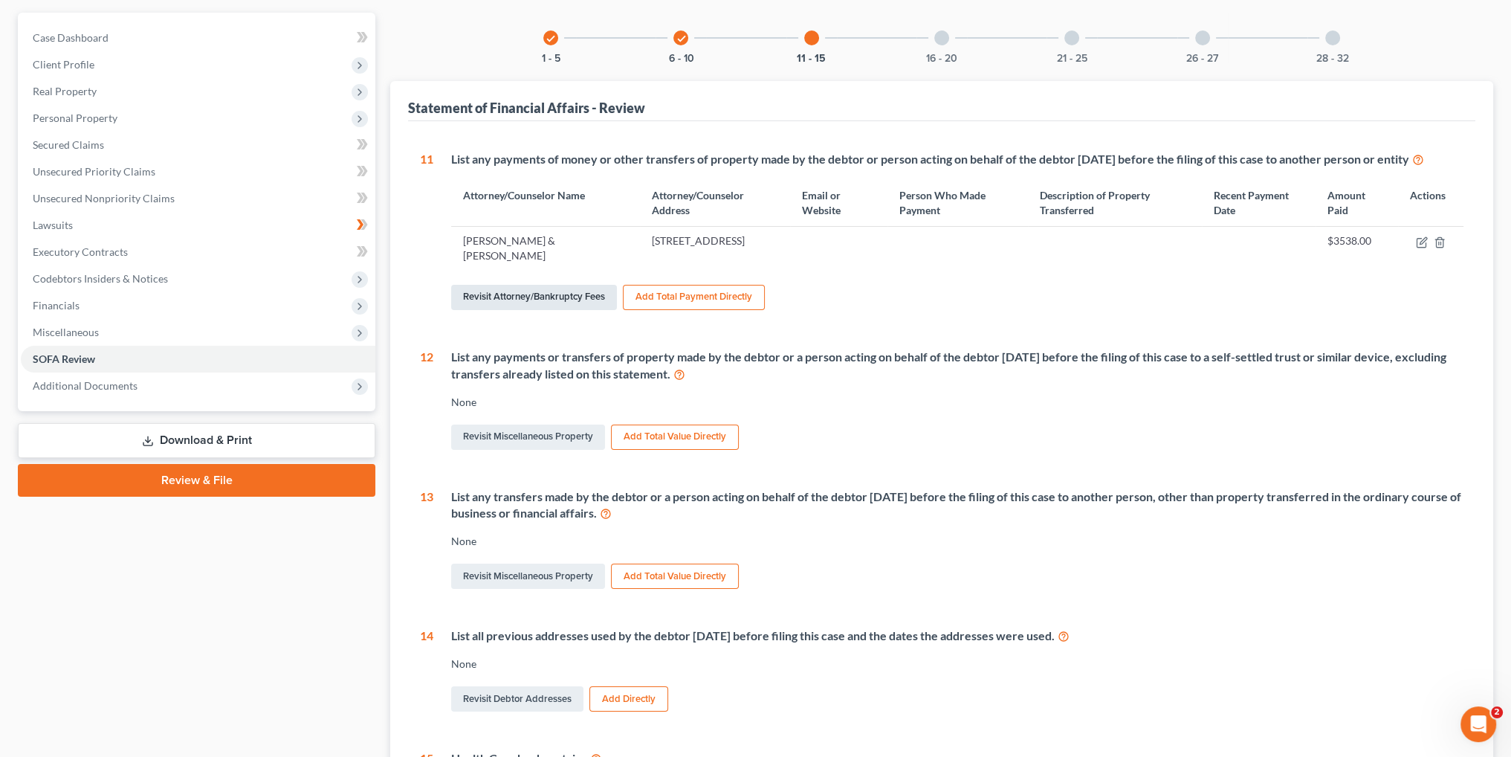
click at [568, 301] on link "Revisit Attorney/Bankruptcy Fees" at bounding box center [534, 297] width 166 height 25
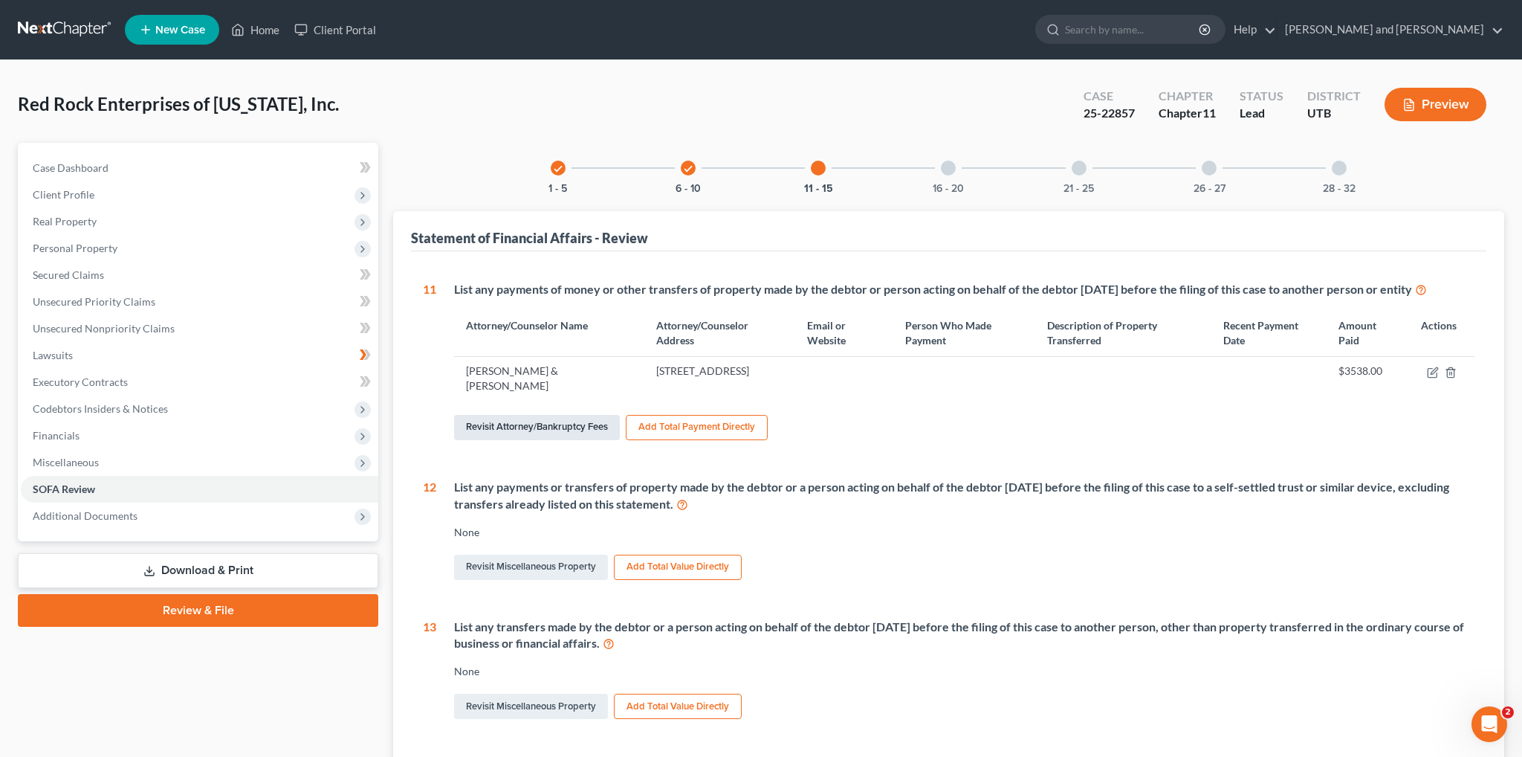
select select "0"
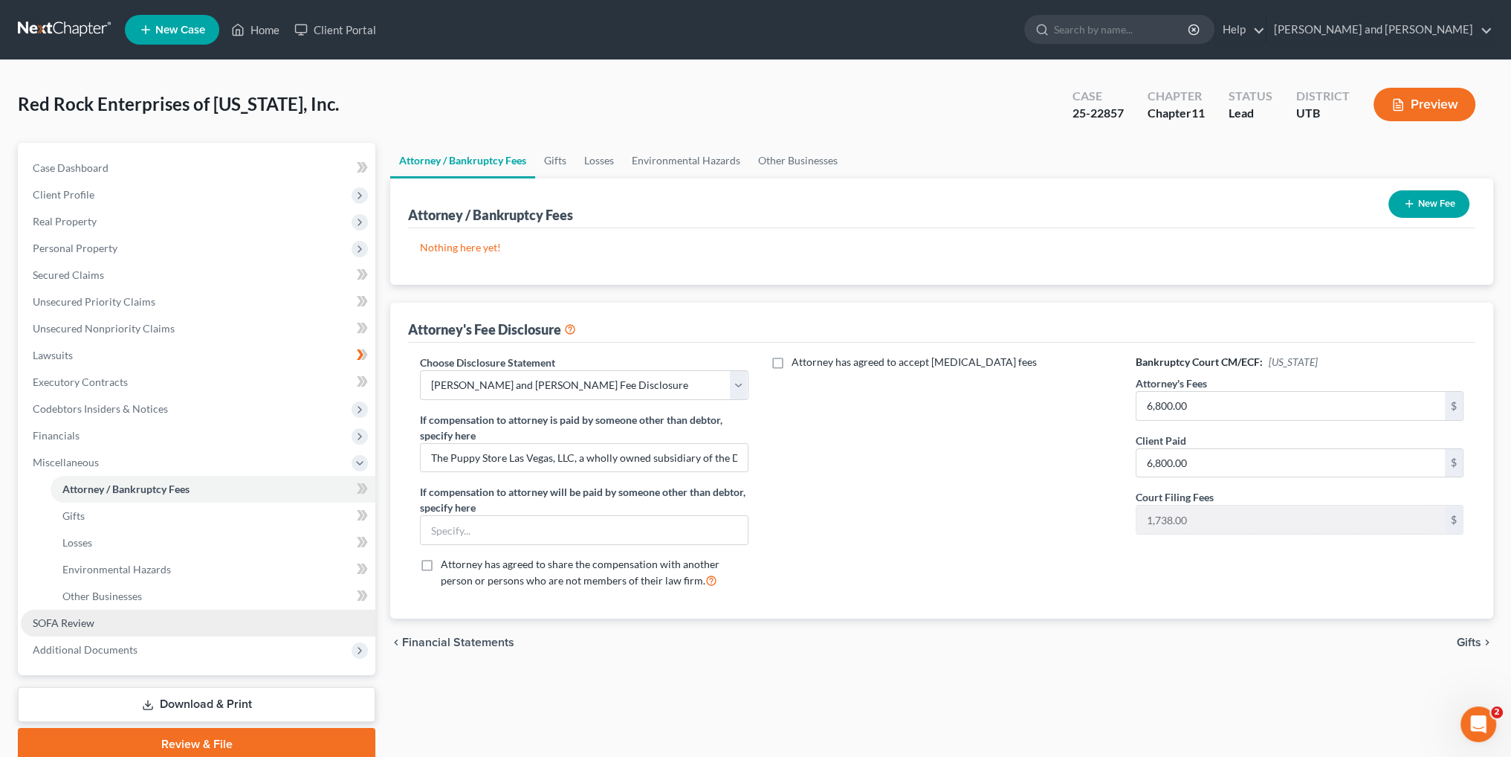
click at [85, 621] on span "SOFA Review" at bounding box center [64, 622] width 62 height 13
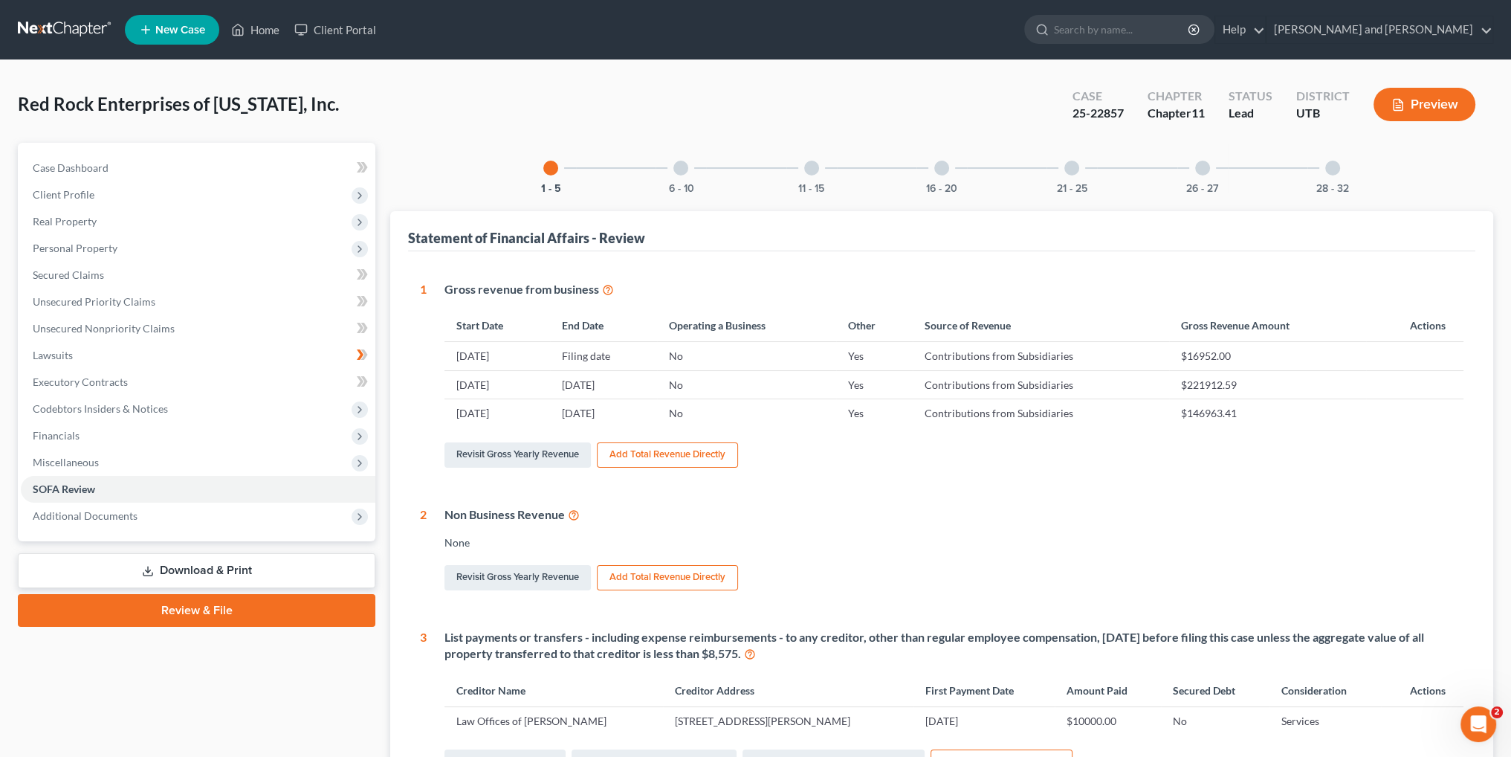
click at [945, 175] on div "16 - 20" at bounding box center [941, 168] width 51 height 51
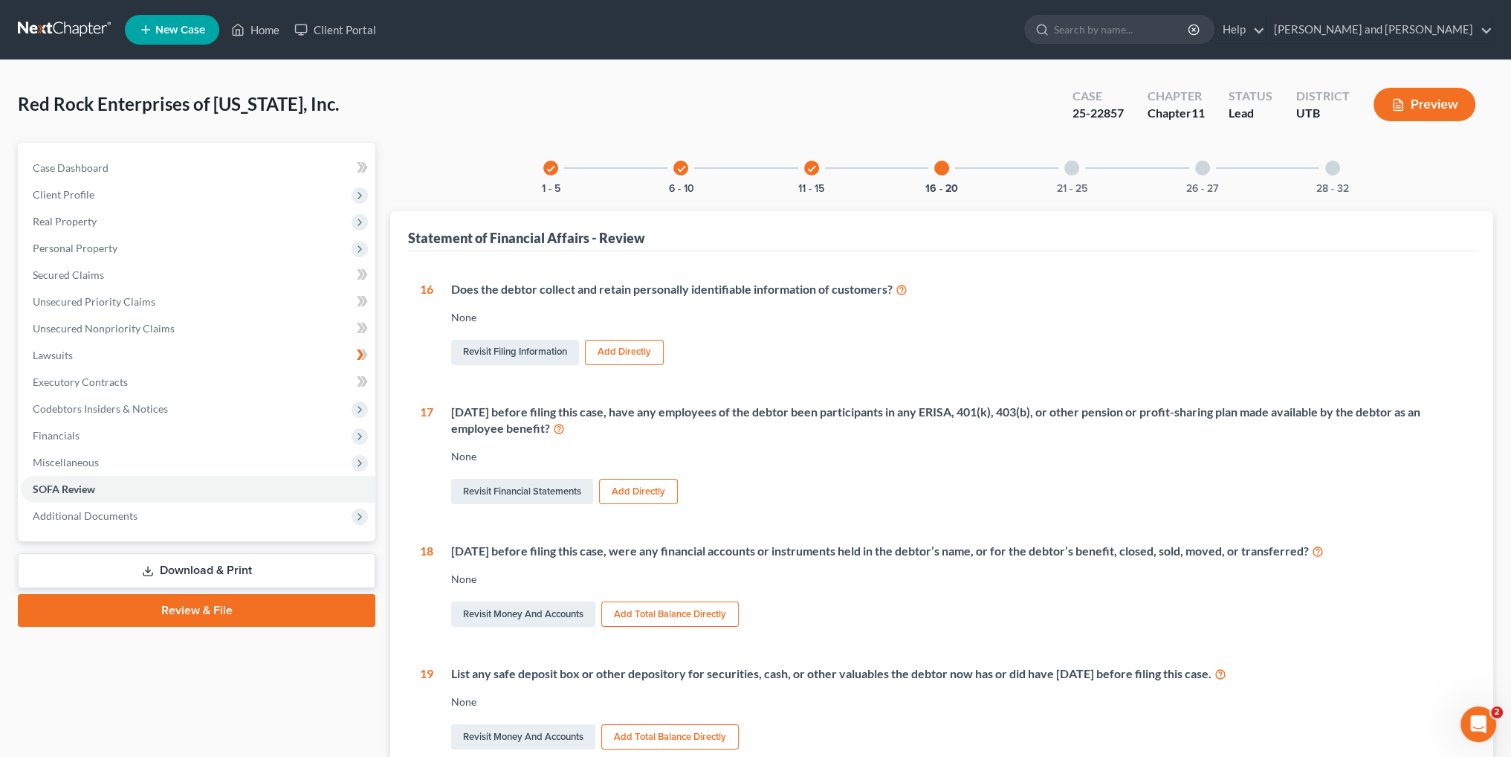
scroll to position [74, 0]
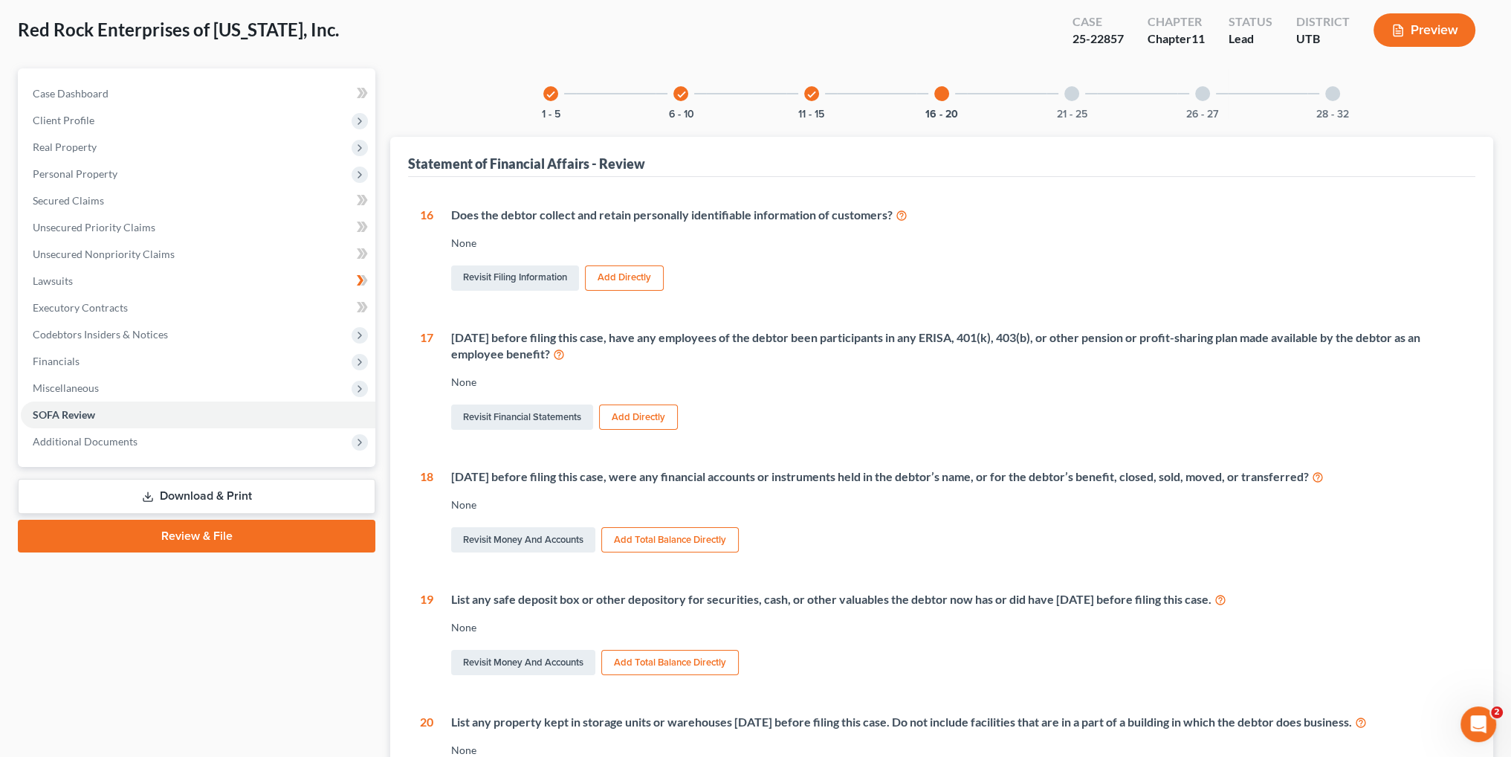
click at [809, 93] on icon "check" at bounding box center [811, 94] width 10 height 10
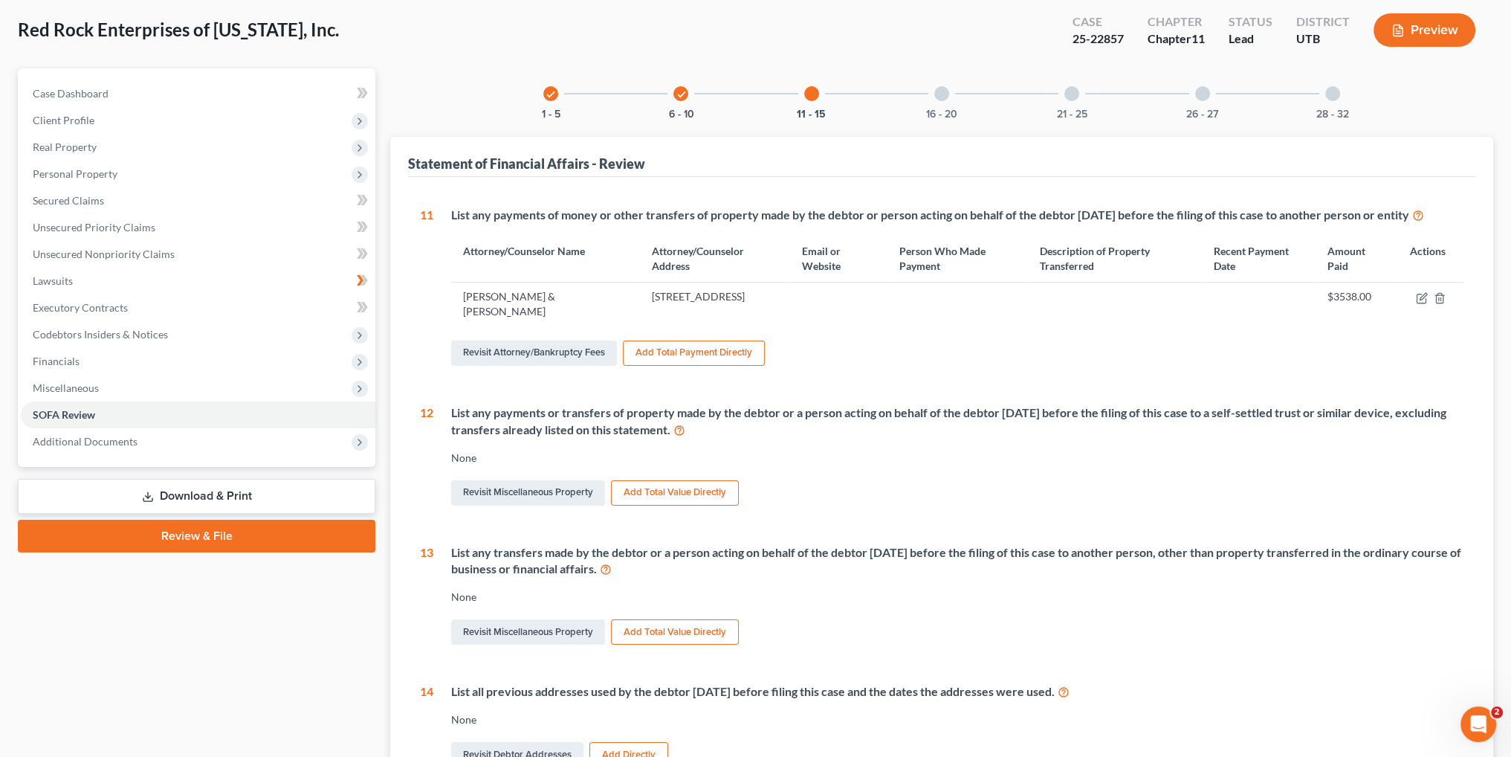
click at [697, 355] on button "Add Total Payment Directly" at bounding box center [694, 352] width 142 height 25
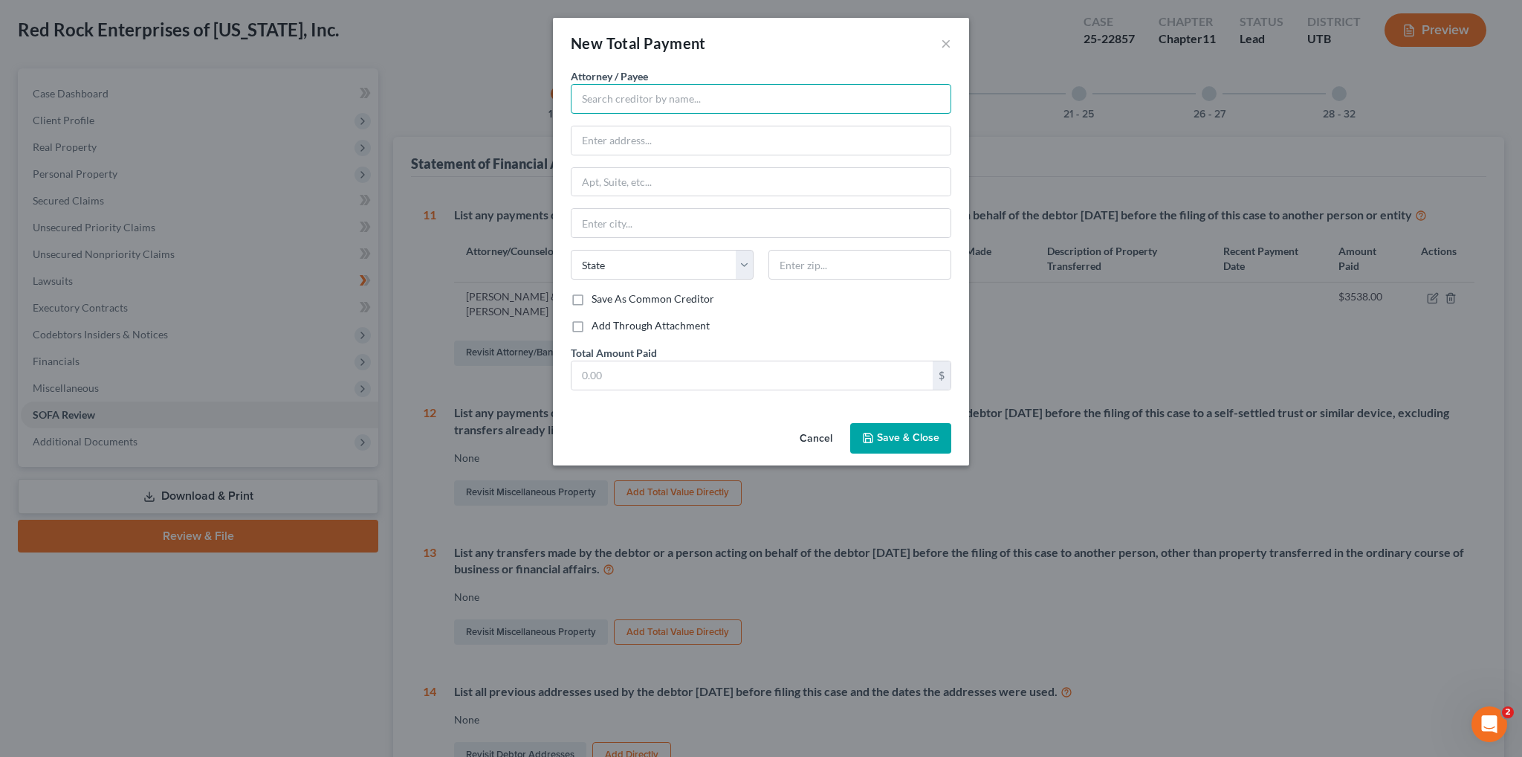
click at [670, 102] on input "text" at bounding box center [761, 99] width 381 height 30
type input "[PERSON_NAME] & [PERSON_NAME]"
paste input ", Suite 1800"
type input ","
type input "[STREET_ADDRESS]"
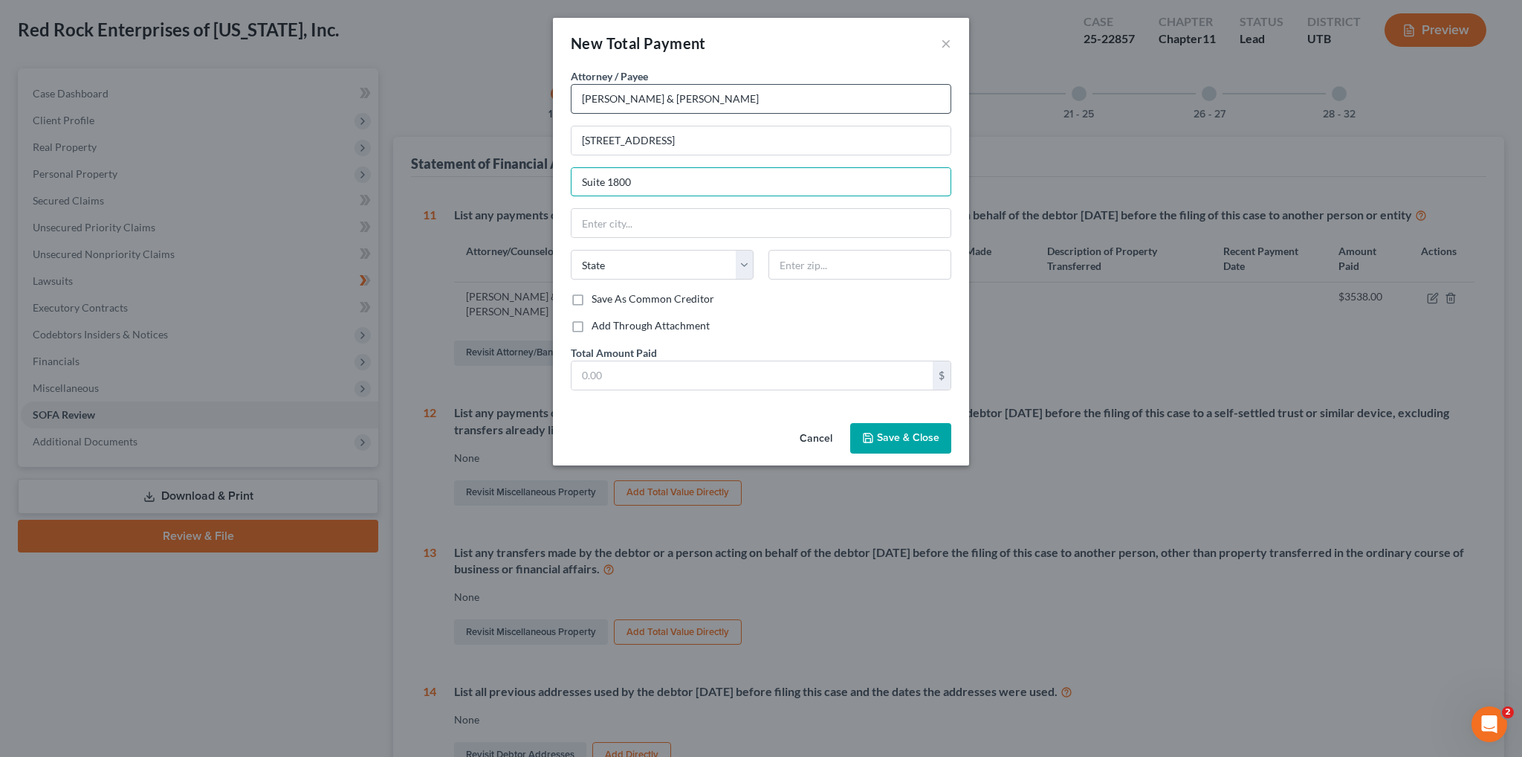
type input "Suite 1800"
type input "84111"
type input "[GEOGRAPHIC_DATA]"
select select "46"
click at [673, 367] on input "text" at bounding box center [752, 375] width 361 height 28
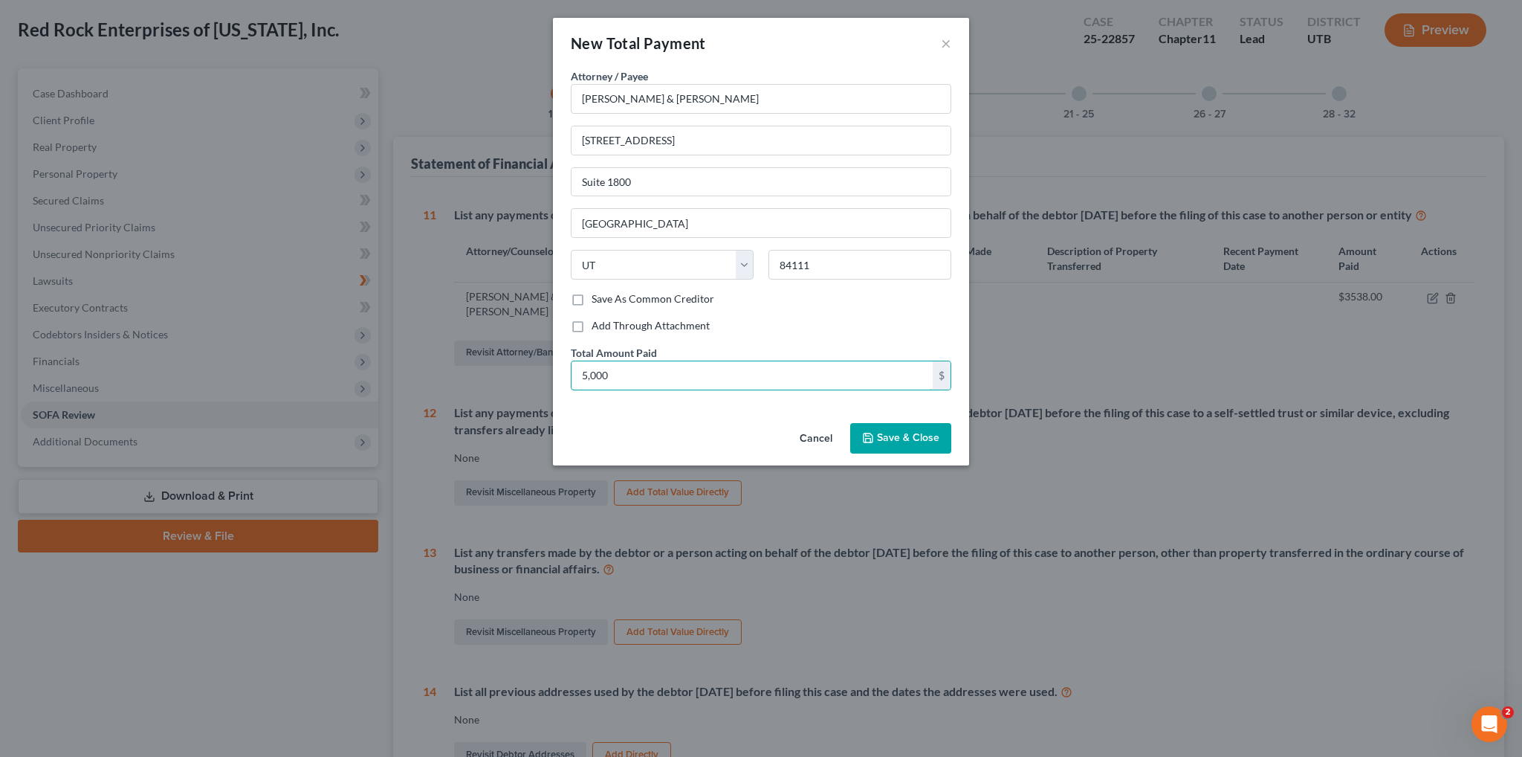
type input "5,000"
click at [903, 436] on span "Save & Close" at bounding box center [908, 438] width 62 height 13
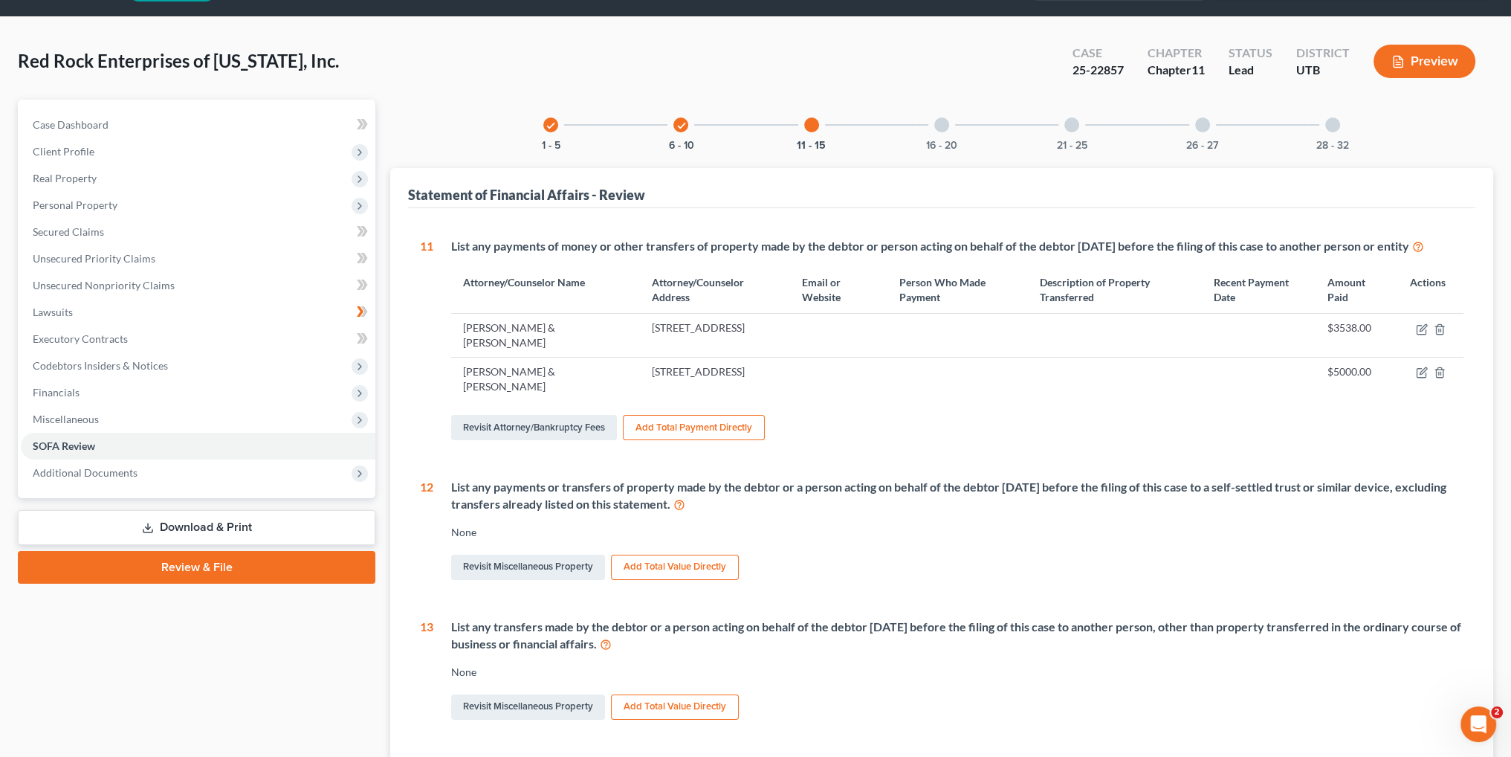
scroll to position [0, 0]
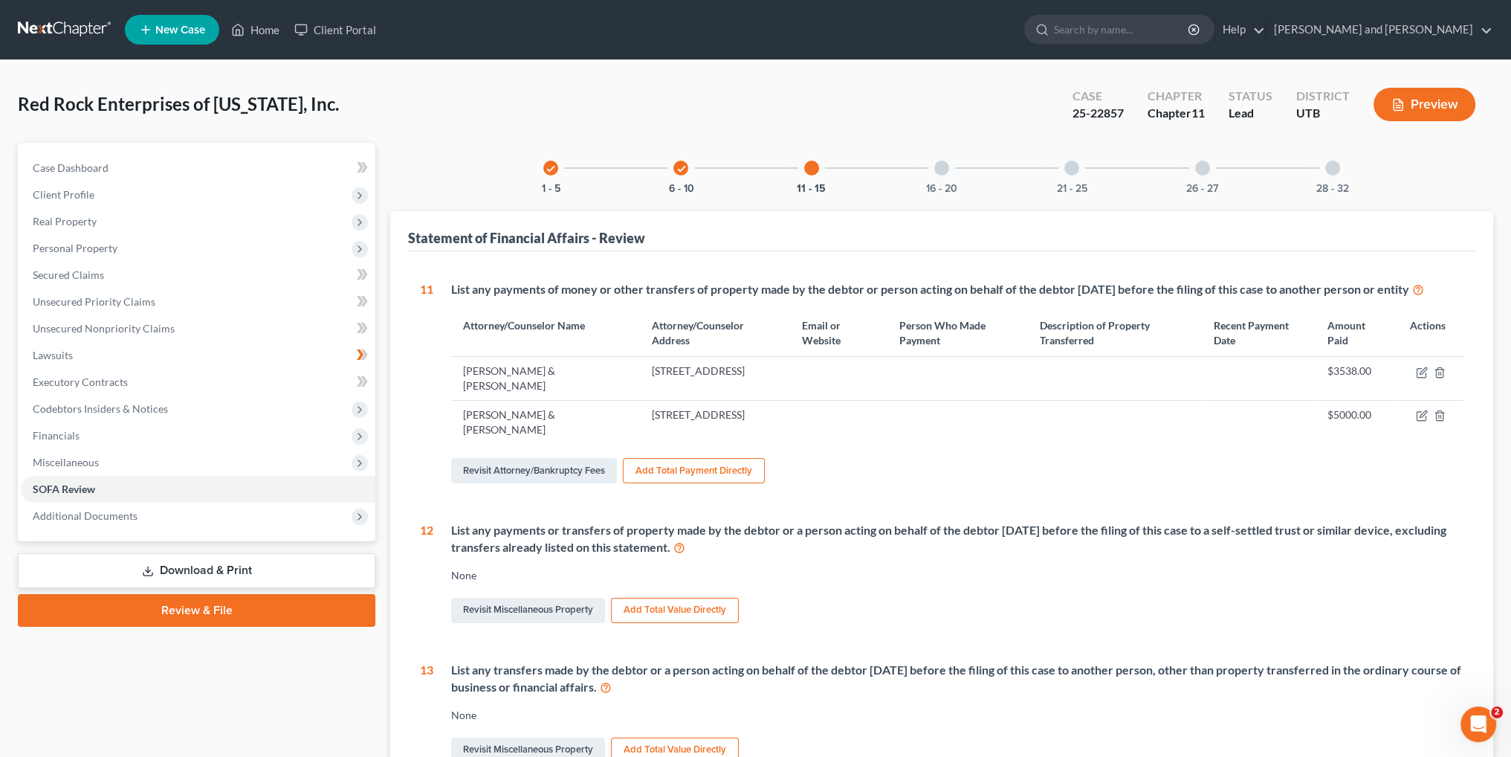
click at [1075, 174] on div "21 - 25" at bounding box center [1072, 168] width 51 height 51
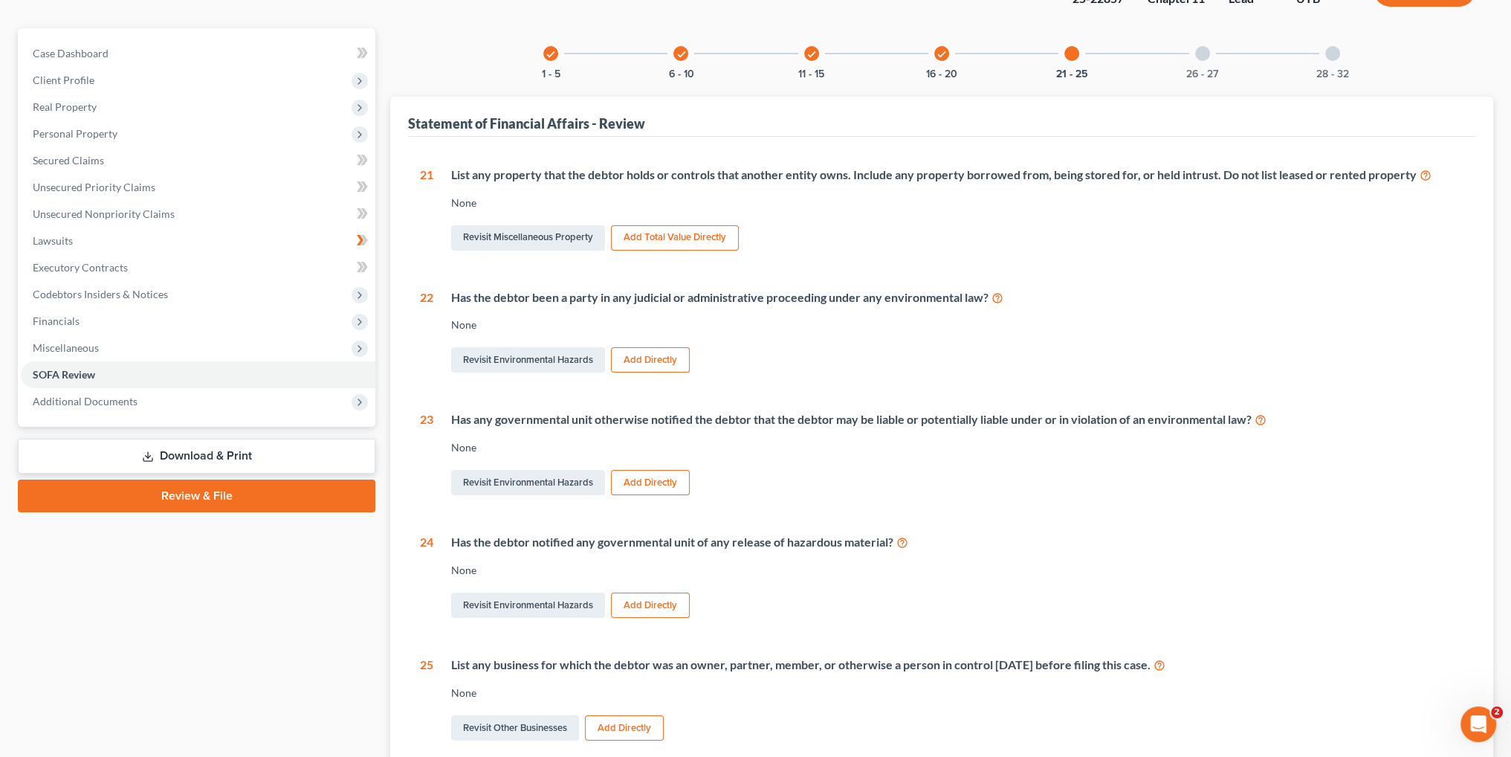
scroll to position [149, 0]
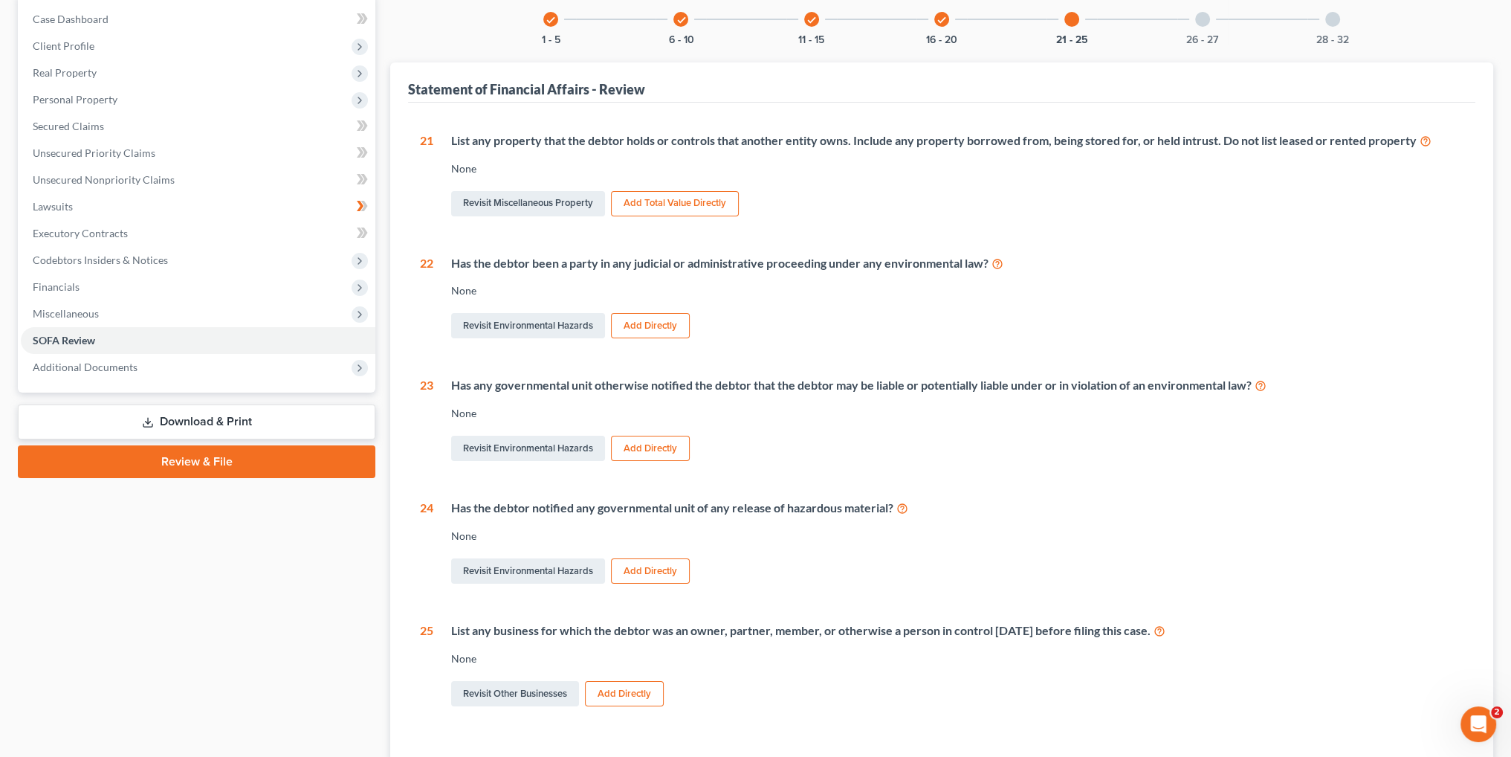
click at [1202, 25] on div at bounding box center [1202, 19] width 15 height 15
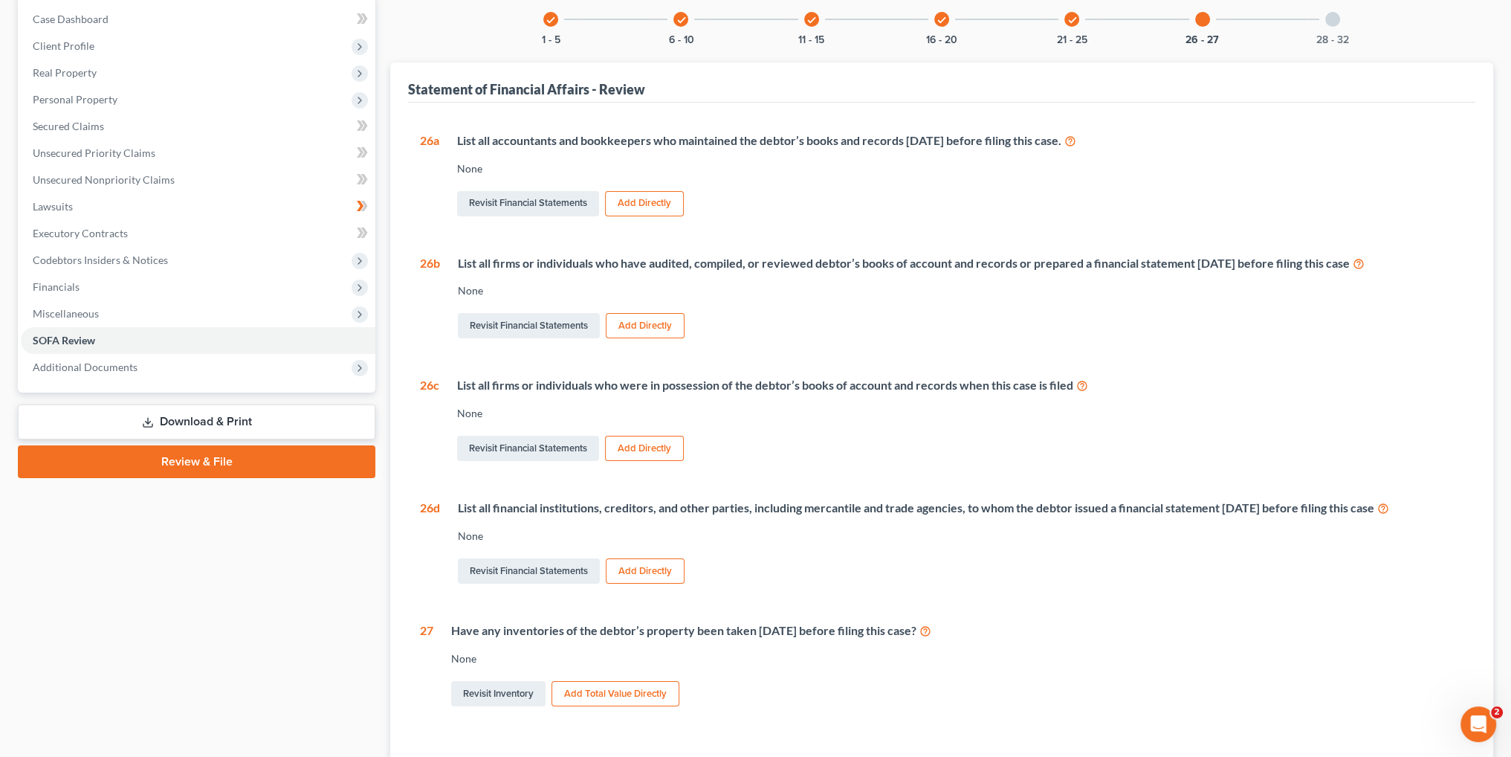
click at [650, 198] on button "Add Directly" at bounding box center [644, 203] width 79 height 25
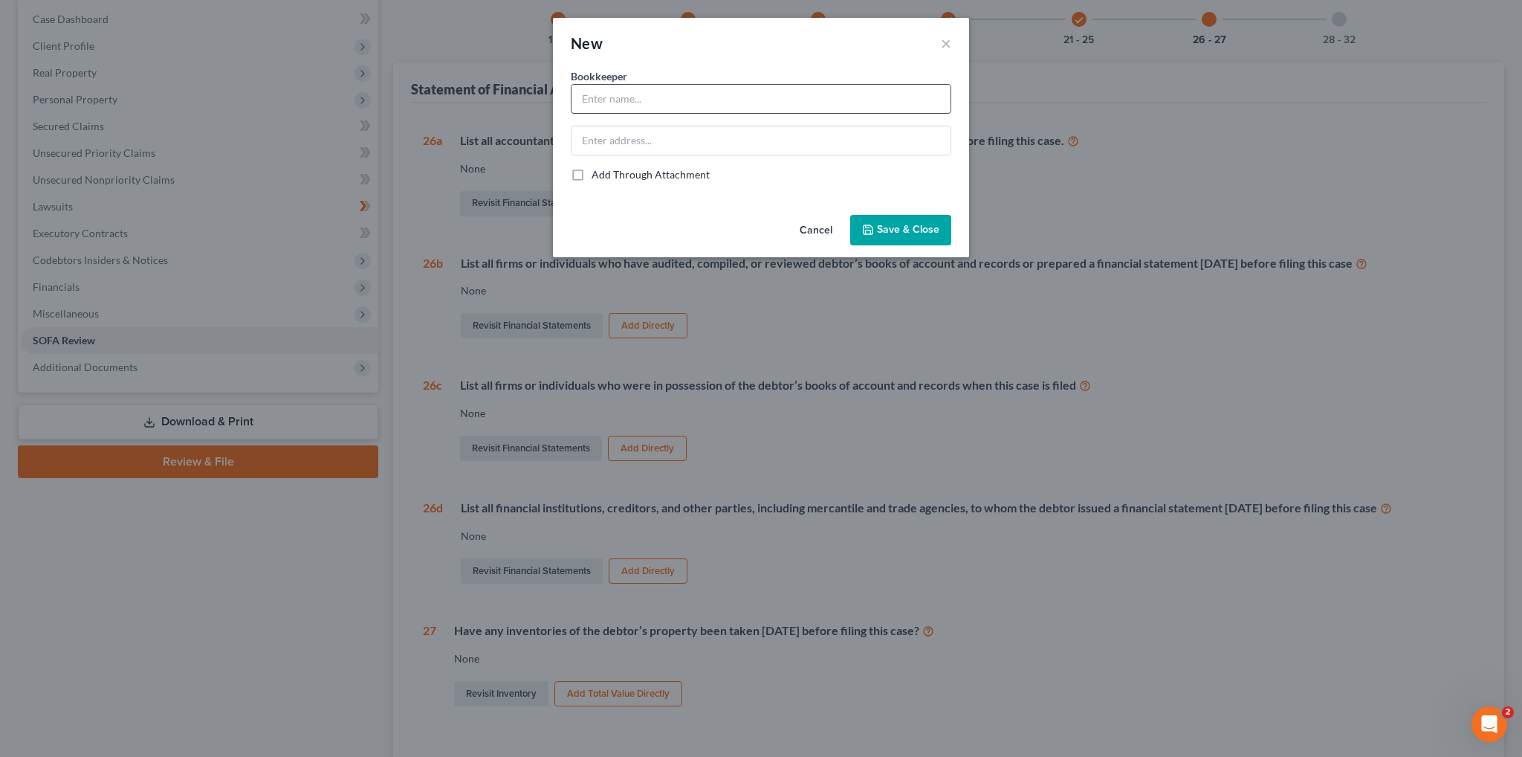
click at [713, 101] on input "text" at bounding box center [761, 99] width 379 height 28
type input "Incite Tax & Accounting"
type input "3"
click at [647, 141] on input "[STREET_ADDRESS]" at bounding box center [761, 140] width 379 height 28
type input "[STREET_ADDRESS]"
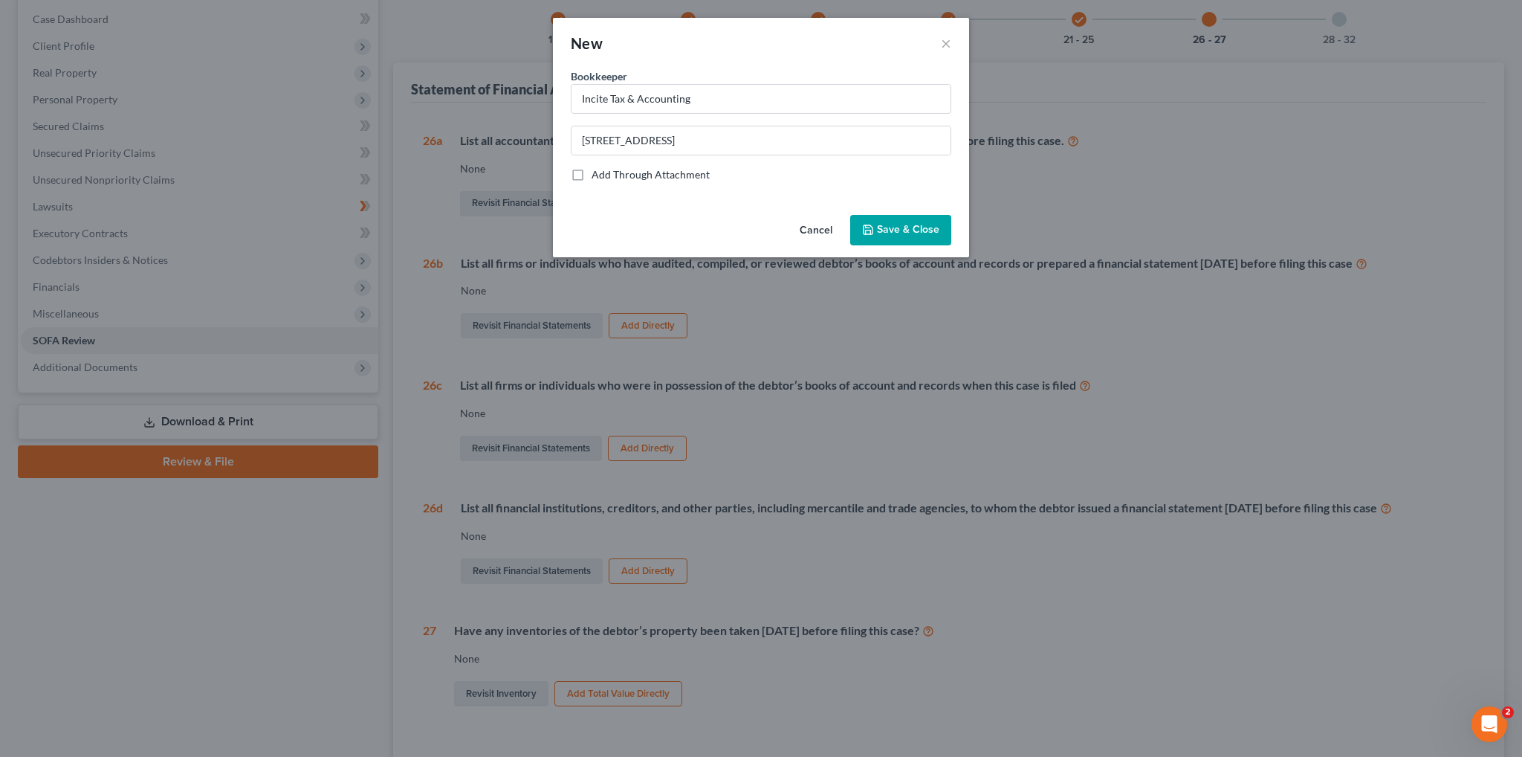
click at [898, 233] on span "Save & Close" at bounding box center [908, 230] width 62 height 13
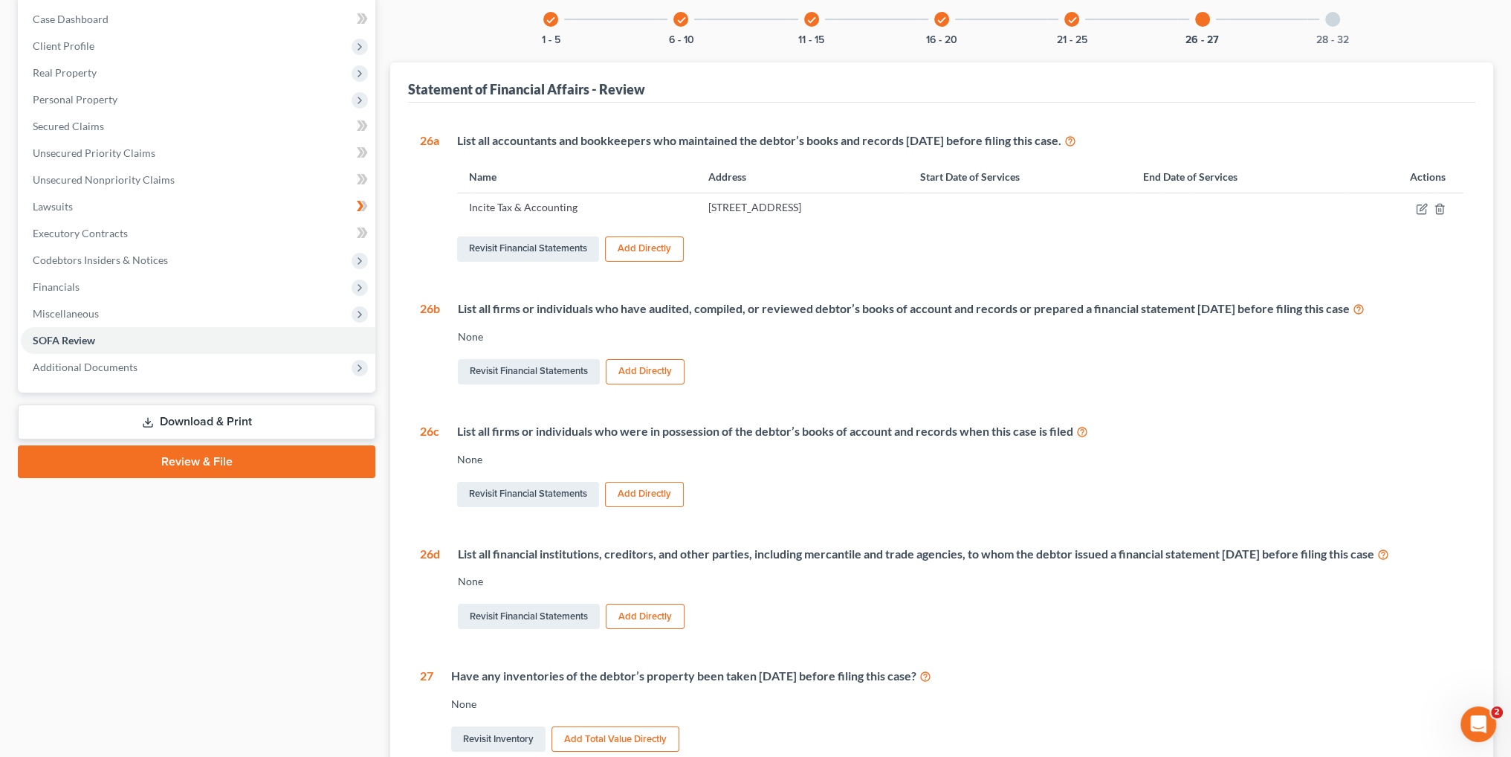
click at [651, 379] on button "Add Directly" at bounding box center [645, 371] width 79 height 25
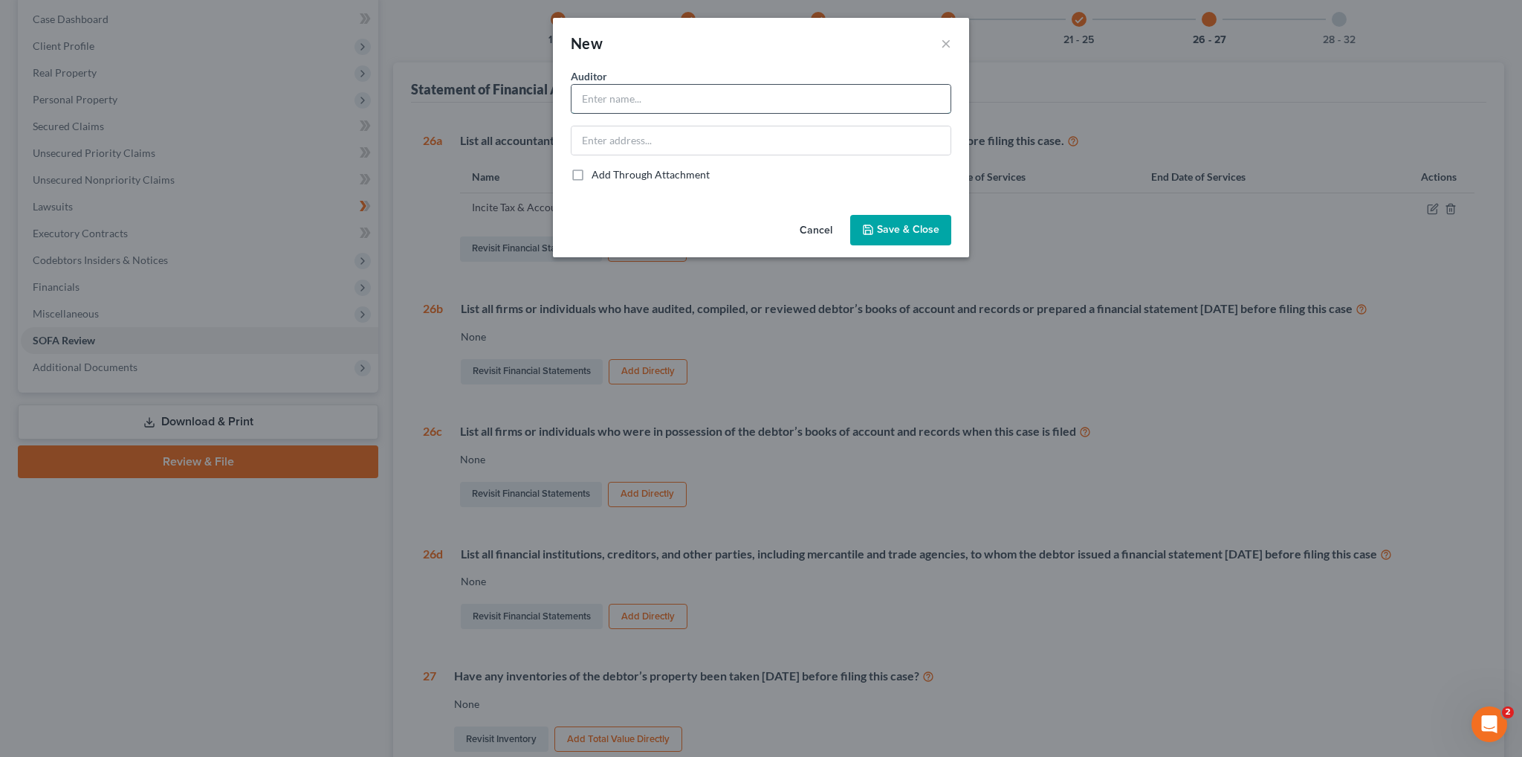
click at [583, 104] on input "text" at bounding box center [761, 99] width 379 height 28
type input "Incite Tax & Accounting"
click at [664, 140] on input "text" at bounding box center [761, 140] width 379 height 28
type input "[STREET_ADDRESS]"
click at [877, 230] on button "Save & Close" at bounding box center [900, 230] width 101 height 31
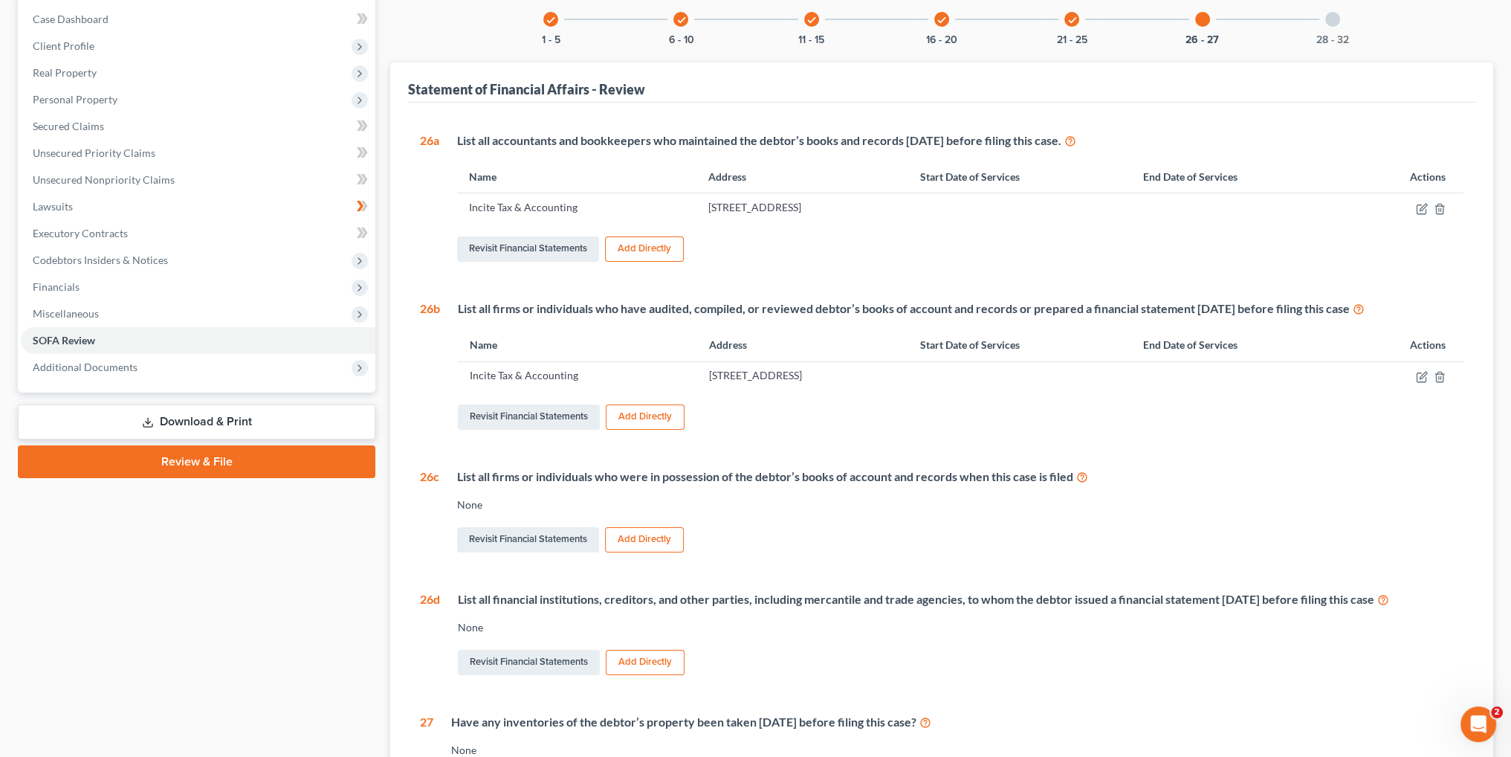
click at [627, 543] on button "Add Directly" at bounding box center [644, 539] width 79 height 25
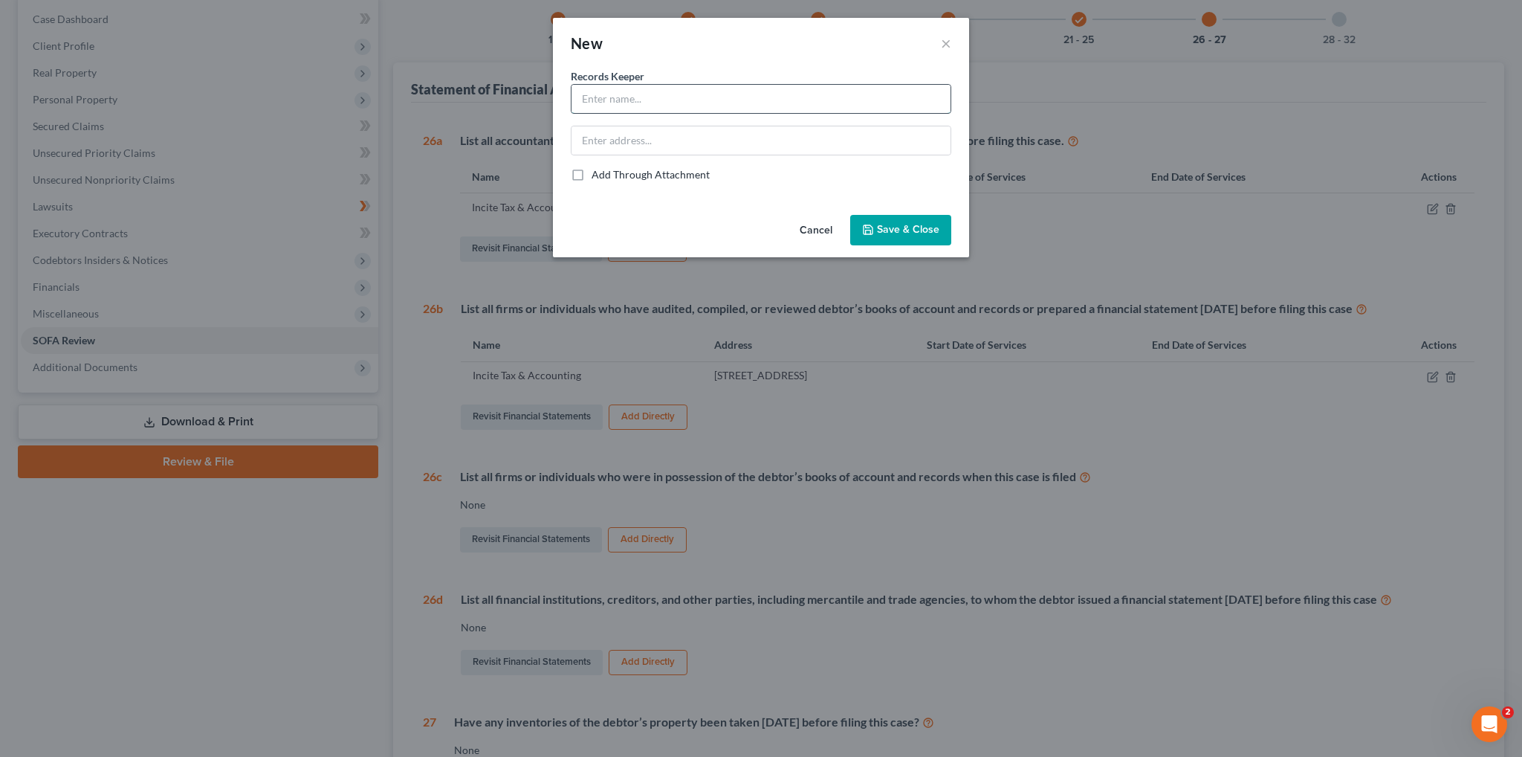
click at [668, 95] on input "text" at bounding box center [761, 99] width 379 height 28
type input "Incite Tax & Accounting"
click at [669, 143] on input "text" at bounding box center [761, 140] width 379 height 28
type input "[STREET_ADDRESS]"
click at [905, 234] on span "Save & Close" at bounding box center [908, 230] width 62 height 13
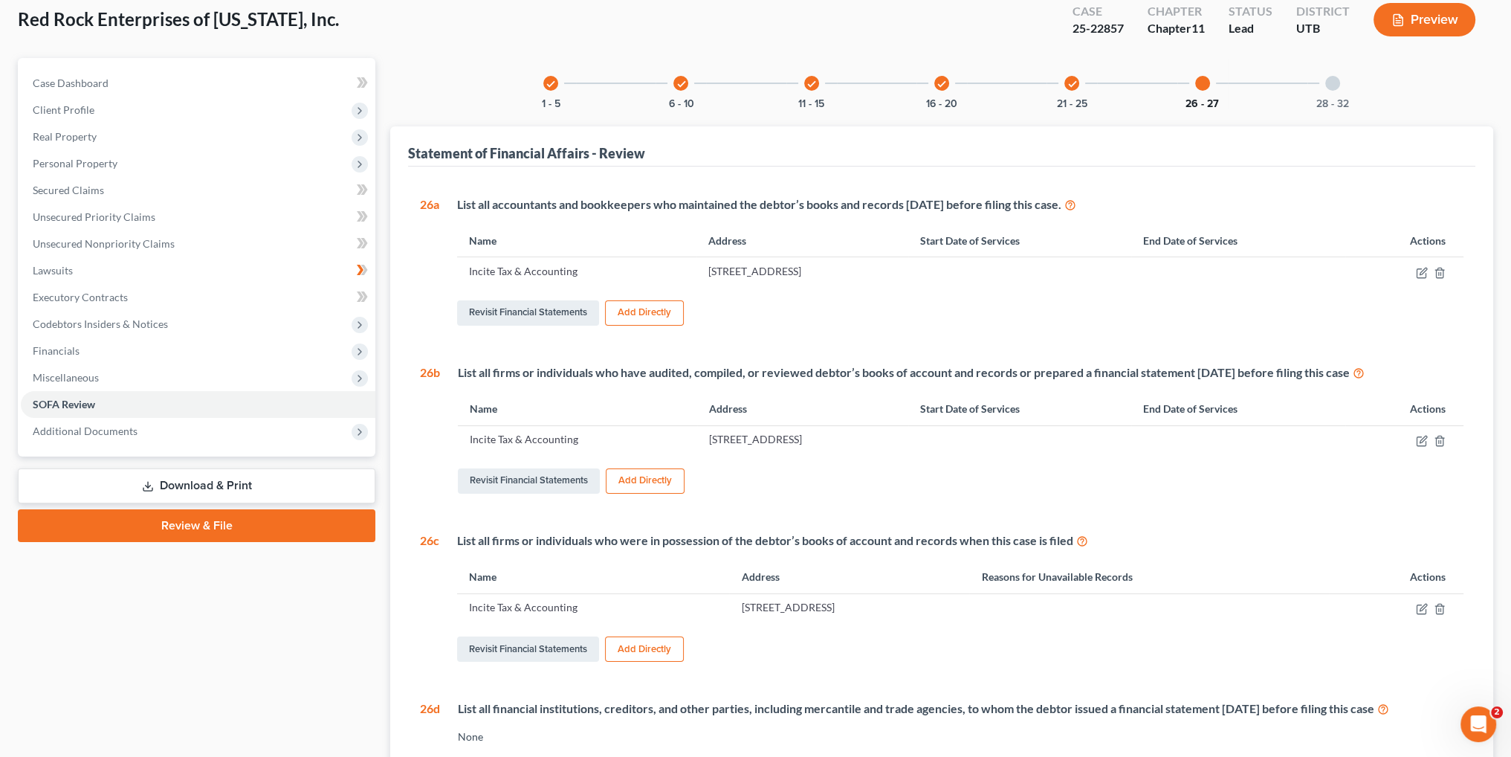
scroll to position [0, 0]
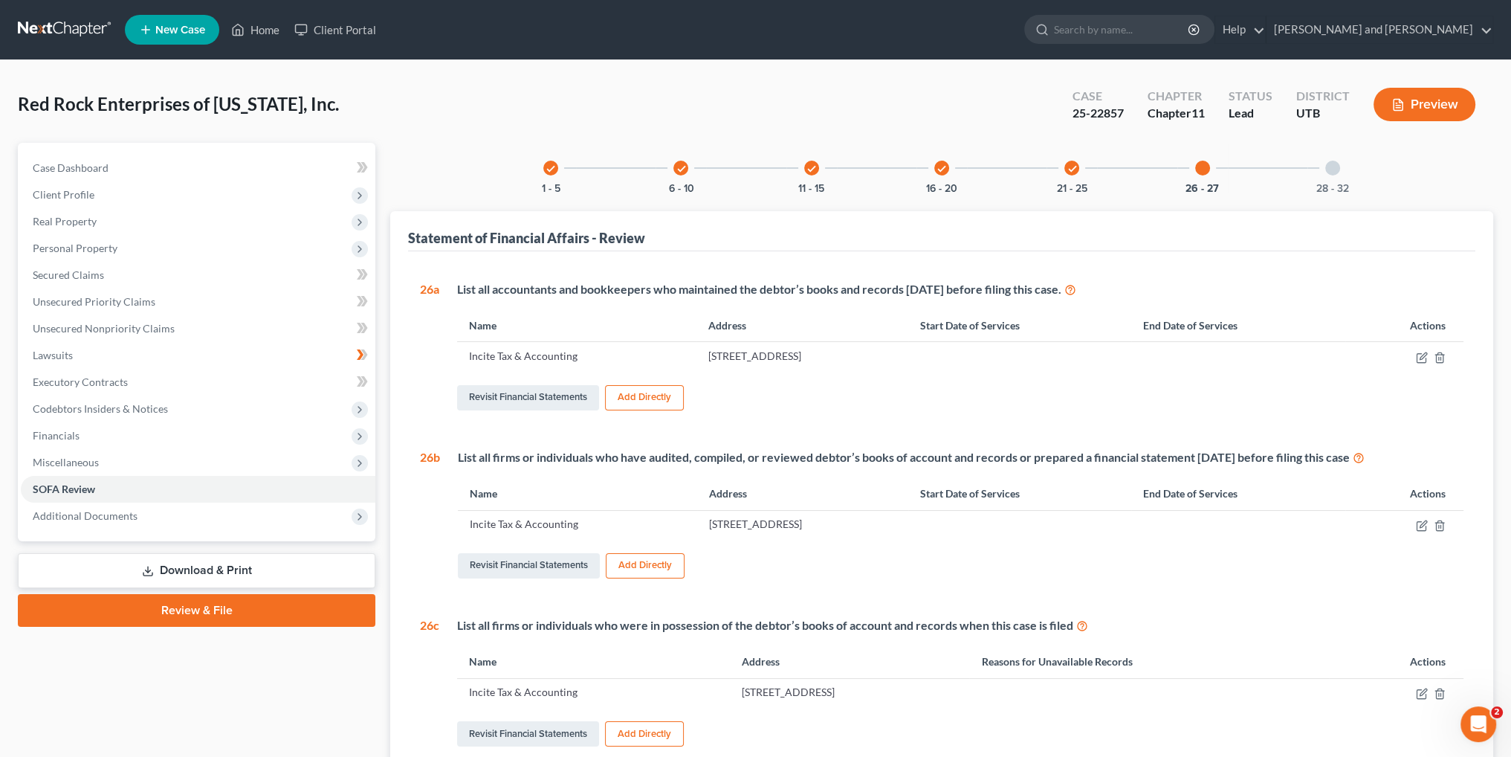
click at [1333, 173] on div at bounding box center [1332, 168] width 15 height 15
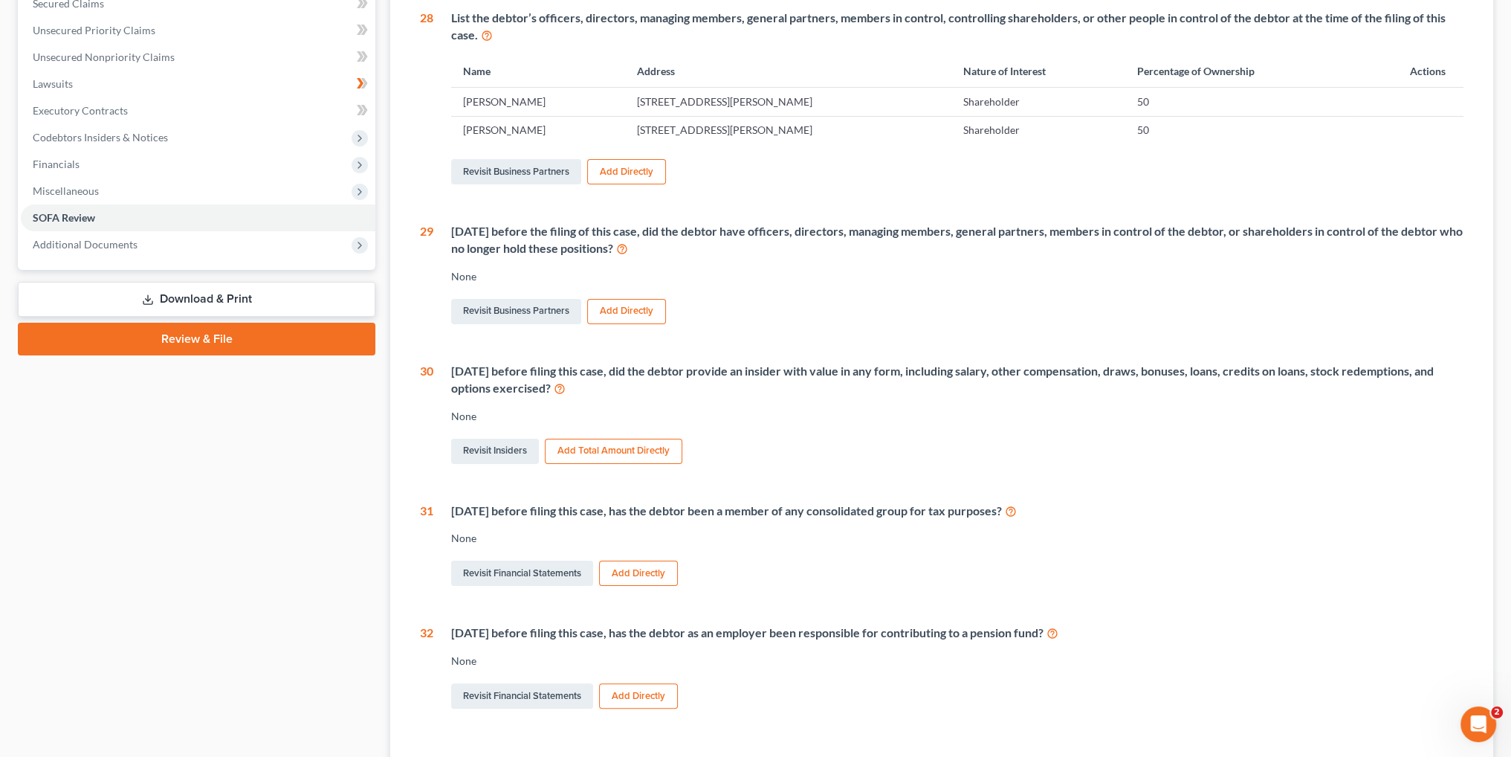
scroll to position [297, 0]
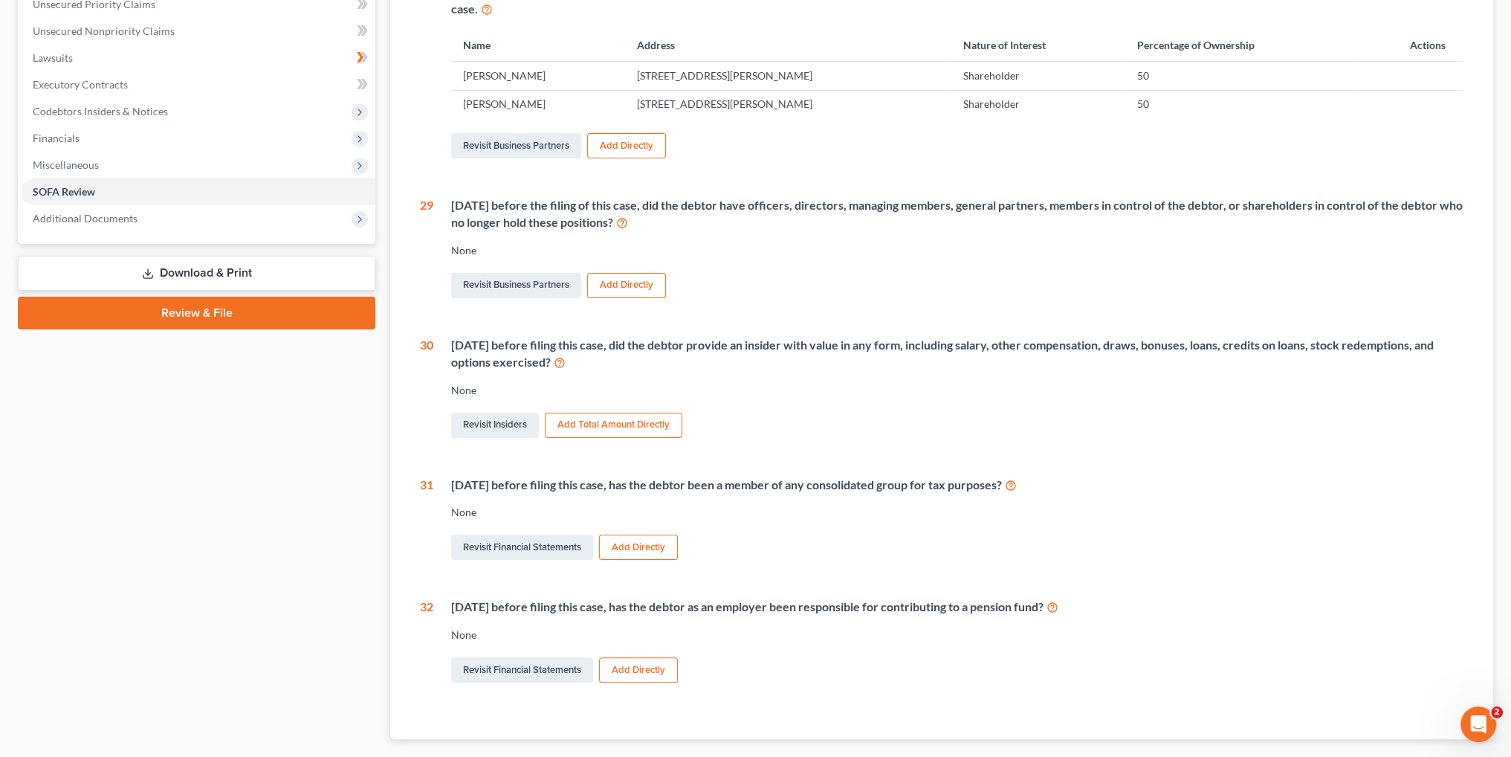
click at [629, 421] on button "Add Total Amount Directly" at bounding box center [614, 425] width 138 height 25
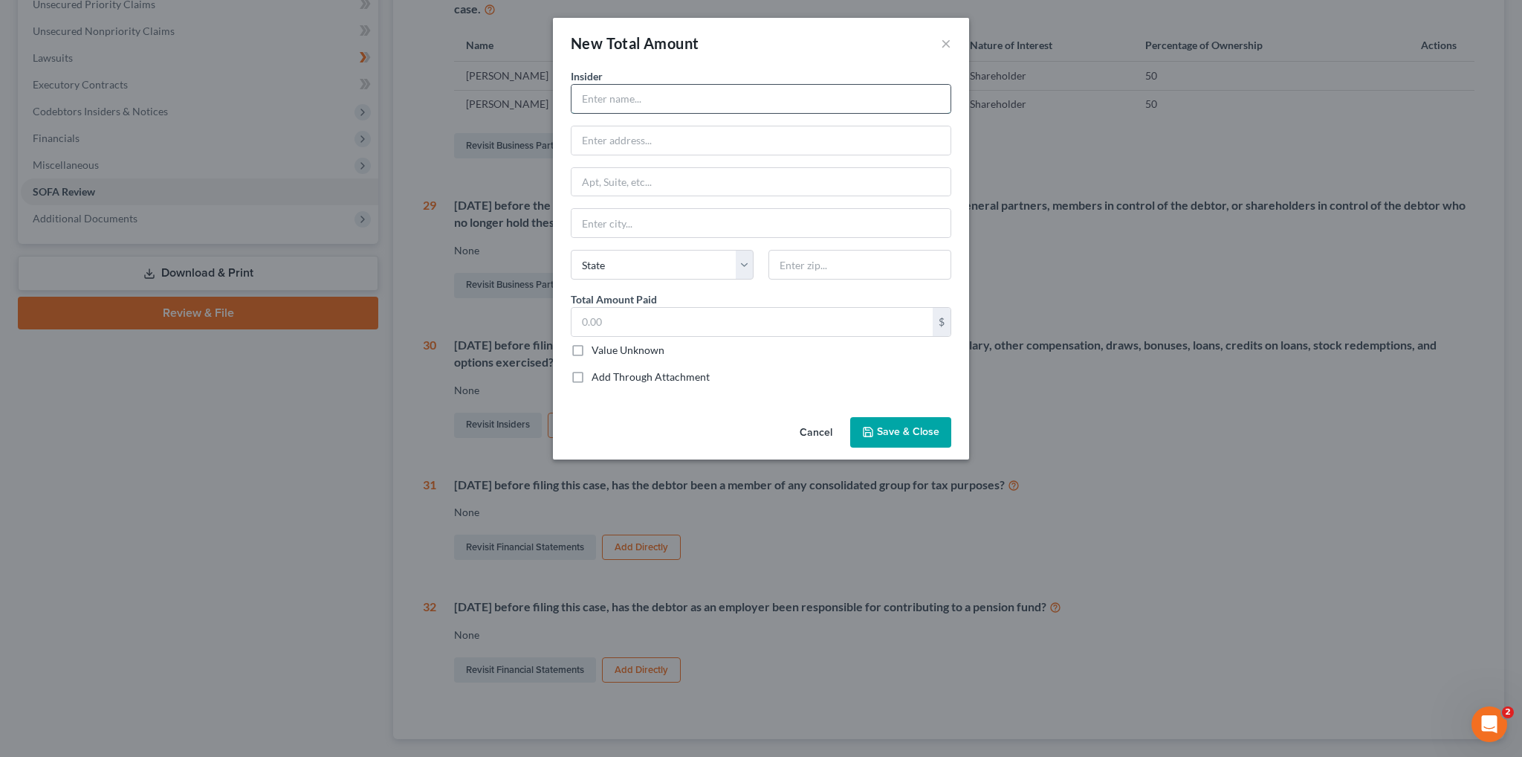
click at [652, 94] on input "text" at bounding box center [761, 99] width 379 height 28
type input "[PERSON_NAME]"
type input "41,840.05"
click at [882, 439] on button "Save & Close" at bounding box center [900, 432] width 101 height 31
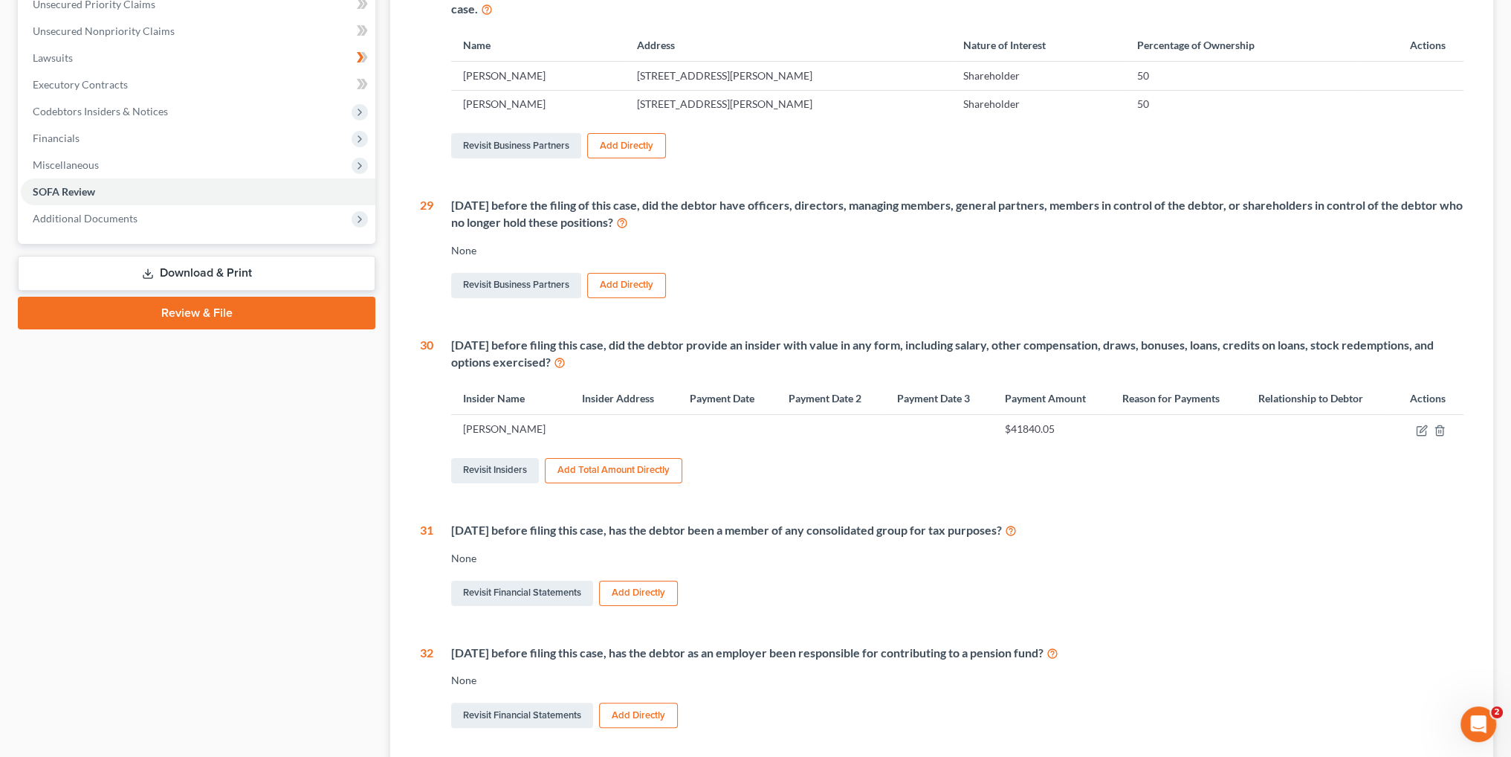
click at [616, 469] on button "Add Total Amount Directly" at bounding box center [614, 470] width 138 height 25
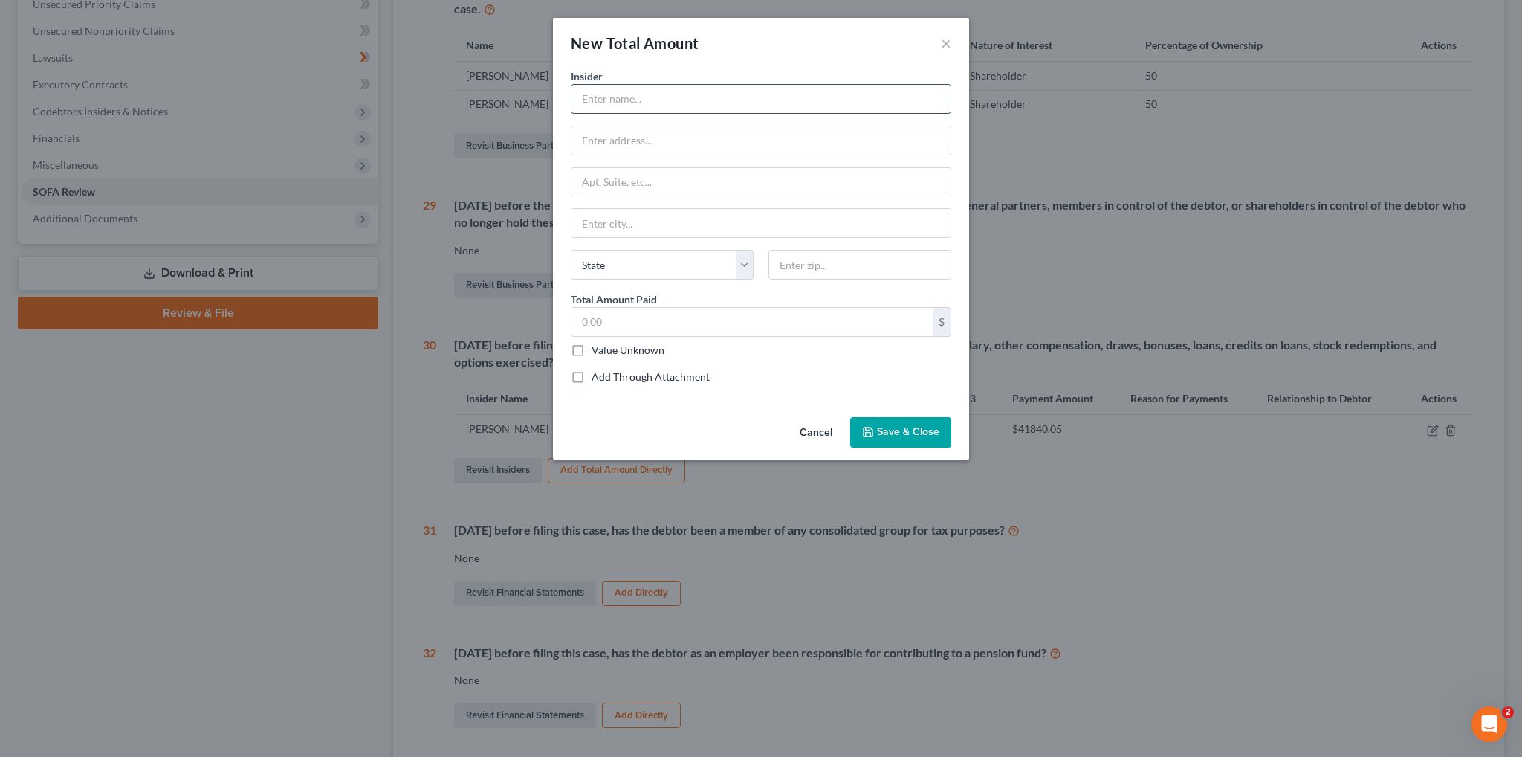
click at [612, 105] on input "text" at bounding box center [761, 99] width 379 height 28
type input "[PERSON_NAME]"
type input "42,397.81"
click at [917, 438] on button "Save & Close" at bounding box center [900, 432] width 101 height 31
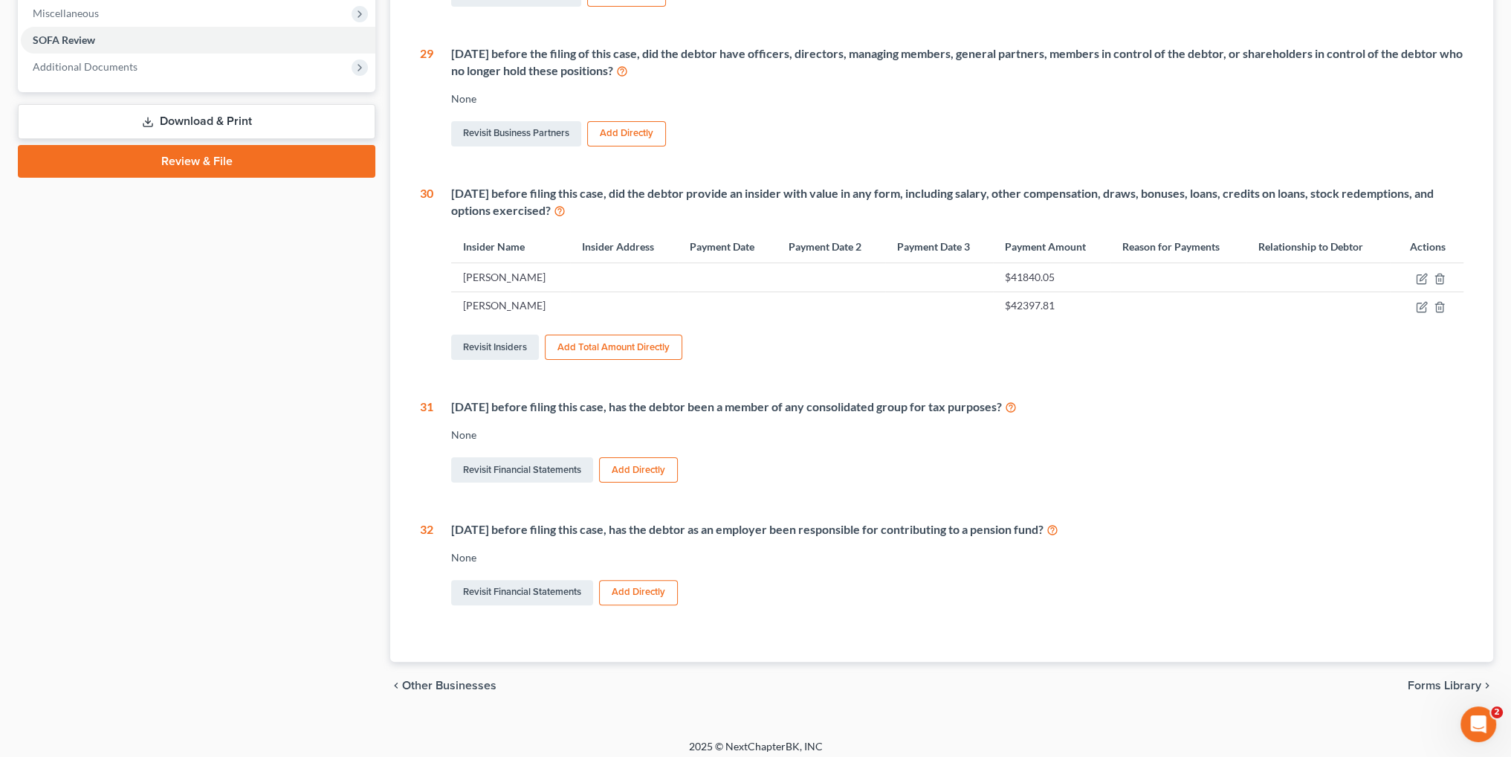
scroll to position [456, 0]
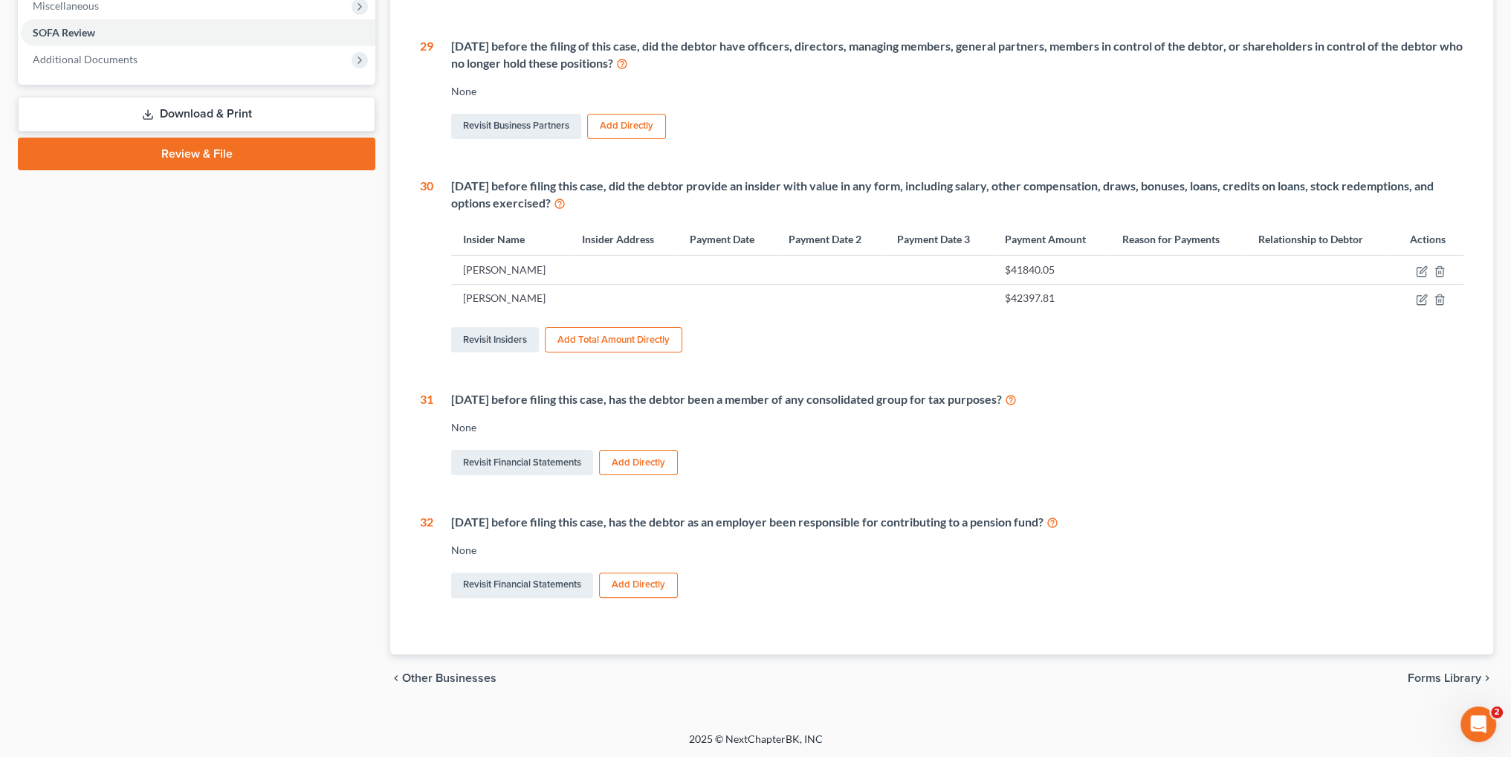
click at [222, 153] on link "Review & File" at bounding box center [197, 154] width 358 height 33
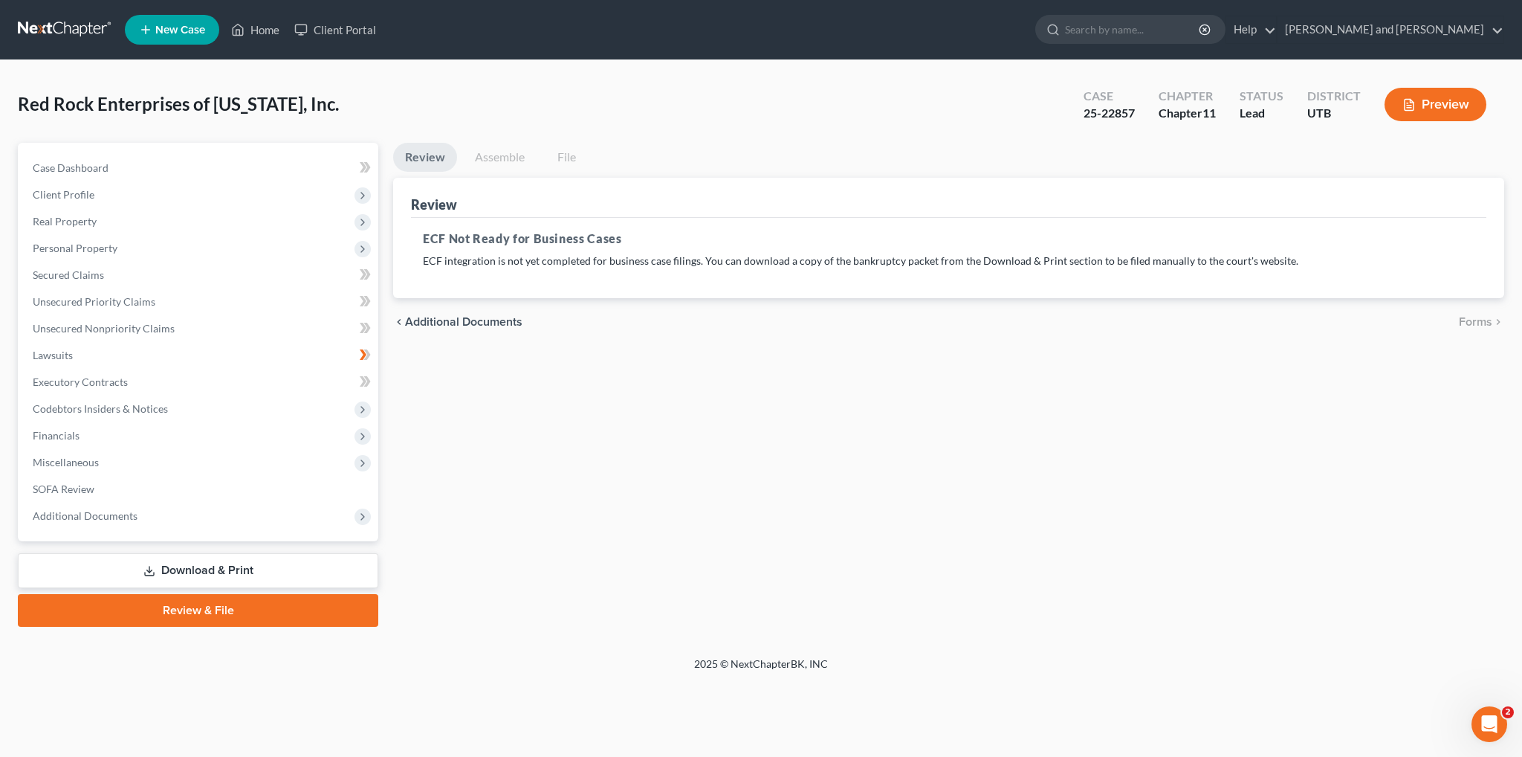
click at [274, 604] on link "Review & File" at bounding box center [198, 610] width 360 height 33
click at [247, 569] on link "Download & Print" at bounding box center [198, 570] width 360 height 35
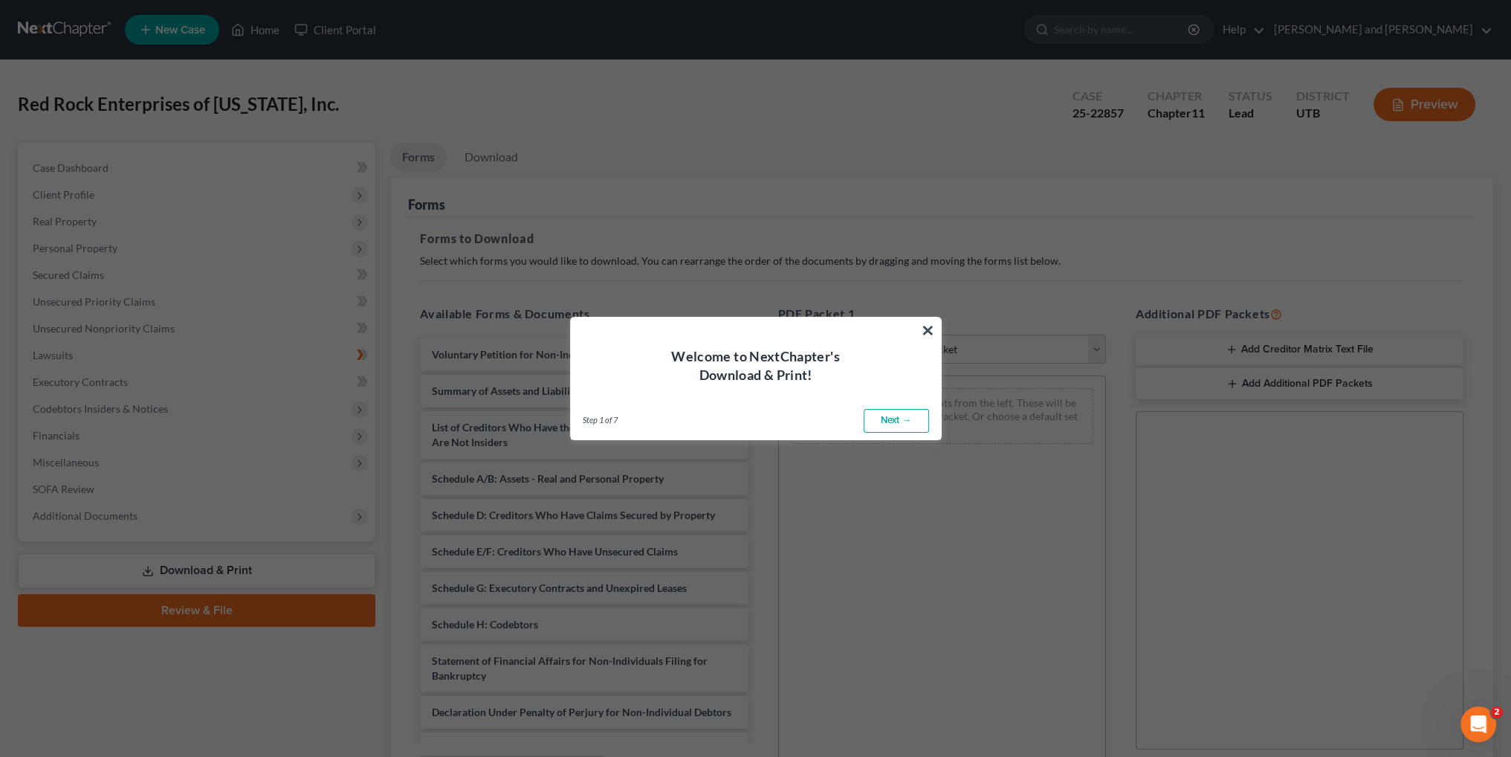
click at [903, 411] on link "Next →" at bounding box center [896, 421] width 65 height 24
select select "0"
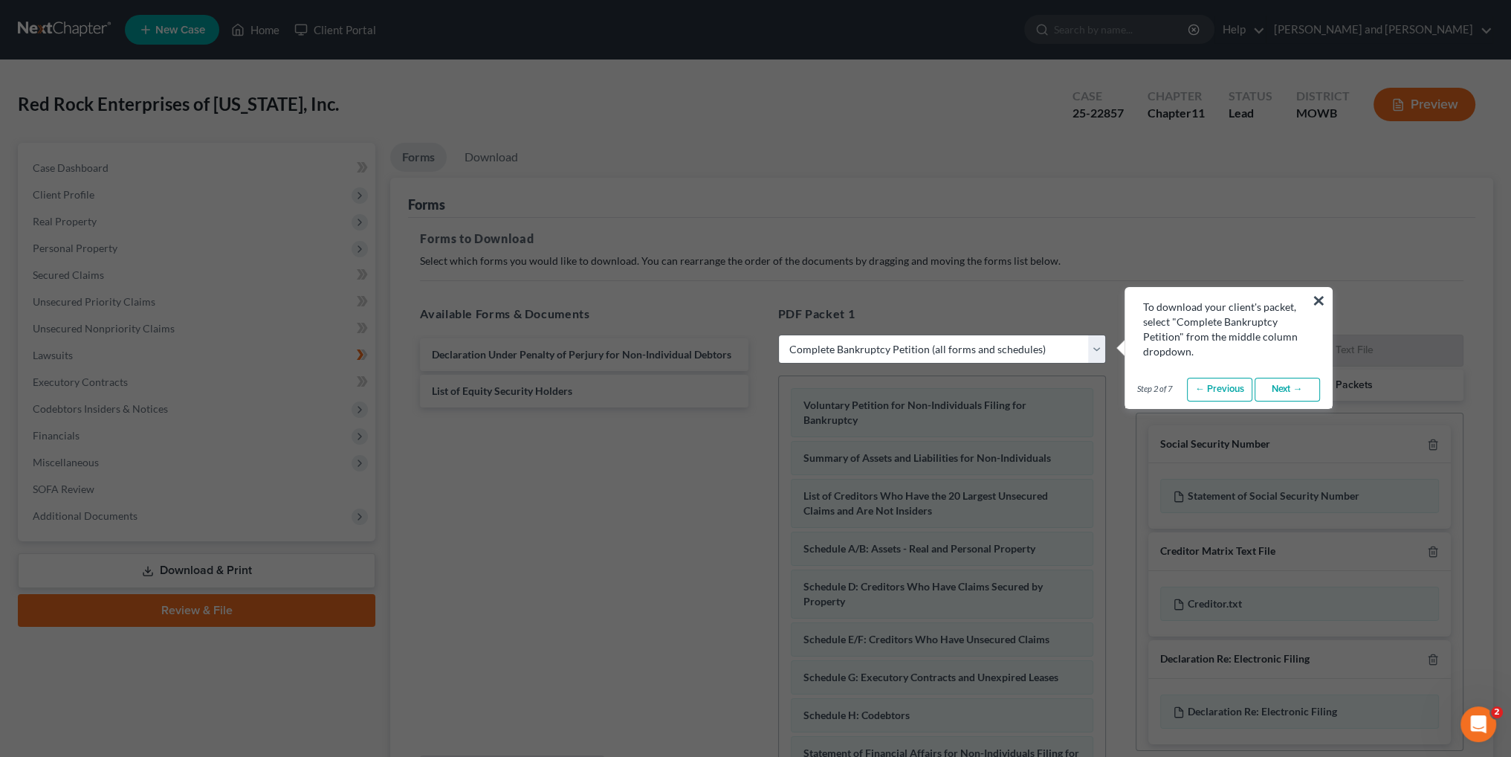
click at [1284, 390] on link "Next →" at bounding box center [1287, 390] width 65 height 24
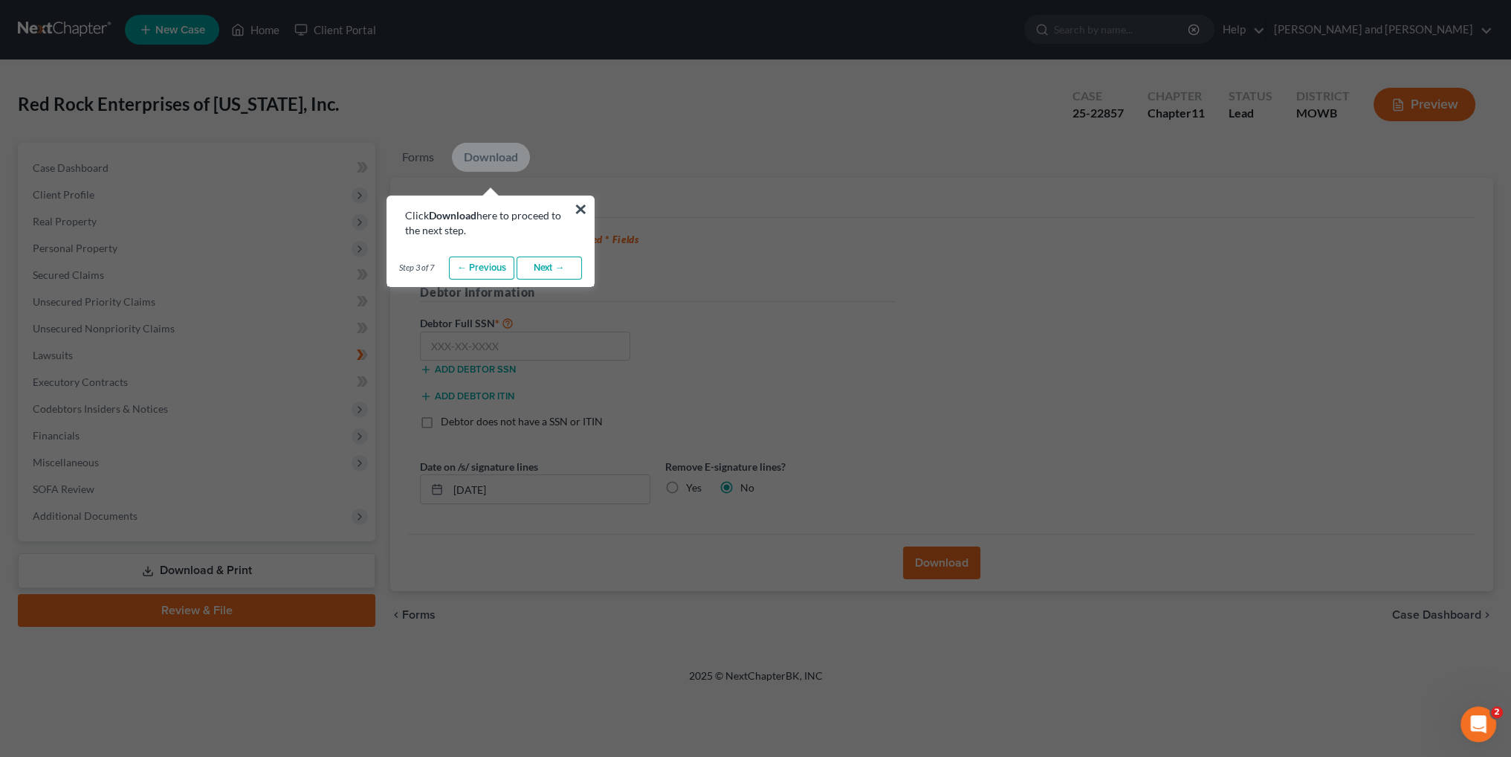
click at [560, 266] on link "Next →" at bounding box center [549, 268] width 65 height 24
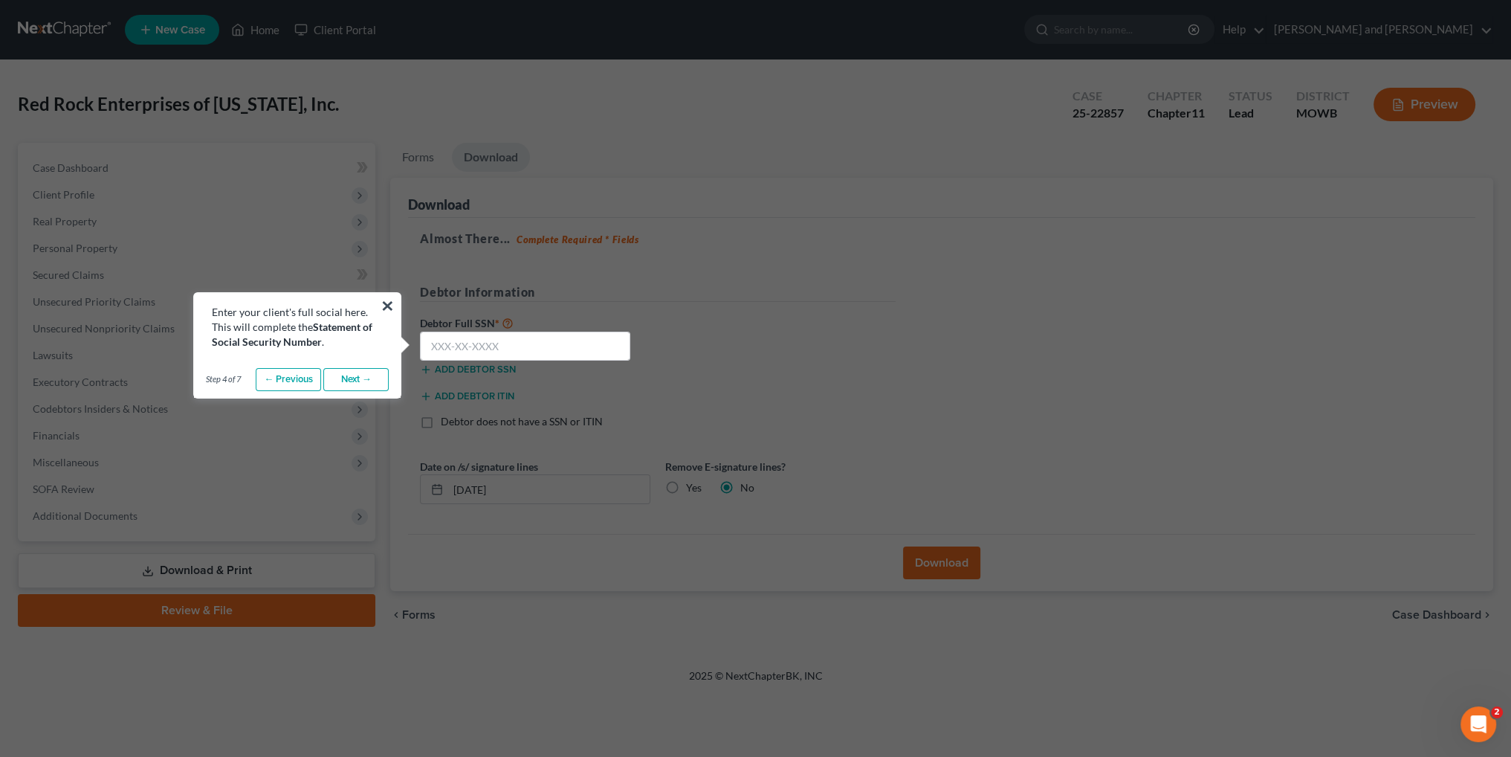
click at [360, 373] on link "Next →" at bounding box center [355, 380] width 65 height 24
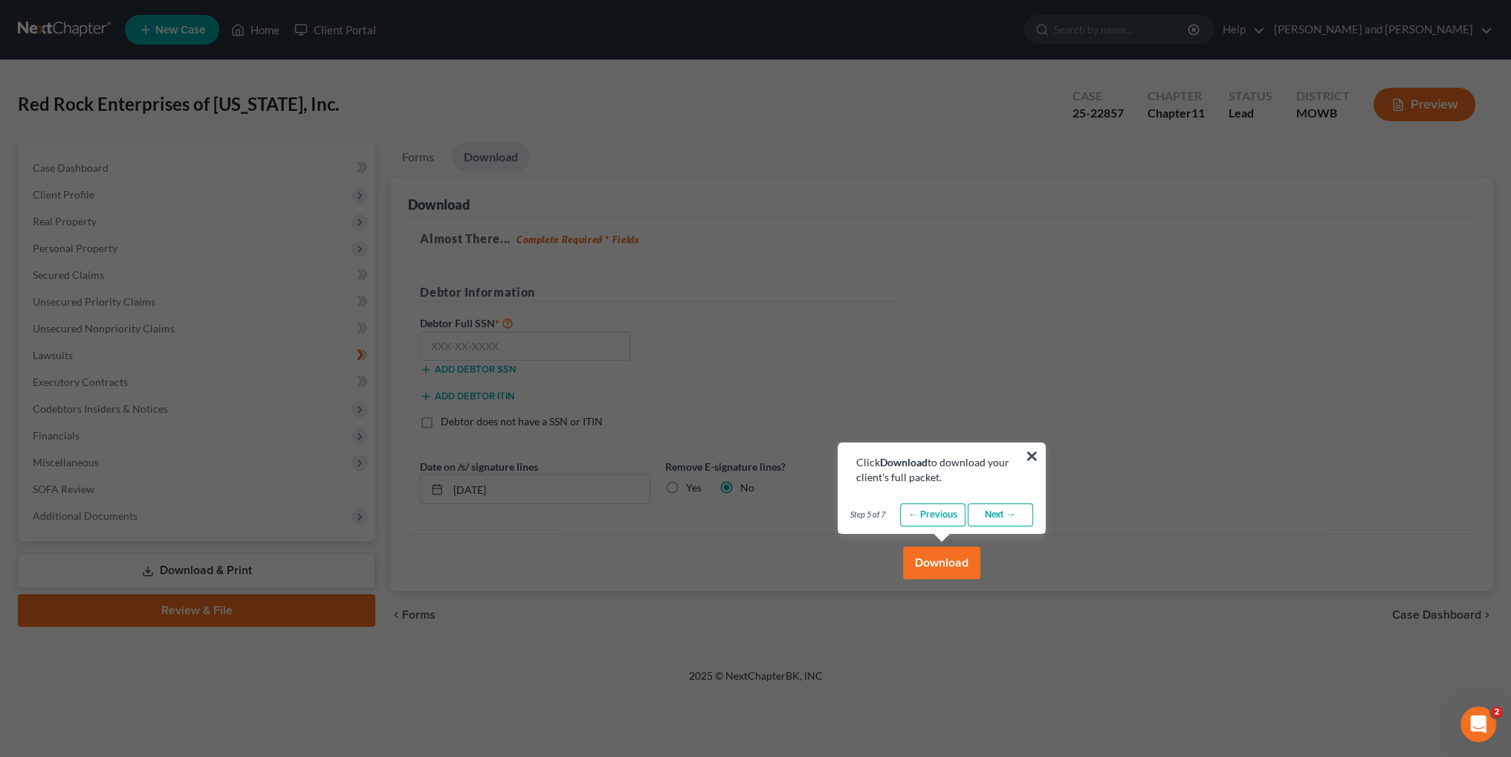
click at [1009, 518] on link "Next →" at bounding box center [1000, 515] width 65 height 24
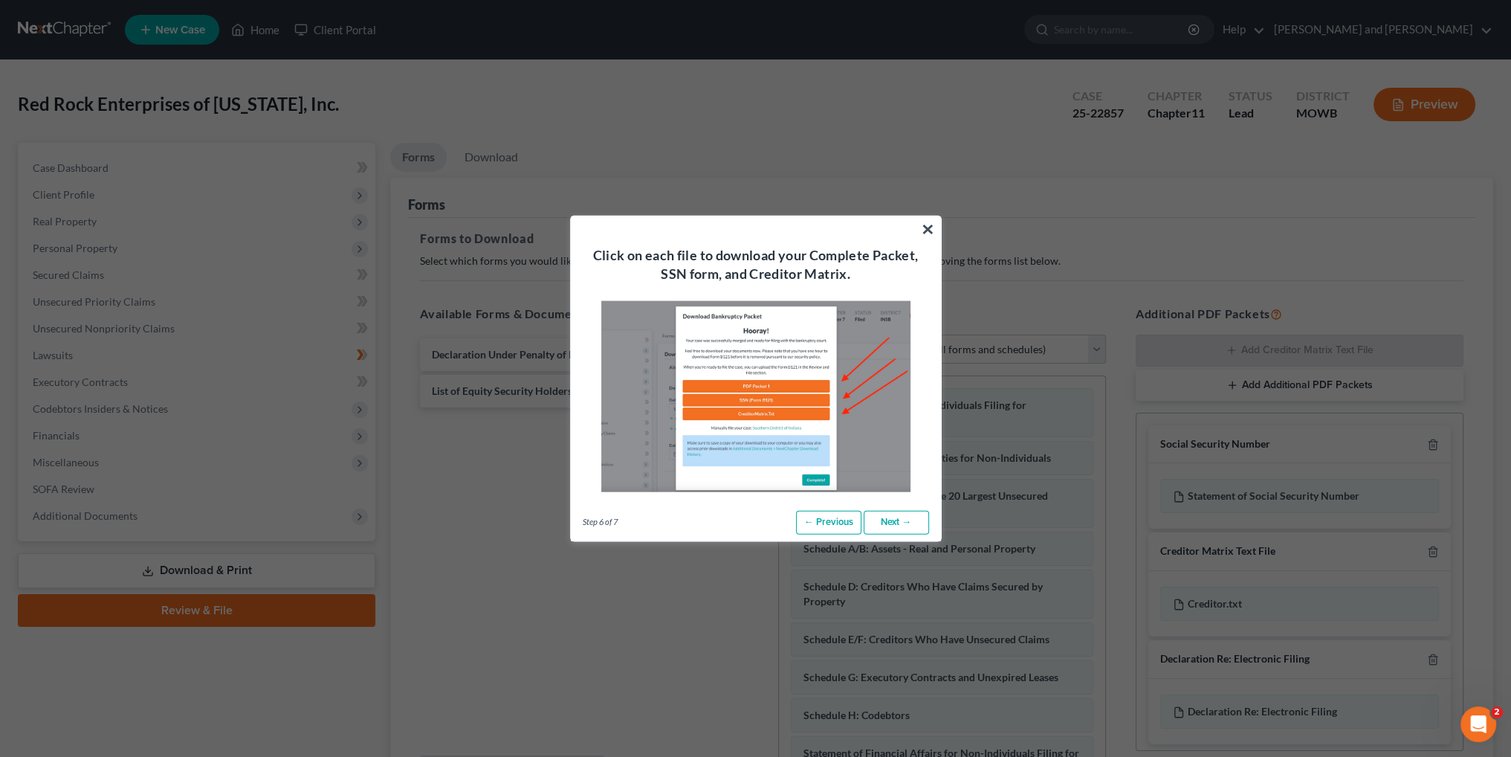
click at [904, 526] on link "Next →" at bounding box center [896, 523] width 65 height 24
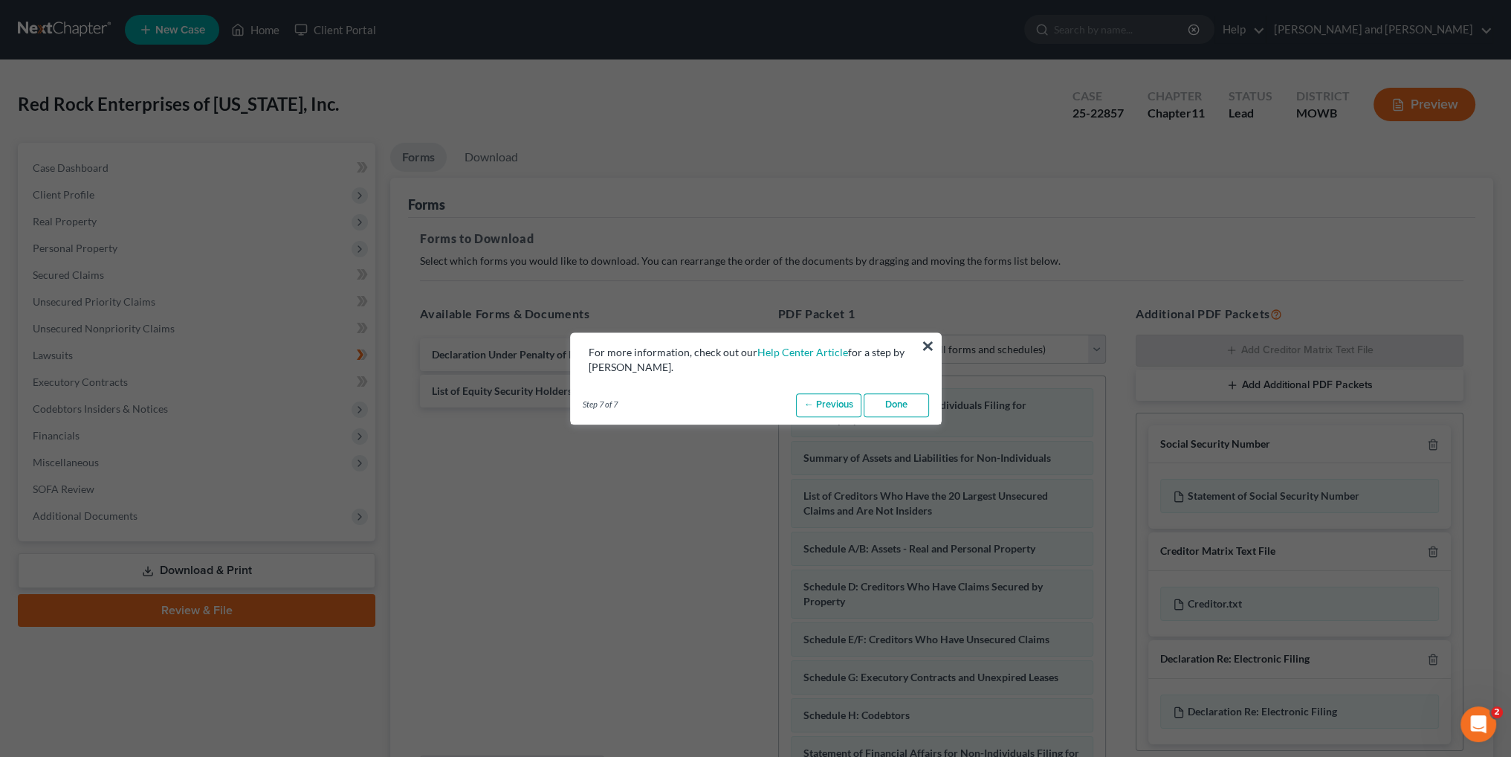
click at [907, 407] on link "Done" at bounding box center [896, 405] width 65 height 24
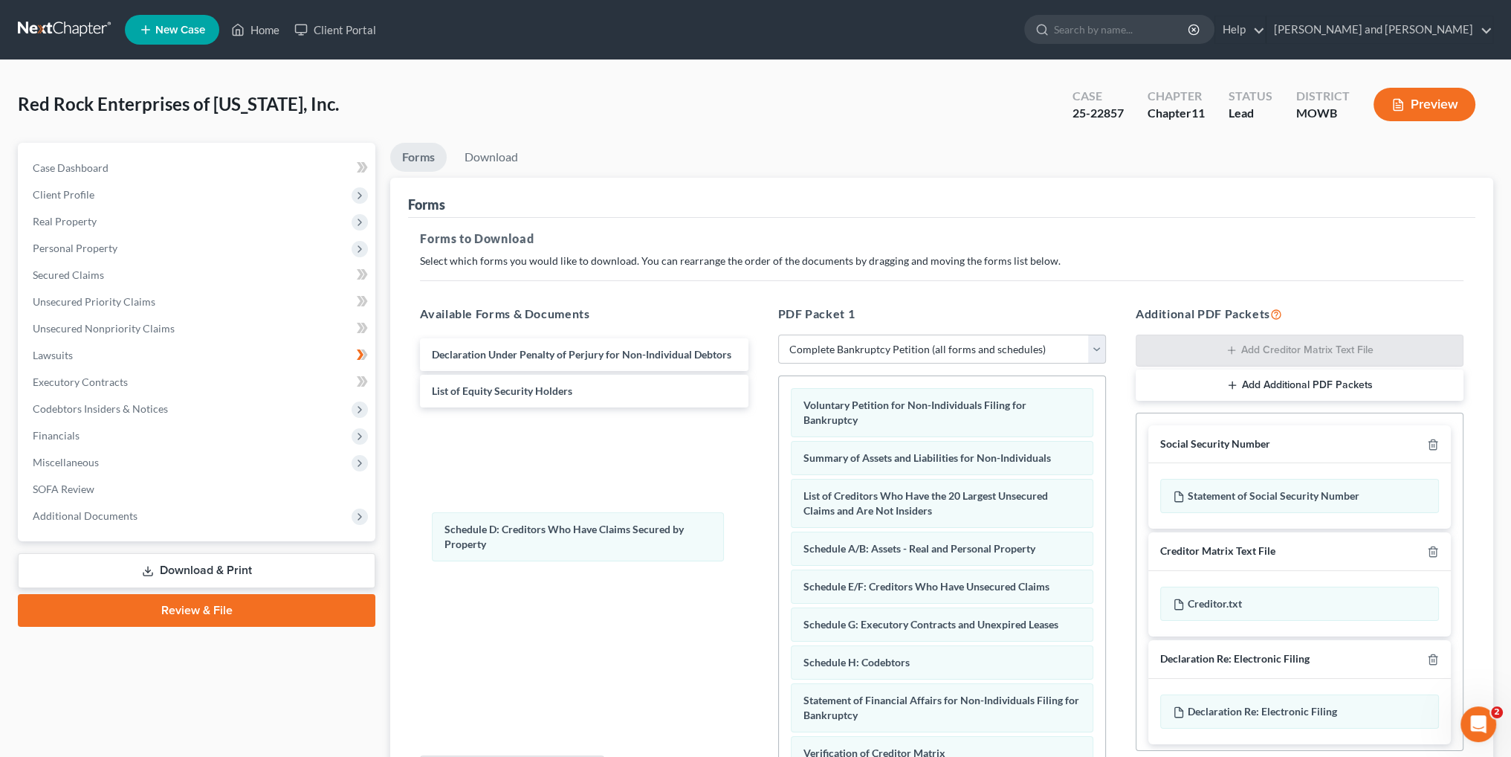
drag, startPoint x: 953, startPoint y: 585, endPoint x: 606, endPoint y: 507, distance: 355.8
click at [779, 508] on div "Schedule D: Creditors Who Have Claims Secured by Property Voluntary Petition fo…" at bounding box center [942, 646] width 326 height 541
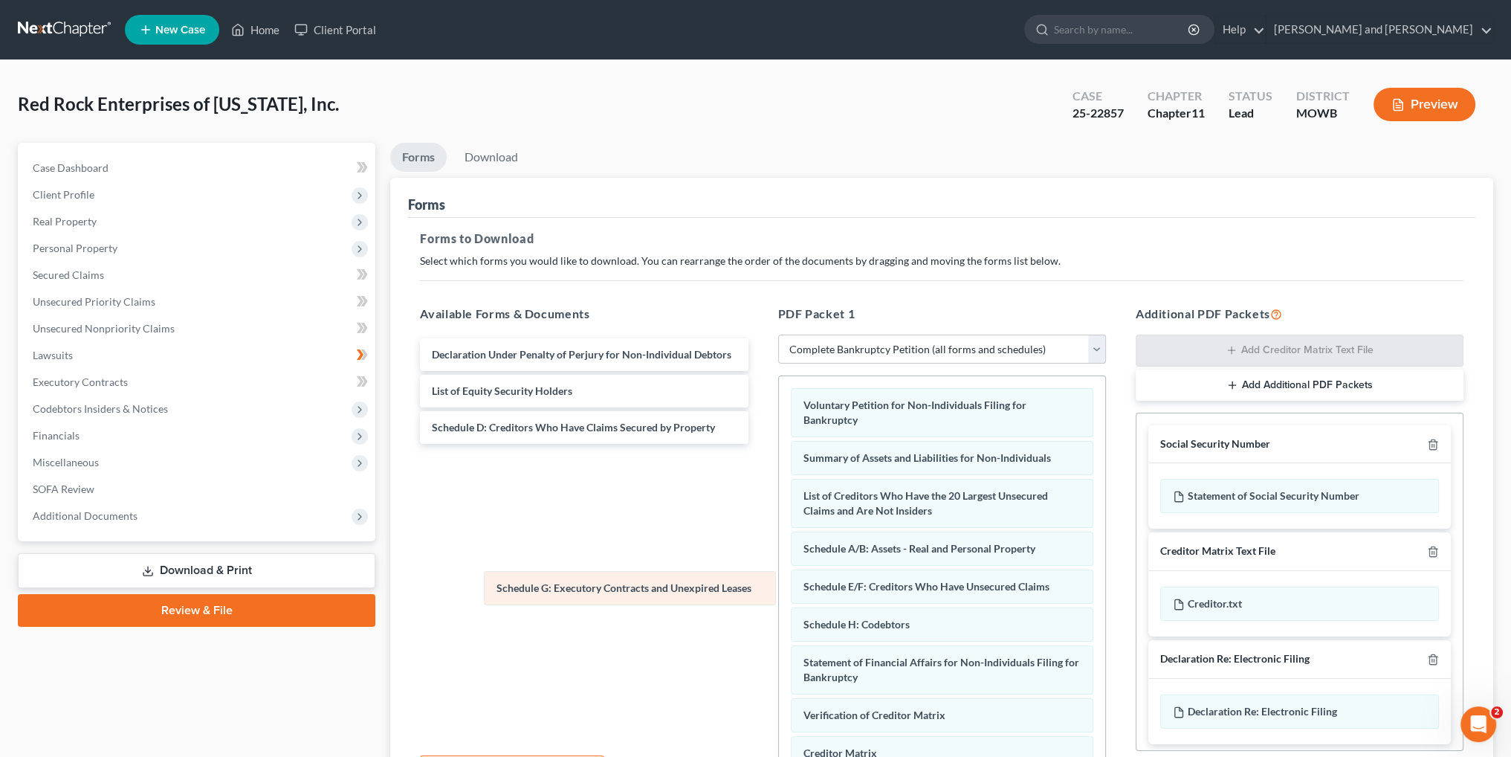
drag, startPoint x: 919, startPoint y: 619, endPoint x: 603, endPoint y: 582, distance: 318.1
click at [779, 582] on div "Schedule G: Executory Contracts and Unexpired Leases Voluntary Petition for Non…" at bounding box center [942, 627] width 326 height 503
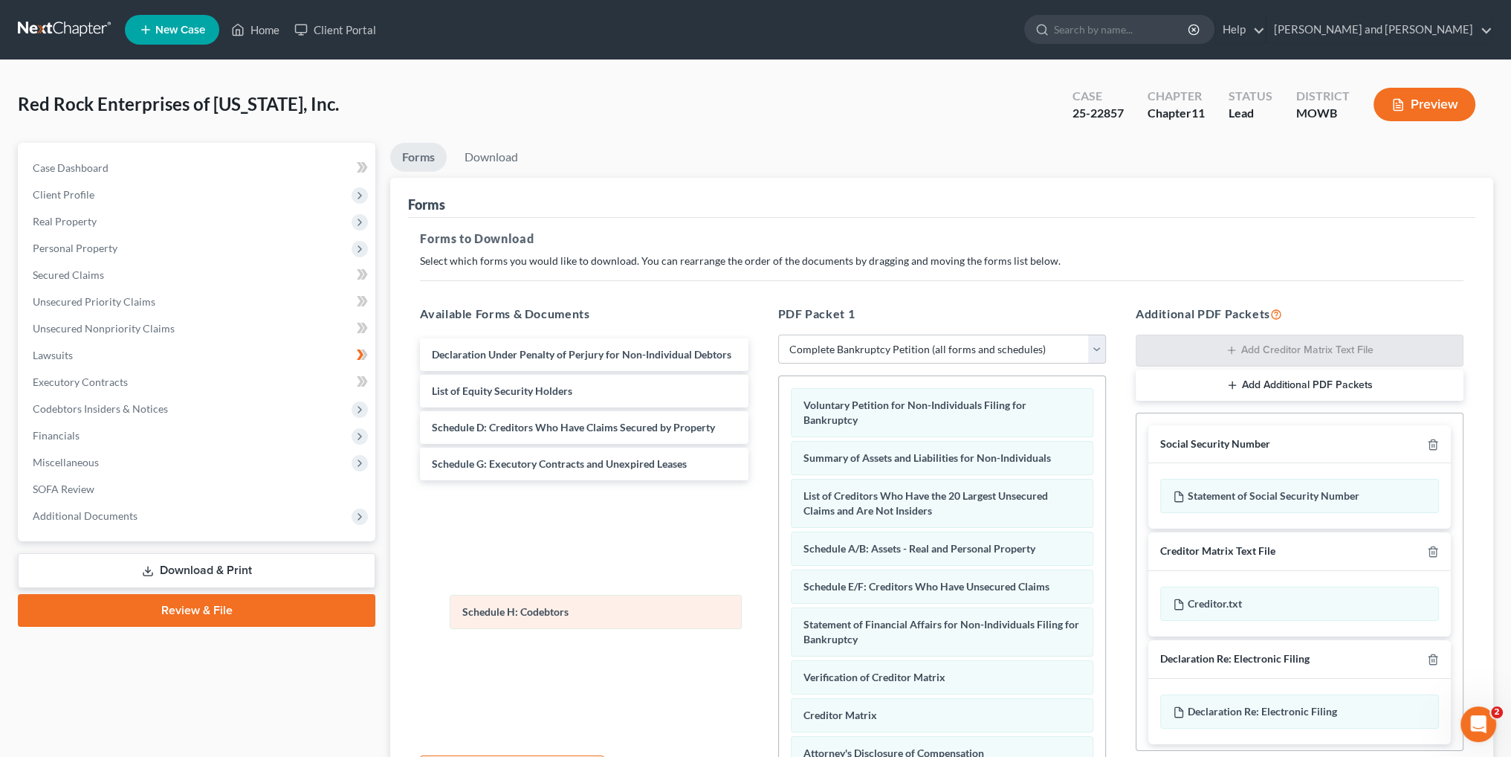
drag, startPoint x: 930, startPoint y: 624, endPoint x: 589, endPoint y: 612, distance: 340.6
click at [779, 612] on div "Schedule H: Codebtors Voluntary Petition for Non-Individuals Filing for Bankrup…" at bounding box center [942, 608] width 326 height 465
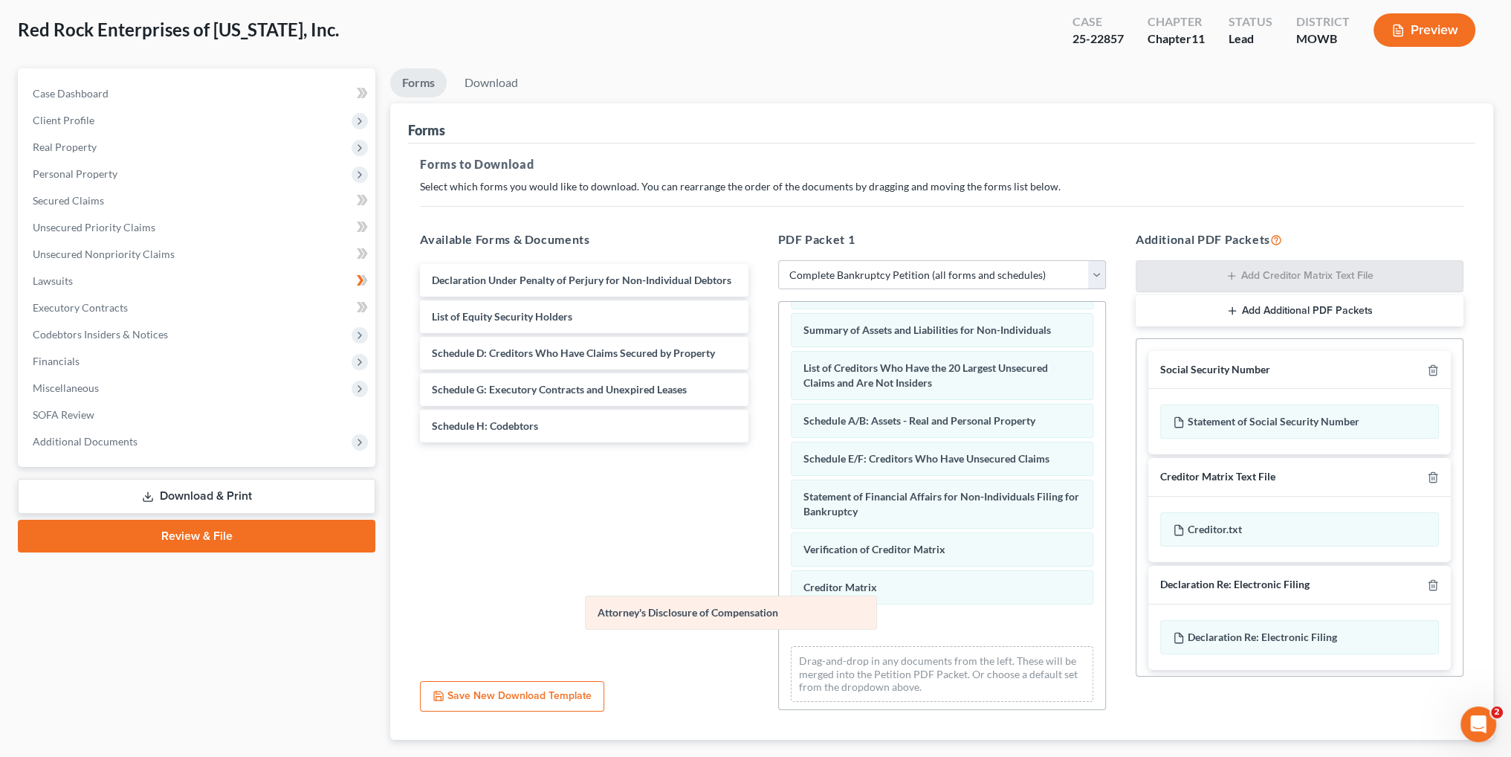
scroll to position [16, 0]
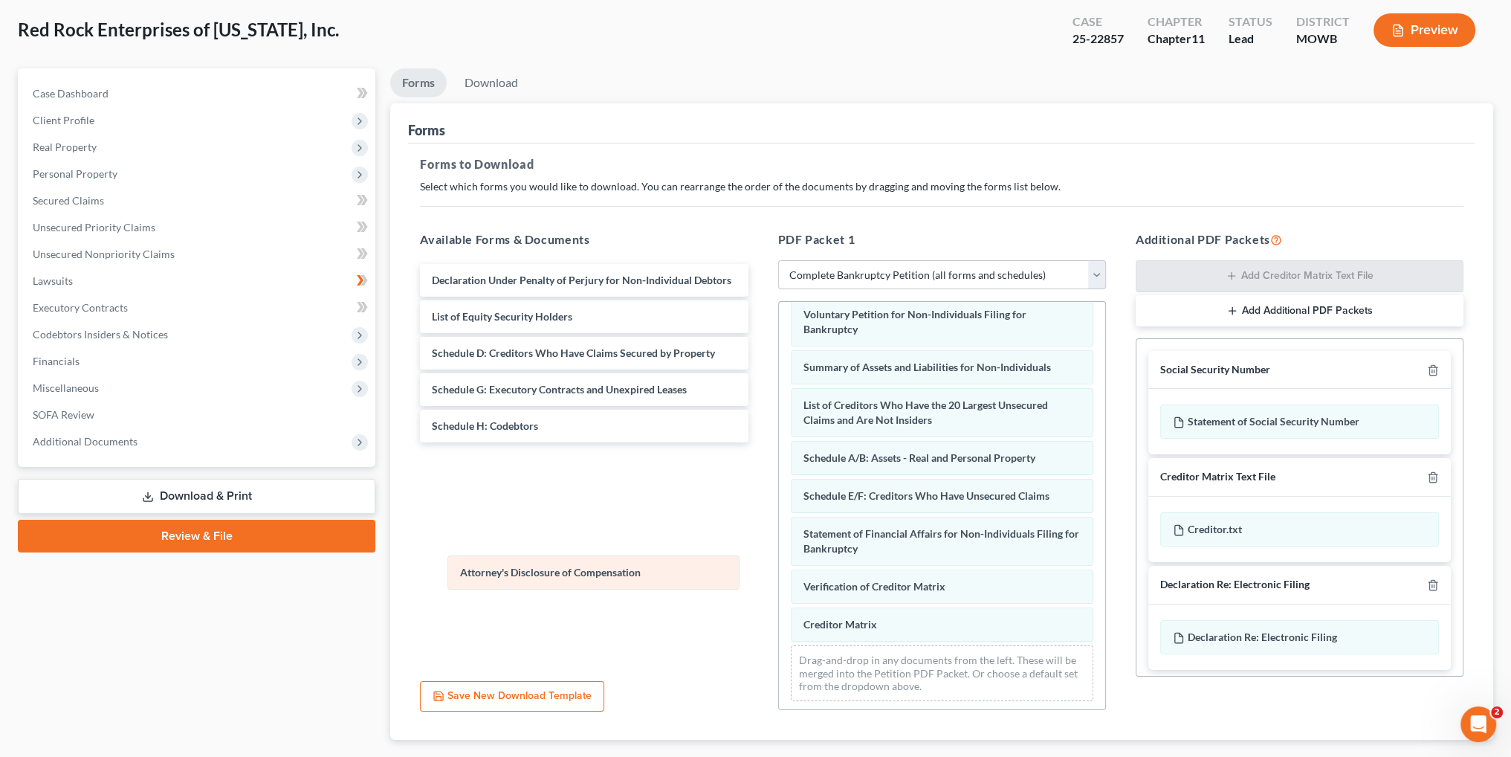
drag, startPoint x: 922, startPoint y: 624, endPoint x: 577, endPoint y: 569, distance: 349.2
click at [779, 572] on div "Attorney's Disclosure of Compensation Voluntary Petition for Non-Individuals Fi…" at bounding box center [942, 498] width 326 height 427
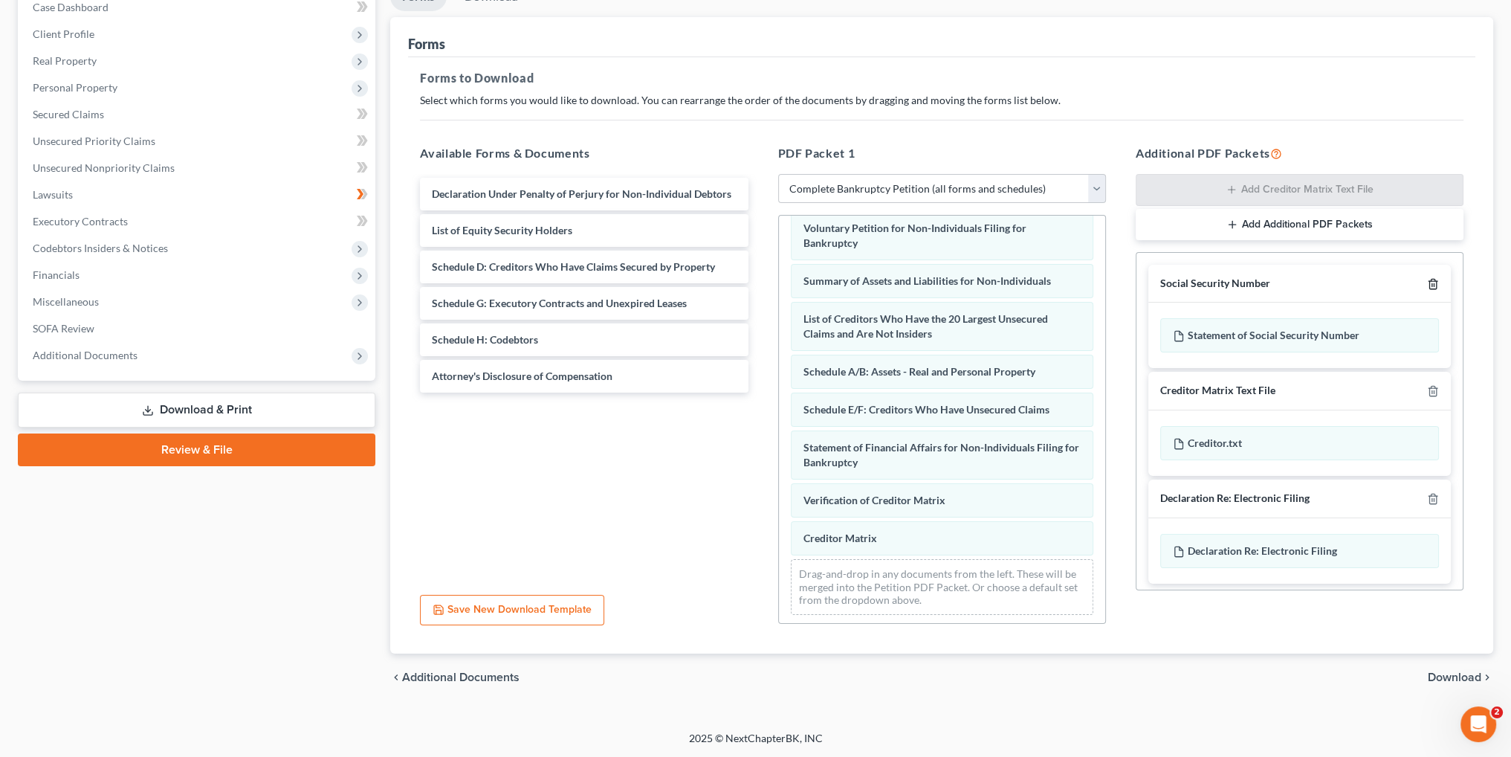
click at [1427, 280] on icon "button" at bounding box center [1433, 284] width 12 height 12
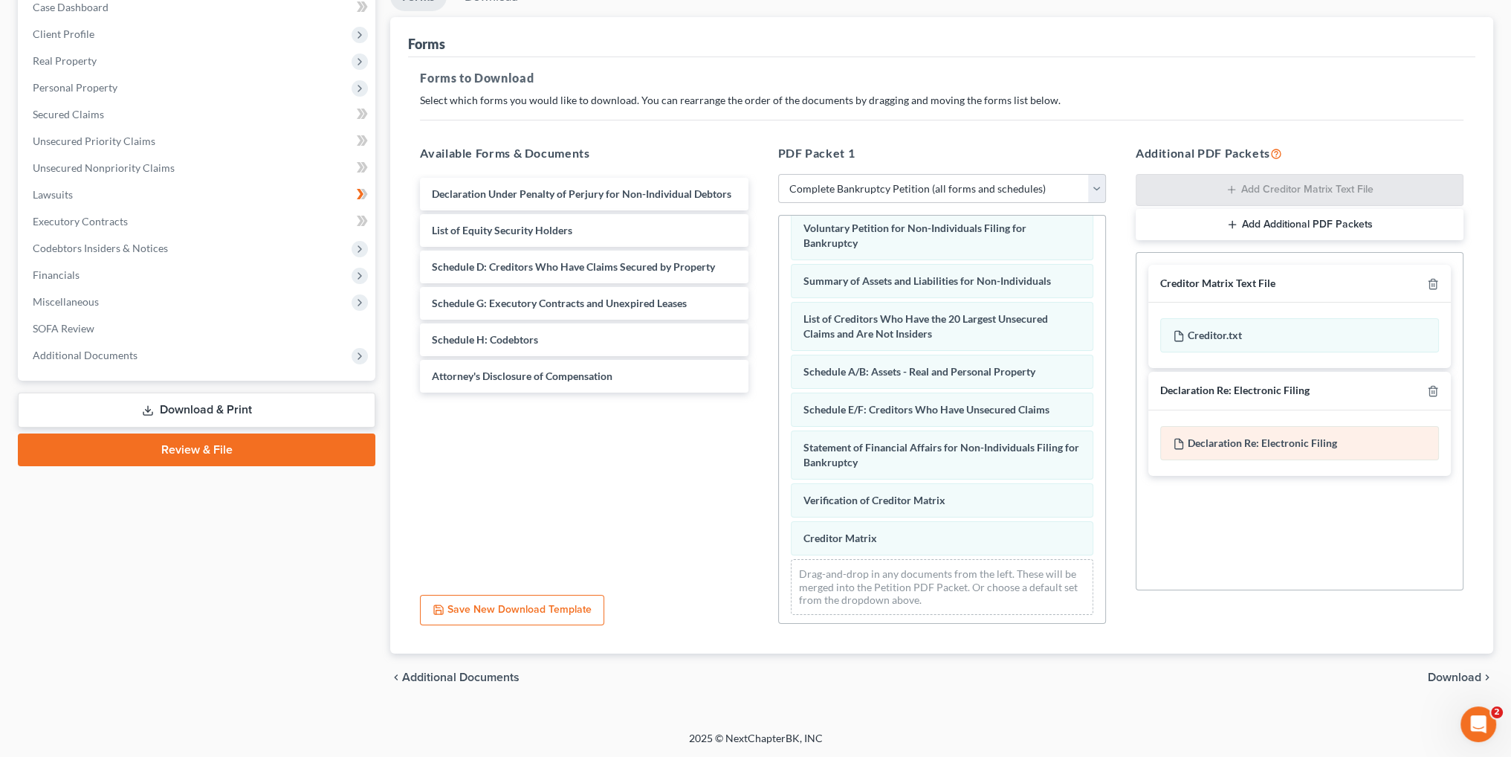
click at [1252, 442] on span "Declaration Re: Electronic Filing" at bounding box center [1262, 442] width 149 height 13
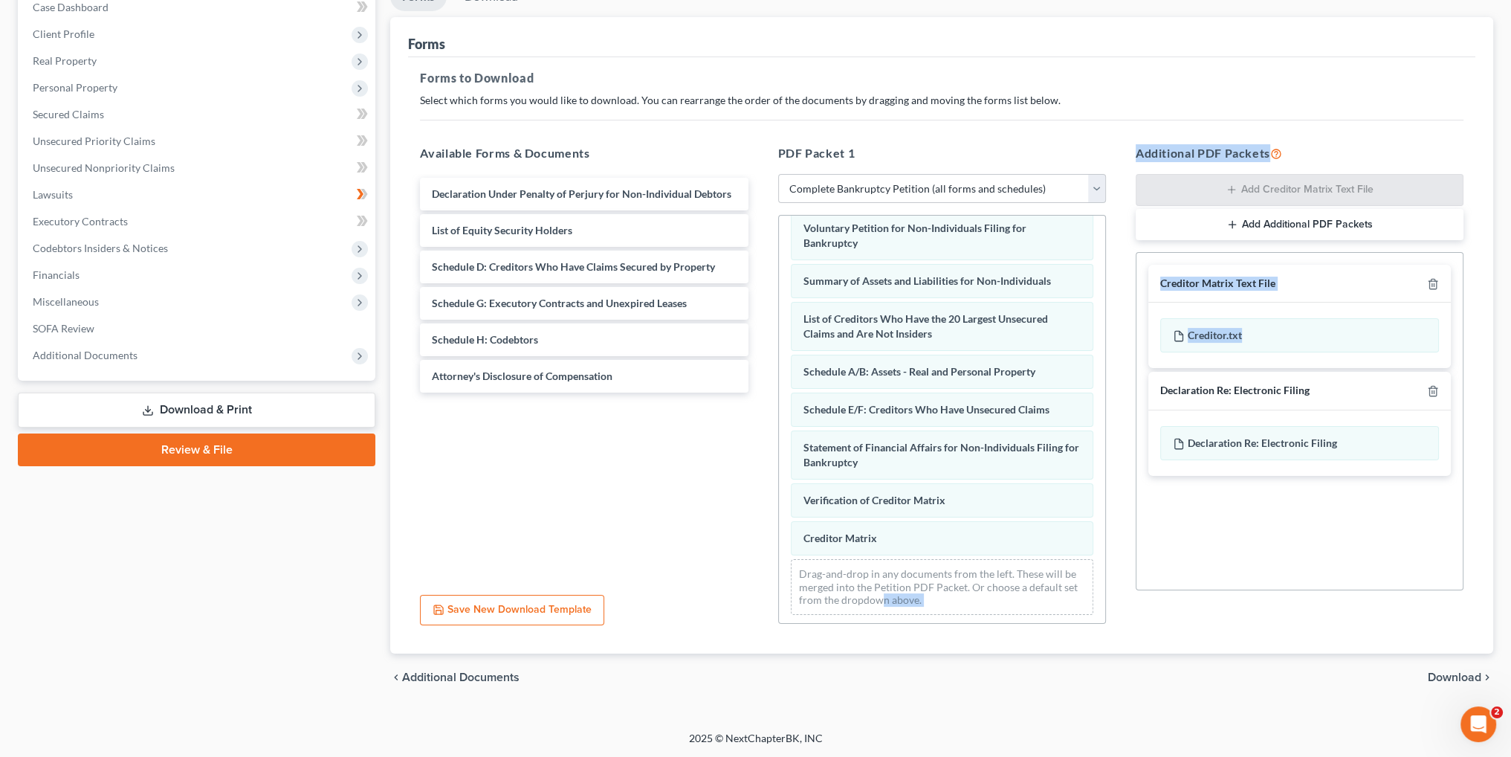
drag, startPoint x: 1241, startPoint y: 332, endPoint x: 886, endPoint y: 591, distance: 439.3
click at [882, 595] on div "Available Forms & Documents Declaration Under Penalty of Perjury for Non-Indivi…" at bounding box center [941, 384] width 1073 height 504
click at [1277, 347] on div "Creditor.txt" at bounding box center [1299, 335] width 279 height 34
drag, startPoint x: 1252, startPoint y: 493, endPoint x: 1252, endPoint y: 480, distance: 12.6
click at [1252, 488] on div "Social Security Number Statement of Social Security Number Creditor Matrix Text…" at bounding box center [1300, 421] width 328 height 338
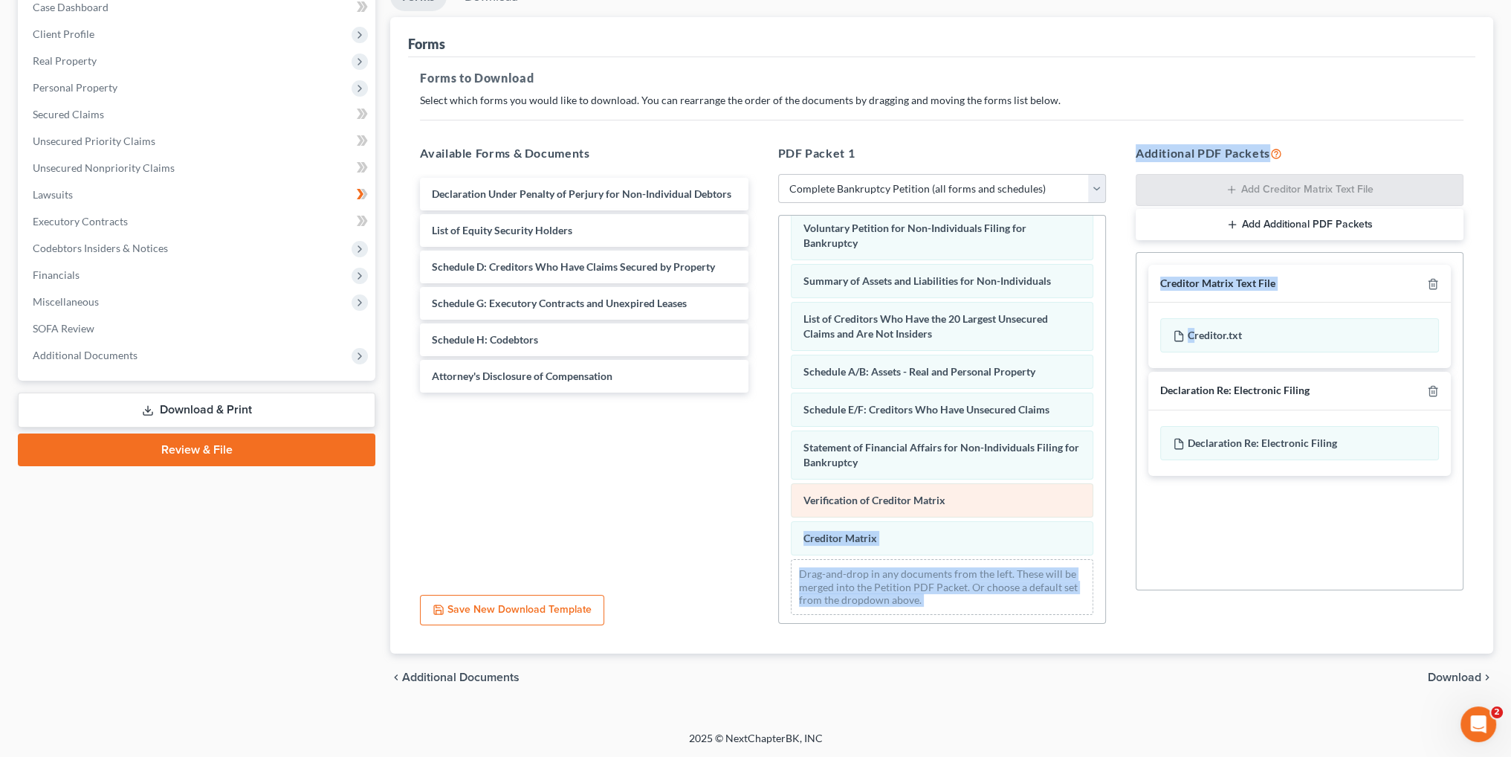
drag, startPoint x: 1192, startPoint y: 331, endPoint x: 1011, endPoint y: 497, distance: 246.2
click at [1009, 499] on div "Available Forms & Documents Declaration Under Penalty of Perjury for Non-Indivi…" at bounding box center [941, 384] width 1073 height 504
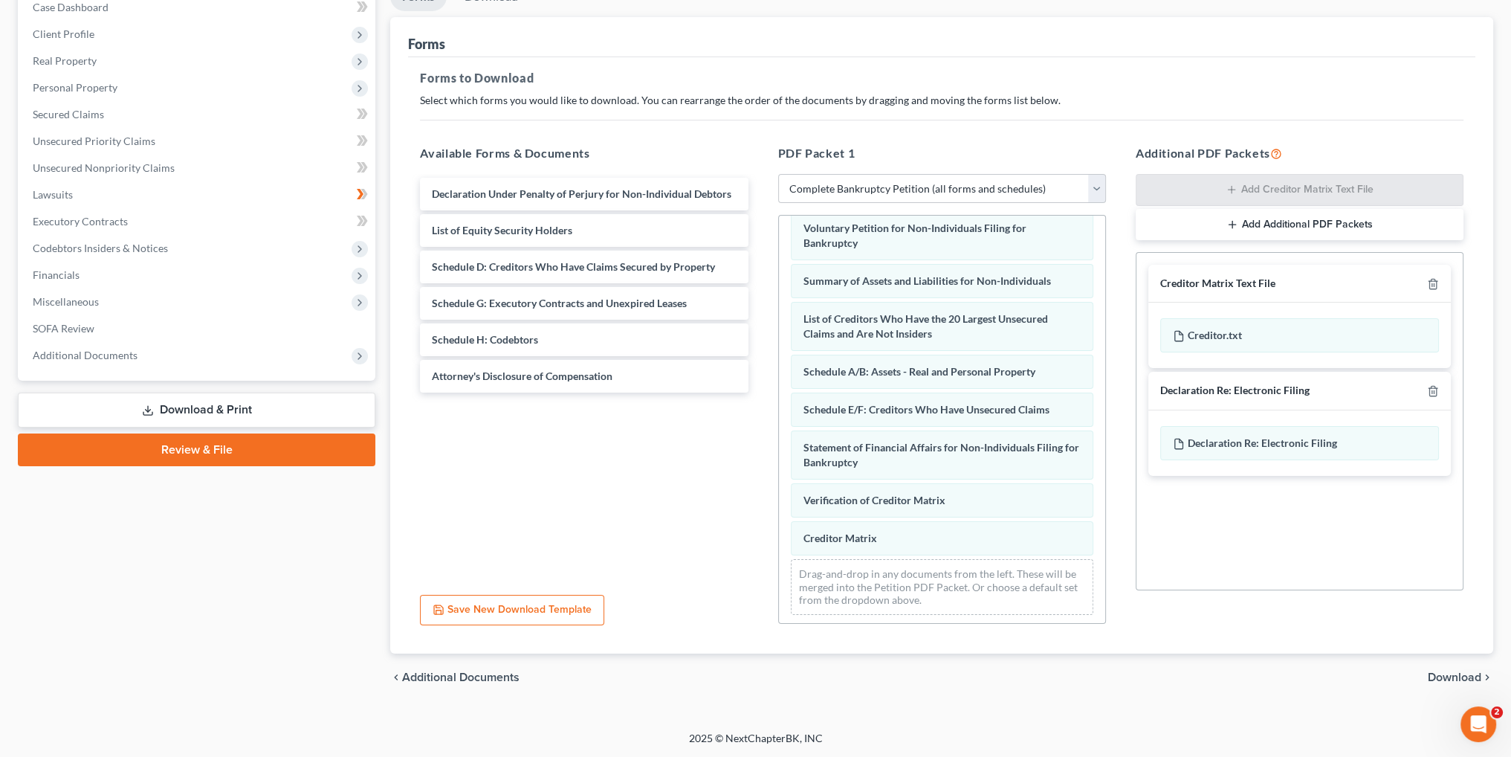
click at [1189, 512] on div "Social Security Number Statement of Social Security Number Creditor Matrix Text…" at bounding box center [1300, 421] width 328 height 338
click at [1461, 679] on span "Download" at bounding box center [1455, 677] width 54 height 12
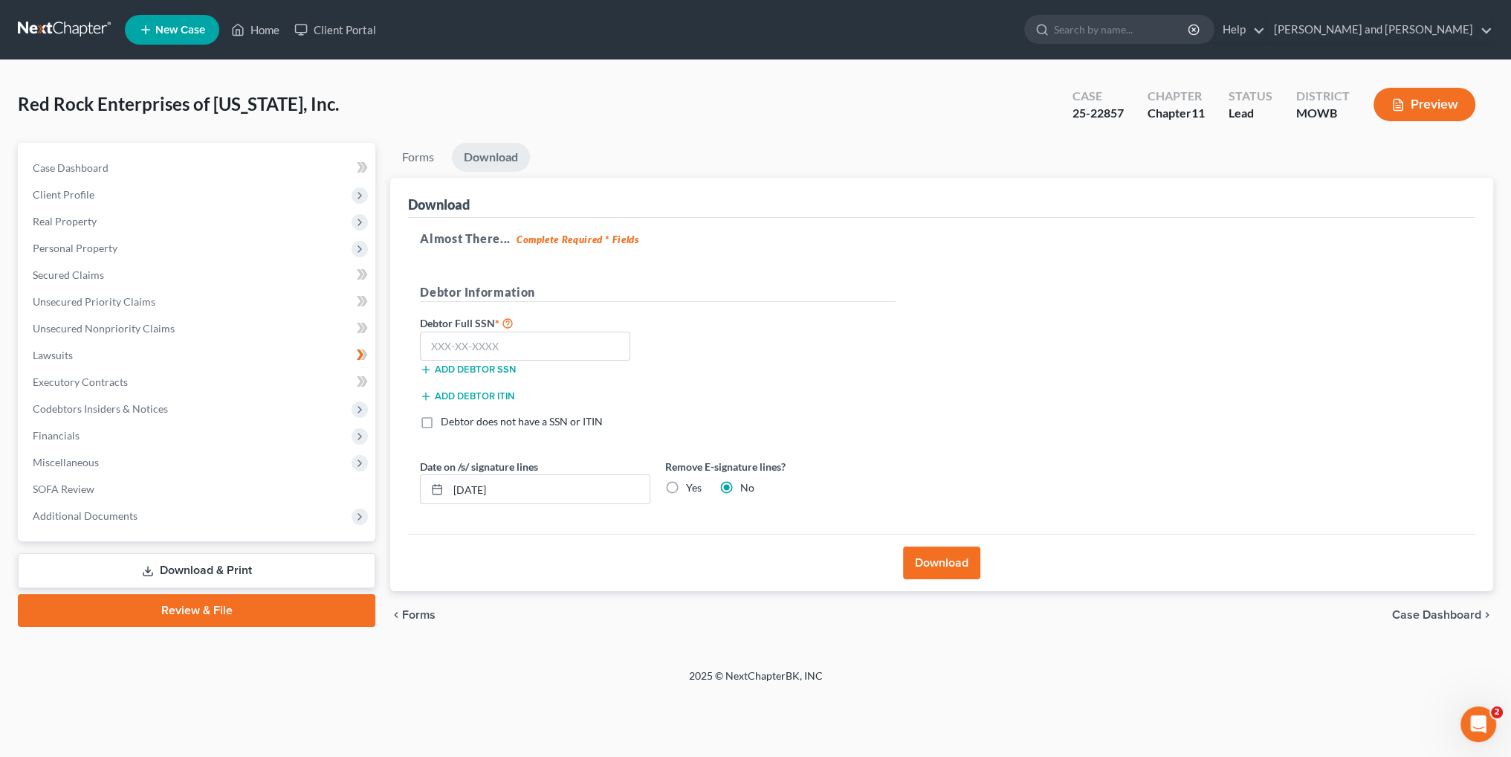
scroll to position [0, 0]
click at [948, 565] on button "Download" at bounding box center [949, 562] width 77 height 33
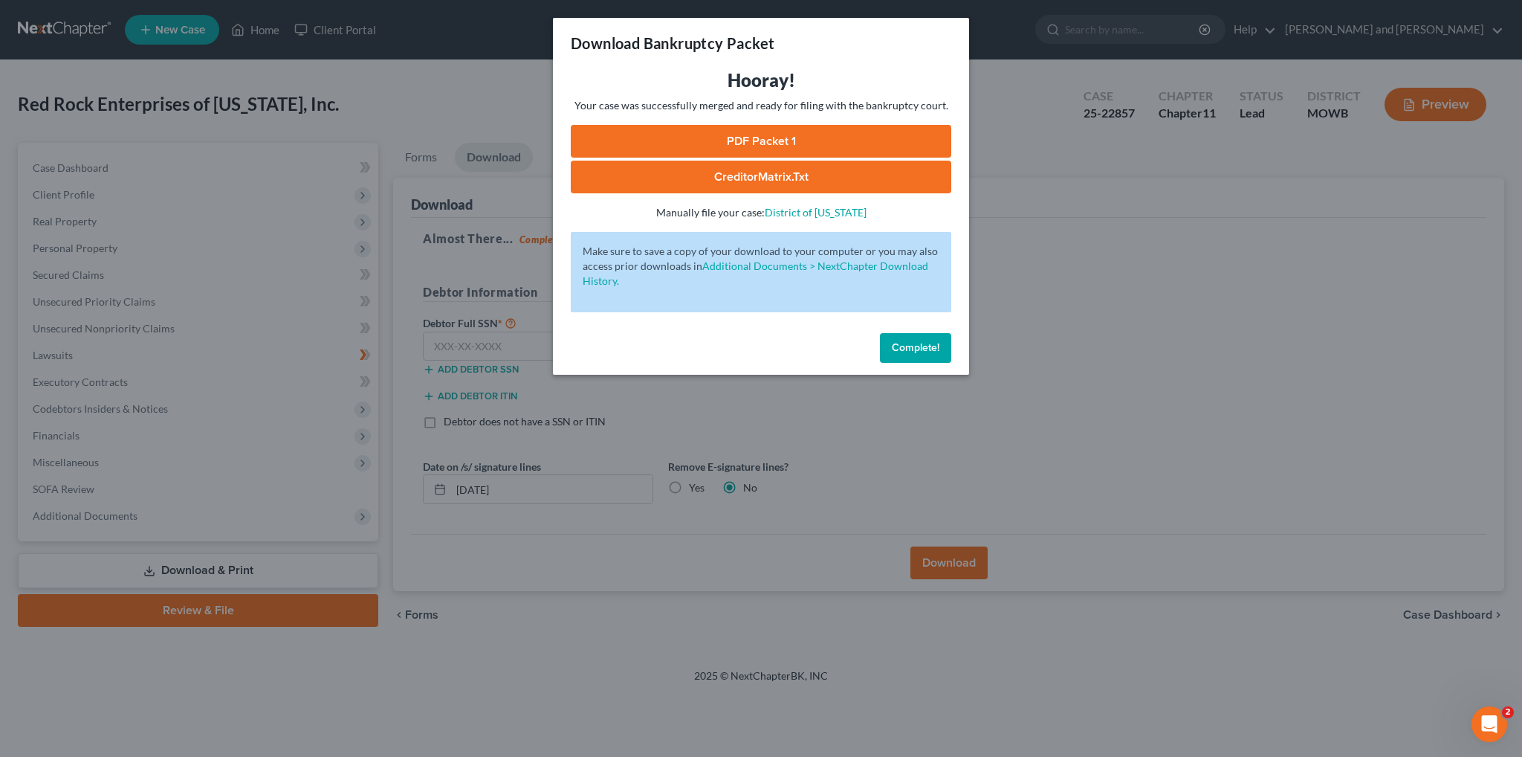
click at [916, 349] on span "Complete!" at bounding box center [916, 347] width 48 height 13
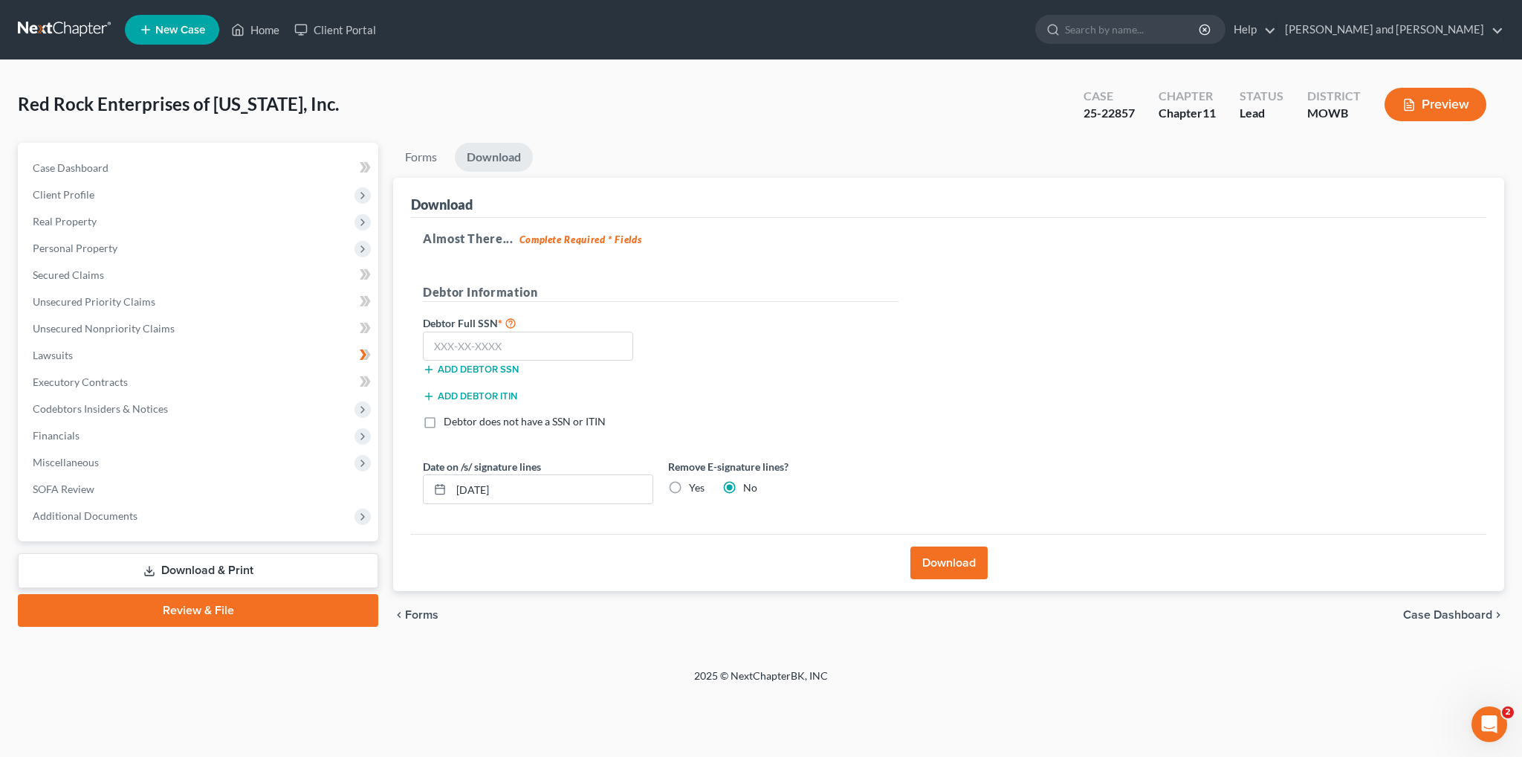
click at [959, 555] on button "Download" at bounding box center [949, 562] width 77 height 33
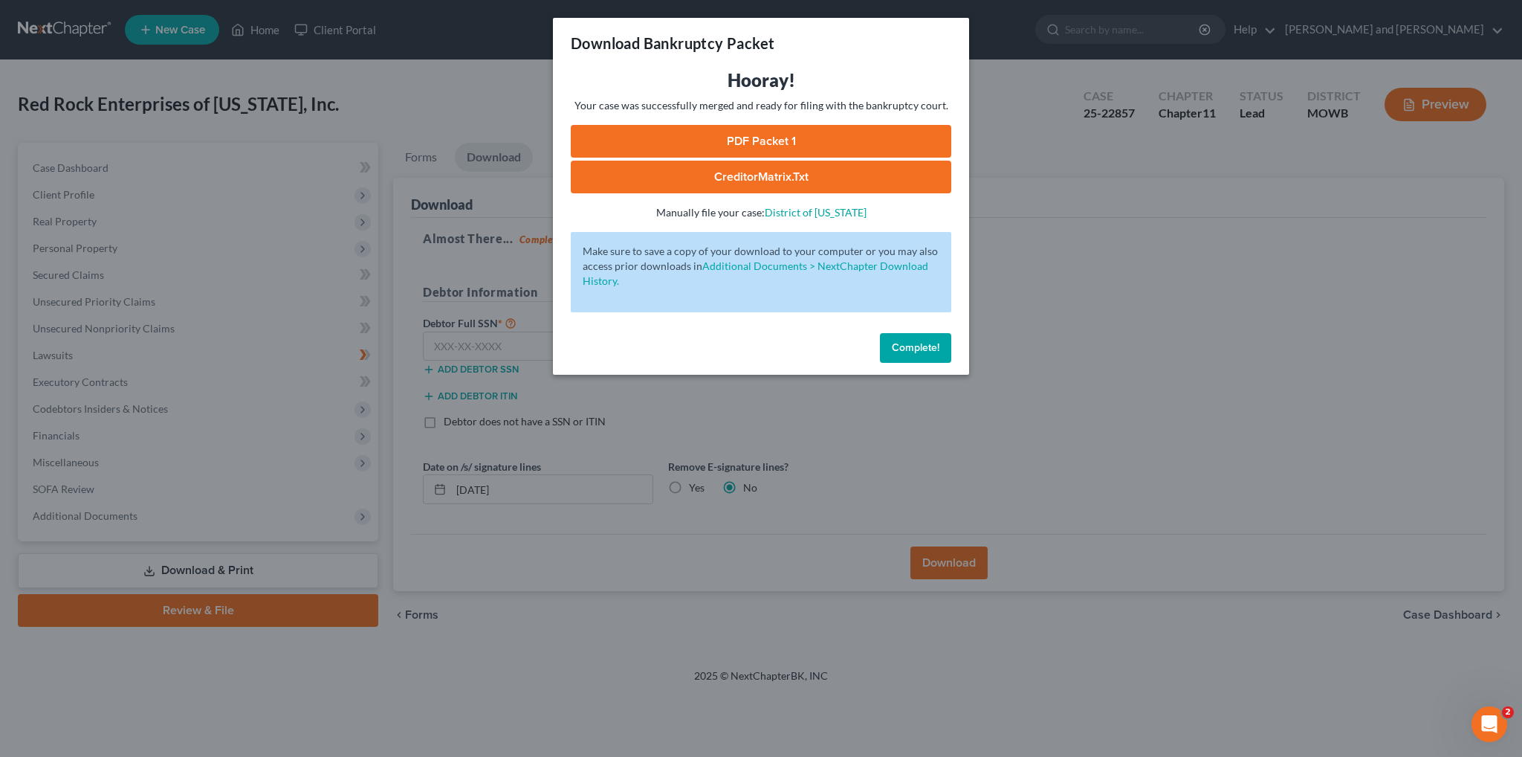
click at [747, 141] on link "PDF Packet 1" at bounding box center [761, 141] width 381 height 33
click at [714, 176] on link "CreditorMatrix.txt" at bounding box center [761, 177] width 381 height 33
click at [914, 352] on span "Complete!" at bounding box center [916, 347] width 48 height 13
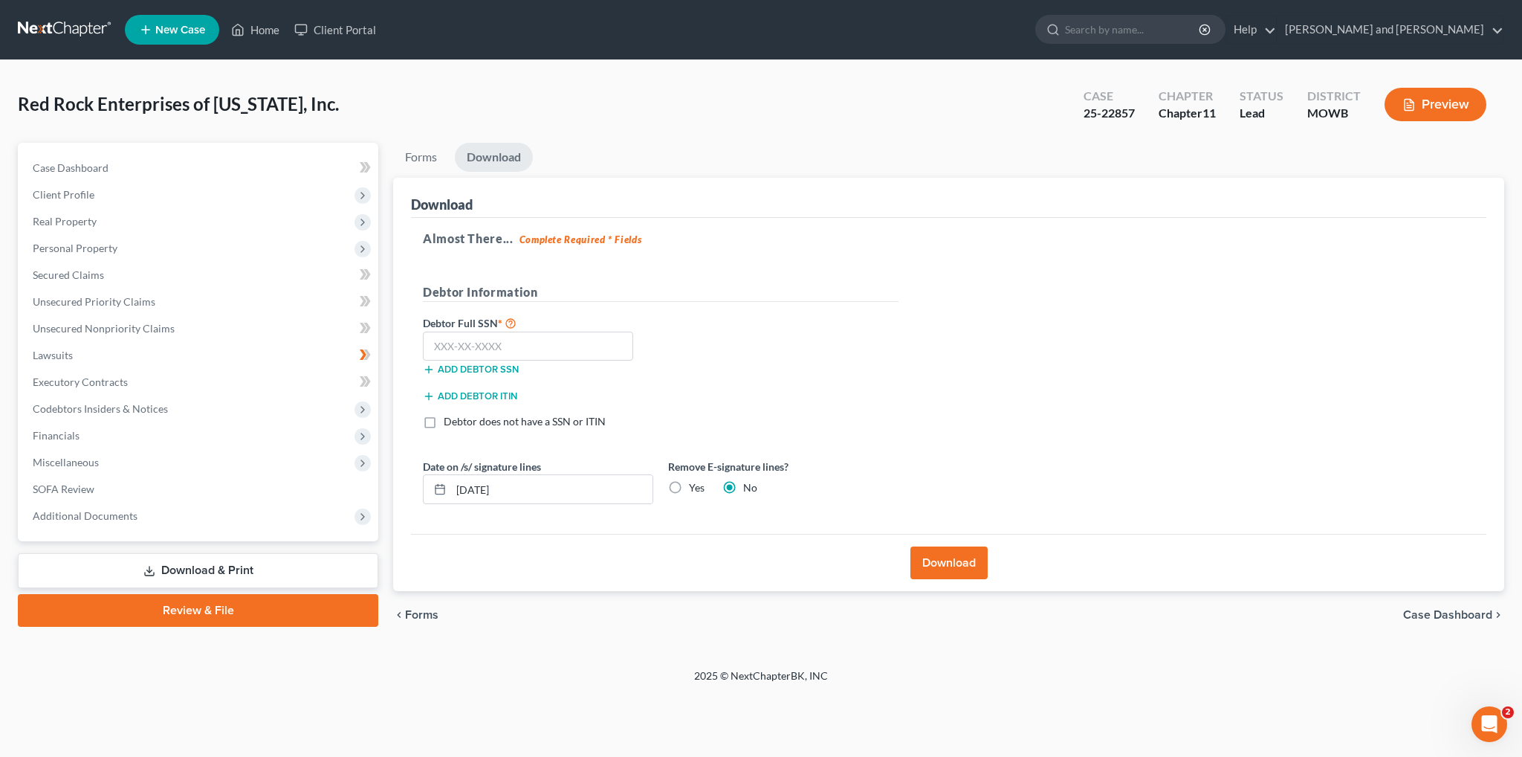
click at [207, 565] on link "Download & Print" at bounding box center [198, 570] width 360 height 35
click at [198, 563] on link "Download & Print" at bounding box center [198, 570] width 360 height 35
click at [137, 554] on link "Download & Print" at bounding box center [198, 570] width 360 height 35
click at [138, 565] on link "Download & Print" at bounding box center [198, 570] width 360 height 35
click at [414, 158] on link "Forms" at bounding box center [421, 157] width 56 height 29
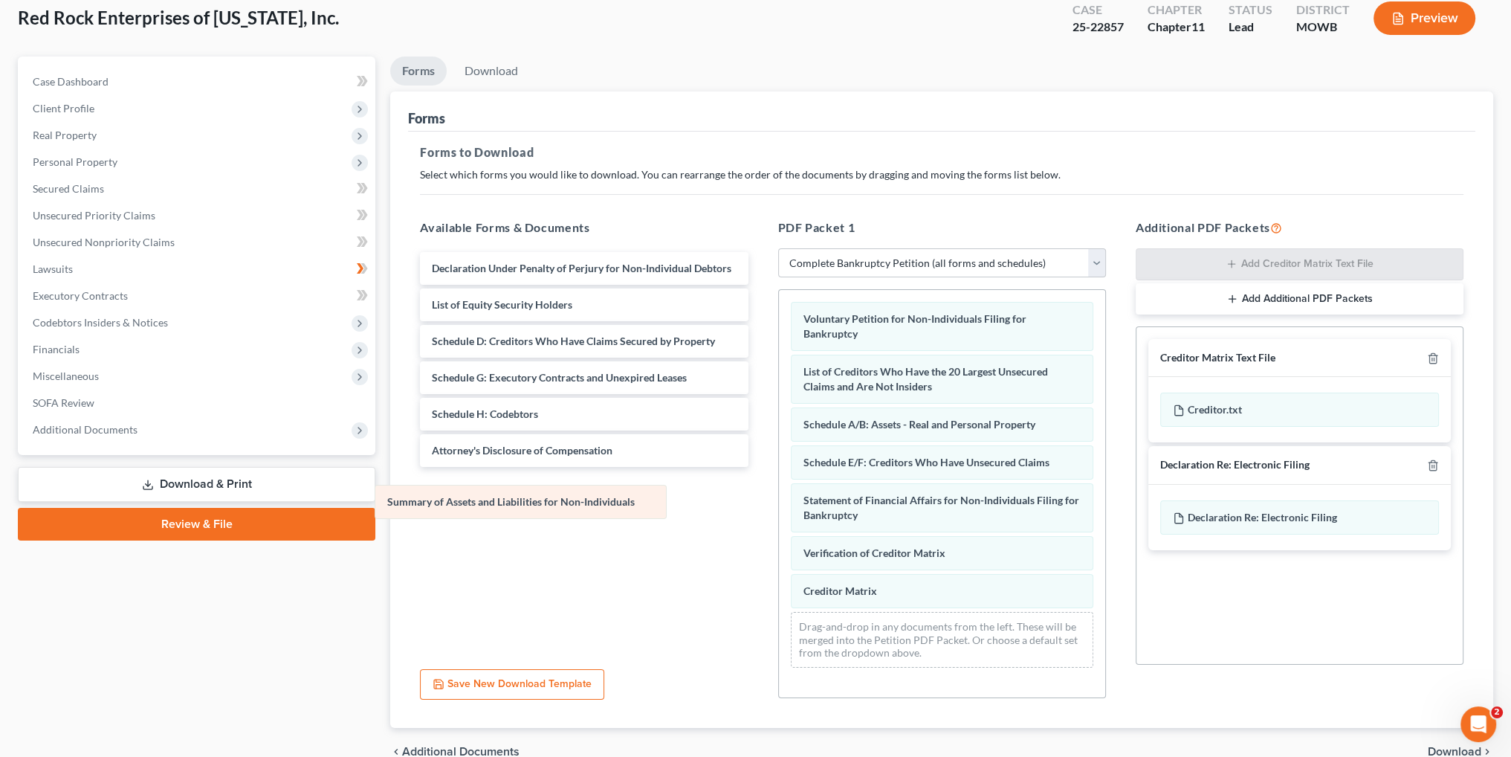
drag, startPoint x: 869, startPoint y: 376, endPoint x: 453, endPoint y: 508, distance: 435.8
click at [779, 508] on div "Summary of Assets and Liabilities for Non-Individuals Voluntary Petition for No…" at bounding box center [942, 484] width 326 height 389
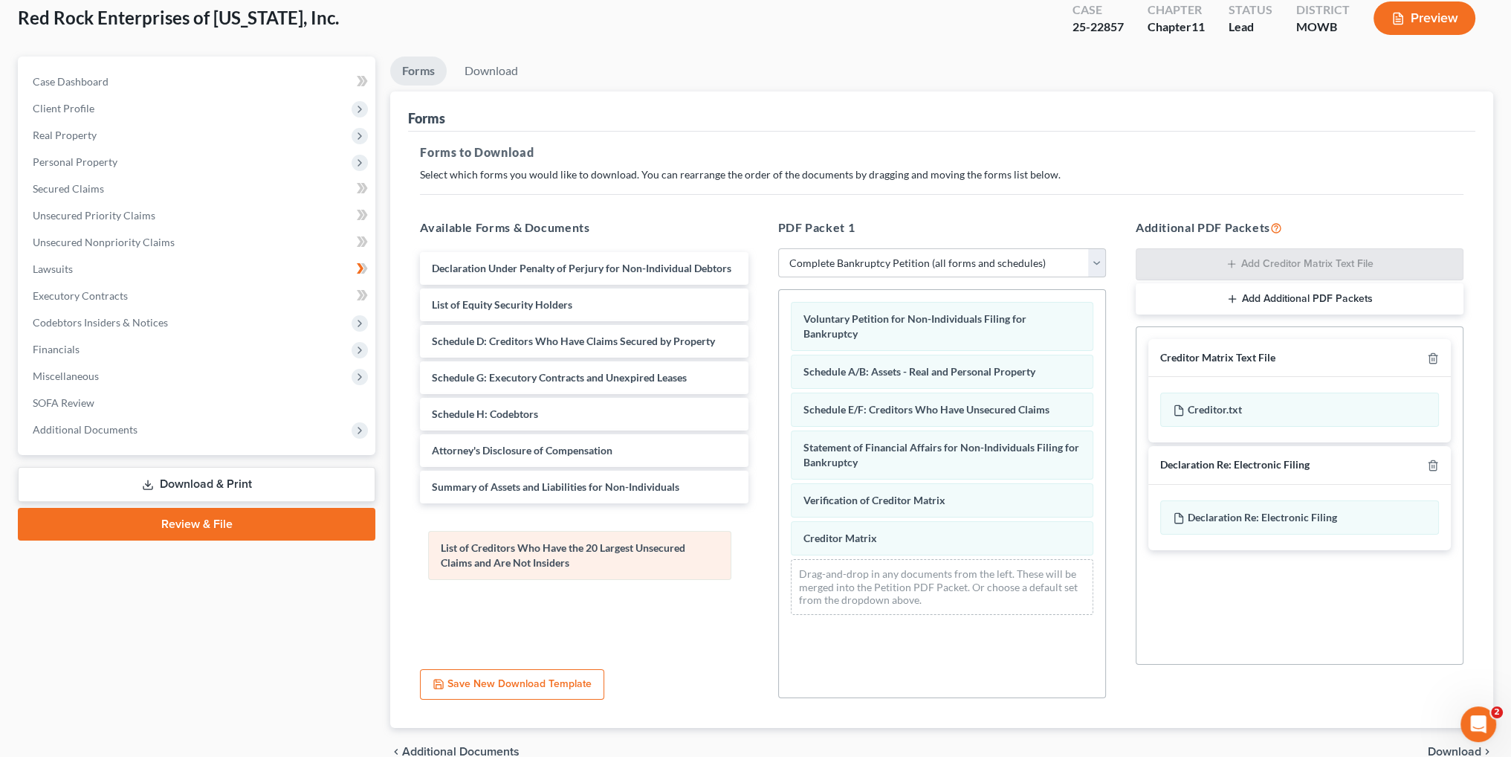
drag, startPoint x: 868, startPoint y: 373, endPoint x: 508, endPoint y: 551, distance: 401.2
click at [779, 551] on div "List of Creditors Who Have the 20 Largest Unsecured Claims and Are Not Insiders…" at bounding box center [942, 458] width 326 height 337
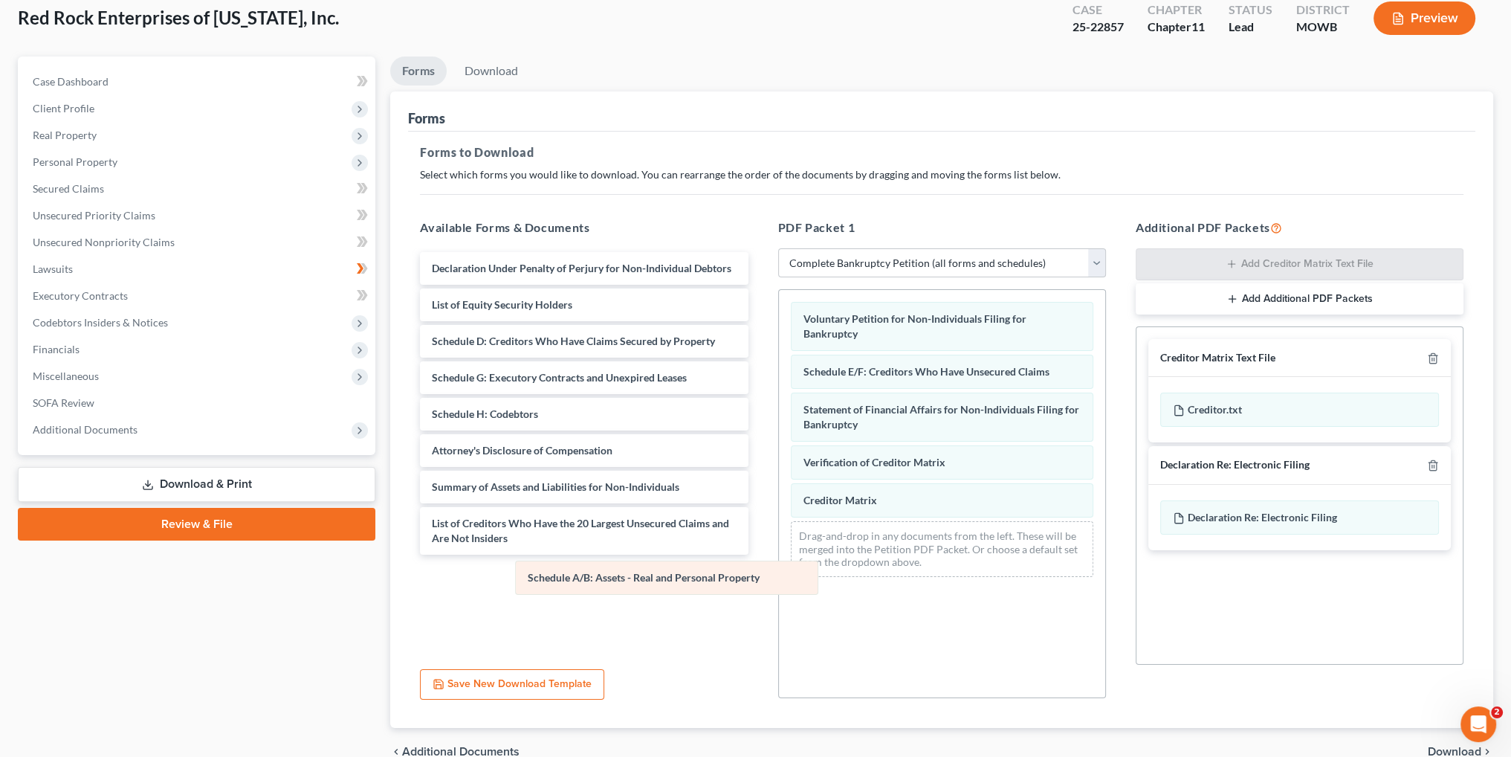
drag, startPoint x: 858, startPoint y: 363, endPoint x: 583, endPoint y: 571, distance: 344.4
click at [779, 571] on div "Schedule A/B: Assets - Real and Personal Property Voluntary Petition for Non-In…" at bounding box center [942, 439] width 326 height 299
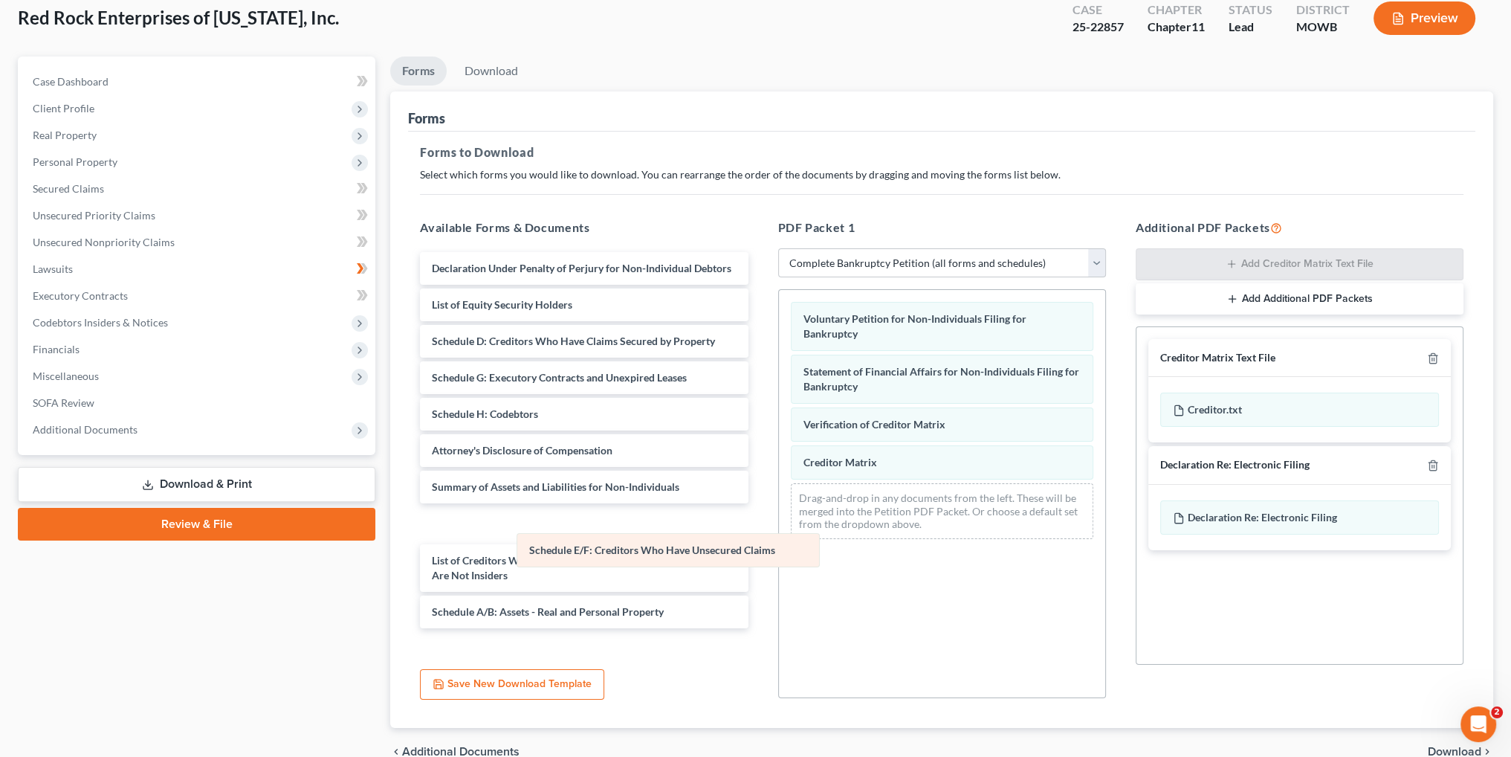
drag, startPoint x: 855, startPoint y: 380, endPoint x: 581, endPoint y: 560, distance: 327.4
click at [779, 551] on div "Schedule E/F: Creditors Who Have Unsecured Claims Voluntary Petition for Non-In…" at bounding box center [942, 420] width 326 height 261
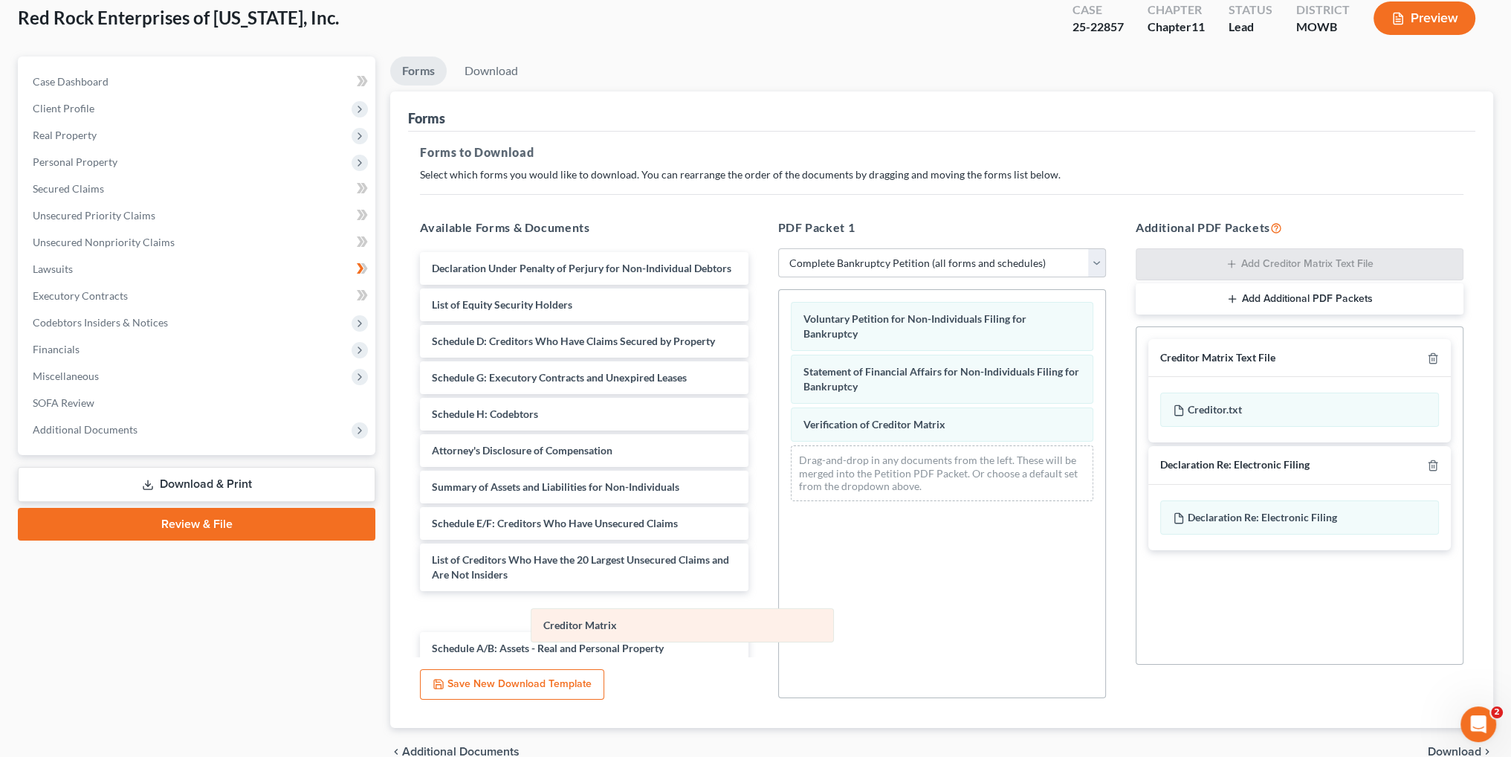
drag, startPoint x: 873, startPoint y: 463, endPoint x: 562, endPoint y: 616, distance: 347.0
click at [779, 513] on div "Creditor Matrix Voluntary Petition for Non-Individuals Filing for Bankruptcy St…" at bounding box center [942, 401] width 326 height 223
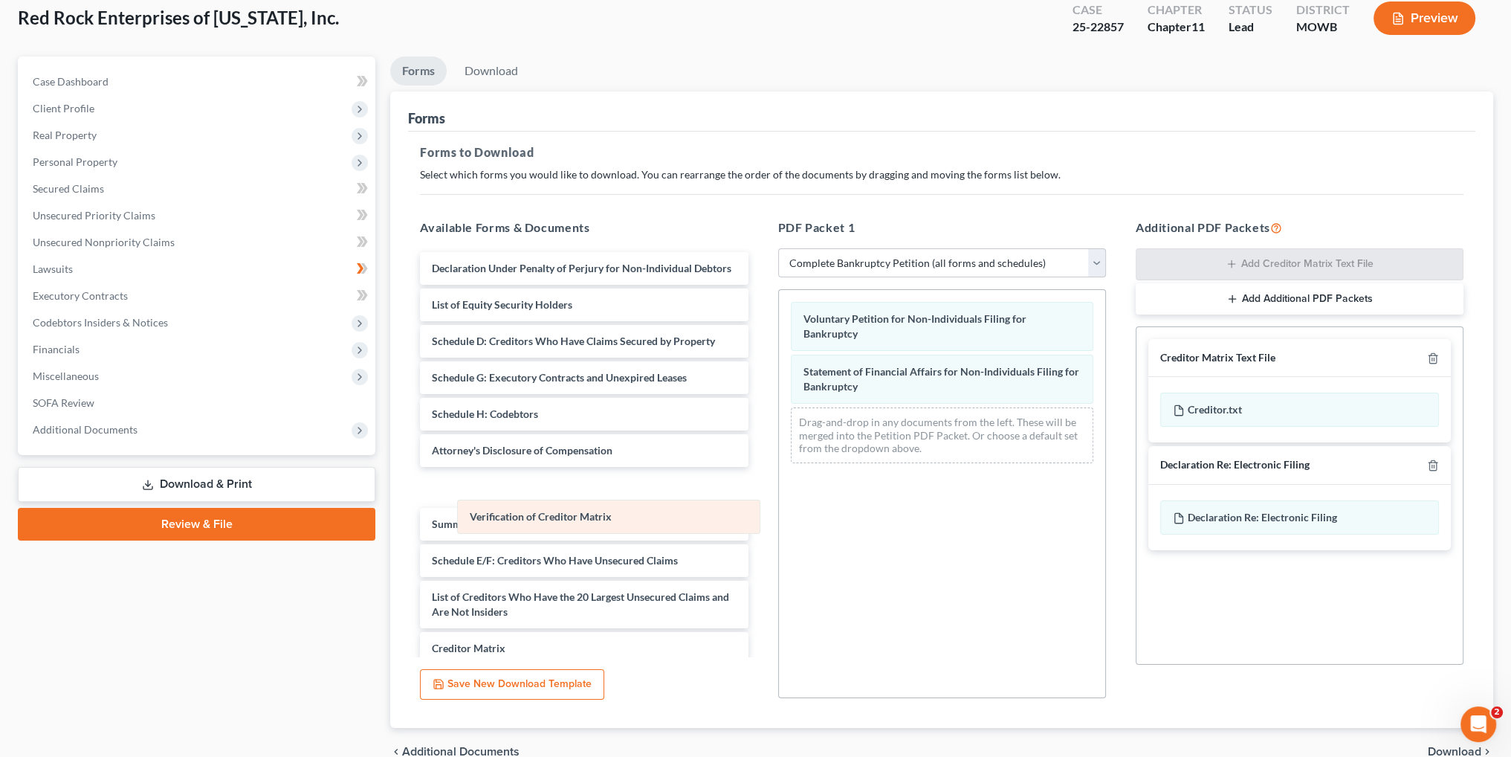
drag, startPoint x: 901, startPoint y: 424, endPoint x: 526, endPoint y: 537, distance: 391.5
click at [779, 475] on div "Verification of Creditor Matrix Voluntary Petition for Non-Individuals Filing f…" at bounding box center [942, 382] width 326 height 185
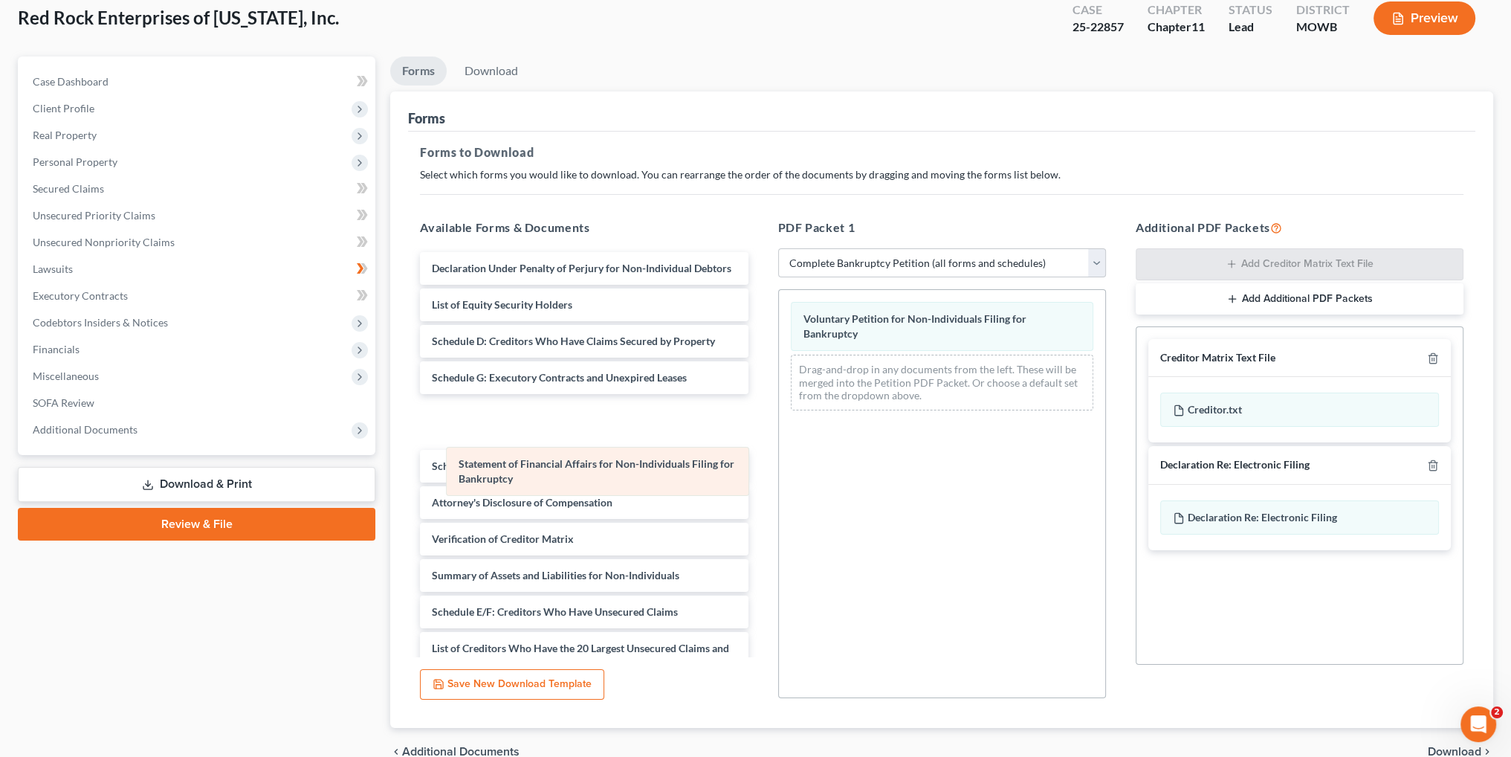
drag, startPoint x: 907, startPoint y: 377, endPoint x: 541, endPoint y: 478, distance: 379.4
click at [779, 422] on div "Statement of Financial Affairs for Non-Individuals Filing for Bankruptcy Volunt…" at bounding box center [942, 356] width 326 height 132
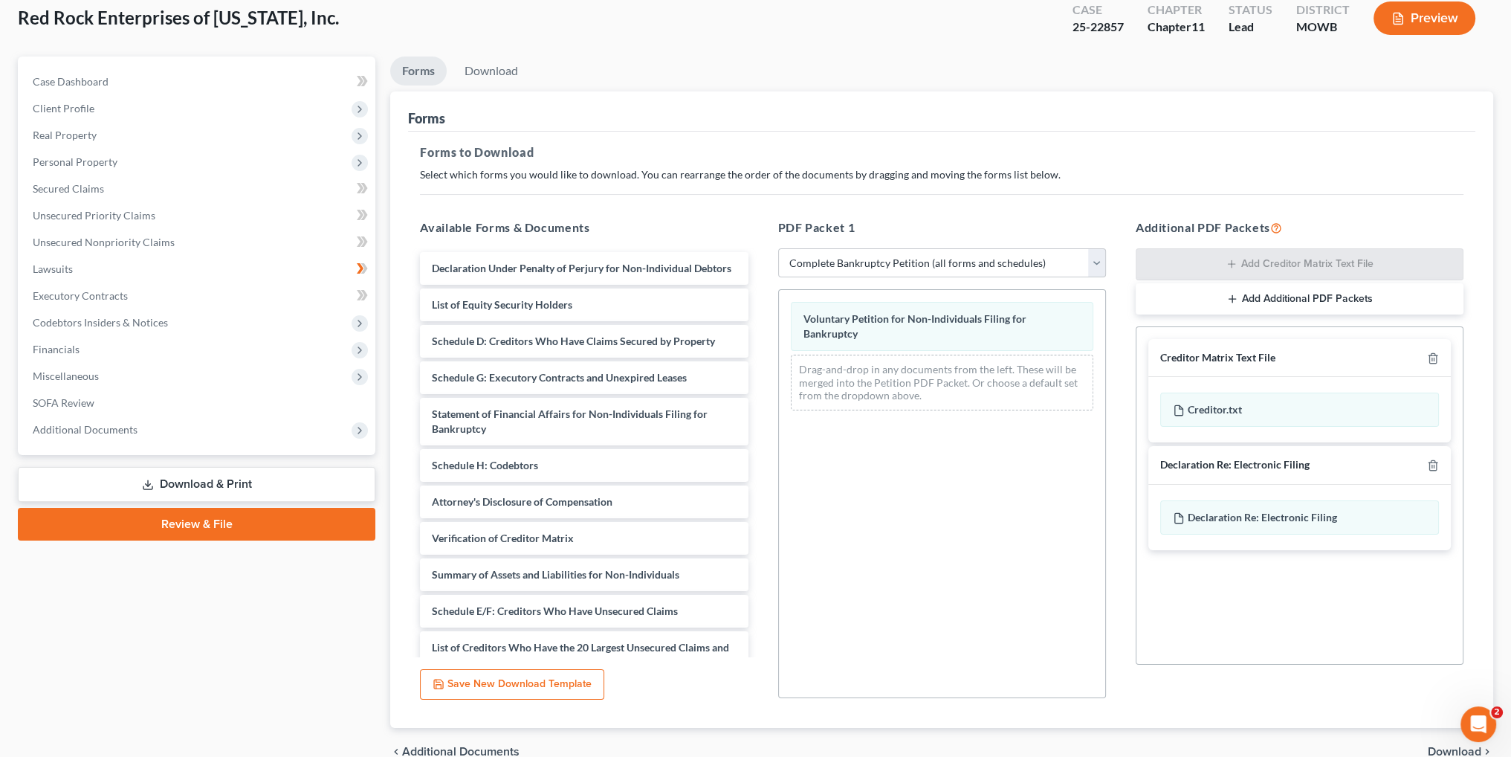
drag, startPoint x: 884, startPoint y: 500, endPoint x: 893, endPoint y: 499, distance: 8.2
click at [885, 500] on div "Voluntary Petition for Non-Individuals Filing for Bankruptcy Drag-and-drop in a…" at bounding box center [942, 493] width 328 height 409
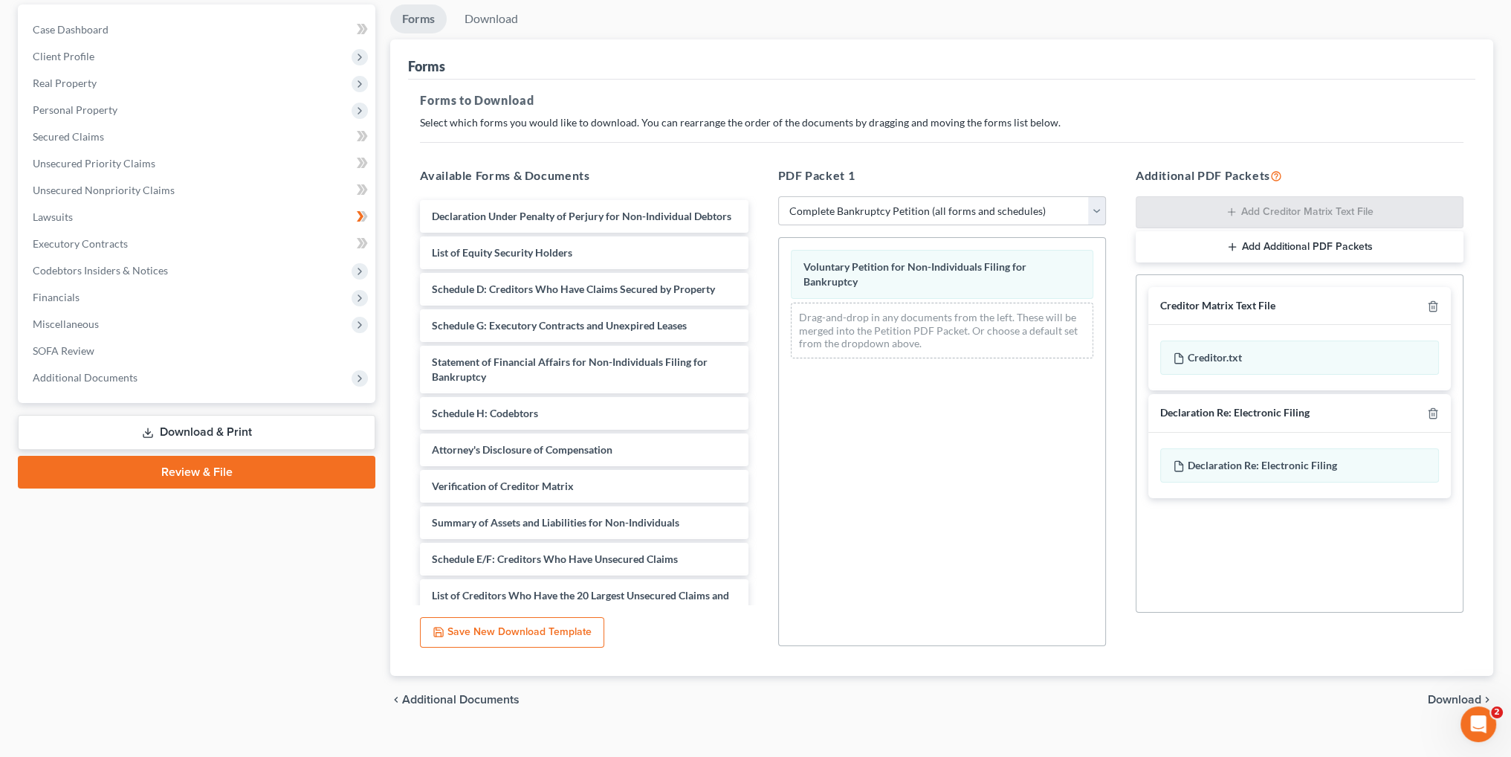
scroll to position [161, 0]
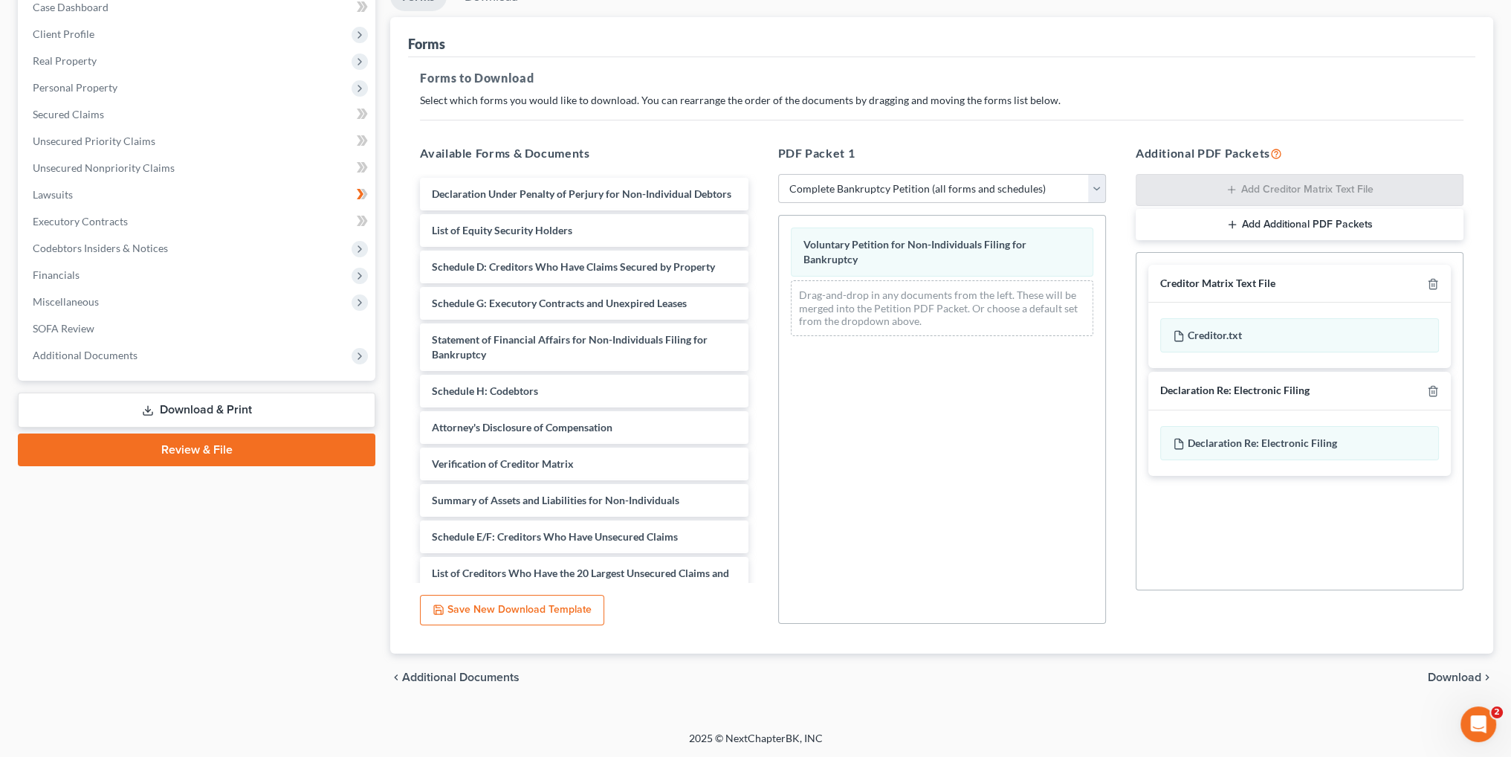
click at [1476, 673] on span "Download" at bounding box center [1455, 677] width 54 height 12
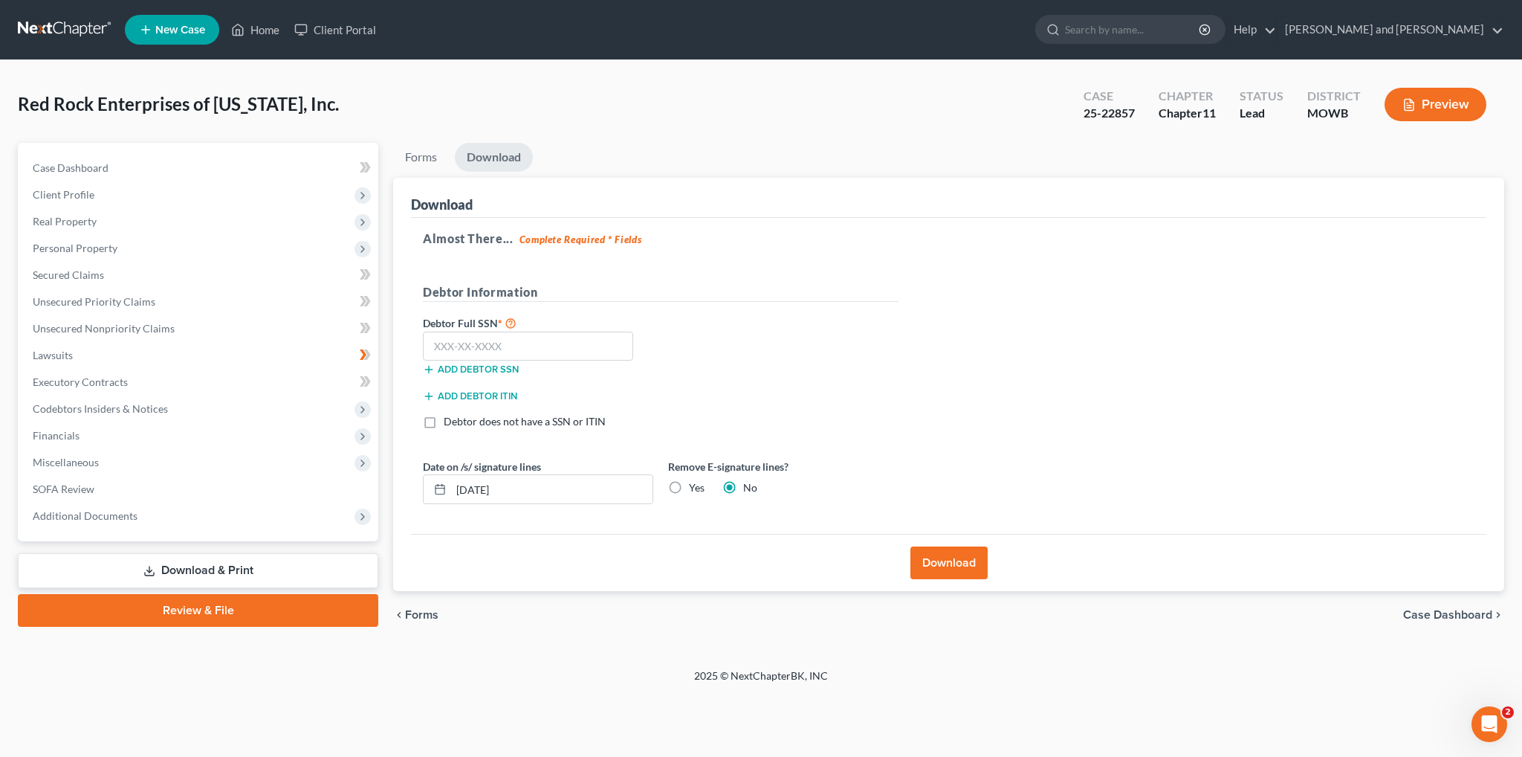
click at [960, 556] on button "Download" at bounding box center [949, 562] width 77 height 33
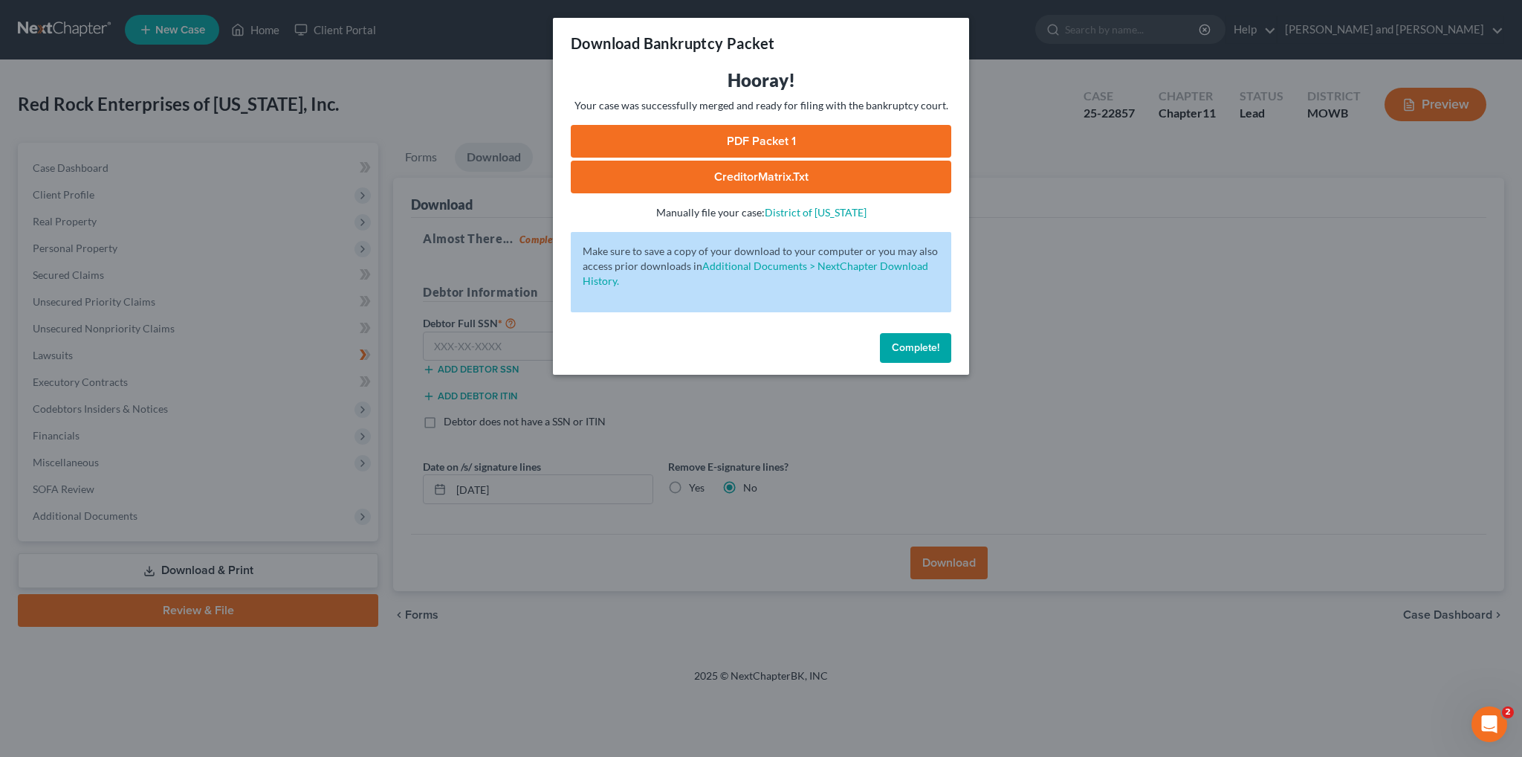
click at [803, 143] on link "PDF Packet 1" at bounding box center [761, 141] width 381 height 33
click at [919, 346] on span "Complete!" at bounding box center [916, 347] width 48 height 13
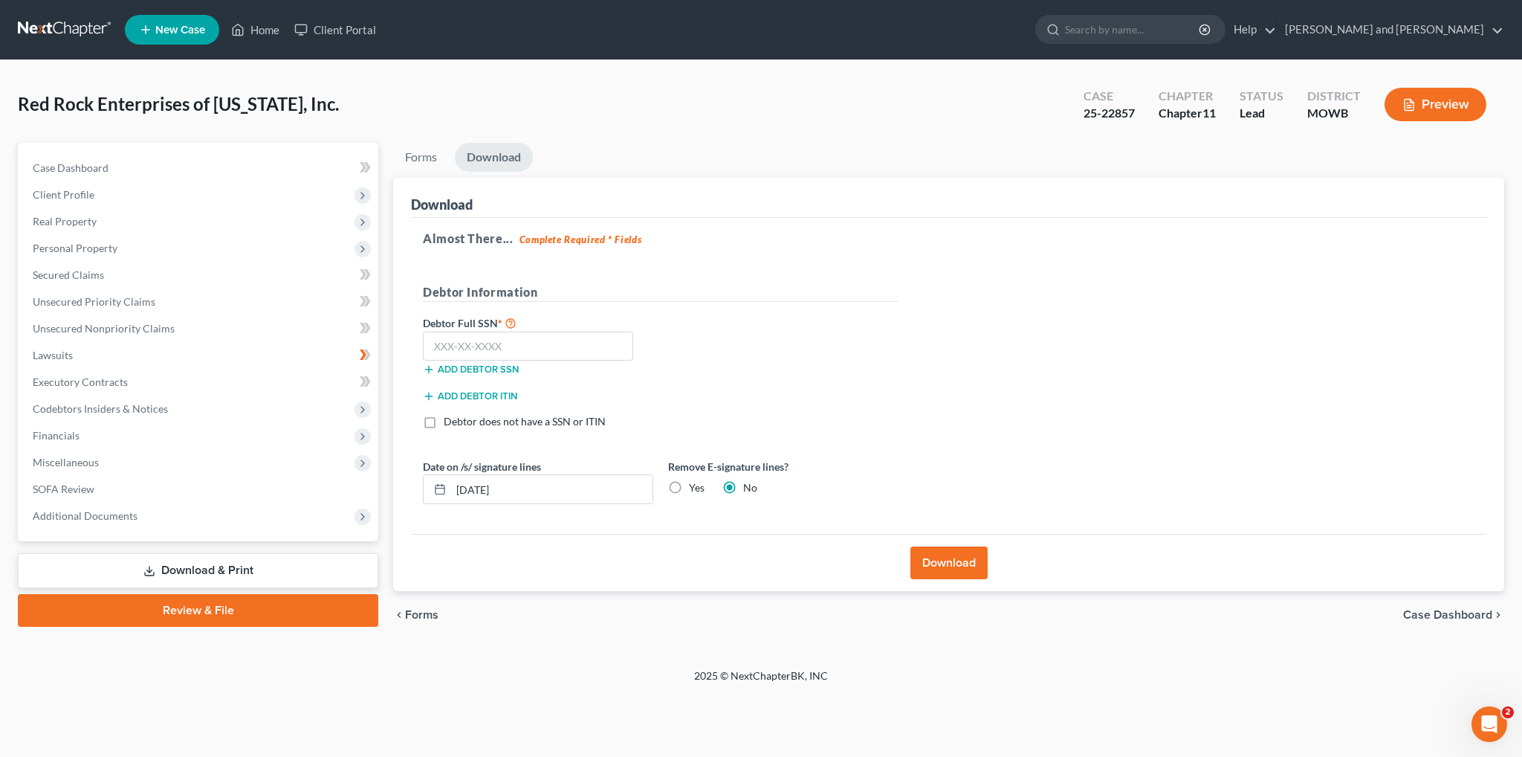
click at [425, 612] on span "Forms" at bounding box center [421, 615] width 33 height 12
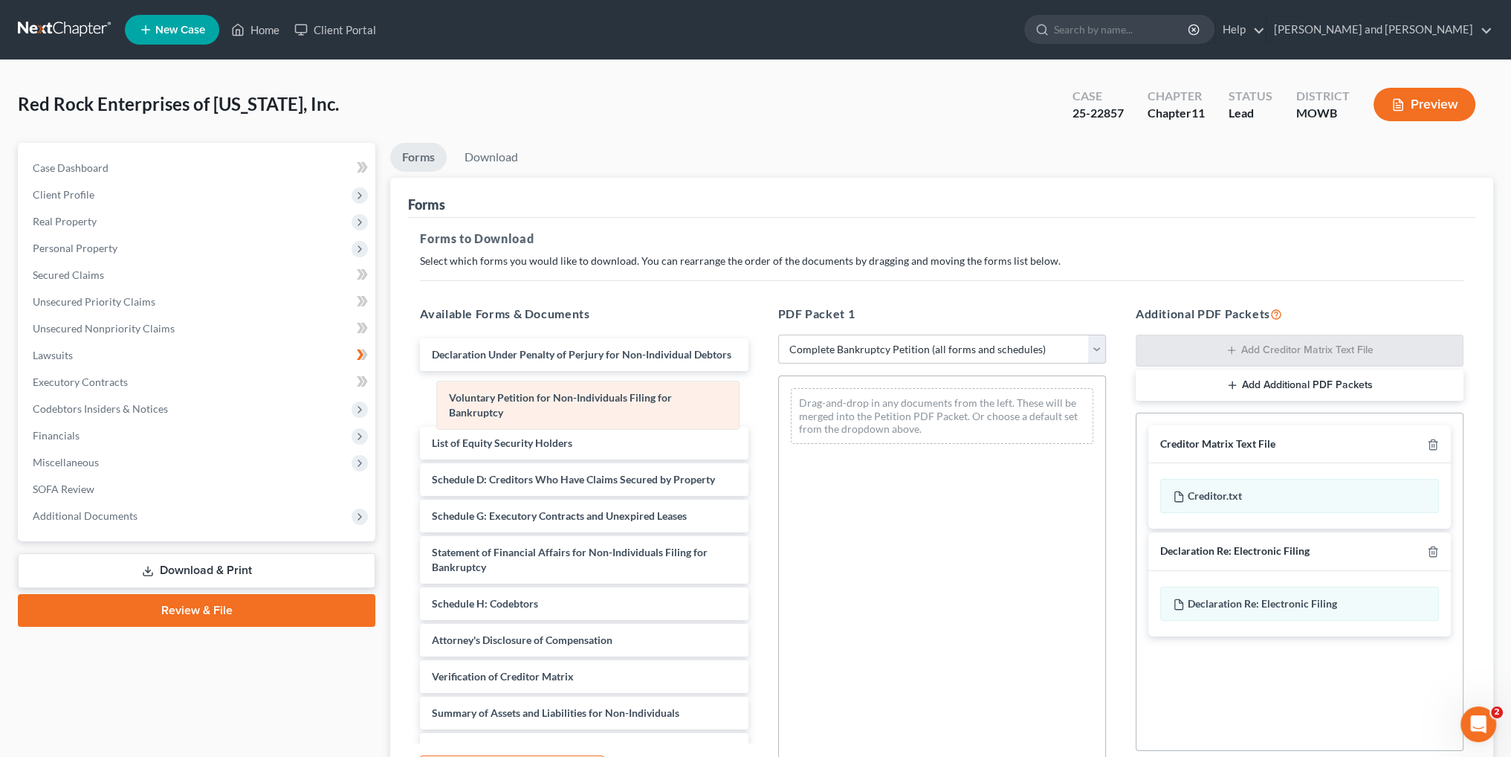
drag, startPoint x: 889, startPoint y: 406, endPoint x: 526, endPoint y: 399, distance: 362.8
click at [779, 399] on div "Voluntary Petition for Non-Individuals Filing for Bankruptcy Voluntary Petition…" at bounding box center [942, 416] width 326 height 80
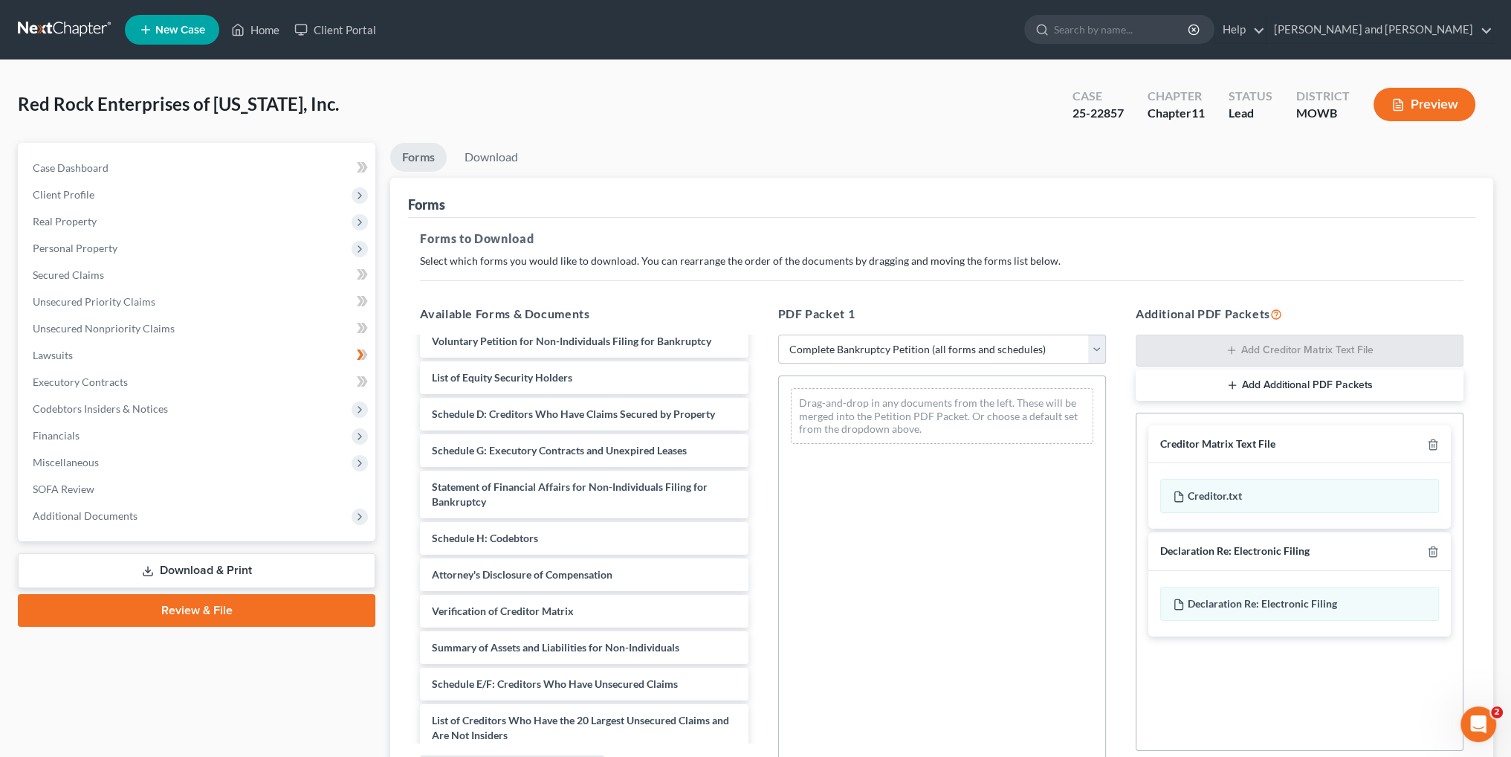
scroll to position [149, 0]
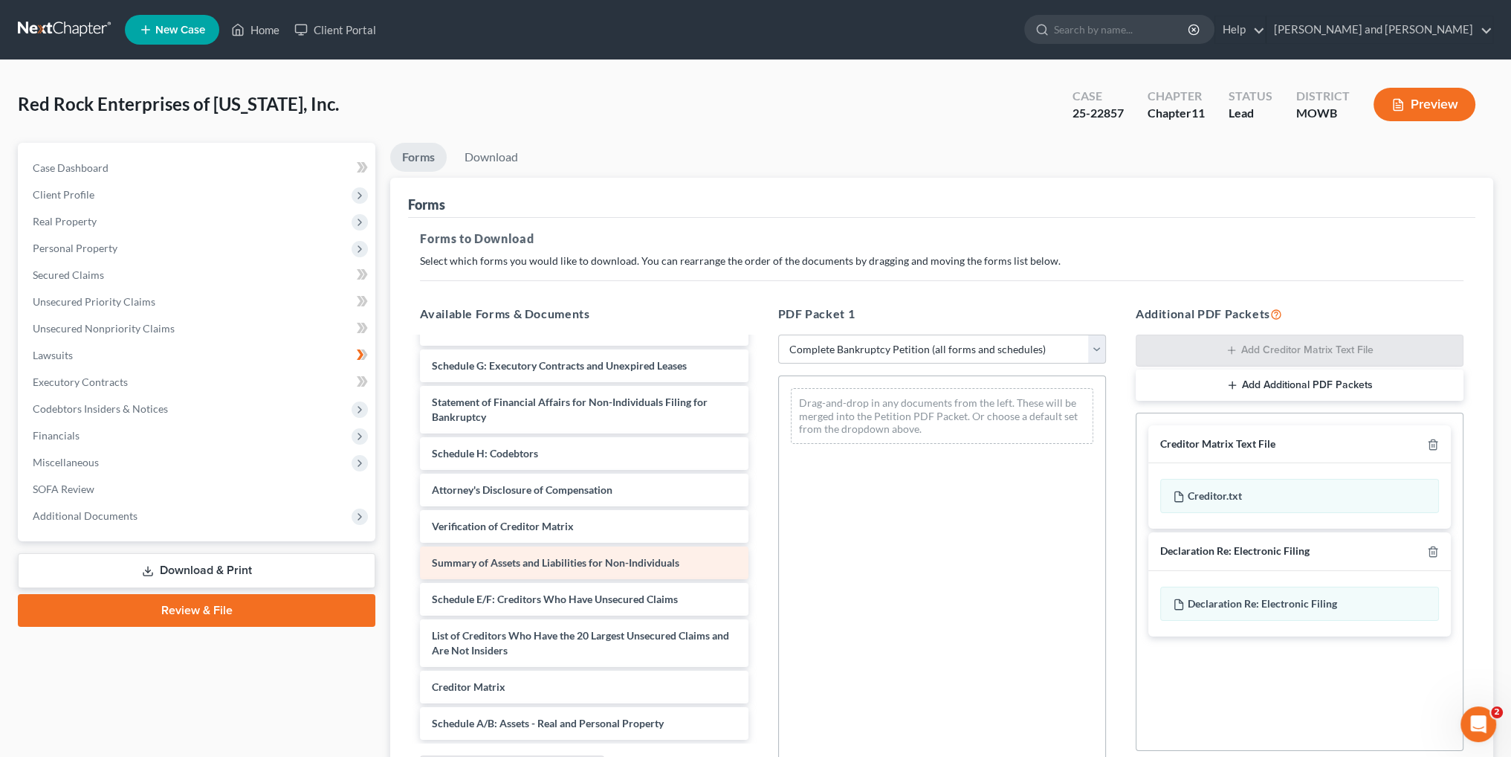
click at [553, 561] on span "Summary of Assets and Liabilities for Non-Individuals" at bounding box center [556, 562] width 248 height 13
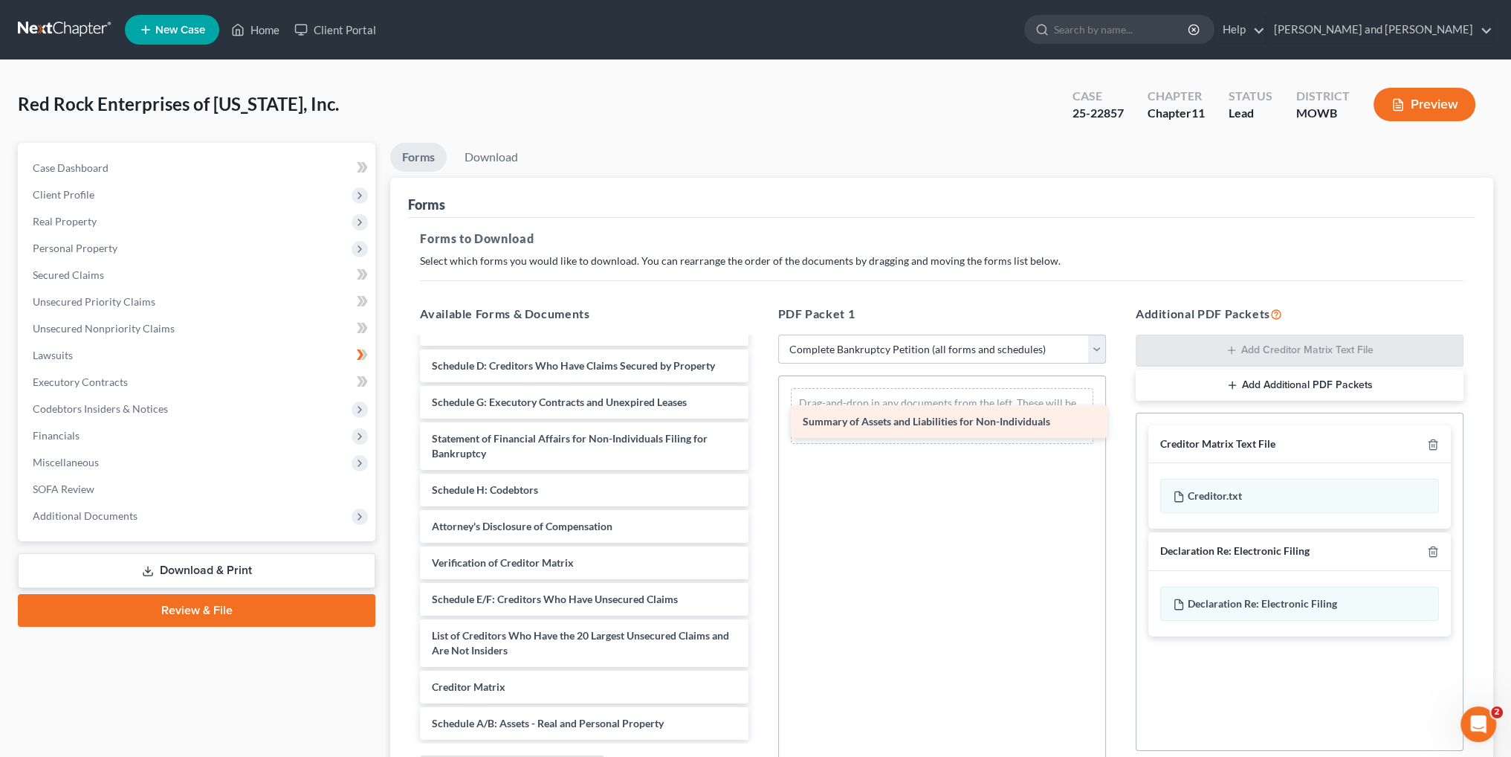
drag, startPoint x: 505, startPoint y: 560, endPoint x: 873, endPoint y: 417, distance: 394.6
click at [760, 417] on div "Summary of Assets and Liabilities for Non-Individuals Declaration Under Penalty…" at bounding box center [584, 489] width 352 height 499
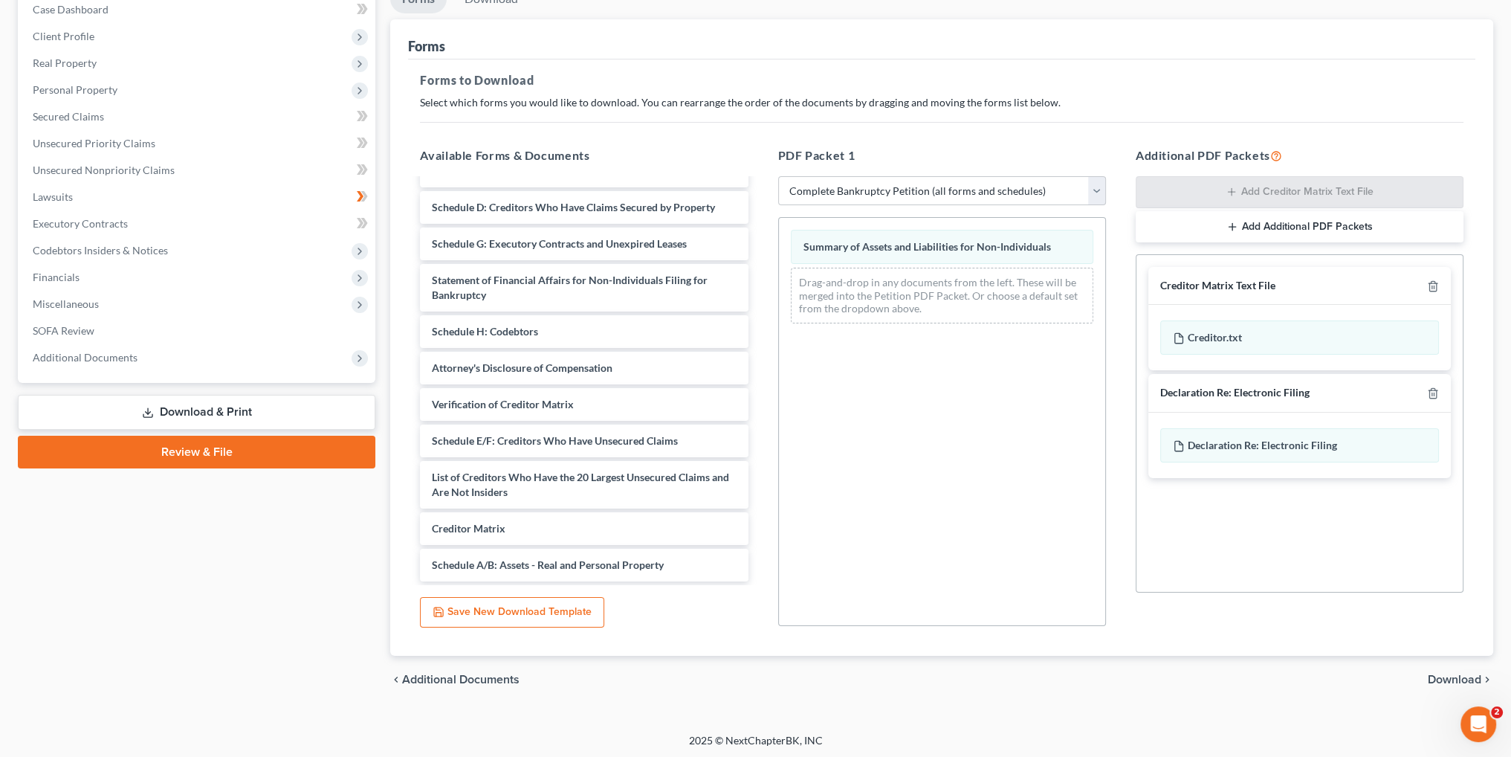
scroll to position [161, 0]
click at [1458, 675] on span "Download" at bounding box center [1455, 677] width 54 height 12
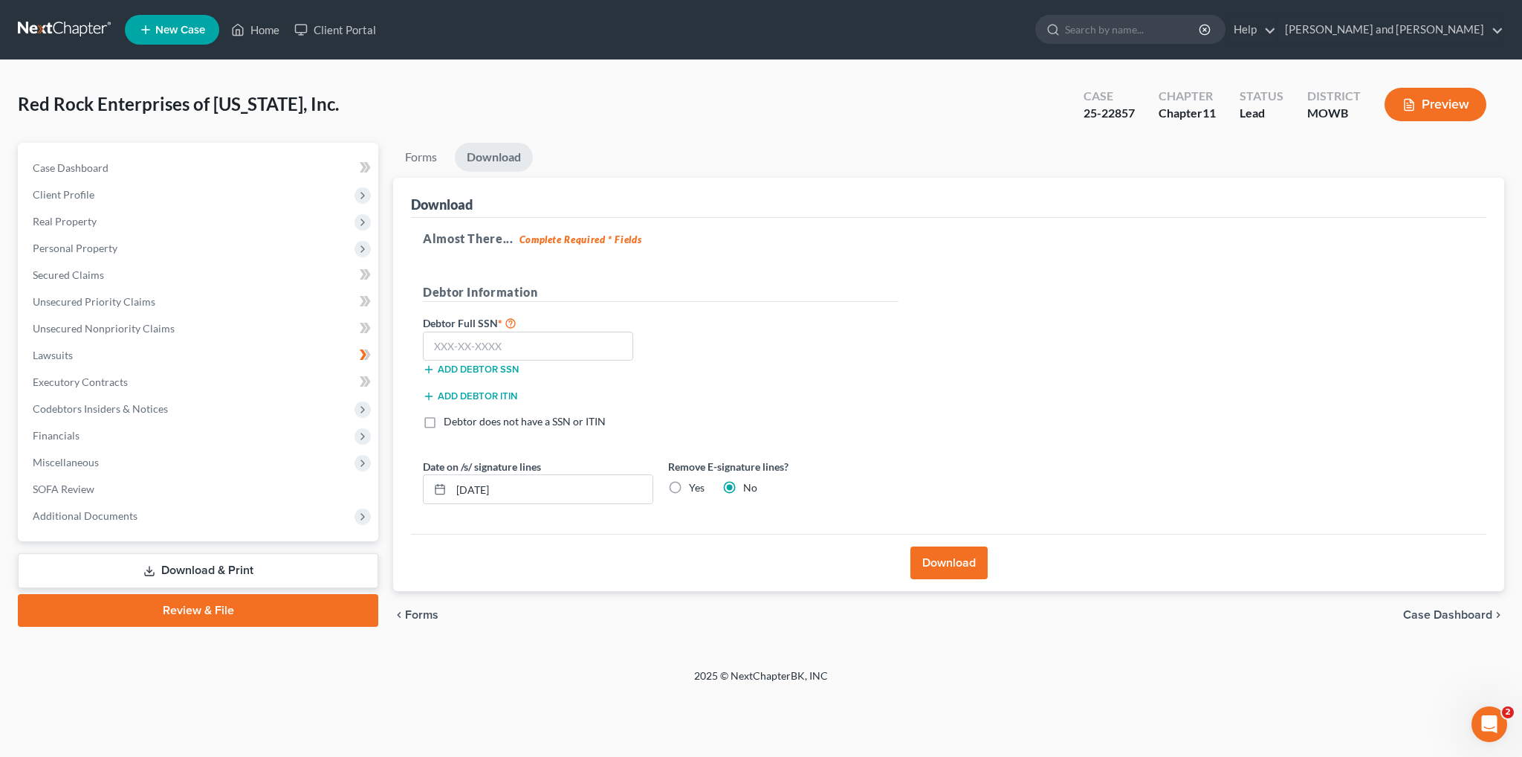
click at [968, 560] on button "Download" at bounding box center [949, 562] width 77 height 33
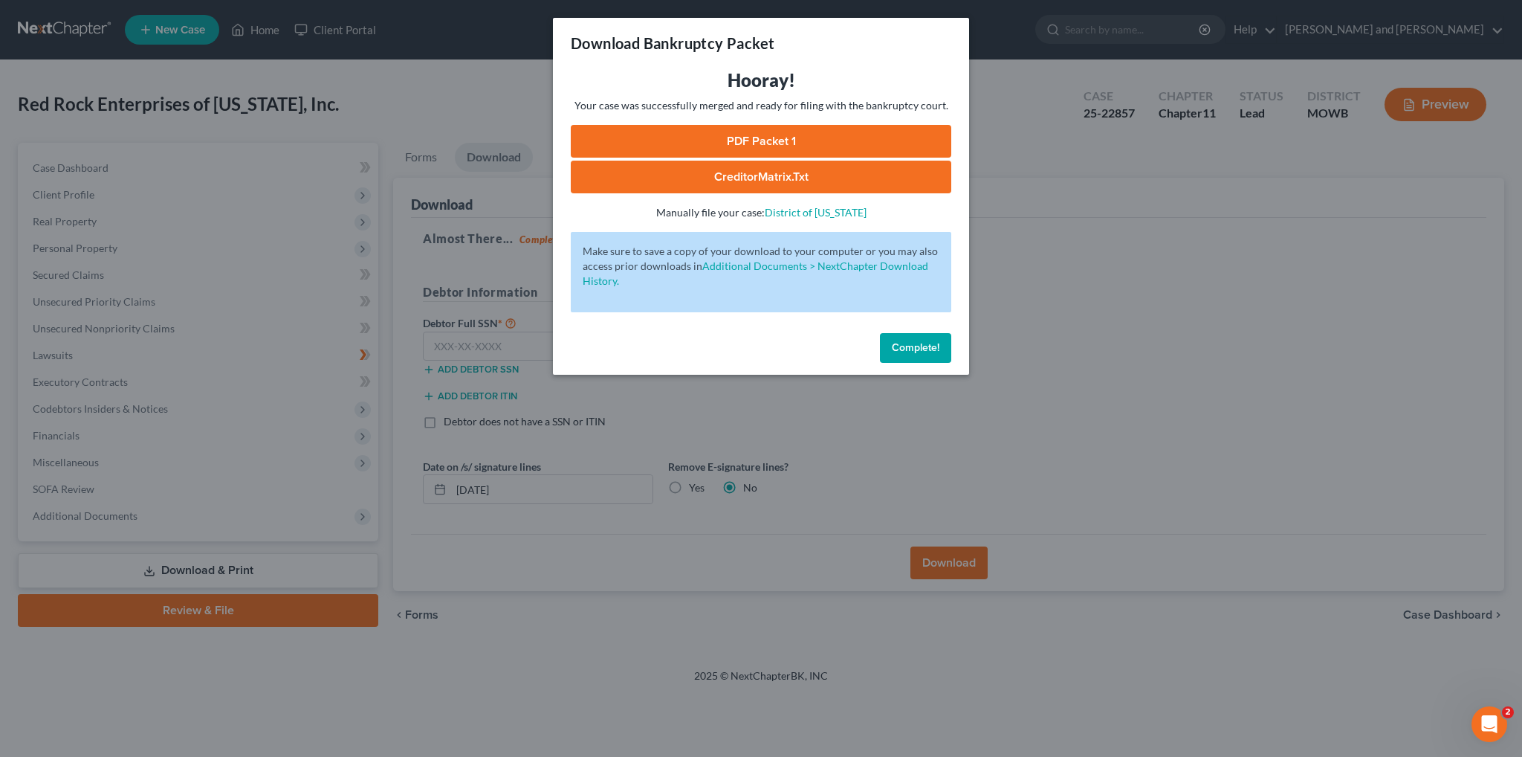
click at [733, 140] on link "PDF Packet 1" at bounding box center [761, 141] width 381 height 33
click at [916, 350] on span "Complete!" at bounding box center [916, 347] width 48 height 13
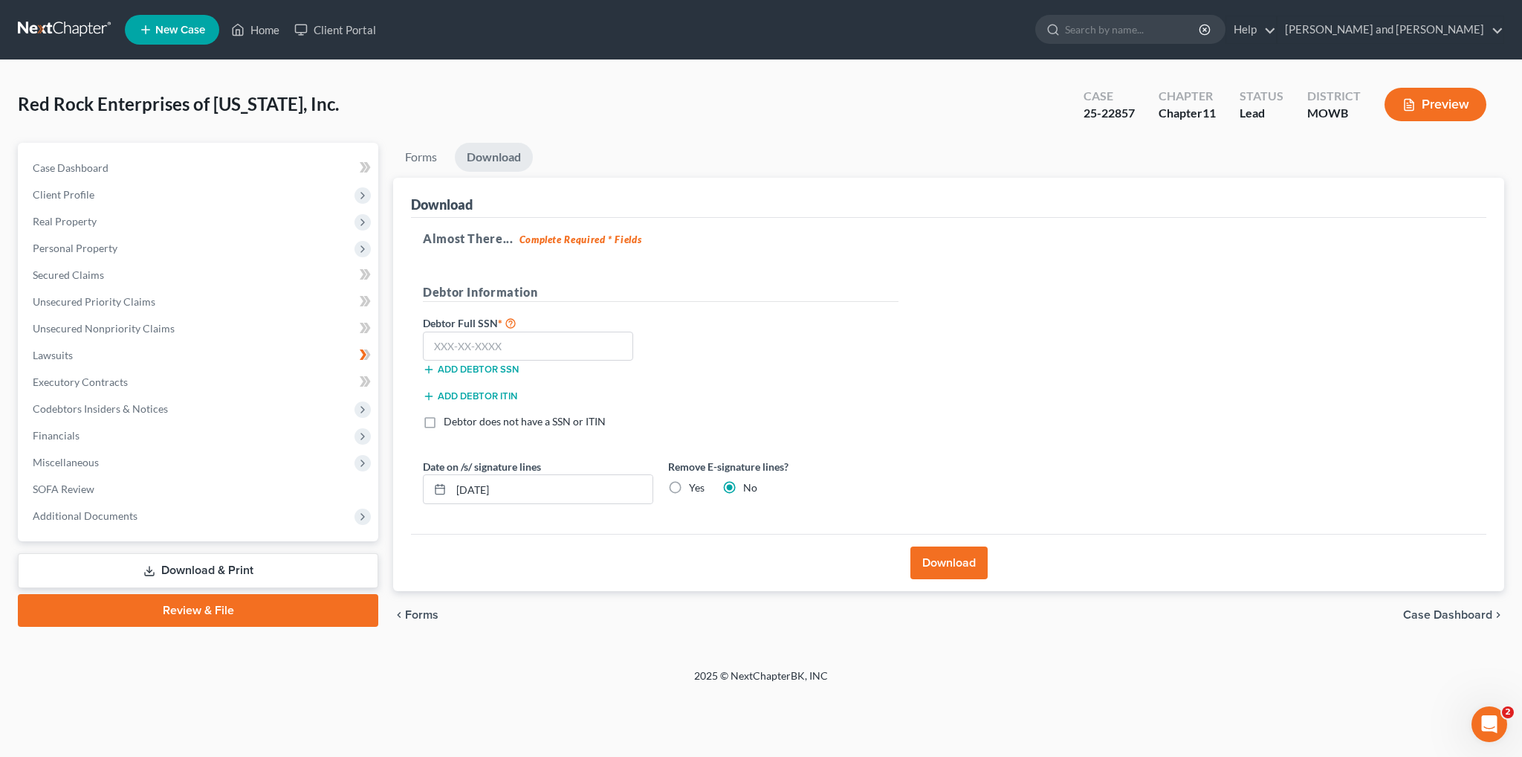
click at [415, 614] on span "Forms" at bounding box center [421, 615] width 33 height 12
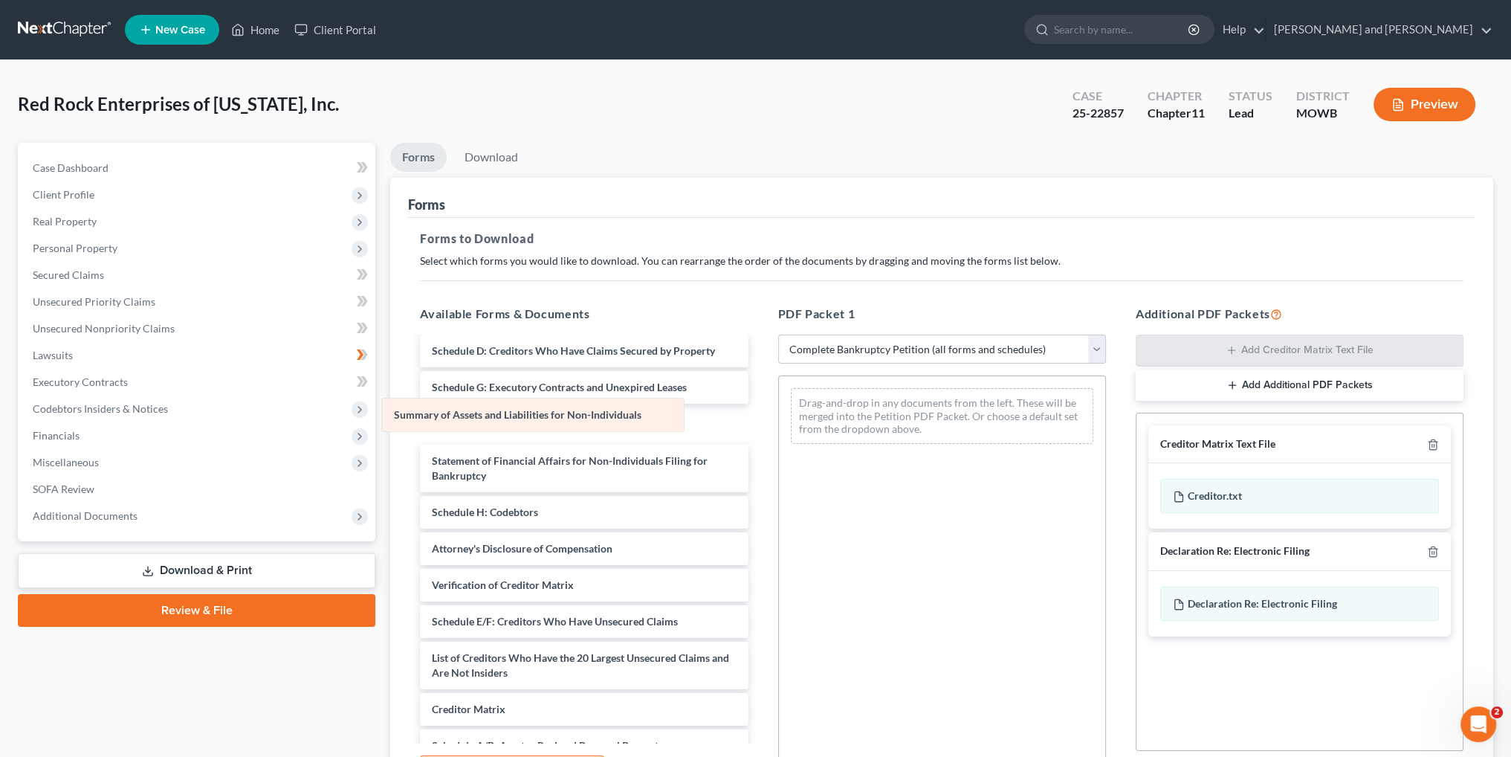
drag, startPoint x: 935, startPoint y: 405, endPoint x: 517, endPoint y: 415, distance: 418.6
click at [779, 415] on div "Summary of Assets and Liabilities for Non-Individuals Summary of Assets and Lia…" at bounding box center [942, 416] width 326 height 80
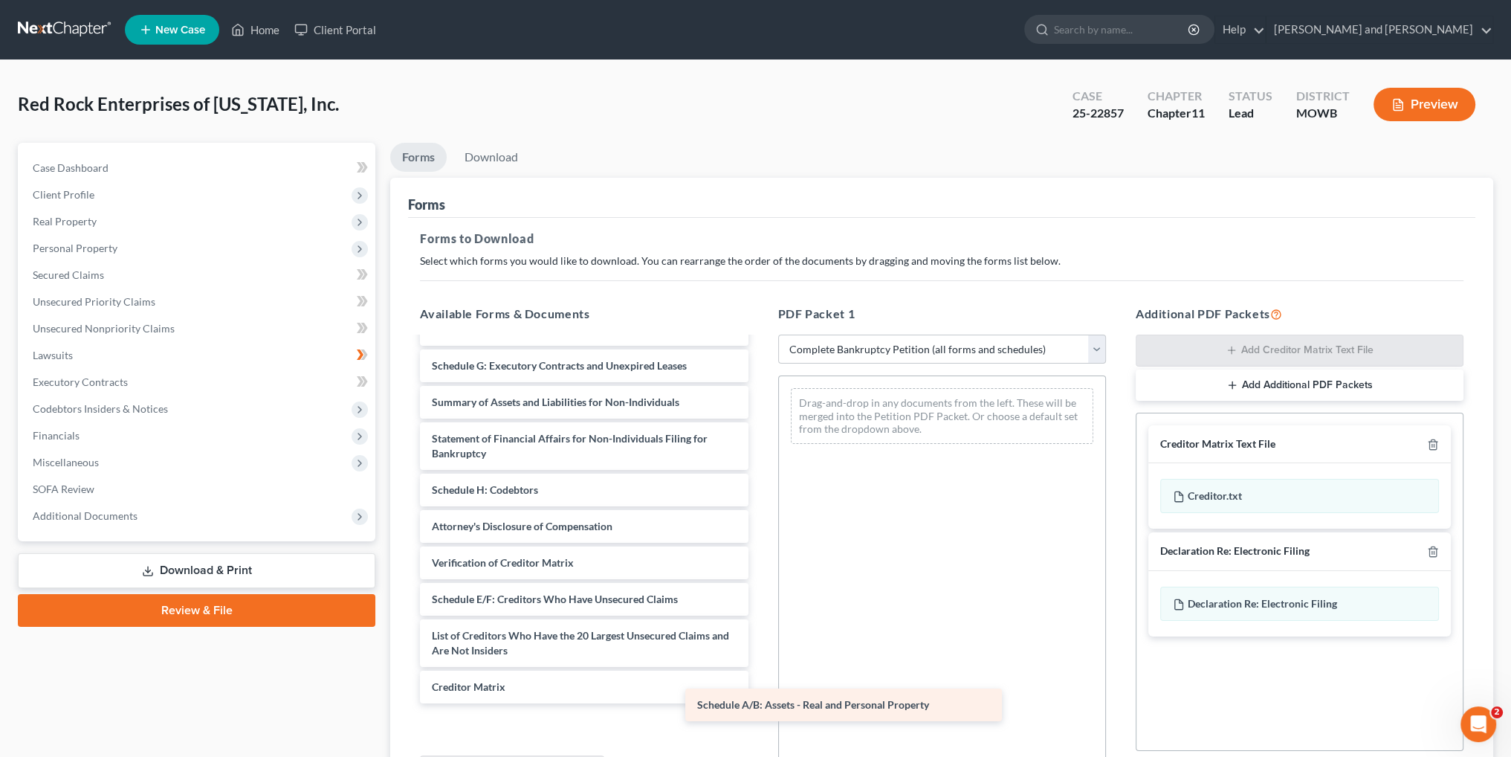
scroll to position [113, 0]
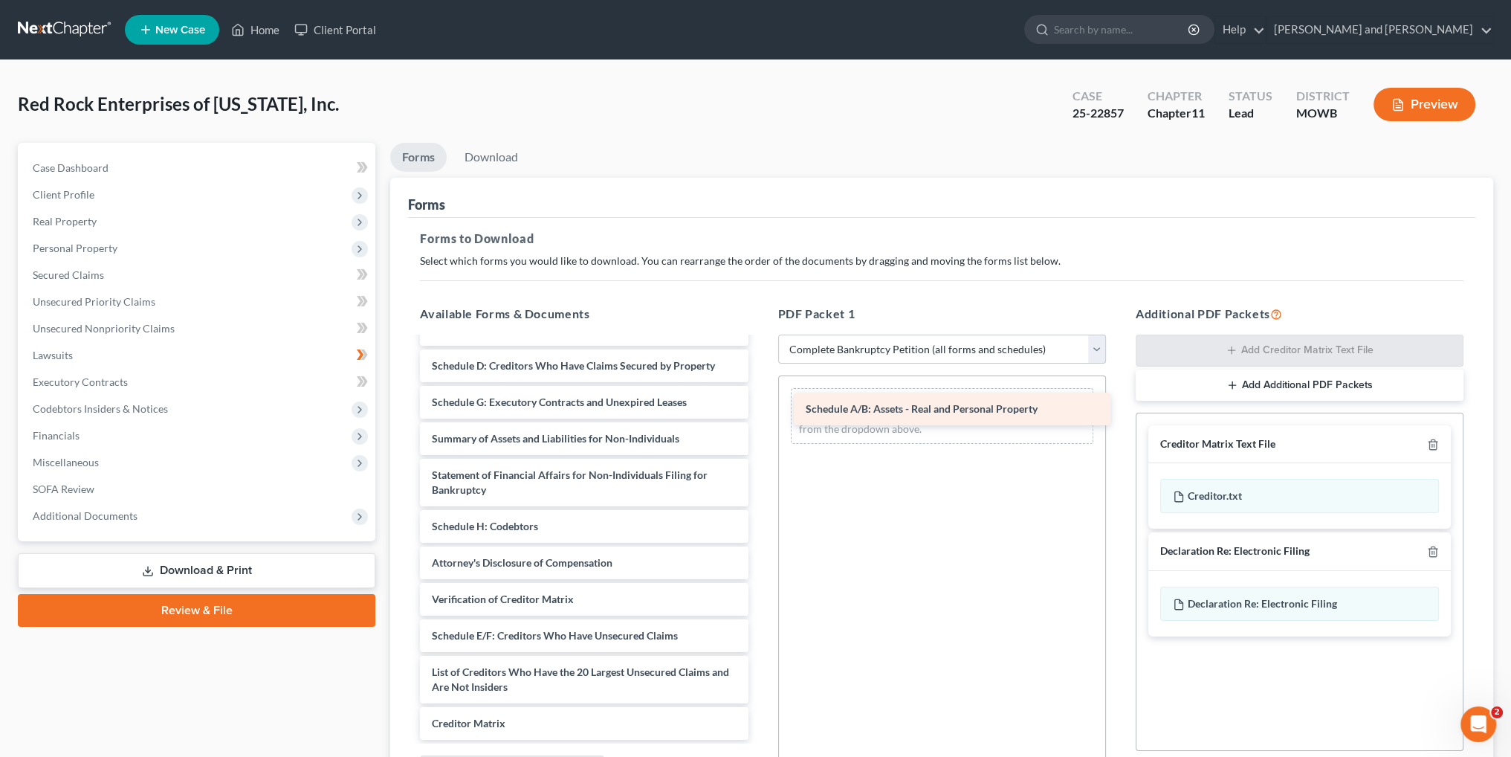
drag, startPoint x: 554, startPoint y: 720, endPoint x: 928, endPoint y: 407, distance: 488.0
click at [760, 407] on div "Schedule A/B: Assets - Real and Personal Property Declaration Under Penalty of …" at bounding box center [584, 489] width 352 height 499
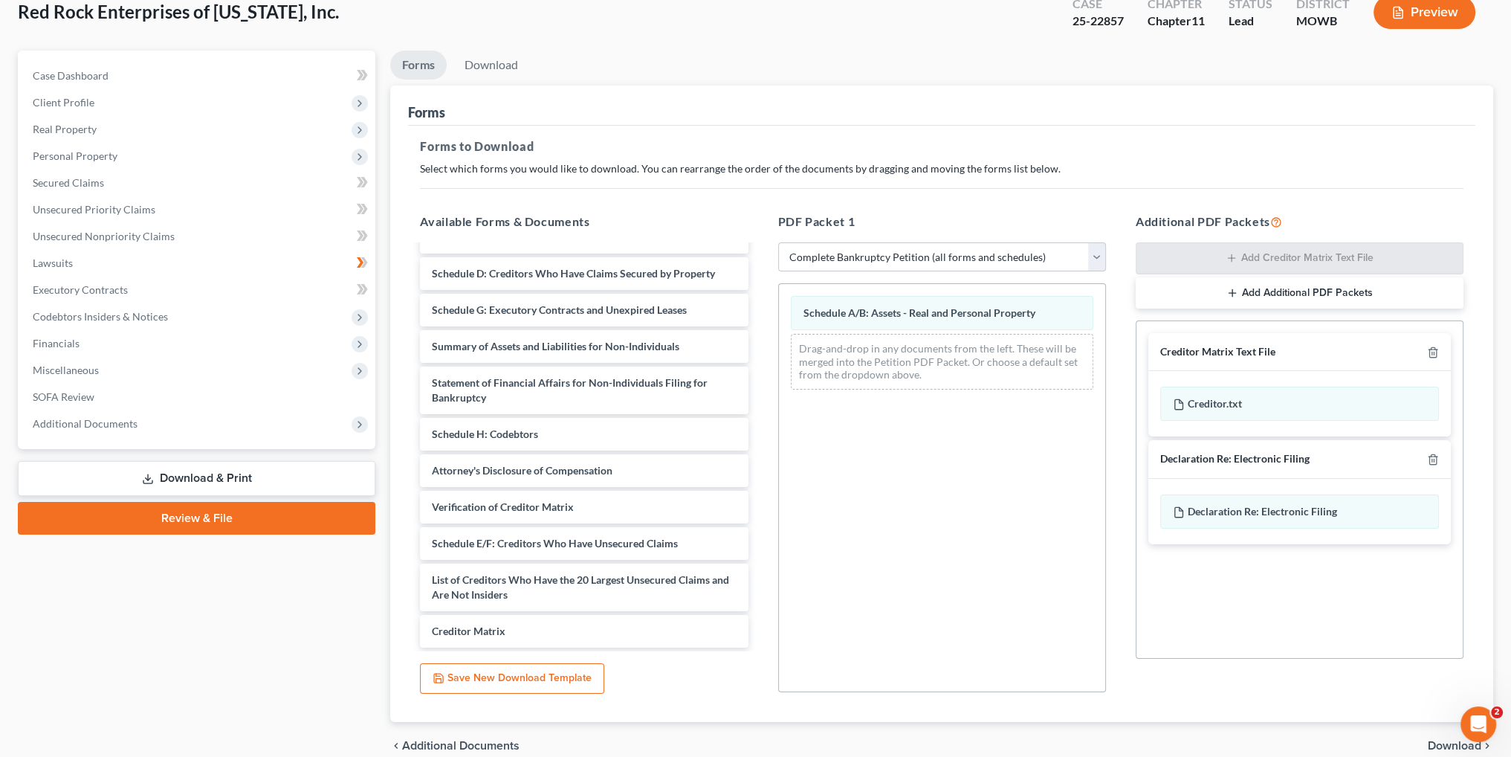
scroll to position [161, 0]
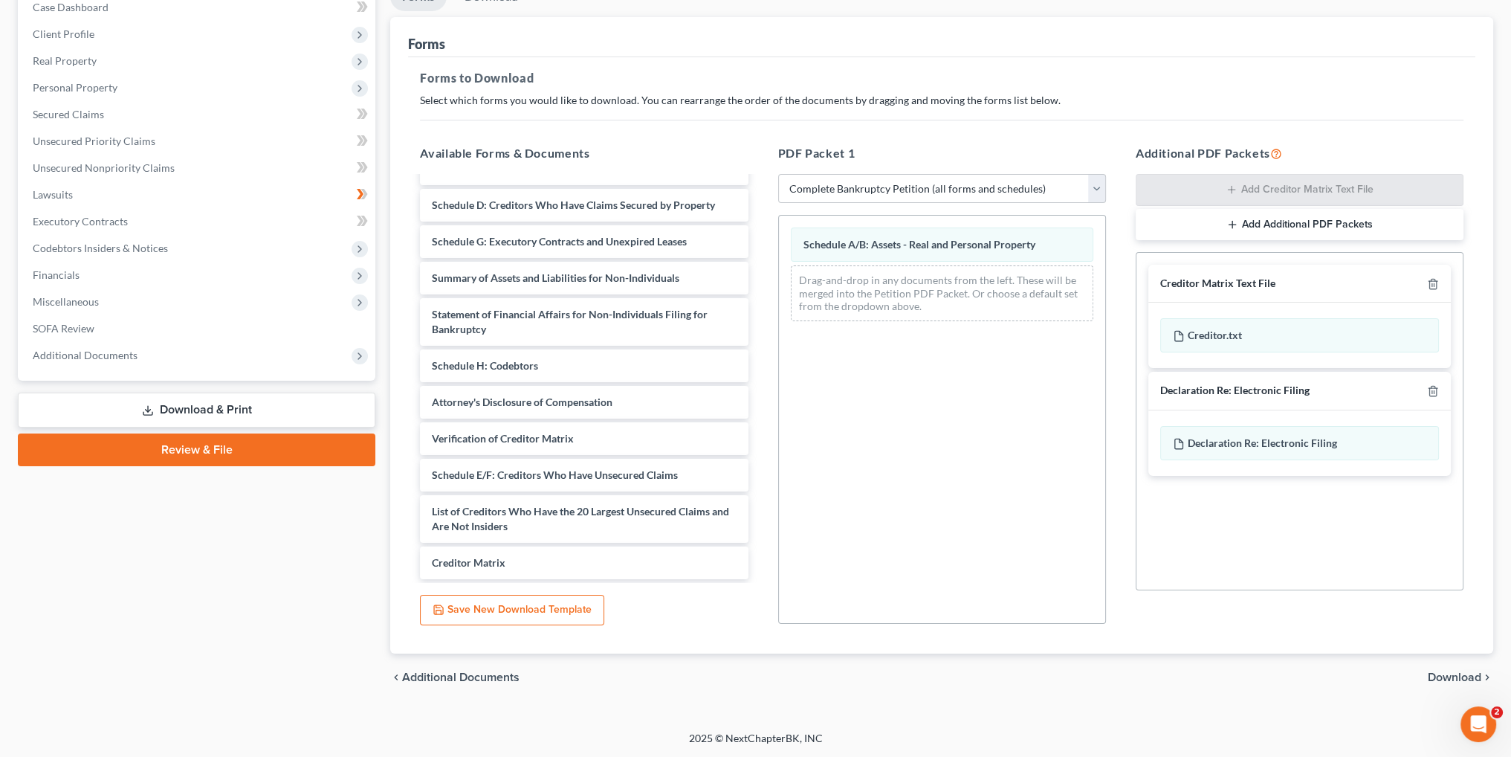
click at [1463, 677] on span "Download" at bounding box center [1455, 677] width 54 height 12
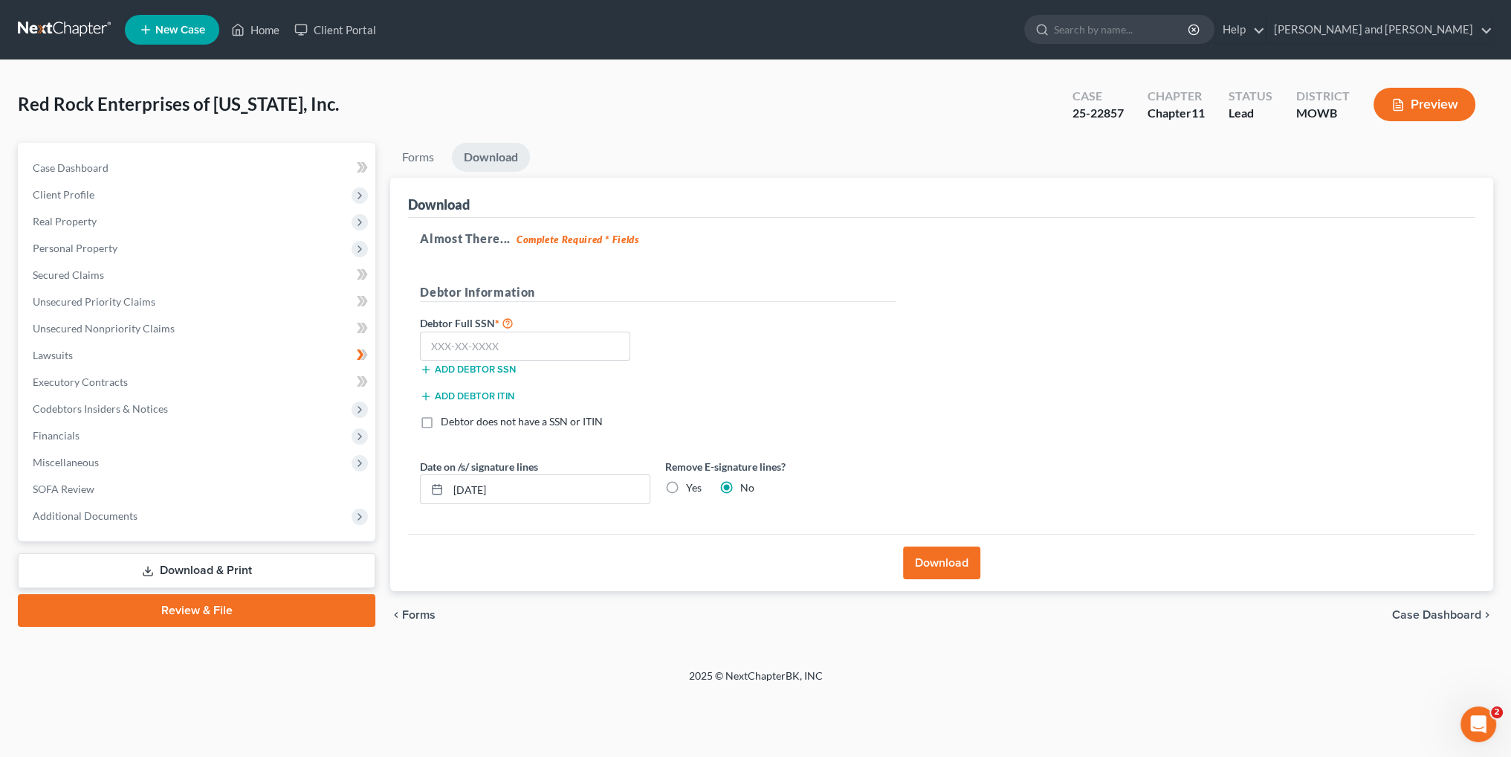
scroll to position [0, 0]
click at [947, 560] on button "Download" at bounding box center [949, 562] width 77 height 33
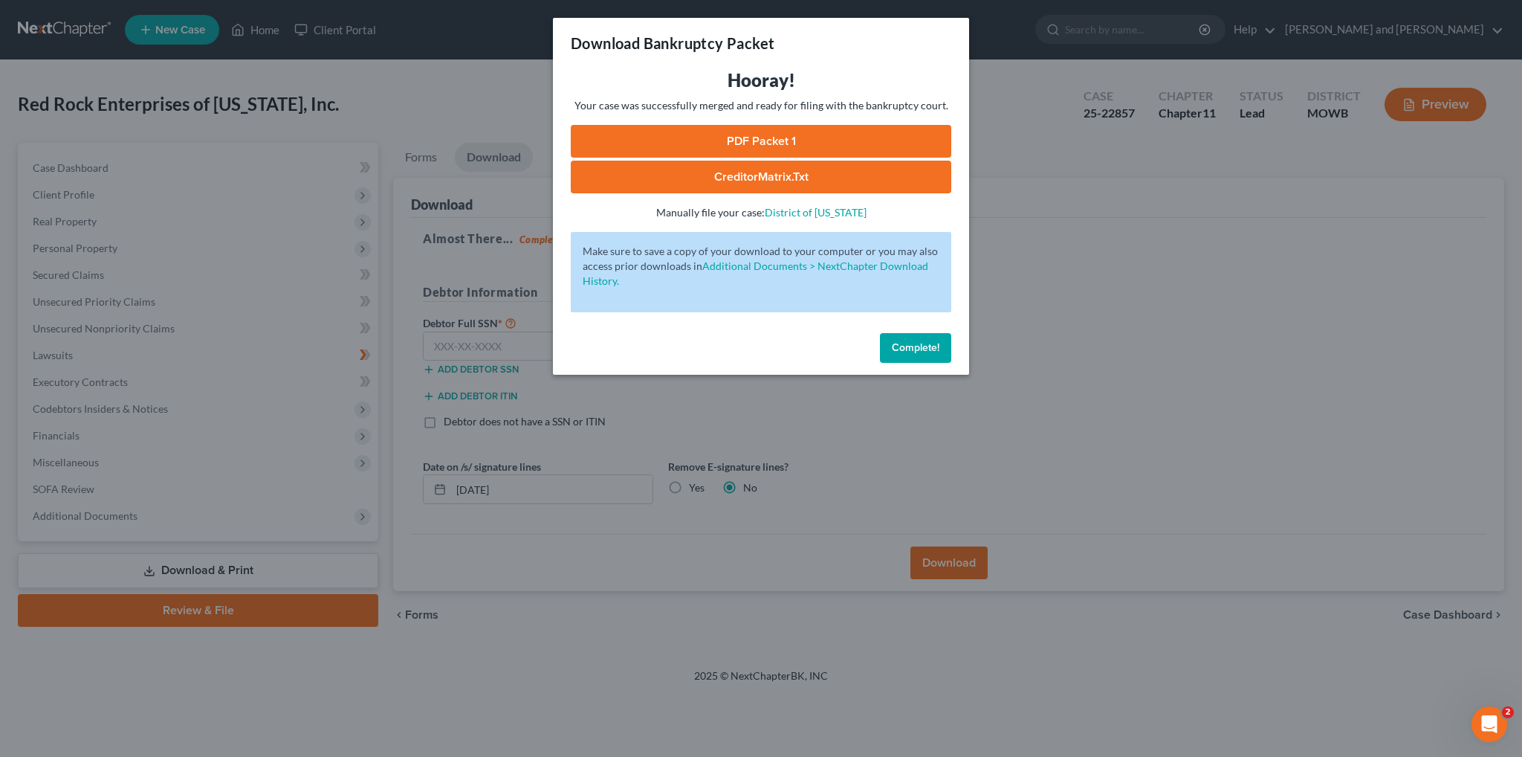
click at [783, 141] on link "PDF Packet 1" at bounding box center [761, 141] width 381 height 33
click at [919, 346] on span "Complete!" at bounding box center [916, 347] width 48 height 13
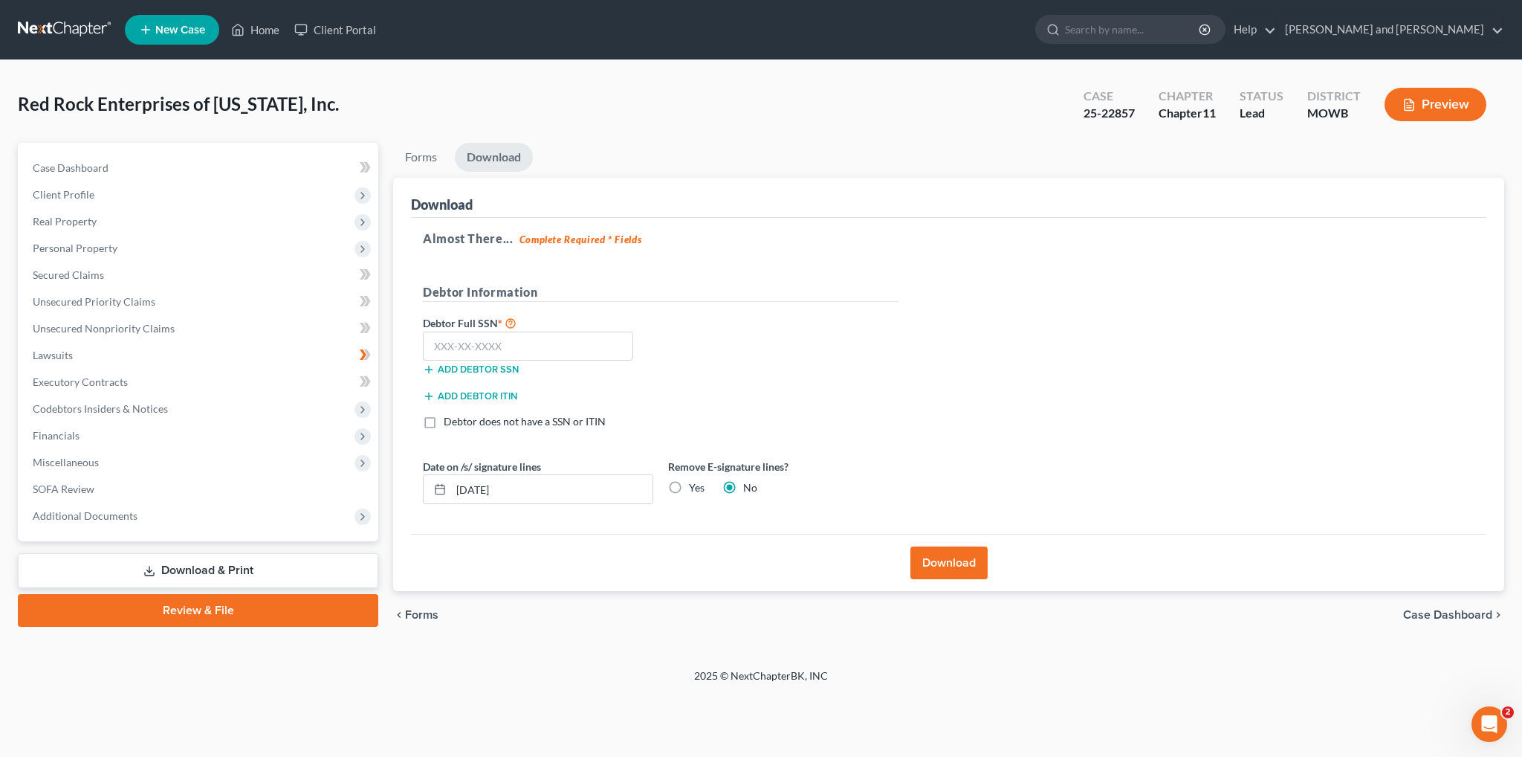
click at [430, 614] on span "Forms" at bounding box center [421, 615] width 33 height 12
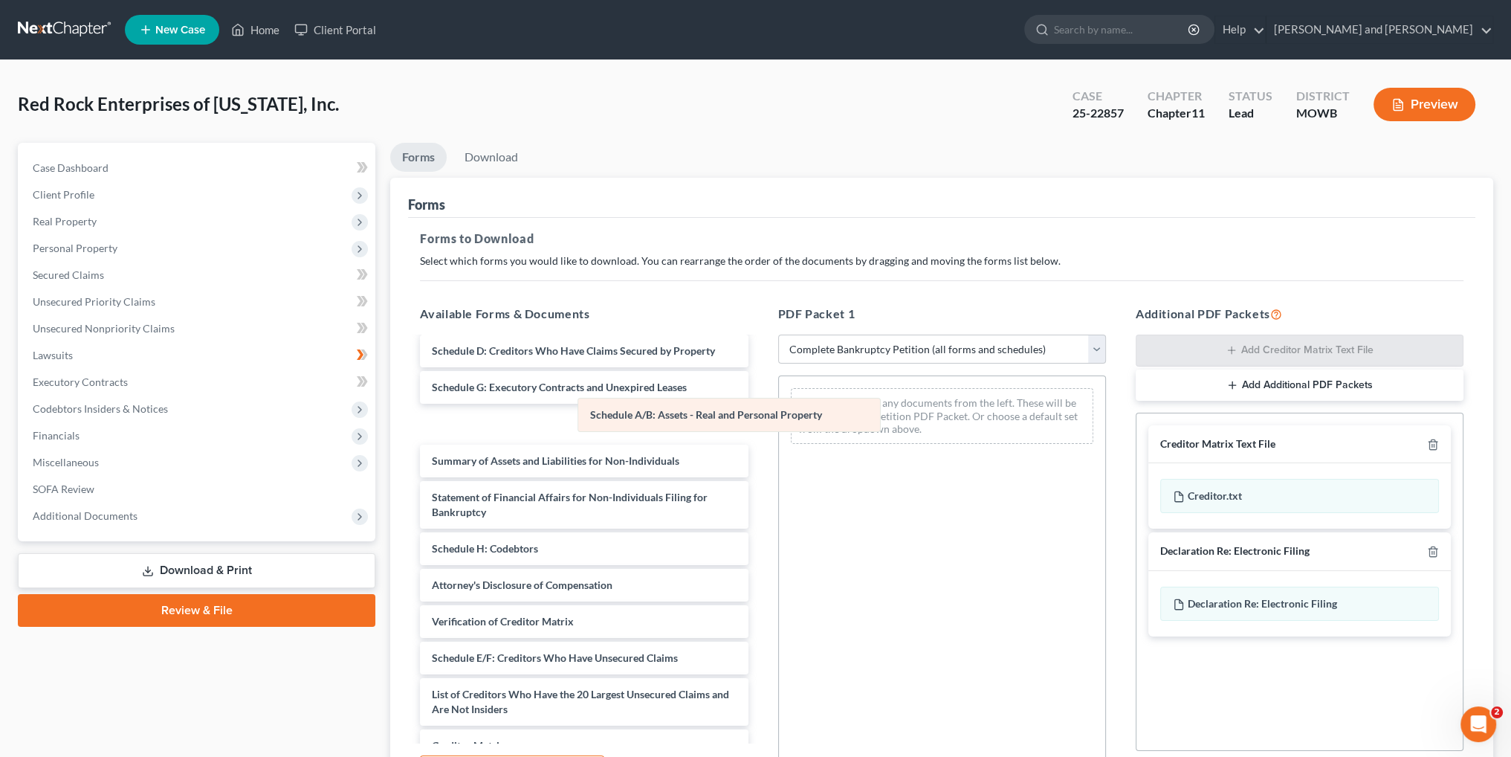
drag, startPoint x: 921, startPoint y: 413, endPoint x: 612, endPoint y: 429, distance: 308.9
click at [779, 429] on div "Schedule A/B: Assets - Real and Personal Property Schedule A/B: Assets - Real a…" at bounding box center [942, 416] width 326 height 80
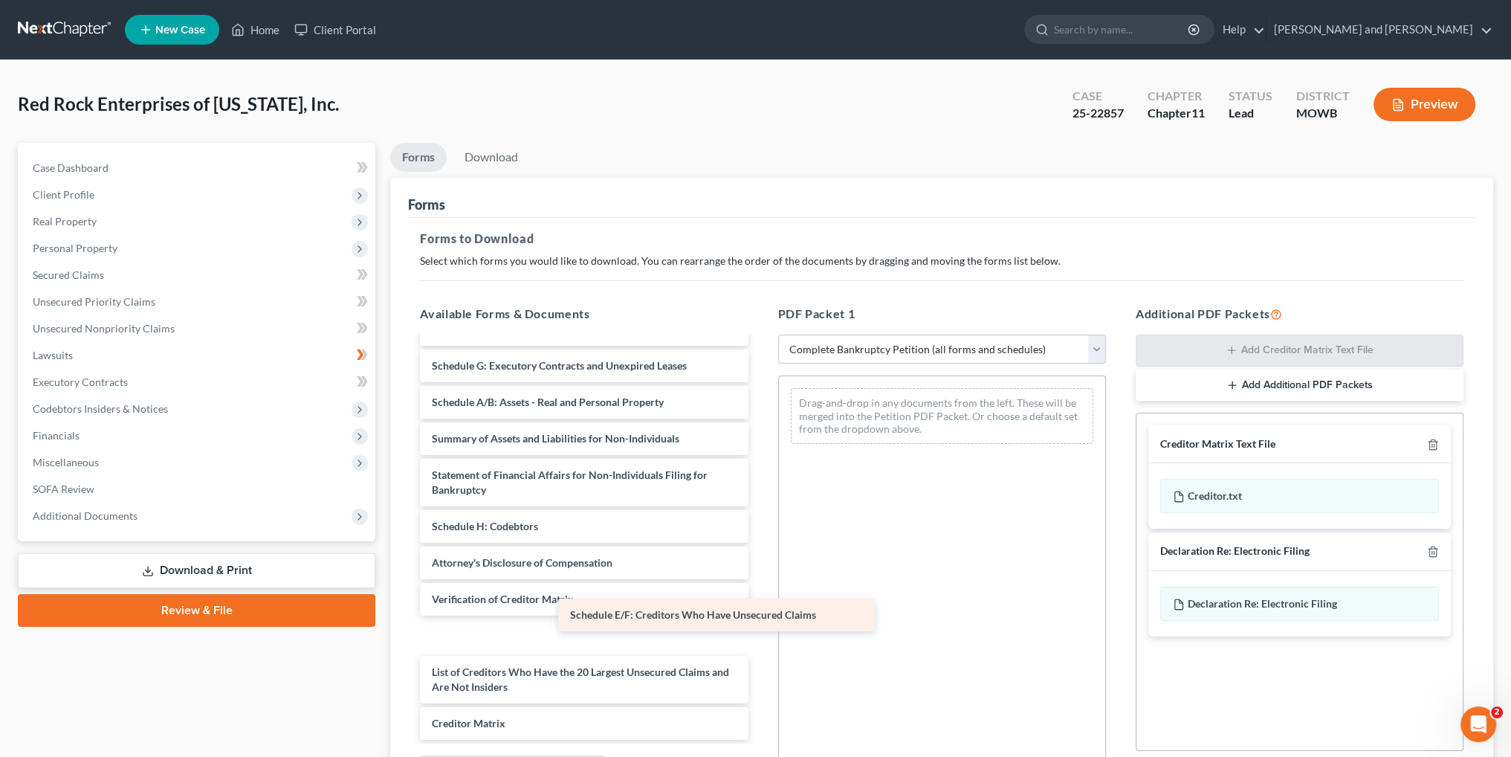
scroll to position [113, 0]
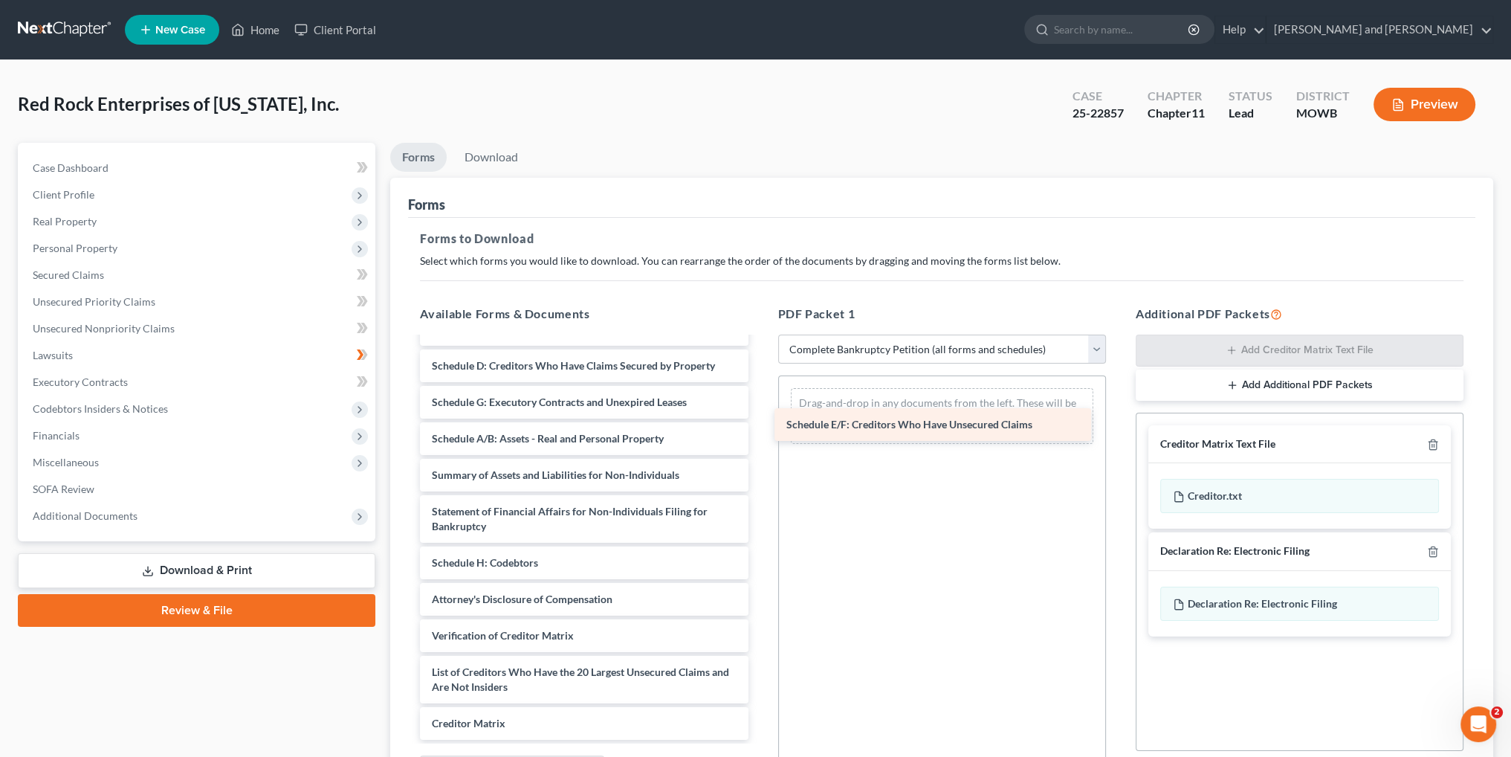
drag, startPoint x: 566, startPoint y: 633, endPoint x: 925, endPoint y: 417, distance: 418.1
click at [760, 418] on div "Schedule E/F: Creditors Who Have Unsecured Claims Declaration Under Penalty of …" at bounding box center [584, 489] width 352 height 499
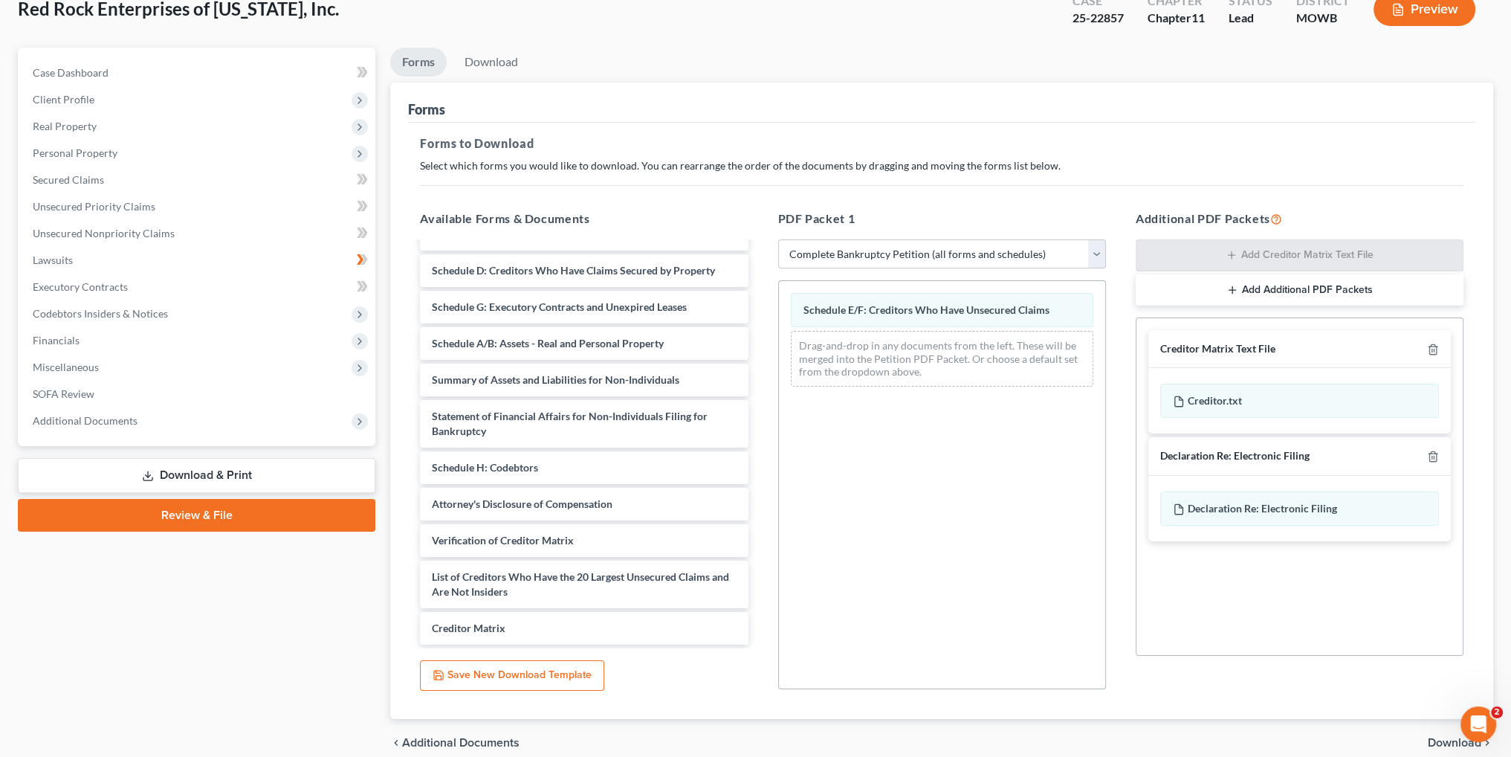
scroll to position [161, 0]
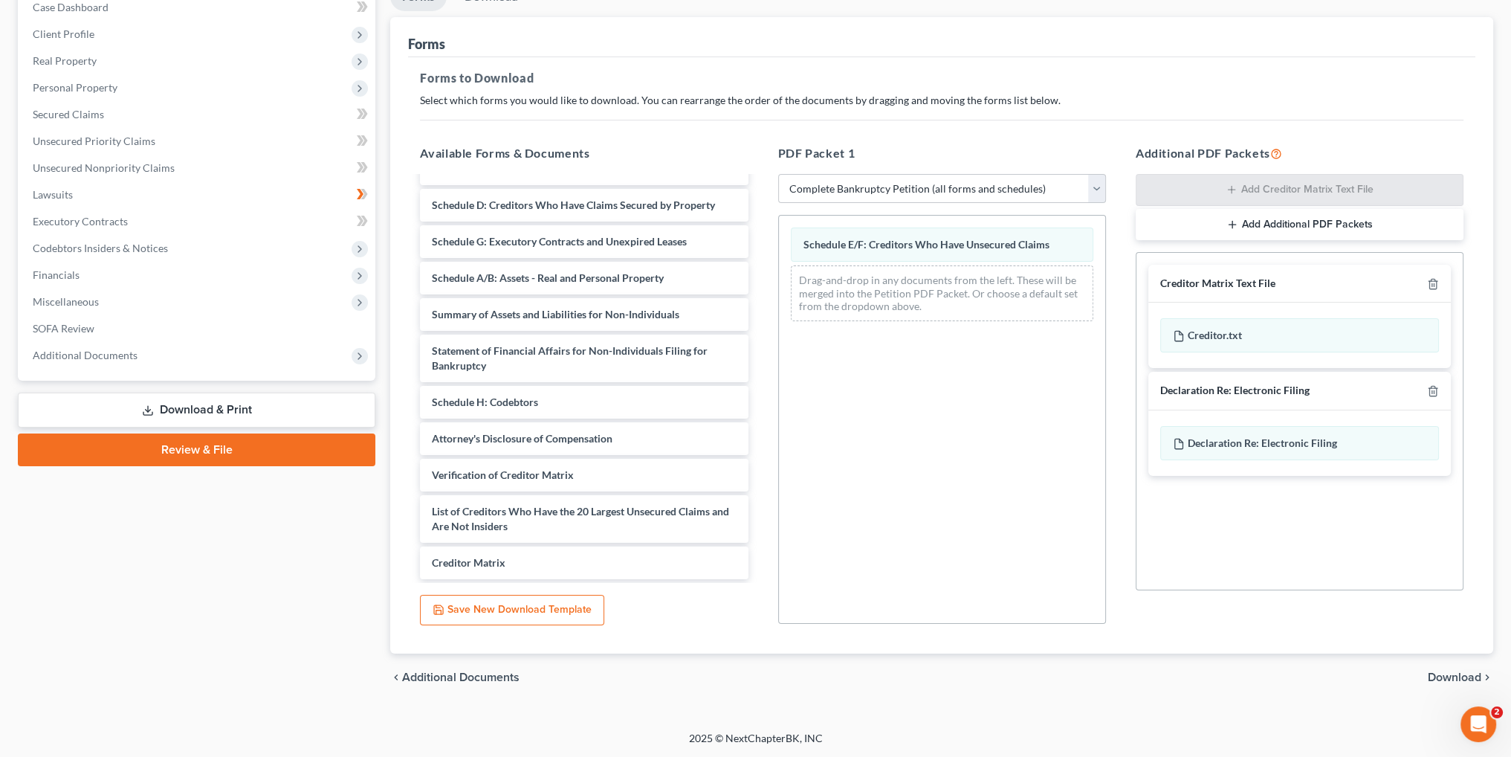
click at [1451, 679] on span "Download" at bounding box center [1455, 677] width 54 height 12
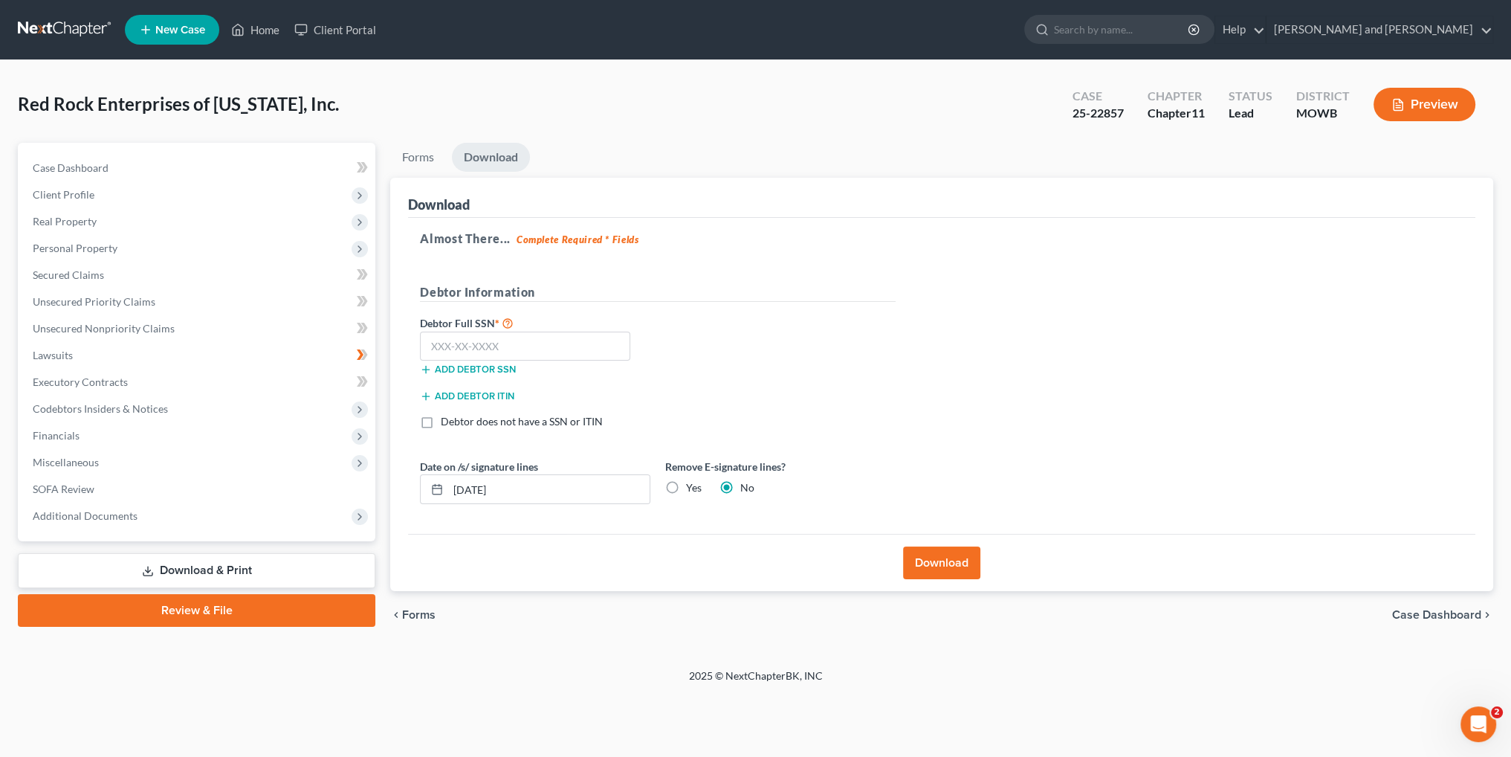
scroll to position [0, 0]
click at [942, 561] on button "Download" at bounding box center [949, 562] width 77 height 33
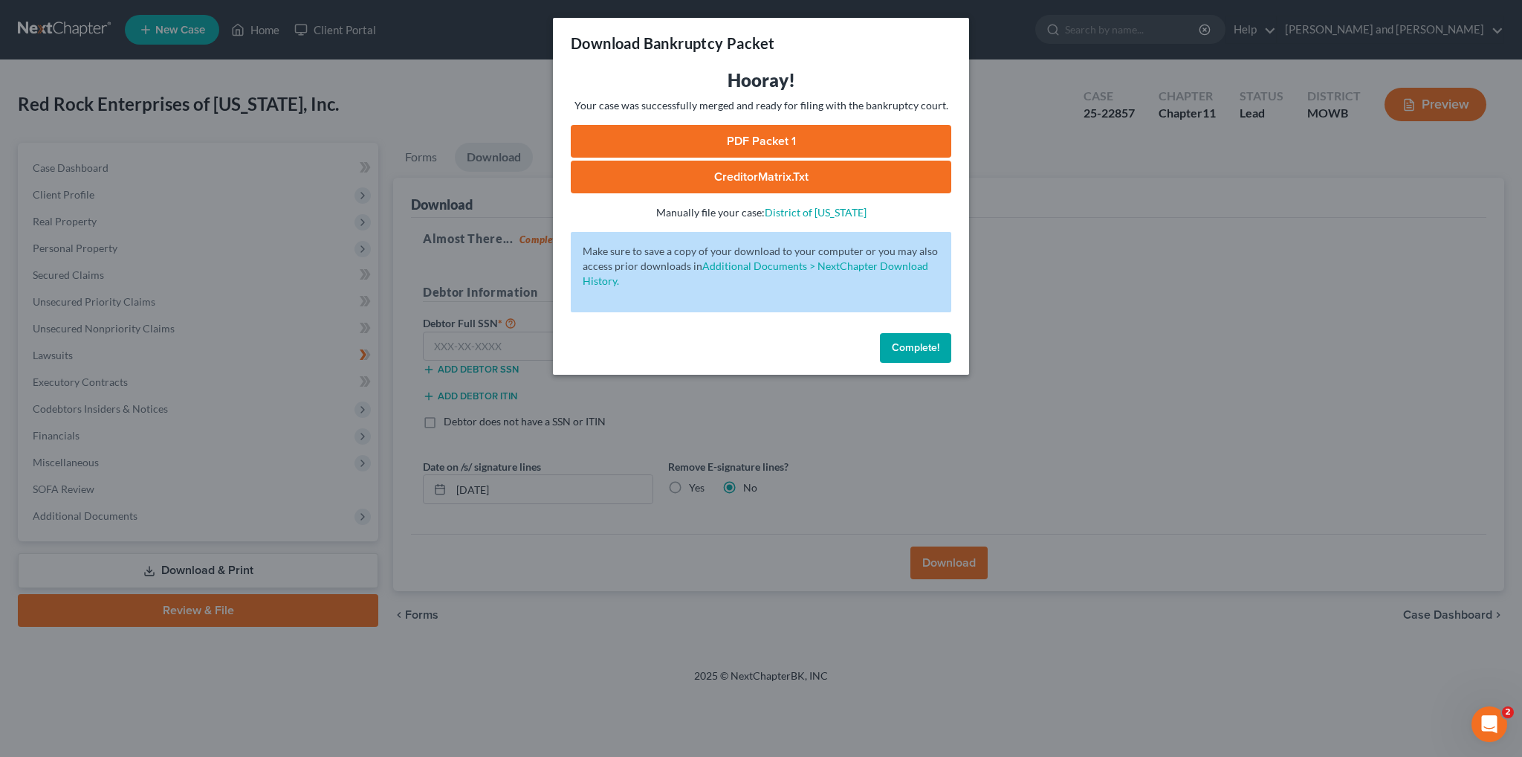
click at [752, 140] on link "PDF Packet 1" at bounding box center [761, 141] width 381 height 33
click at [937, 343] on span "Complete!" at bounding box center [916, 347] width 48 height 13
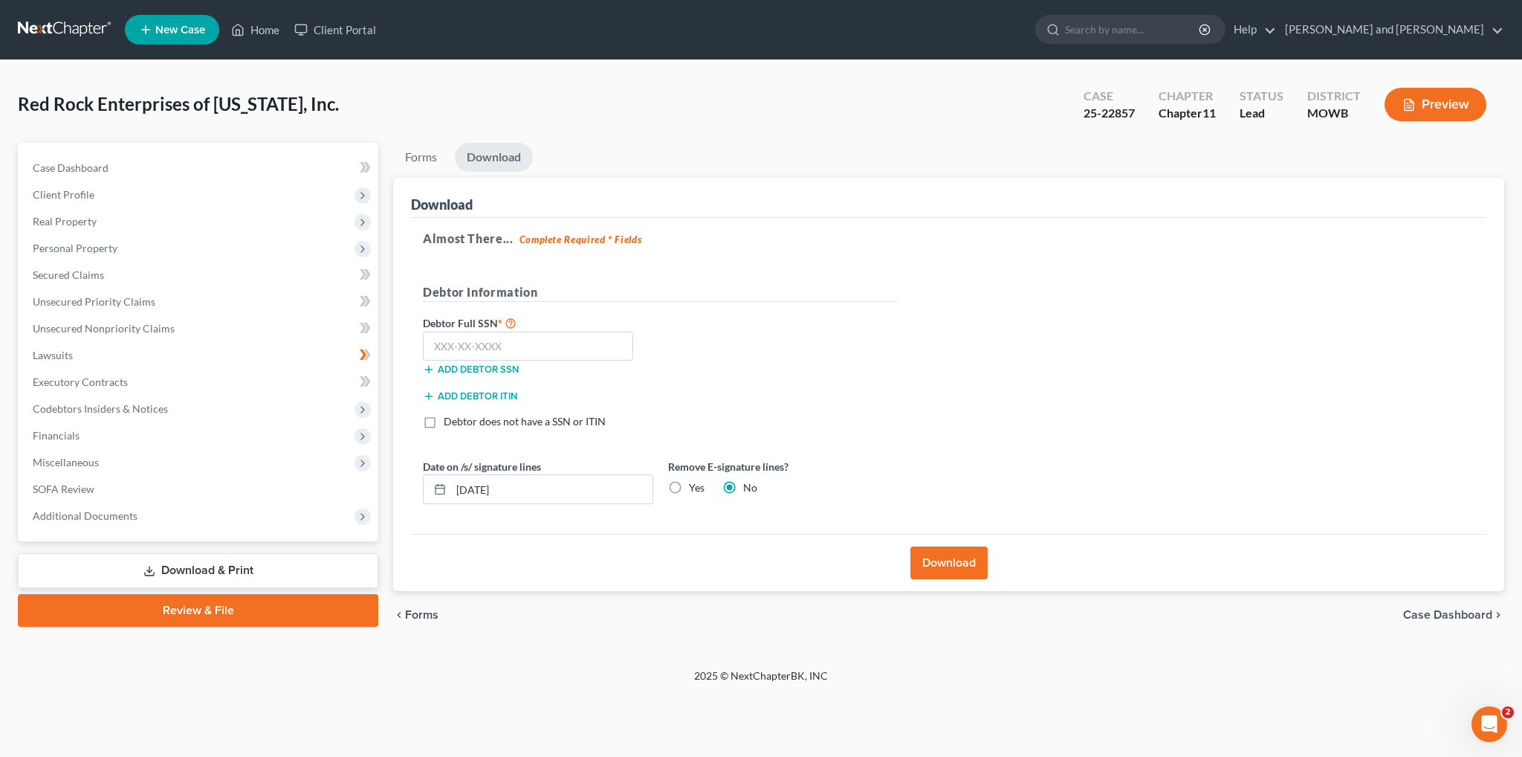
click at [428, 615] on span "Forms" at bounding box center [421, 615] width 33 height 12
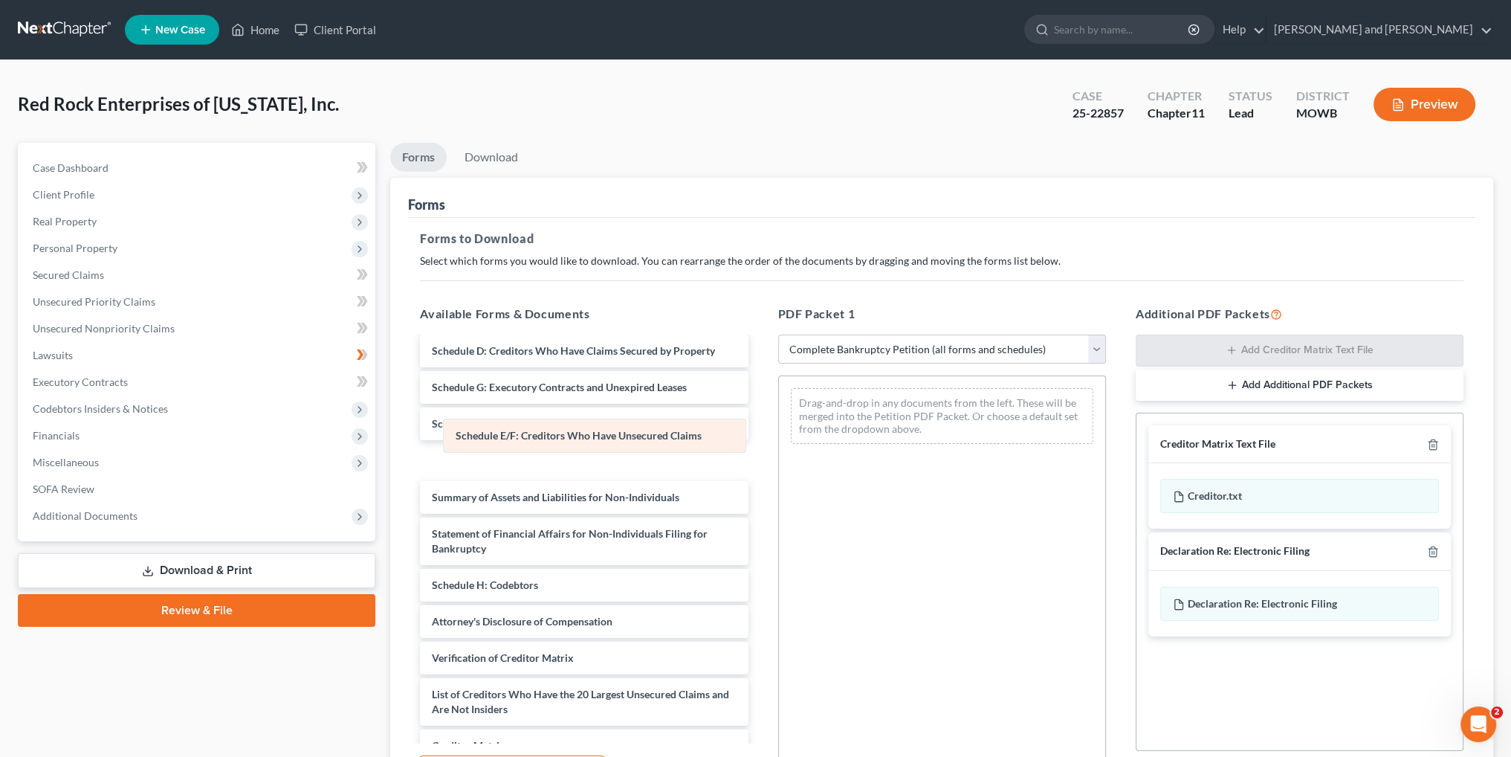
drag, startPoint x: 948, startPoint y: 408, endPoint x: 601, endPoint y: 439, distance: 348.5
click at [779, 439] on div "Schedule E/F: Creditors Who Have Unsecured Claims Schedule E/F: Creditors Who H…" at bounding box center [942, 416] width 326 height 80
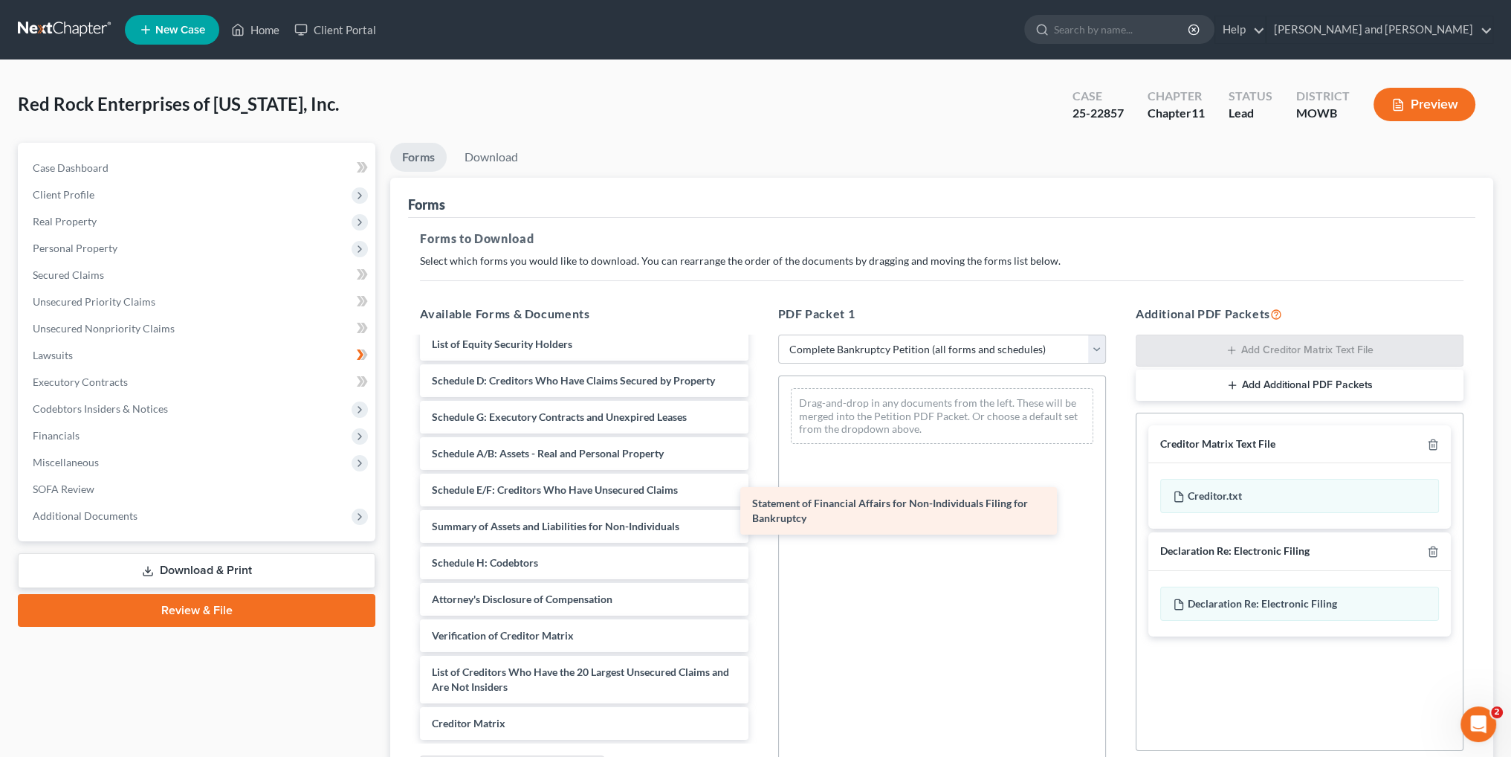
scroll to position [98, 0]
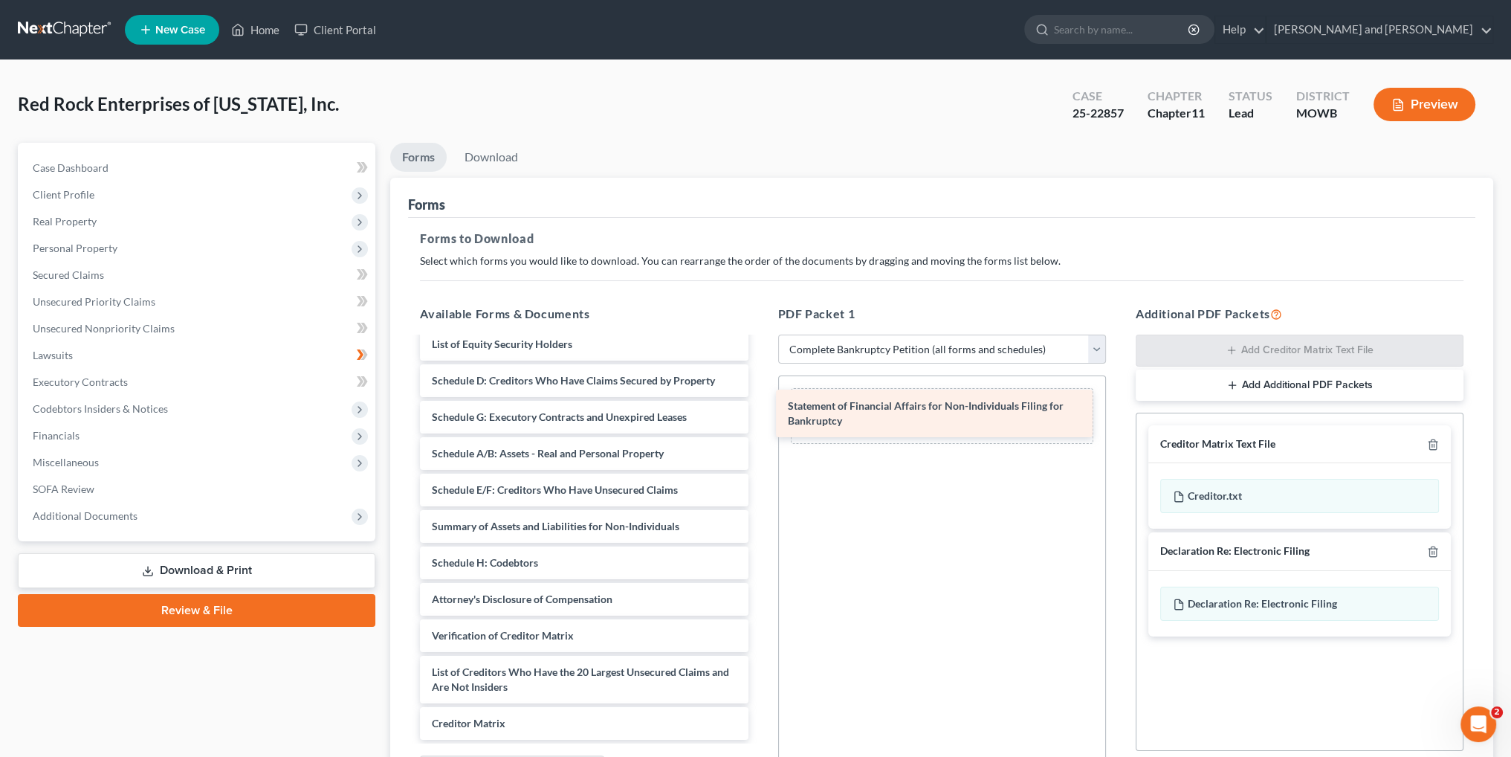
drag, startPoint x: 527, startPoint y: 514, endPoint x: 883, endPoint y: 409, distance: 371.1
click at [760, 409] on div "Statement of Financial Affairs for Non-Individuals Filing for Bankruptcy Declar…" at bounding box center [584, 497] width 352 height 485
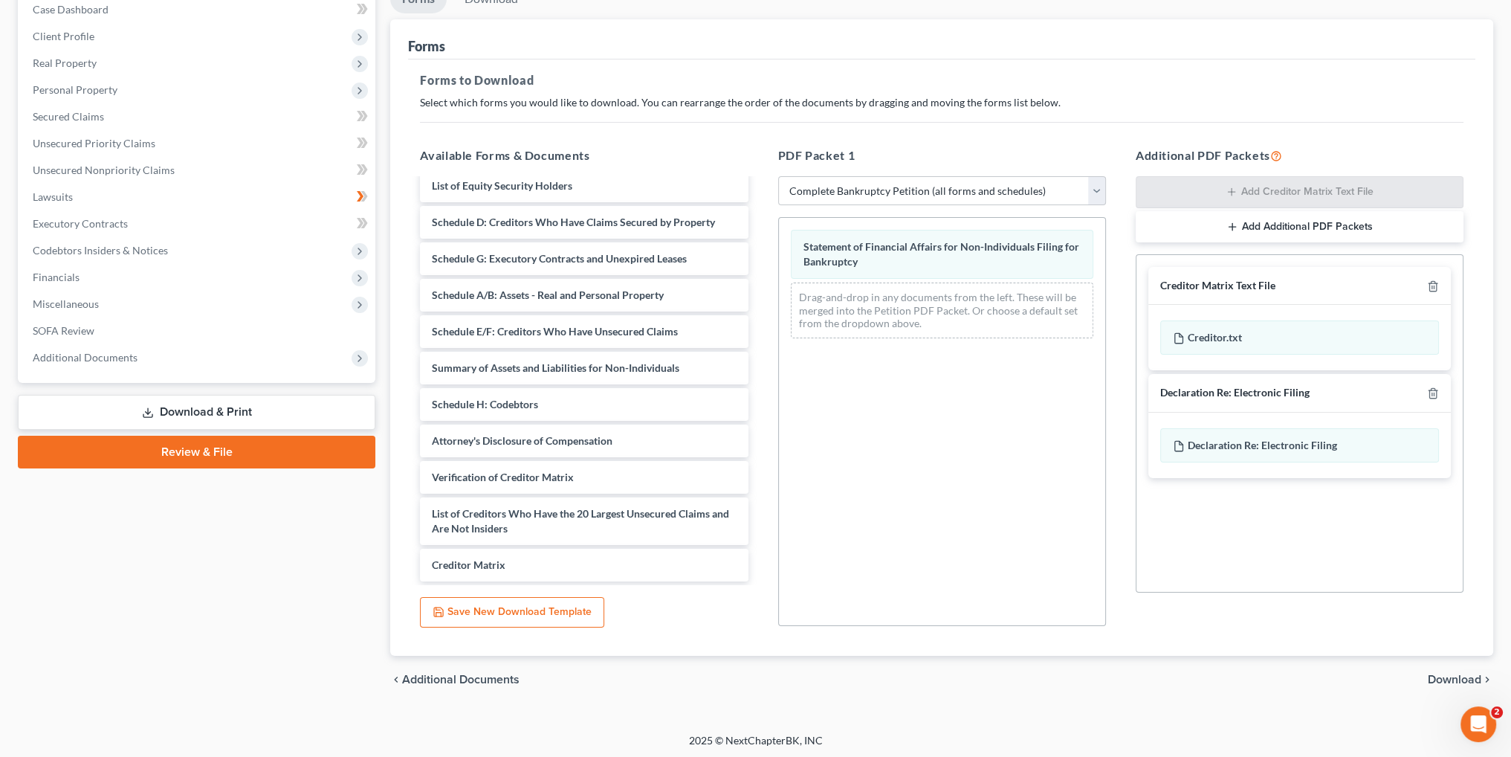
scroll to position [161, 0]
click at [1473, 676] on span "Download" at bounding box center [1455, 677] width 54 height 12
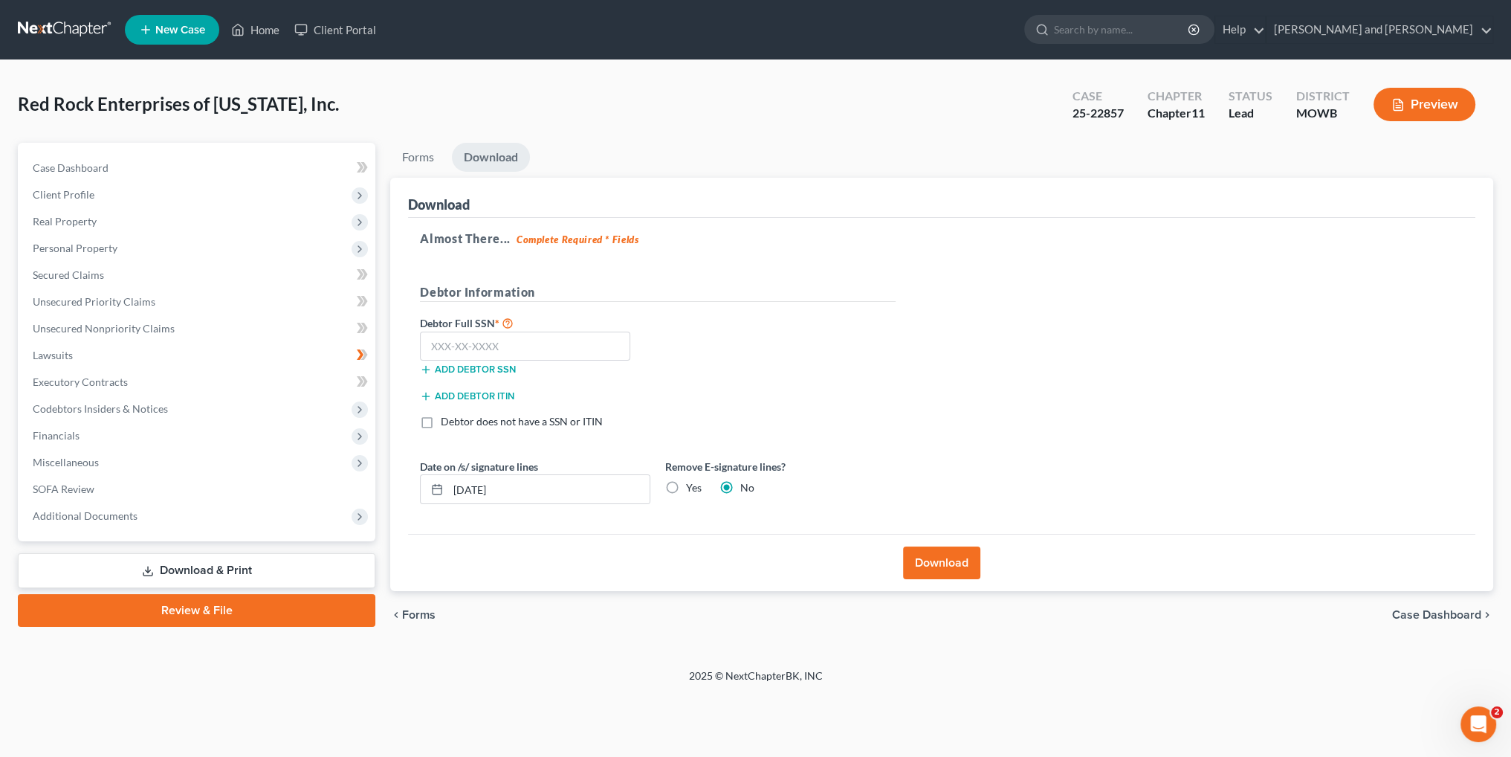
scroll to position [0, 0]
click at [963, 565] on button "Download" at bounding box center [949, 562] width 77 height 33
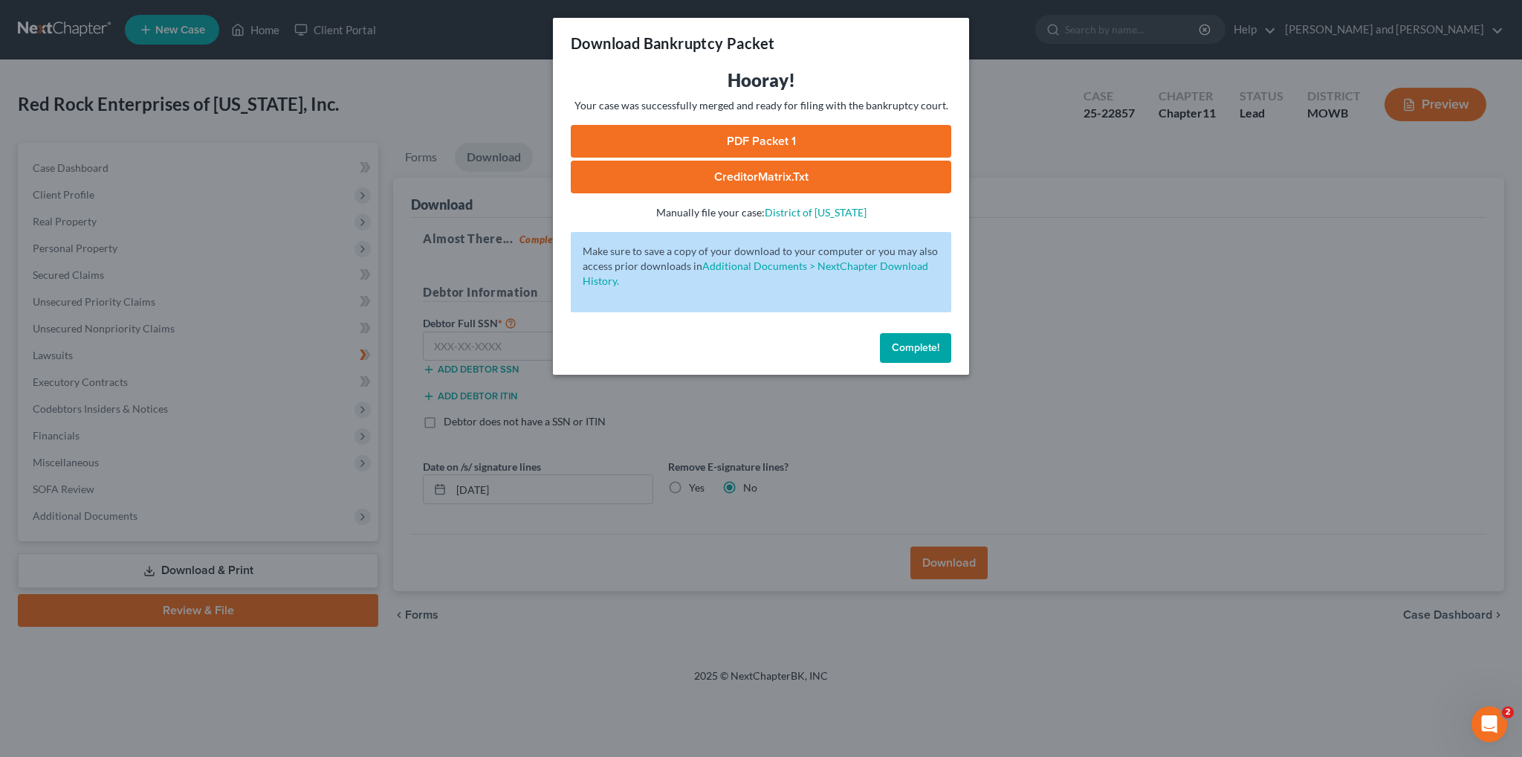
click at [771, 135] on link "PDF Packet 1" at bounding box center [761, 141] width 381 height 33
click at [928, 358] on button "Complete!" at bounding box center [915, 348] width 71 height 30
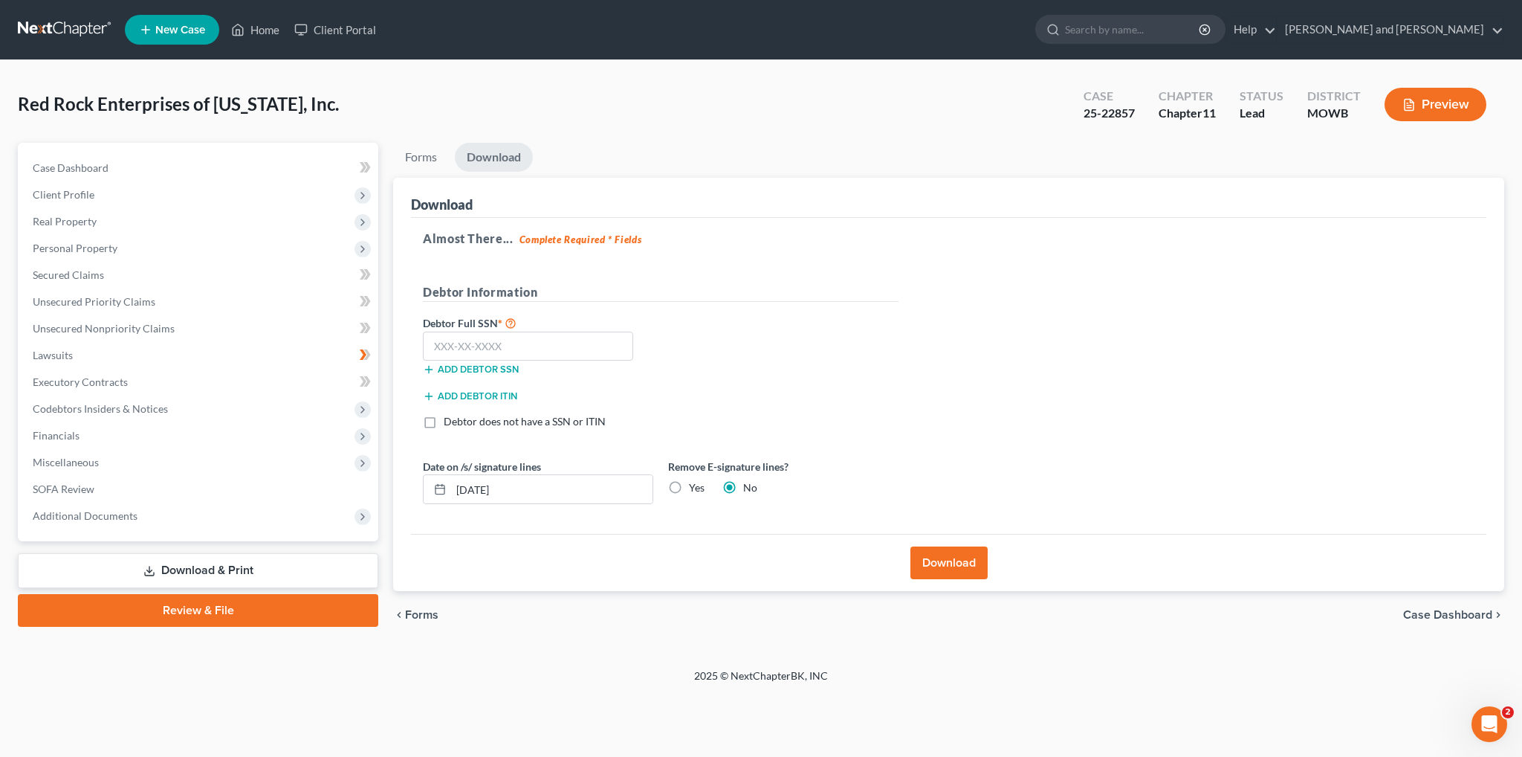
click at [425, 613] on span "Forms" at bounding box center [421, 615] width 33 height 12
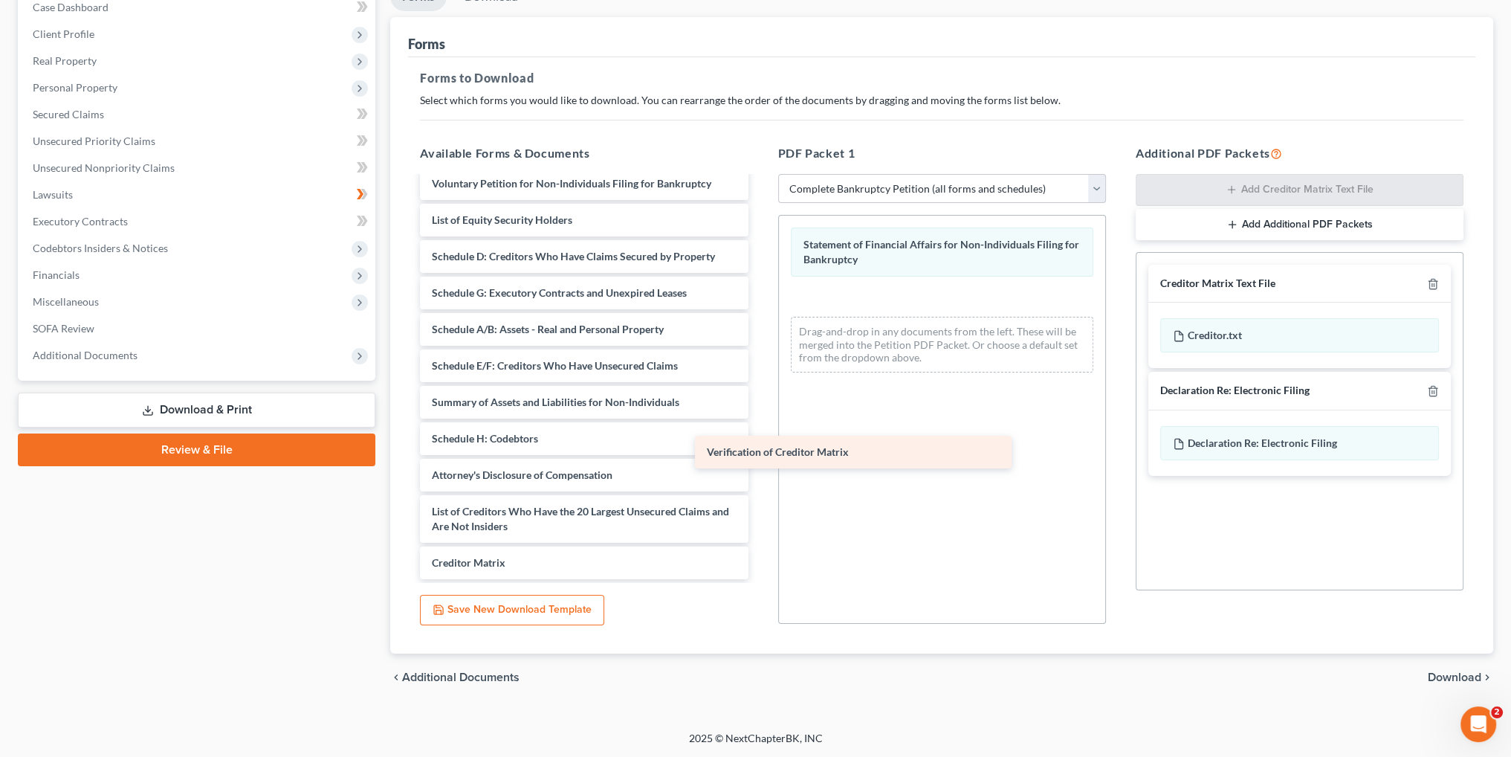
scroll to position [61, 0]
drag, startPoint x: 541, startPoint y: 471, endPoint x: 916, endPoint y: 412, distance: 379.3
click at [760, 417] on div "Verification of Creditor Matrix Declaration Under Penalty of Perjury for Non-In…" at bounding box center [584, 355] width 352 height 448
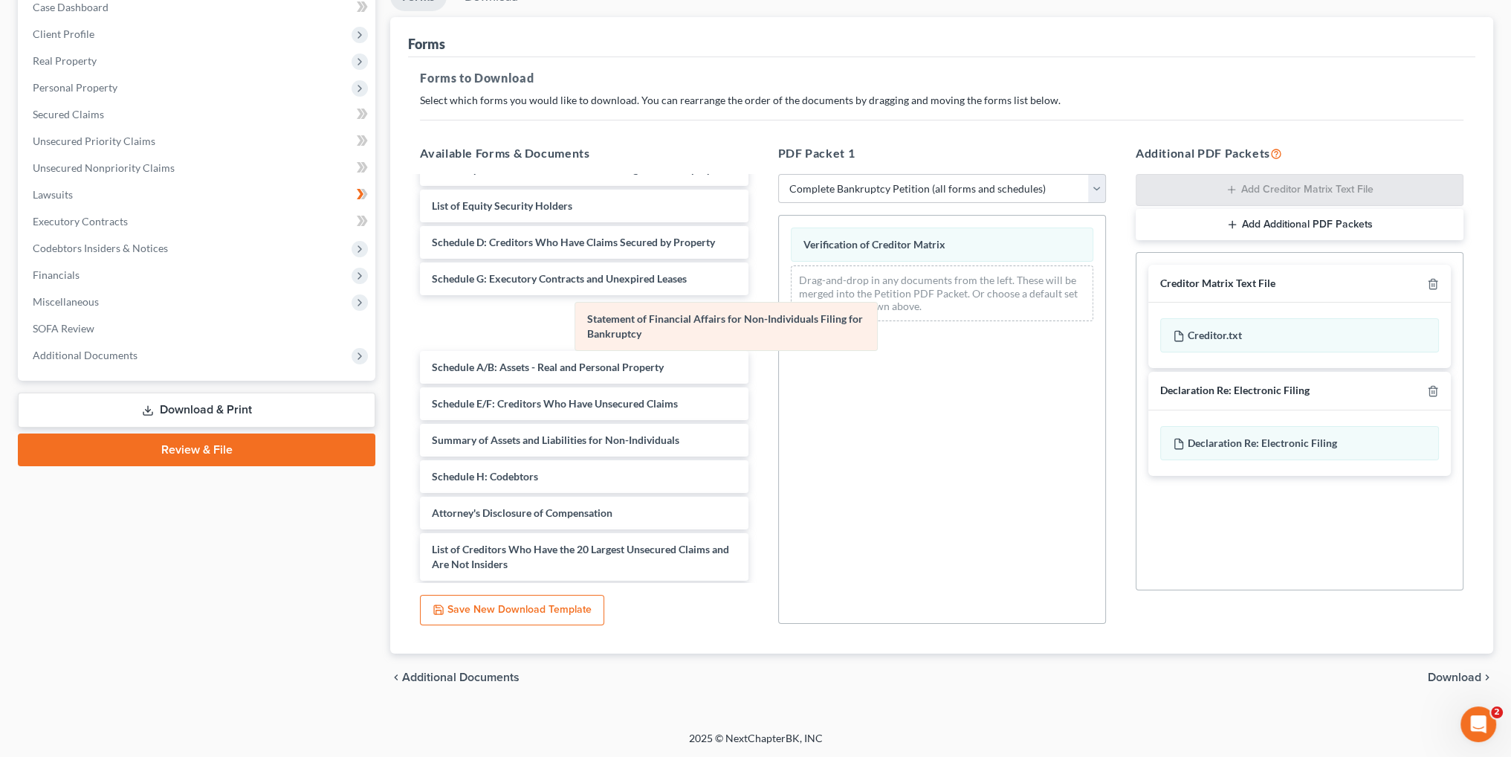
scroll to position [98, 0]
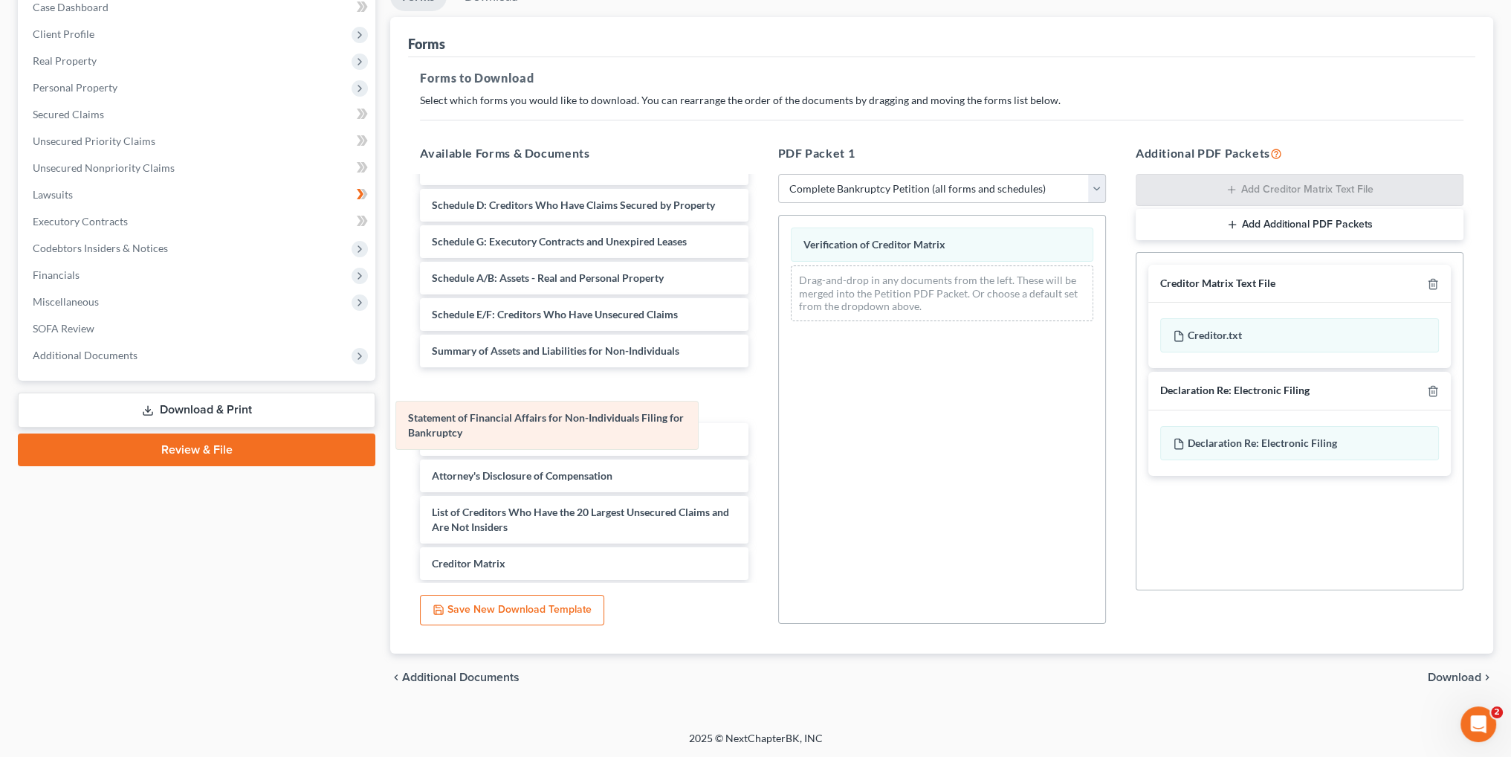
drag, startPoint x: 907, startPoint y: 246, endPoint x: 514, endPoint y: 418, distance: 429.3
click at [779, 333] on div "Statement of Financial Affairs for Non-Individuals Filing for Bankruptcy Statem…" at bounding box center [942, 274] width 326 height 117
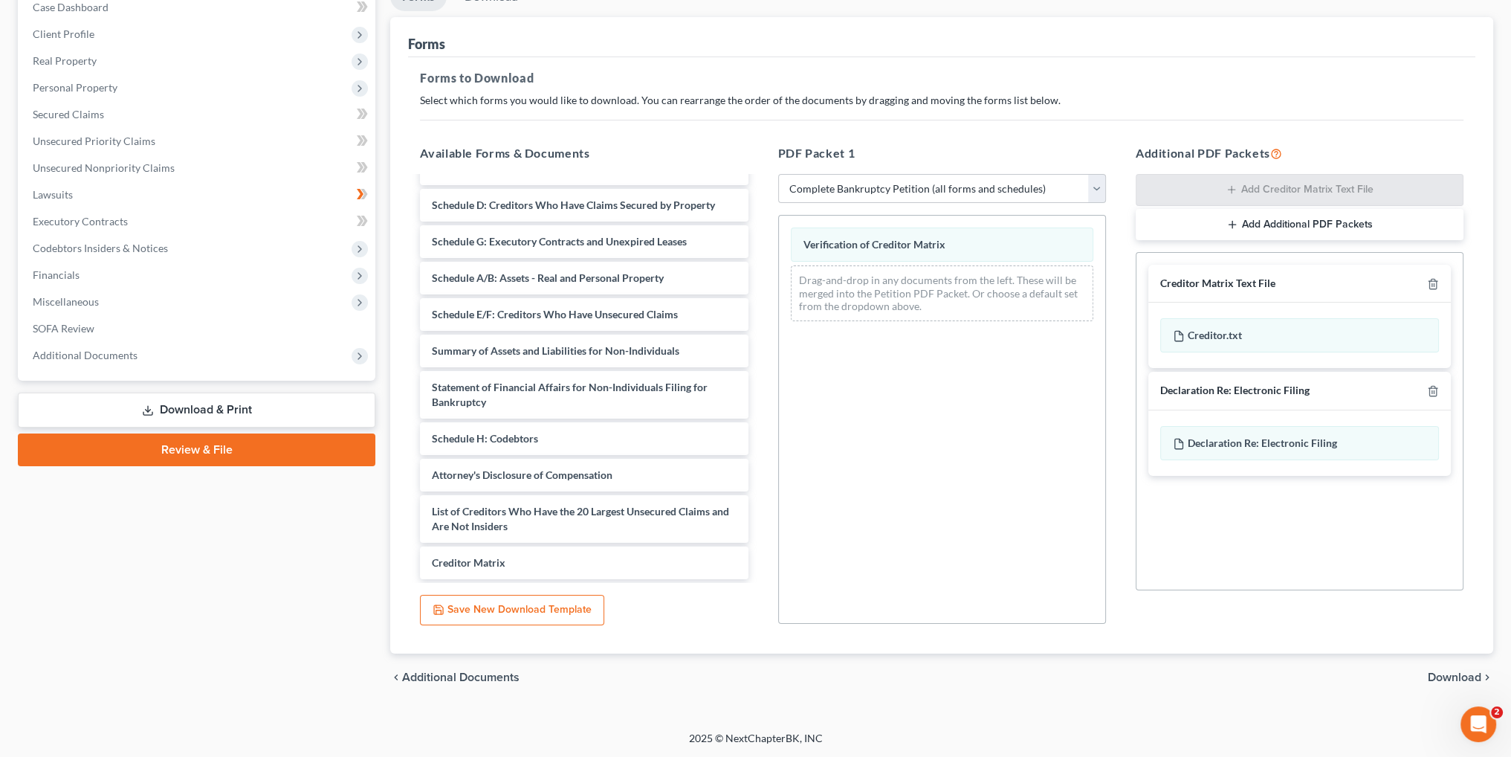
click at [1458, 676] on span "Download" at bounding box center [1455, 677] width 54 height 12
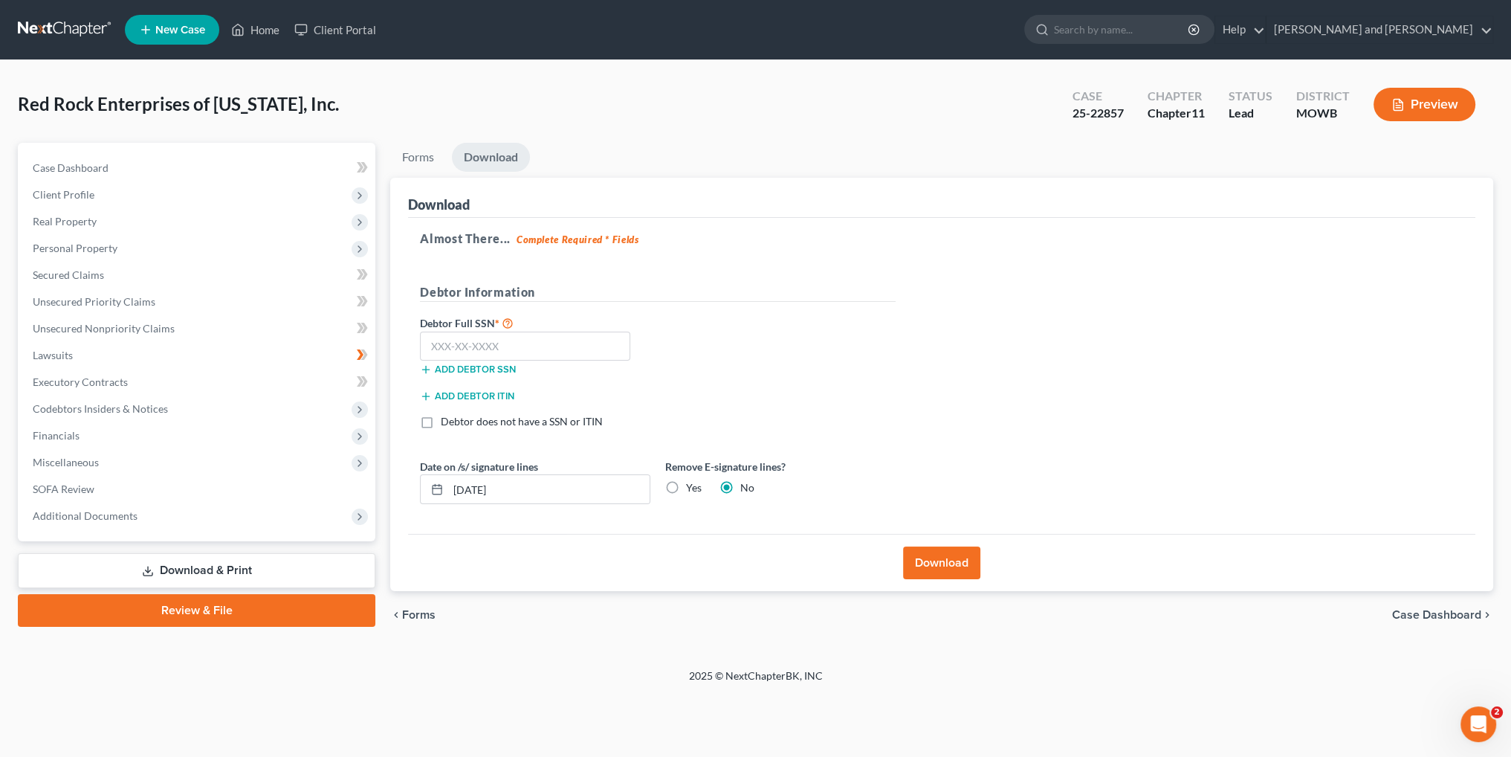
scroll to position [0, 0]
click at [953, 570] on button "Download" at bounding box center [949, 562] width 77 height 33
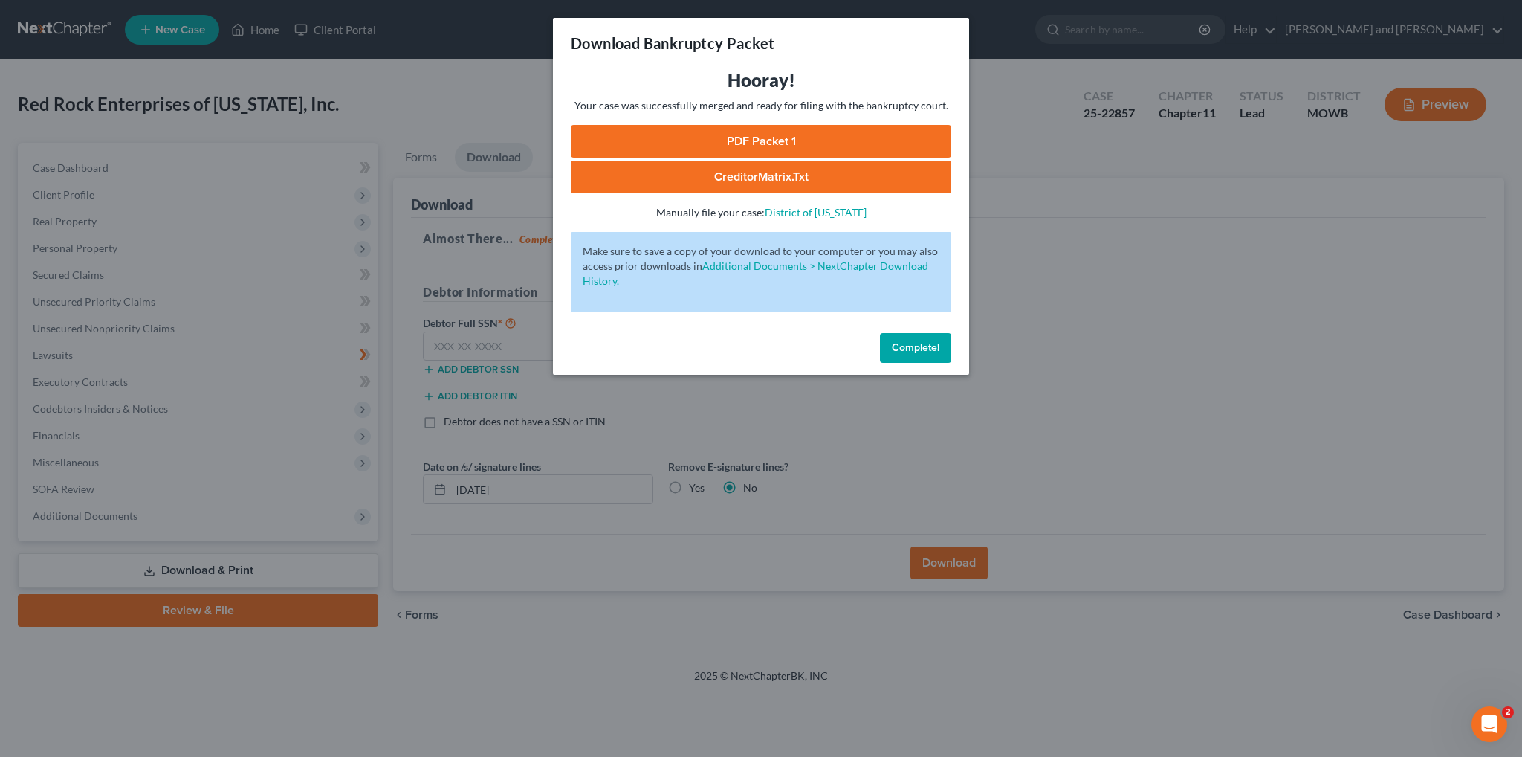
click at [822, 141] on link "PDF Packet 1" at bounding box center [761, 141] width 381 height 33
click at [919, 343] on span "Complete!" at bounding box center [916, 347] width 48 height 13
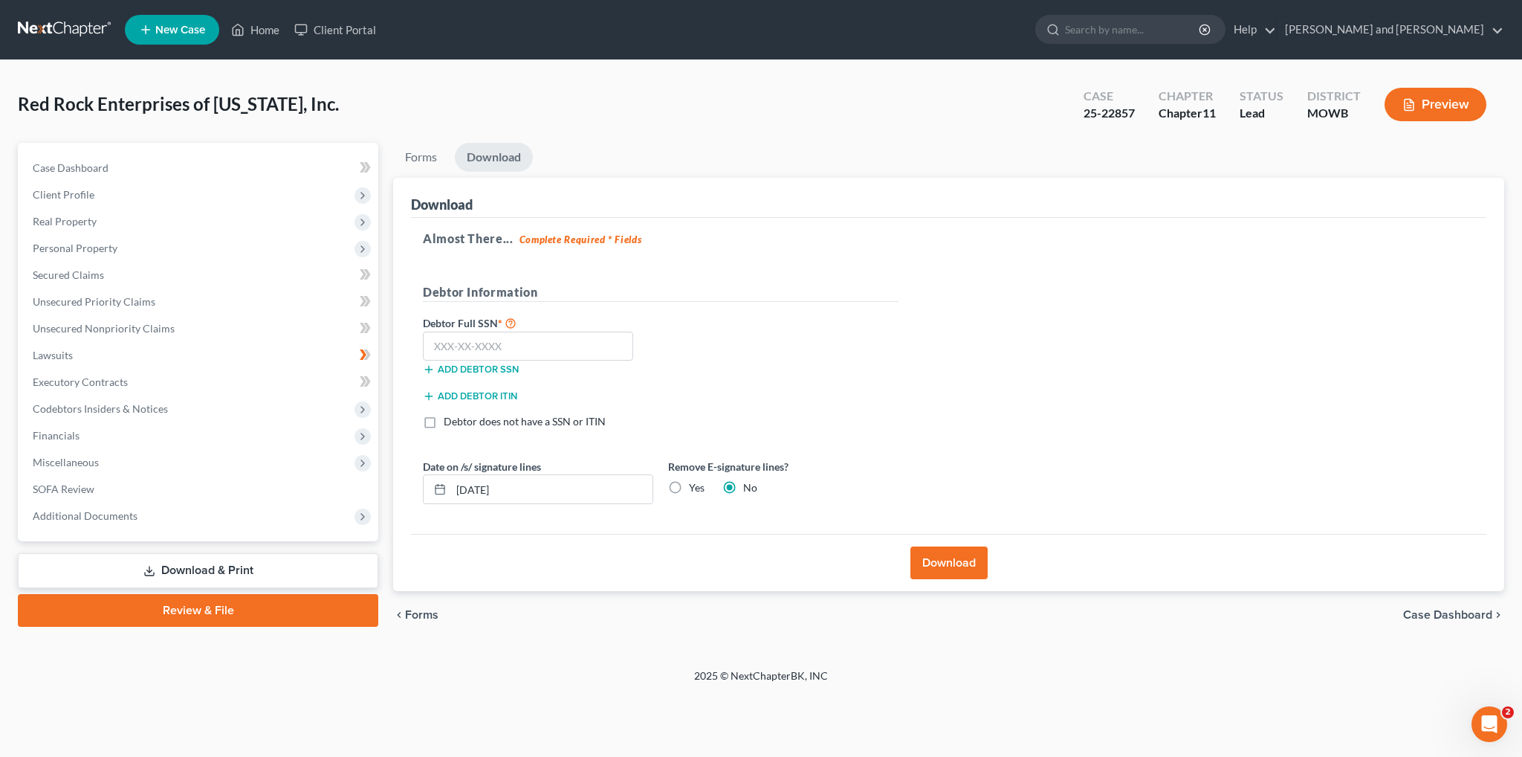
click at [418, 613] on span "Forms" at bounding box center [421, 615] width 33 height 12
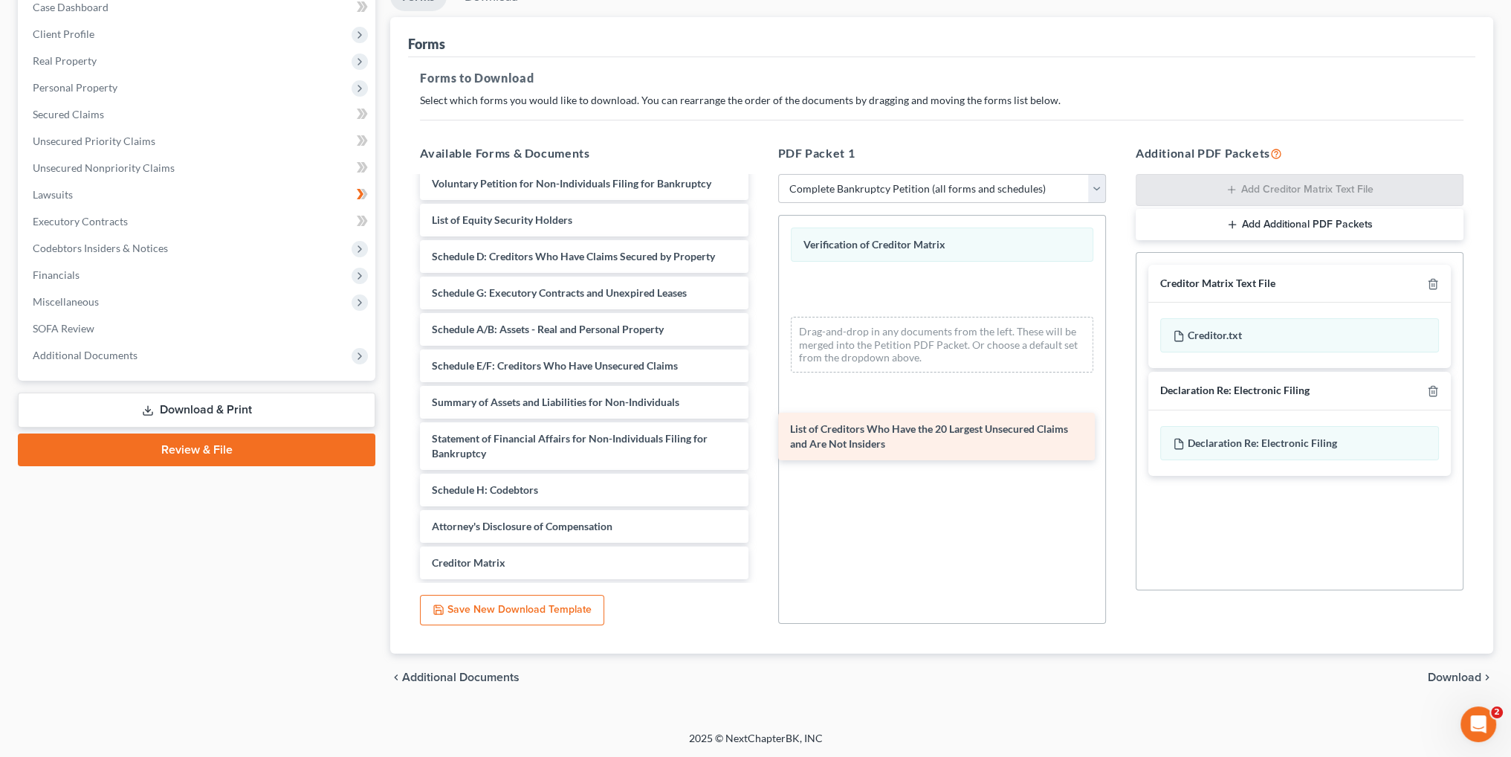
scroll to position [61, 0]
drag, startPoint x: 541, startPoint y: 531, endPoint x: 934, endPoint y: 387, distance: 418.1
click at [760, 388] on div "List of Creditors Who Have the 20 Largest Unsecured Claims and Are Not Insiders…" at bounding box center [584, 355] width 352 height 448
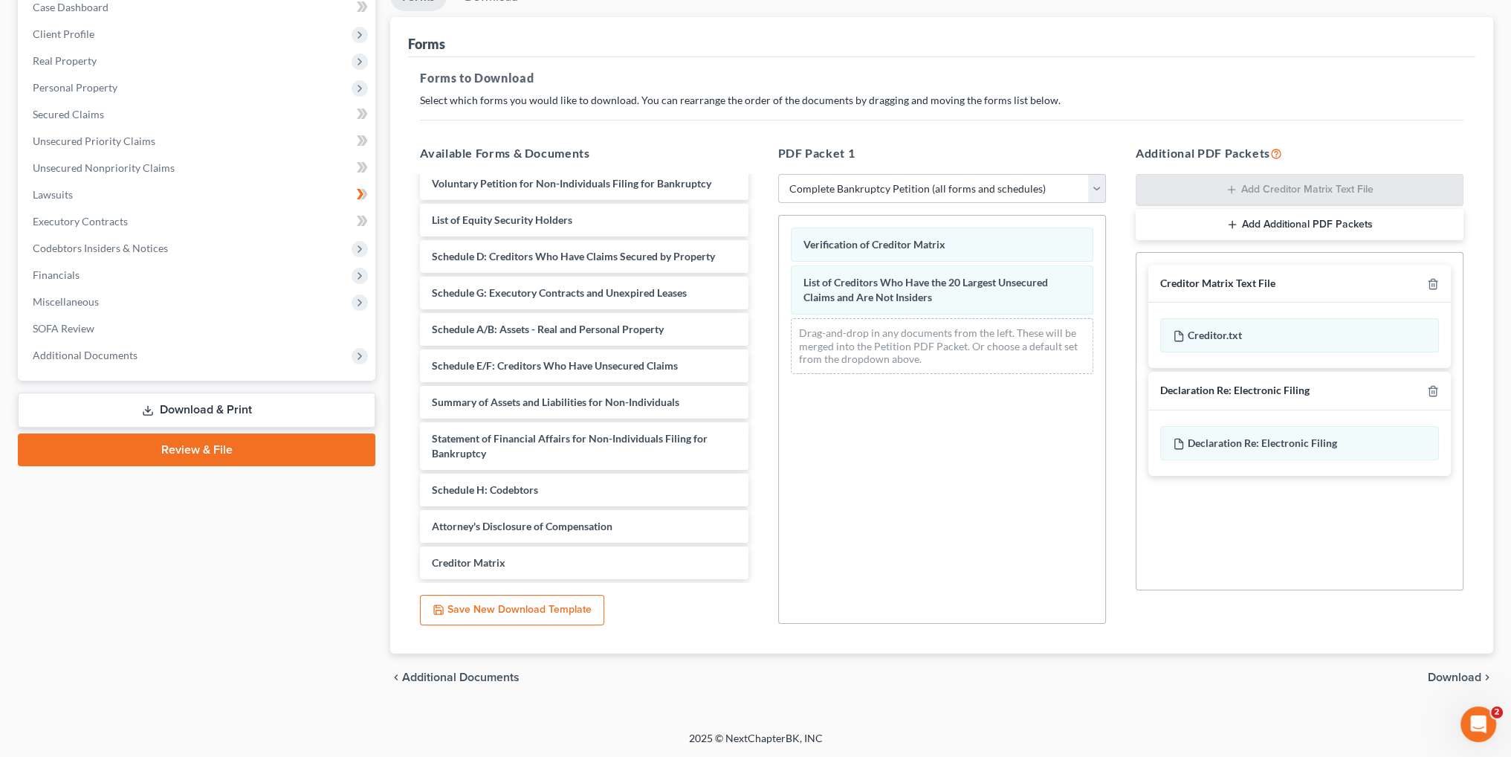
click at [1438, 674] on span "Download" at bounding box center [1455, 677] width 54 height 12
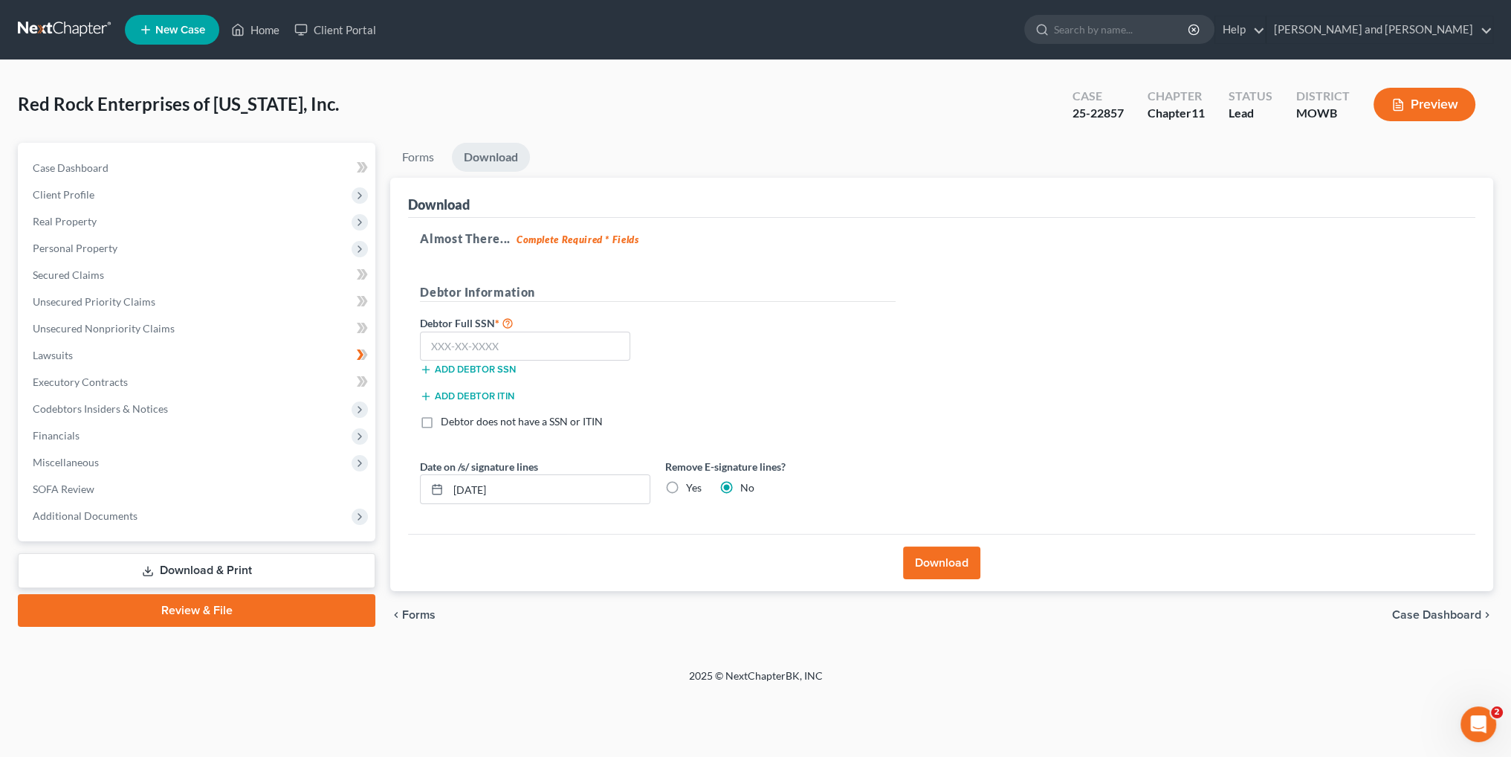
scroll to position [0, 0]
click at [937, 552] on button "Download" at bounding box center [949, 562] width 77 height 33
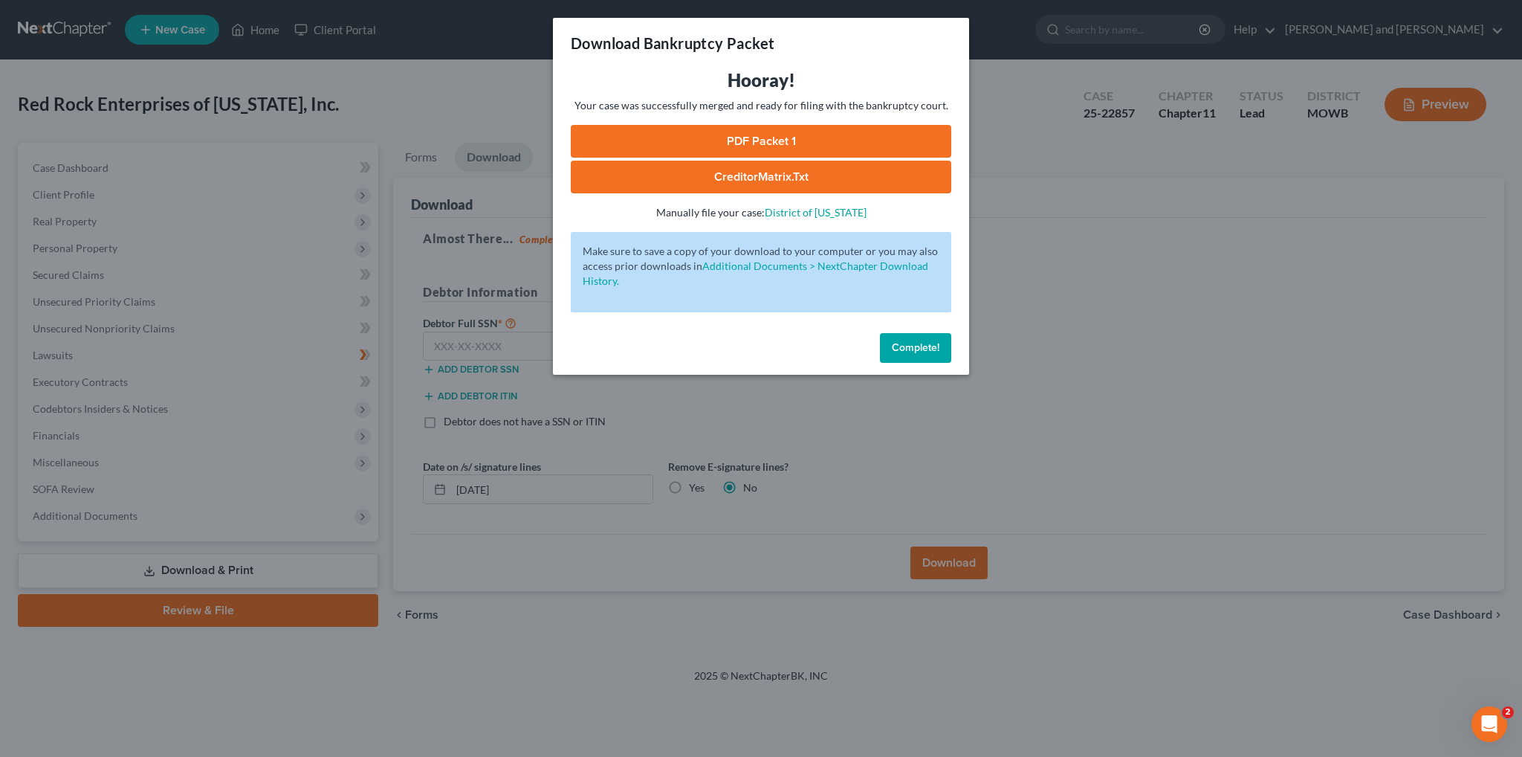
click at [767, 147] on link "PDF Packet 1" at bounding box center [761, 141] width 381 height 33
click at [752, 172] on link "CreditorMatrix.txt" at bounding box center [761, 177] width 381 height 33
click at [755, 140] on link "PDF Packet 1" at bounding box center [761, 141] width 381 height 33
click at [922, 355] on button "Complete!" at bounding box center [915, 348] width 71 height 30
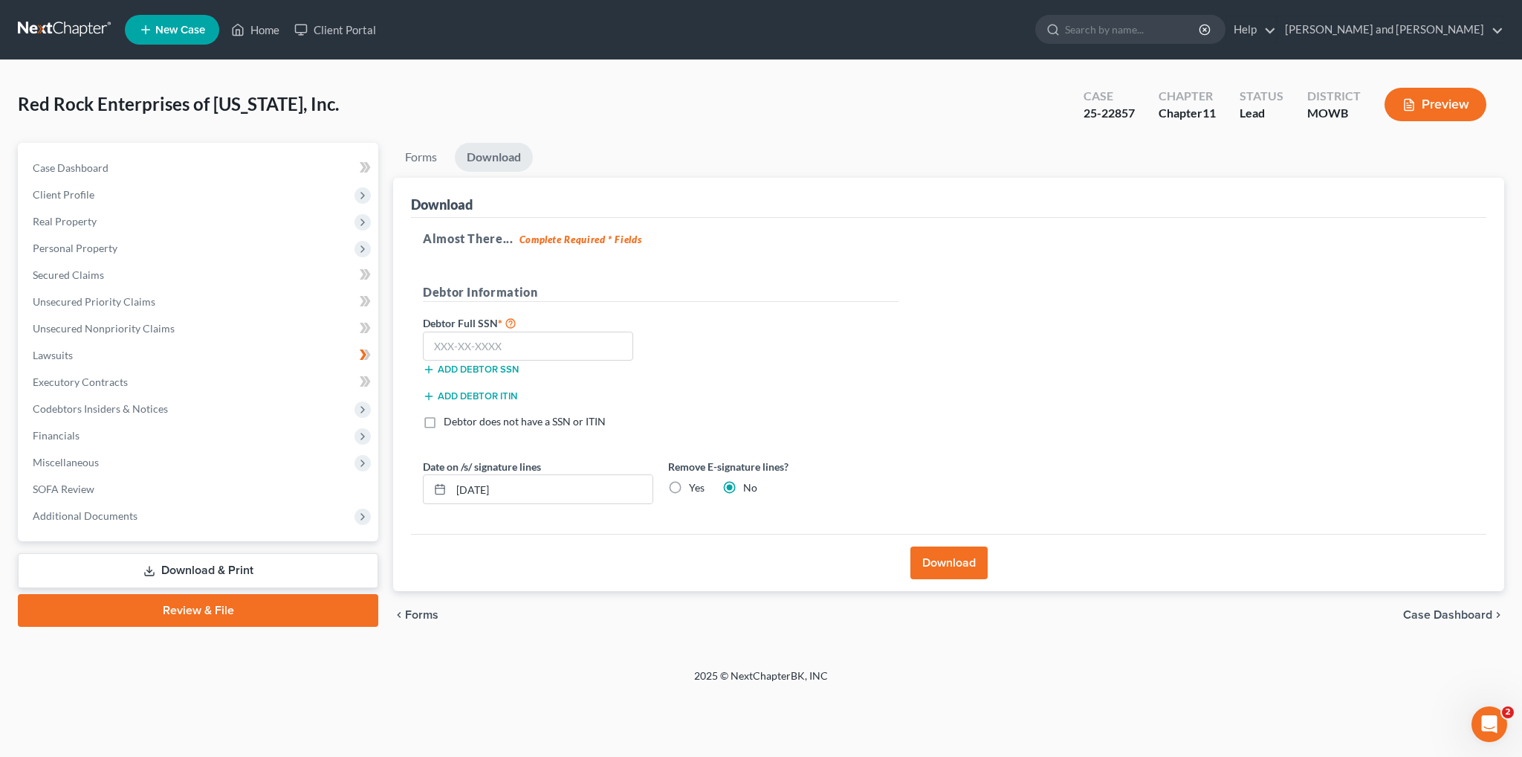
click at [425, 616] on span "Forms" at bounding box center [421, 615] width 33 height 12
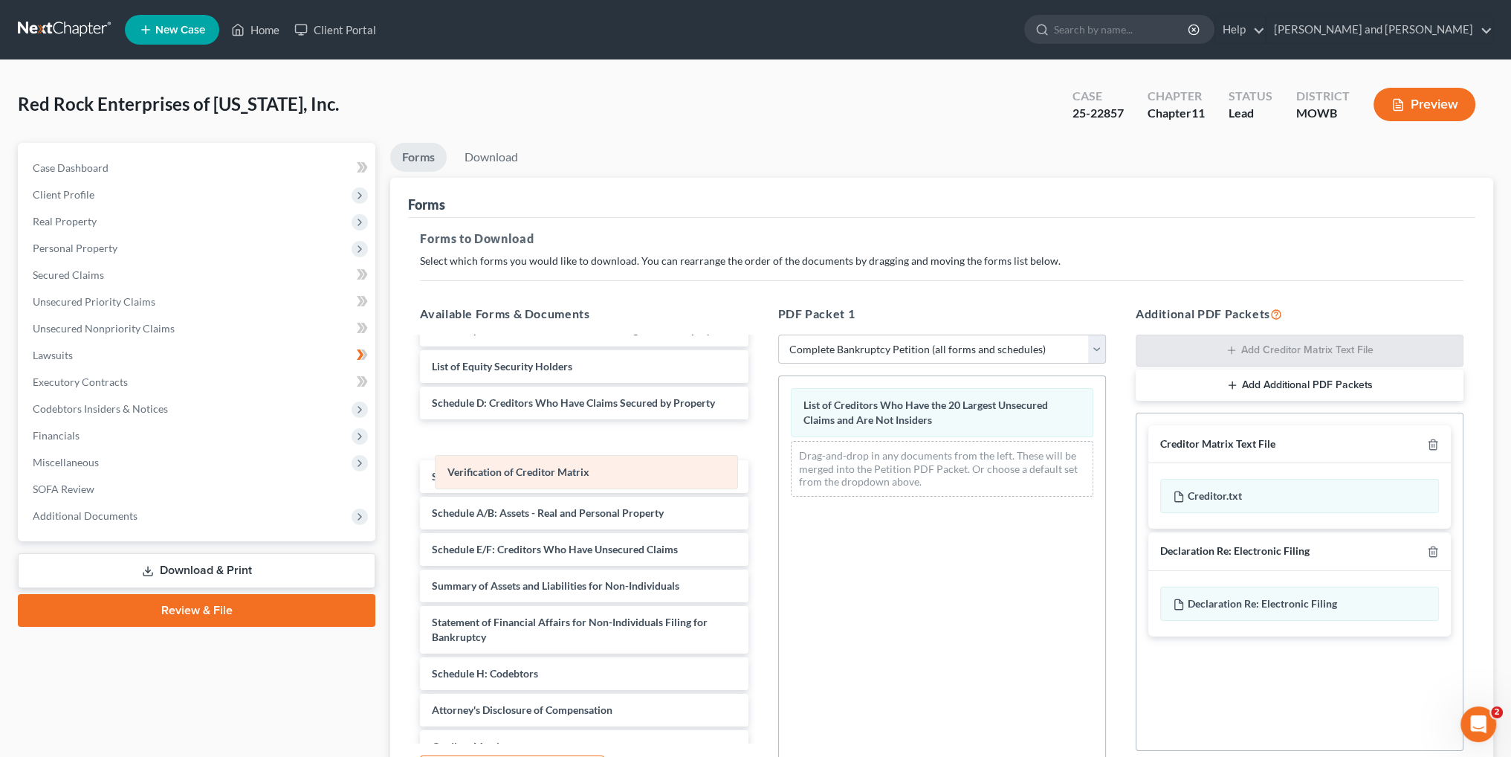
drag, startPoint x: 892, startPoint y: 399, endPoint x: 535, endPoint y: 467, distance: 363.1
click at [779, 467] on div "Verification of Creditor Matrix Verification of Creditor Matrix List of Credito…" at bounding box center [942, 442] width 326 height 132
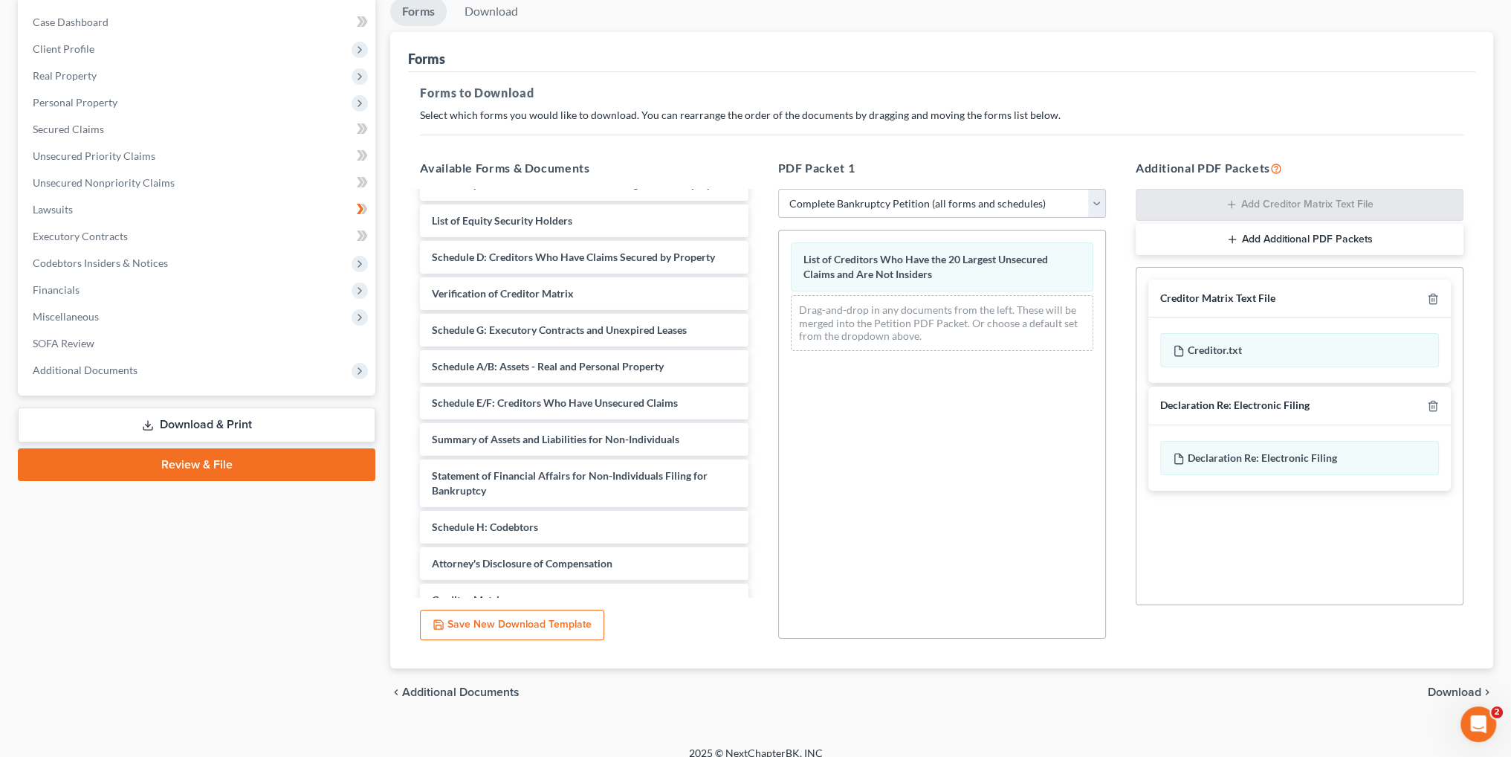
scroll to position [149, 0]
click at [1445, 691] on span "Download" at bounding box center [1455, 689] width 54 height 12
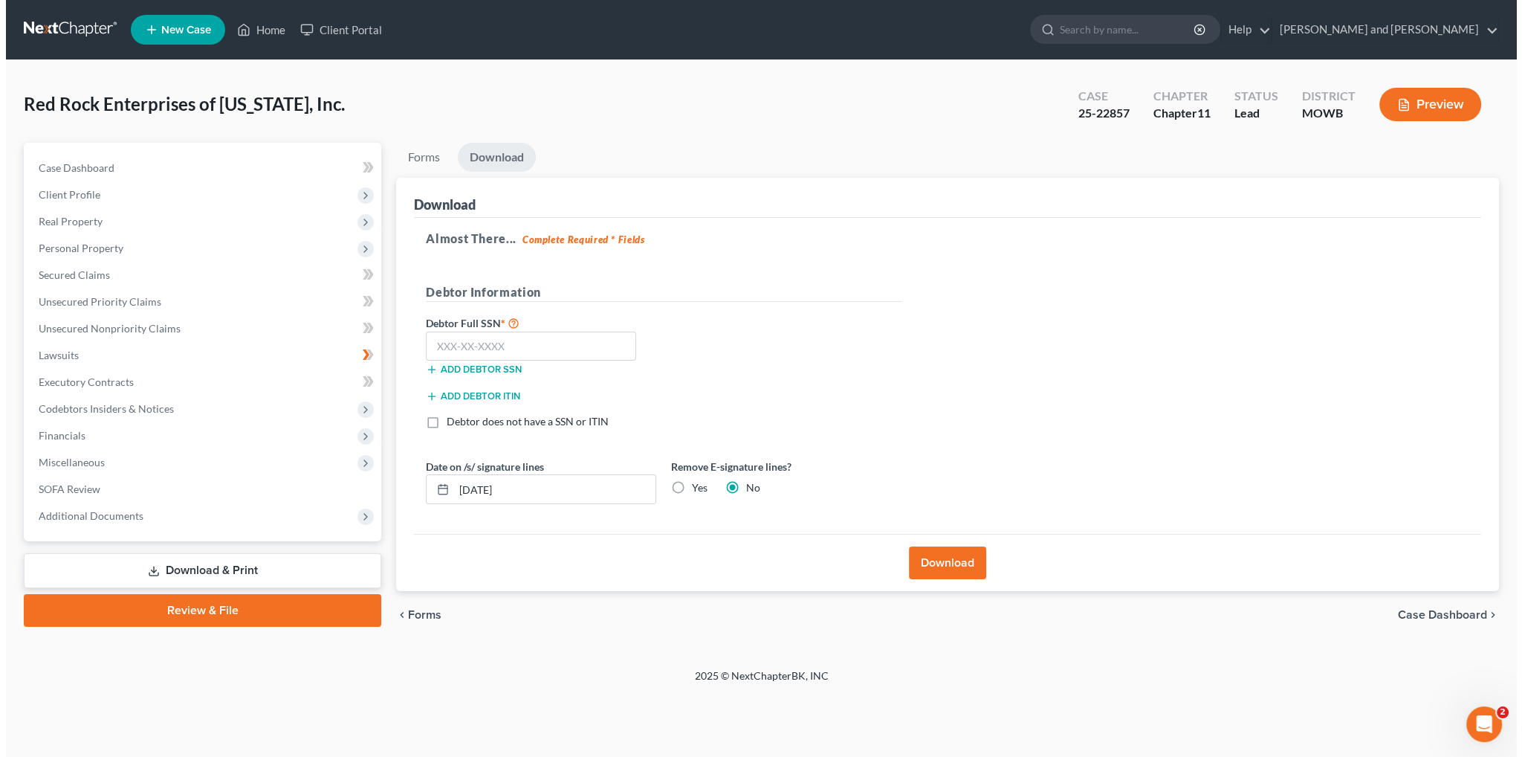
scroll to position [0, 0]
click at [952, 555] on button "Download" at bounding box center [949, 562] width 77 height 33
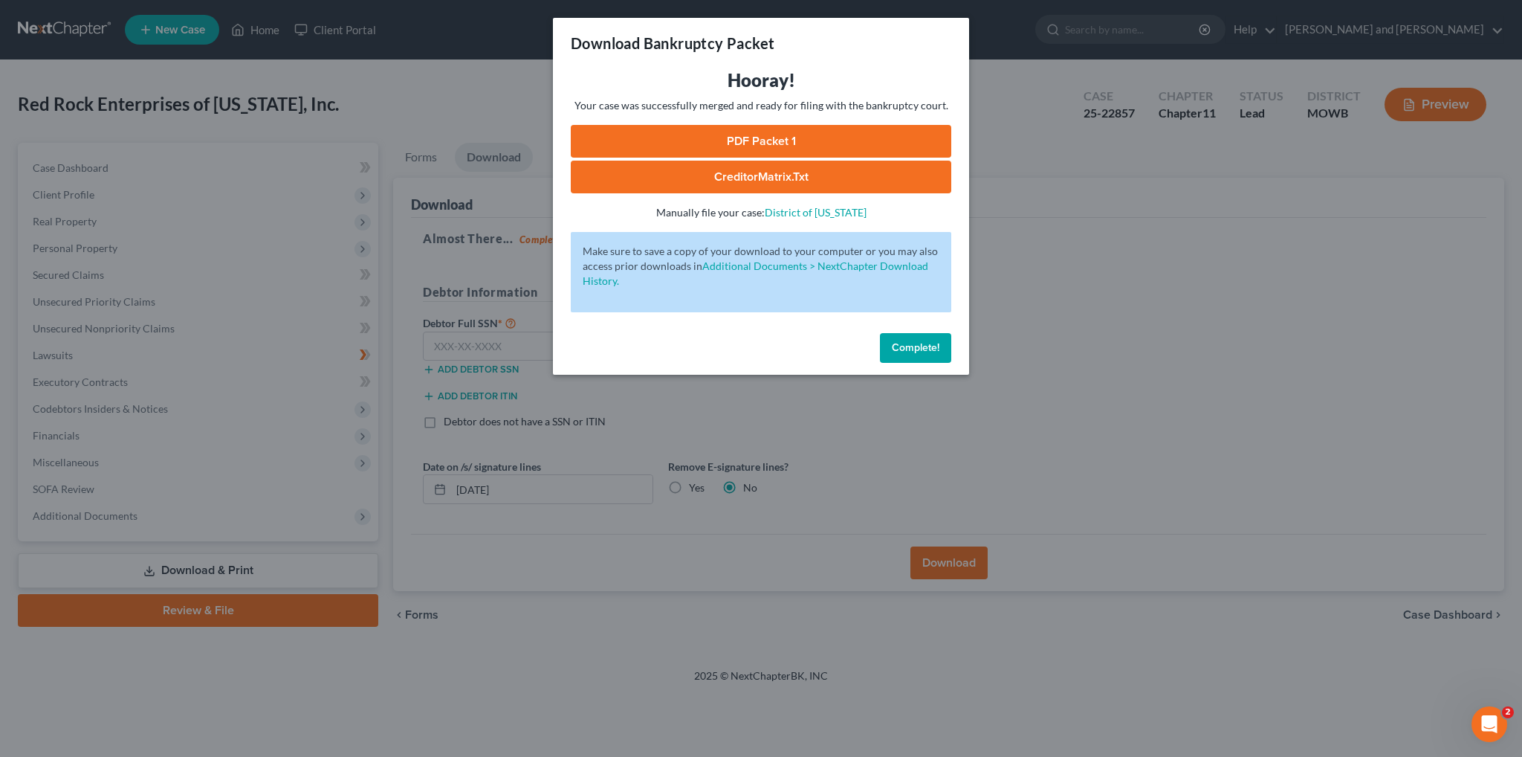
click at [755, 140] on link "PDF Packet 1" at bounding box center [761, 141] width 381 height 33
click at [896, 343] on span "Complete!" at bounding box center [916, 347] width 48 height 13
